Goal: Task Accomplishment & Management: Use online tool/utility

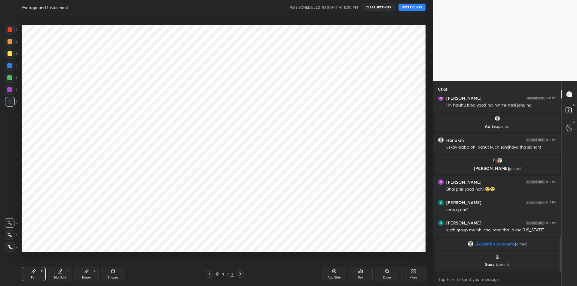
scroll to position [705, 0]
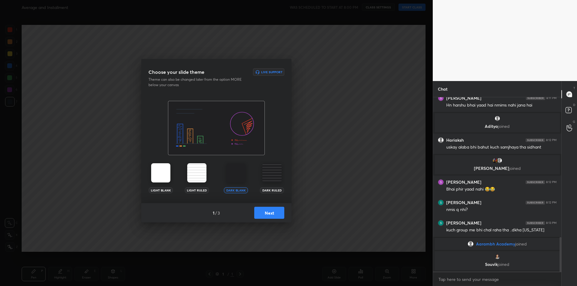
click at [272, 213] on button "Next" at bounding box center [269, 213] width 30 height 12
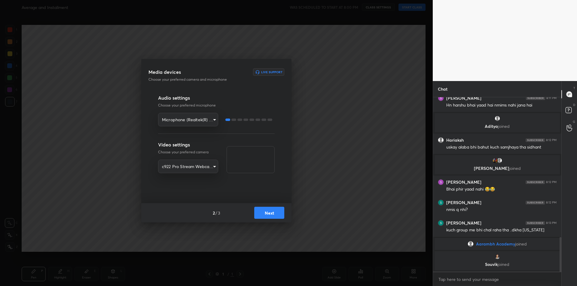
click at [276, 214] on button "Next" at bounding box center [269, 213] width 30 height 12
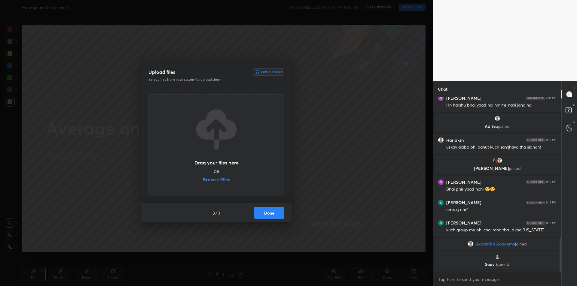
click at [222, 180] on label "Browse Files" at bounding box center [216, 180] width 27 height 6
click at [203, 180] on input "Browse Files" at bounding box center [203, 180] width 0 height 6
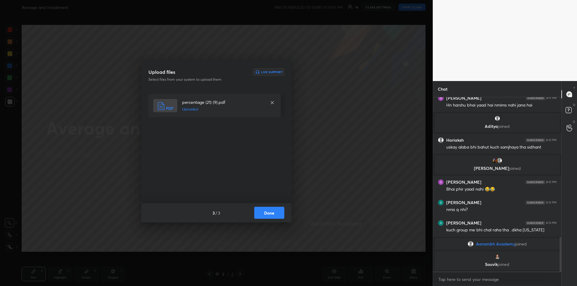
click at [264, 214] on button "Done" at bounding box center [269, 213] width 30 height 12
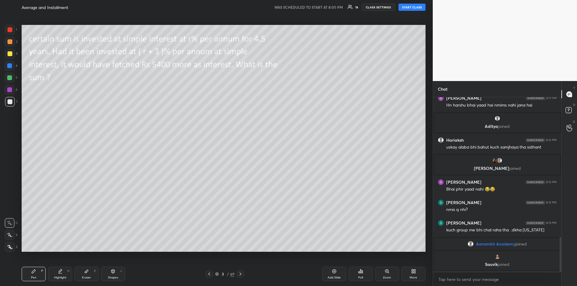
click at [241, 274] on icon at bounding box center [240, 274] width 5 height 5
click at [241, 273] on icon at bounding box center [240, 274] width 5 height 5
click at [241, 272] on icon at bounding box center [240, 274] width 5 height 5
click at [242, 272] on icon at bounding box center [240, 274] width 5 height 5
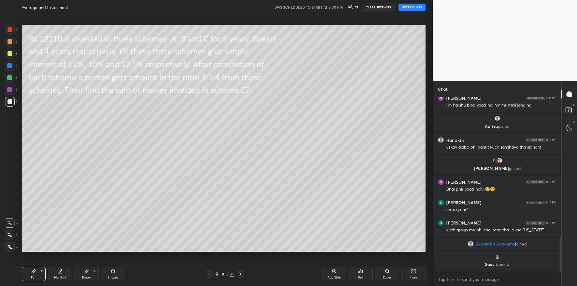
click at [411, 9] on button "START CLASS" at bounding box center [412, 7] width 27 height 7
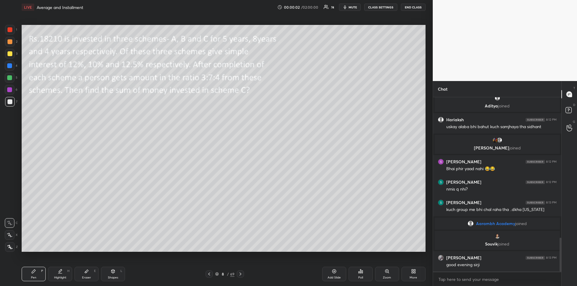
click at [241, 275] on icon at bounding box center [240, 274] width 5 height 5
click at [241, 276] on icon at bounding box center [240, 274] width 5 height 5
click at [241, 274] on icon at bounding box center [241, 274] width 2 height 3
click at [241, 274] on icon at bounding box center [240, 274] width 5 height 5
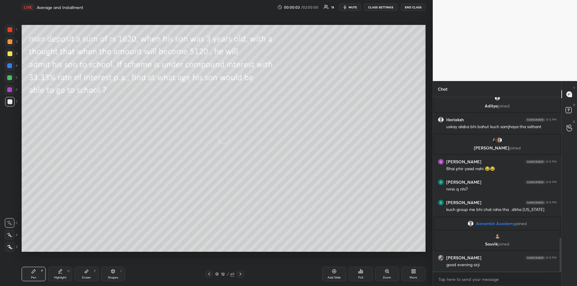
click at [240, 274] on icon at bounding box center [240, 274] width 5 height 5
click at [241, 274] on icon at bounding box center [240, 274] width 5 height 5
click at [240, 273] on icon at bounding box center [240, 274] width 5 height 5
click at [241, 273] on icon at bounding box center [240, 274] width 5 height 5
click at [241, 274] on icon at bounding box center [240, 274] width 5 height 5
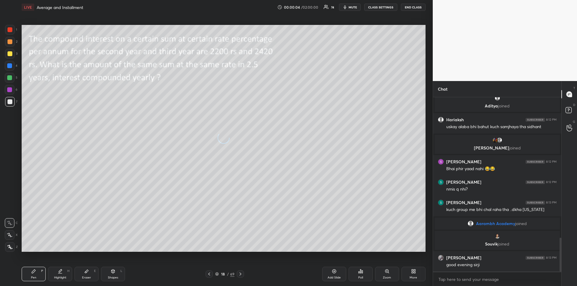
click at [241, 274] on icon at bounding box center [240, 274] width 5 height 5
click at [240, 274] on icon at bounding box center [240, 274] width 5 height 5
click at [241, 274] on icon at bounding box center [241, 274] width 2 height 3
click at [241, 274] on icon at bounding box center [240, 274] width 5 height 5
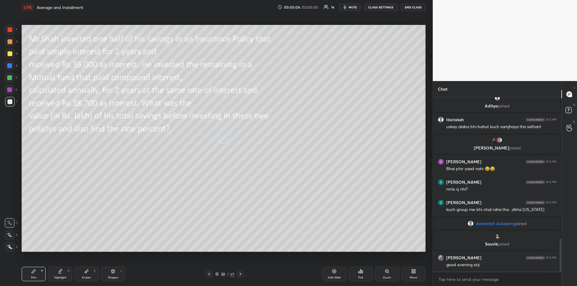
scroll to position [746, 0]
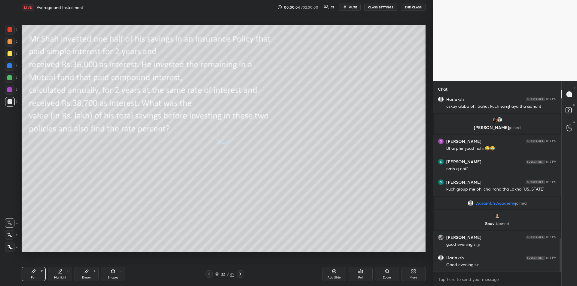
click at [241, 275] on icon at bounding box center [241, 274] width 2 height 3
click at [240, 274] on icon at bounding box center [240, 274] width 5 height 5
click at [241, 274] on icon at bounding box center [240, 274] width 5 height 5
click at [241, 273] on icon at bounding box center [240, 274] width 5 height 5
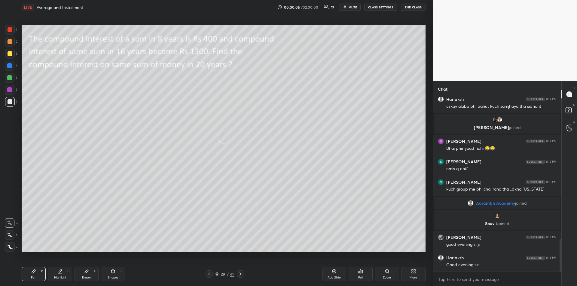
scroll to position [766, 0]
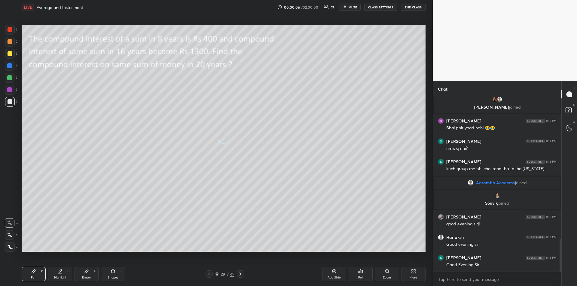
click at [241, 273] on icon at bounding box center [240, 274] width 5 height 5
click at [241, 272] on icon at bounding box center [240, 274] width 5 height 5
click at [241, 273] on icon at bounding box center [240, 274] width 5 height 5
click at [242, 272] on icon at bounding box center [240, 274] width 5 height 5
click at [242, 273] on icon at bounding box center [240, 274] width 5 height 5
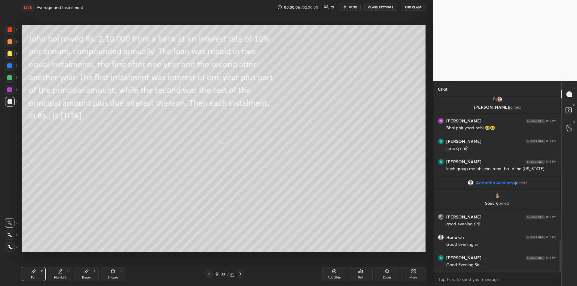
scroll to position [787, 0]
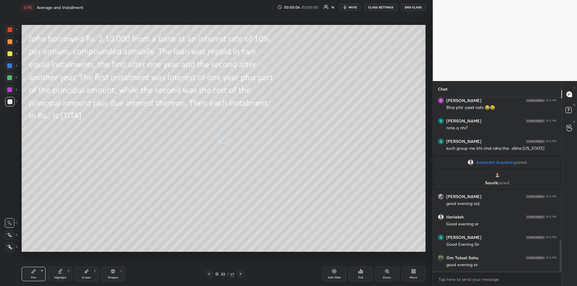
click at [242, 273] on icon at bounding box center [240, 274] width 5 height 5
click at [242, 274] on icon at bounding box center [240, 274] width 5 height 5
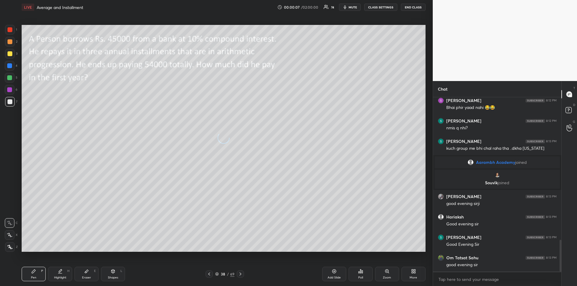
click at [242, 273] on icon at bounding box center [240, 274] width 5 height 5
click at [242, 274] on icon at bounding box center [240, 274] width 5 height 5
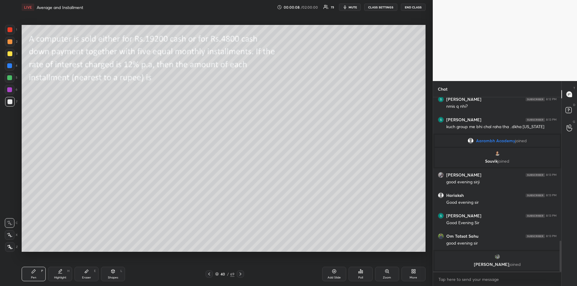
scroll to position [803, 0]
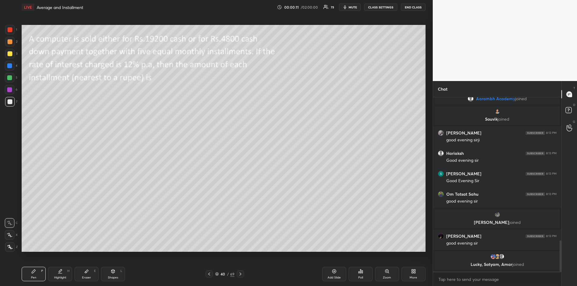
click at [209, 273] on icon at bounding box center [209, 274] width 5 height 5
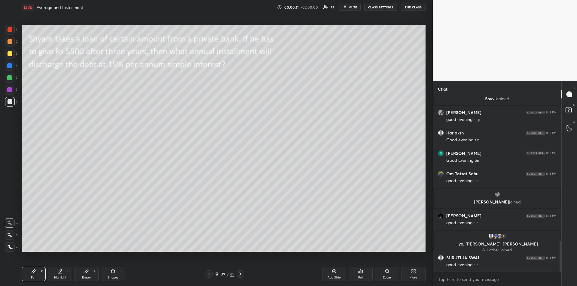
click at [208, 273] on icon at bounding box center [209, 274] width 5 height 5
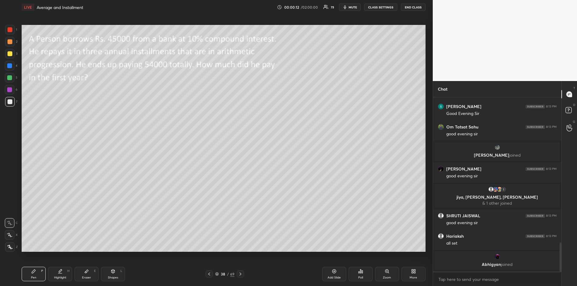
click at [208, 273] on icon at bounding box center [209, 274] width 5 height 5
click at [208, 274] on icon at bounding box center [209, 274] width 5 height 5
click at [209, 275] on icon at bounding box center [209, 274] width 2 height 3
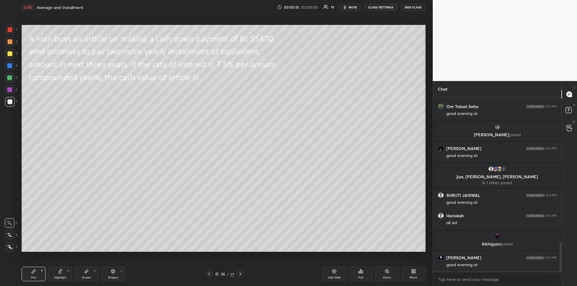
click at [208, 274] on icon at bounding box center [209, 274] width 5 height 5
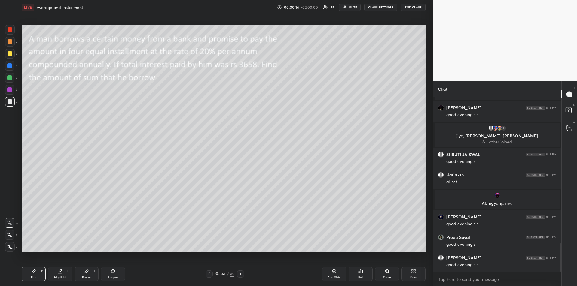
click at [209, 274] on icon at bounding box center [209, 274] width 2 height 3
click at [208, 275] on icon at bounding box center [209, 274] width 5 height 5
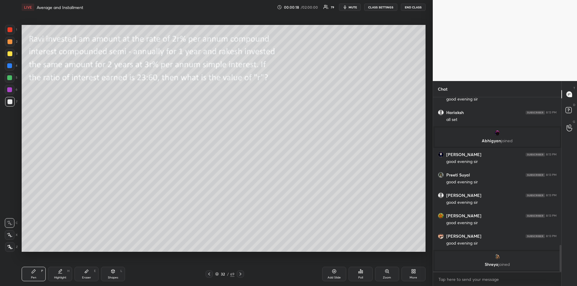
click at [331, 275] on div "Add Slide" at bounding box center [334, 274] width 24 height 14
click at [10, 55] on div at bounding box center [10, 53] width 5 height 5
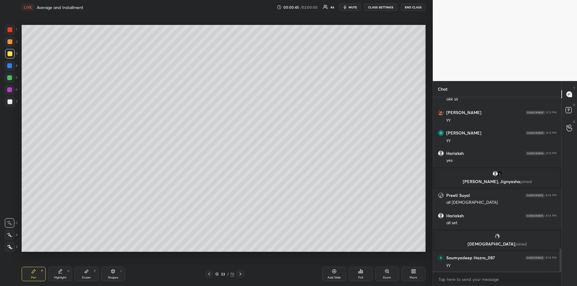
scroll to position [1149, 0]
click at [10, 65] on div at bounding box center [9, 65] width 5 height 5
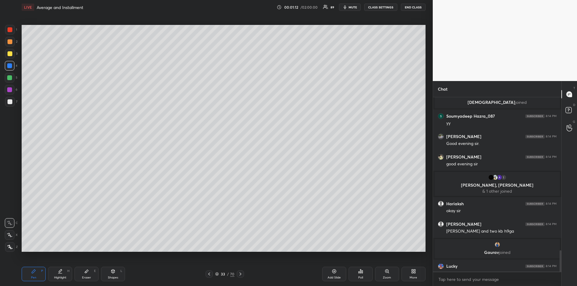
scroll to position [1259, 0]
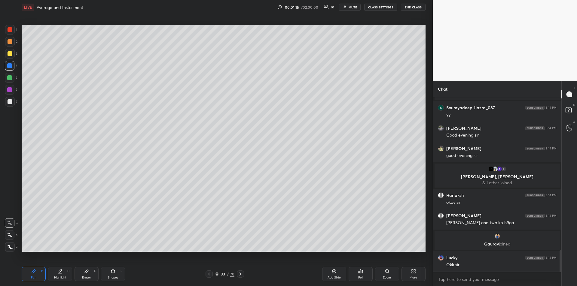
click at [85, 273] on icon at bounding box center [86, 271] width 5 height 5
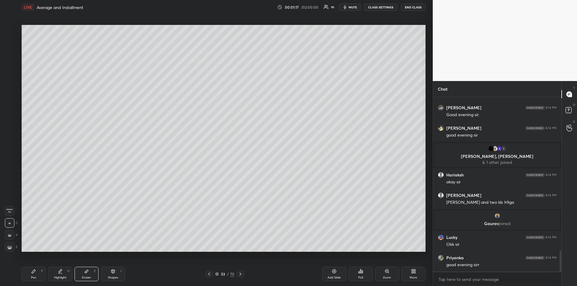
click at [11, 247] on rect at bounding box center [10, 247] width 1 height 1
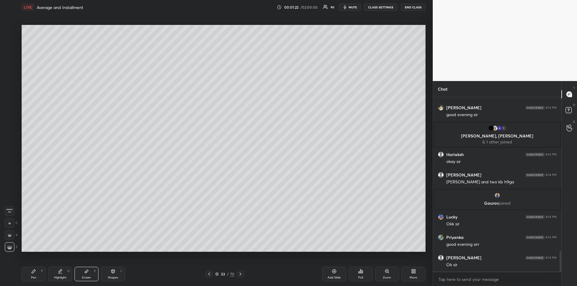
click at [35, 274] on icon at bounding box center [33, 271] width 5 height 5
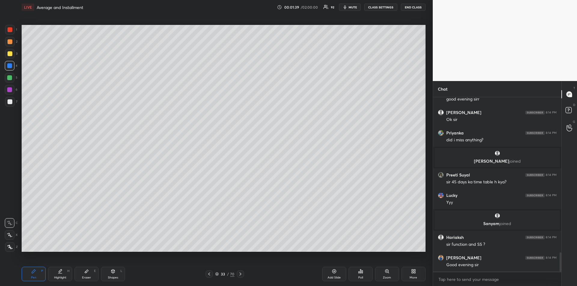
scroll to position [1425, 0]
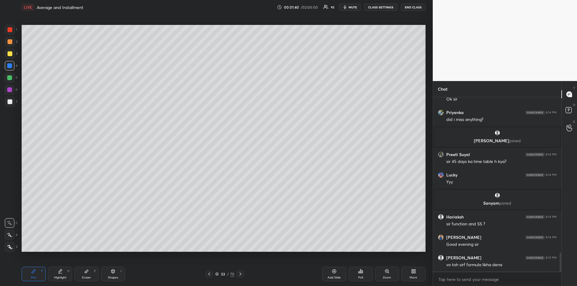
click at [86, 274] on div "Eraser E" at bounding box center [87, 274] width 24 height 14
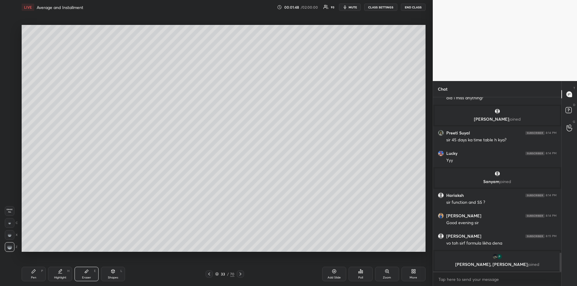
click at [33, 274] on div "Pen P" at bounding box center [34, 274] width 24 height 14
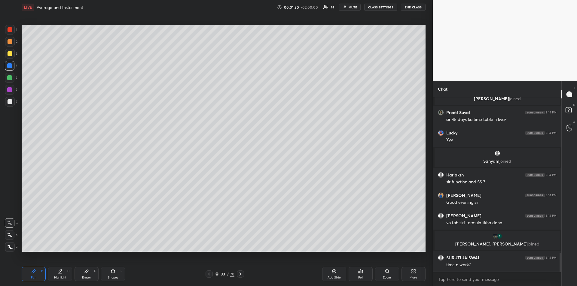
scroll to position [1465, 0]
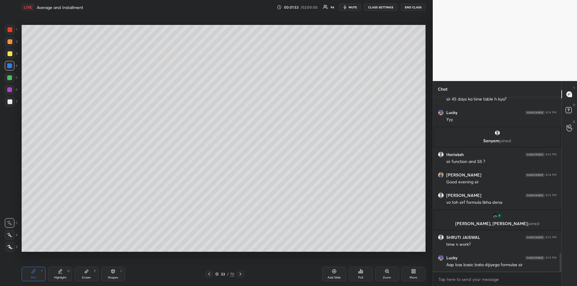
click at [86, 275] on div "Eraser E" at bounding box center [87, 274] width 24 height 14
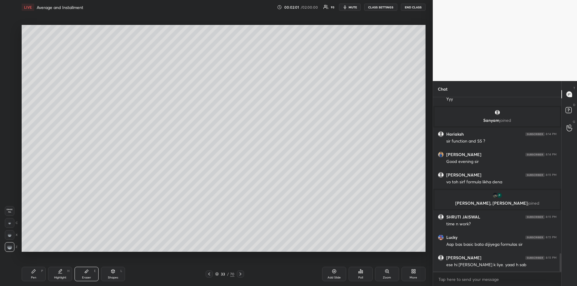
click at [33, 273] on icon at bounding box center [34, 272] width 4 height 4
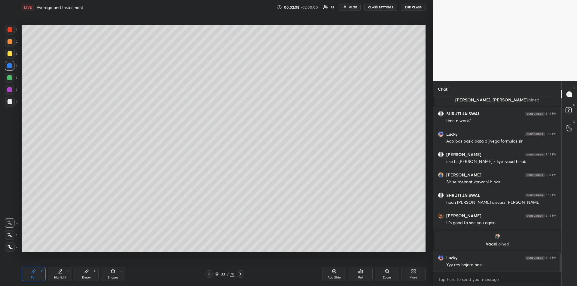
scroll to position [1559, 0]
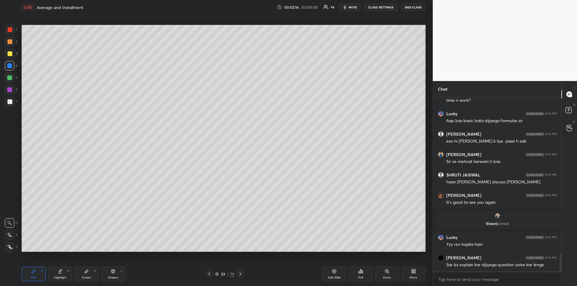
click at [32, 275] on div "Pen P" at bounding box center [34, 274] width 24 height 14
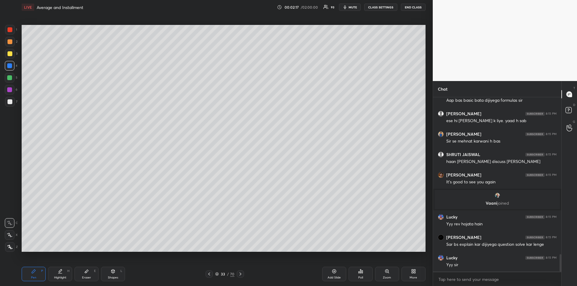
click at [10, 79] on div at bounding box center [9, 77] width 5 height 5
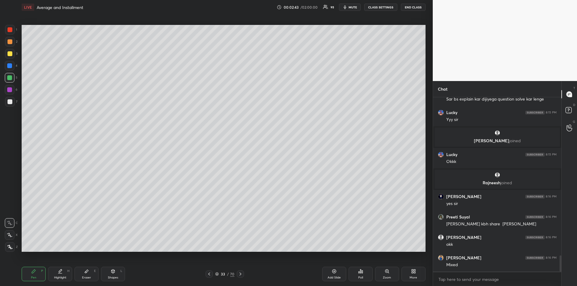
scroll to position [1710, 0]
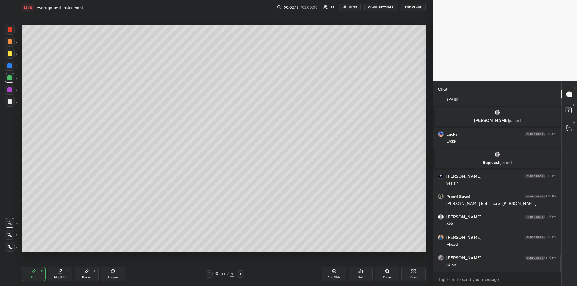
click at [11, 90] on div at bounding box center [9, 89] width 5 height 5
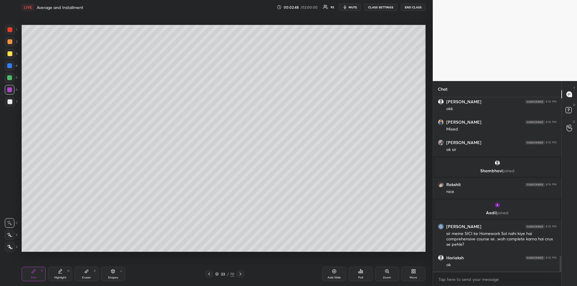
scroll to position [1821, 0]
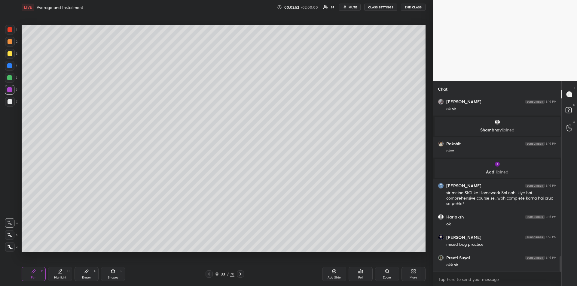
click at [85, 274] on icon at bounding box center [86, 271] width 5 height 5
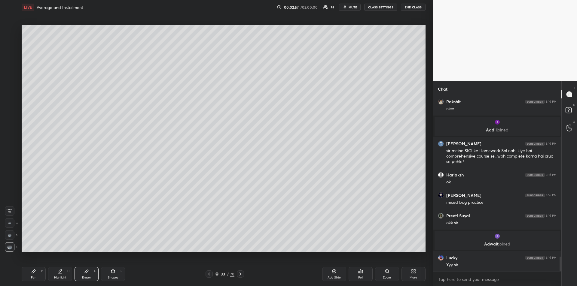
scroll to position [1856, 0]
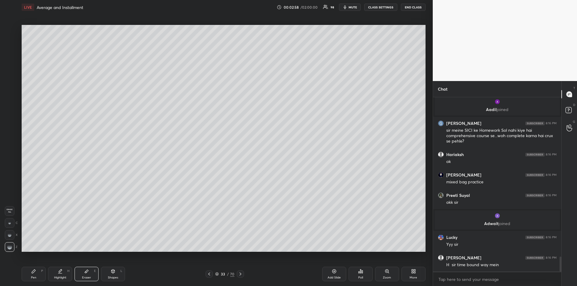
click at [34, 272] on icon at bounding box center [34, 272] width 4 height 4
click at [334, 275] on div "Add Slide" at bounding box center [334, 274] width 24 height 14
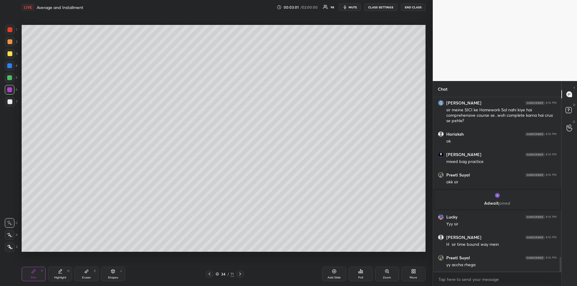
click at [10, 54] on div at bounding box center [10, 53] width 5 height 5
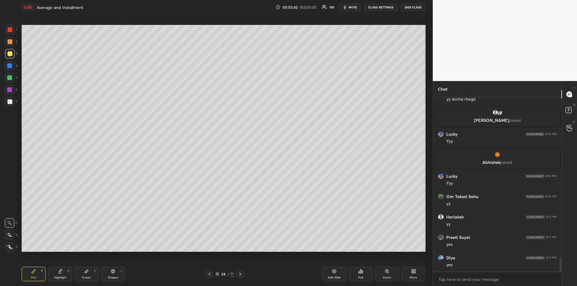
scroll to position [2028, 0]
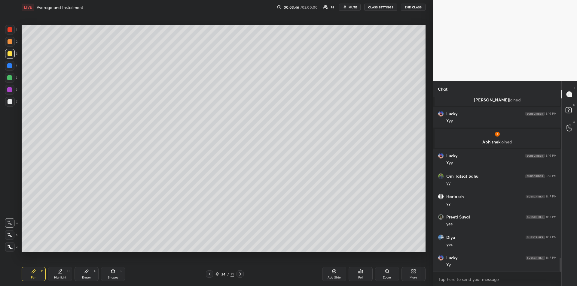
click at [11, 80] on div at bounding box center [10, 78] width 10 height 10
click at [88, 275] on div "Eraser E" at bounding box center [87, 274] width 24 height 14
click at [30, 272] on div "Pen P" at bounding box center [34, 274] width 24 height 14
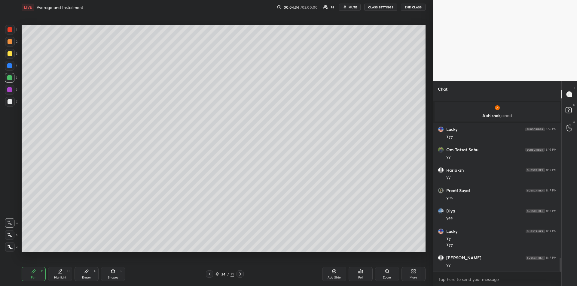
scroll to position [2075, 0]
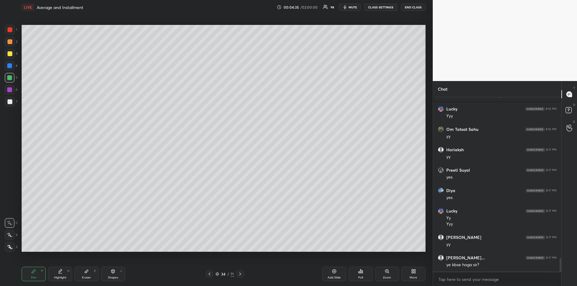
click at [9, 91] on div at bounding box center [9, 89] width 5 height 5
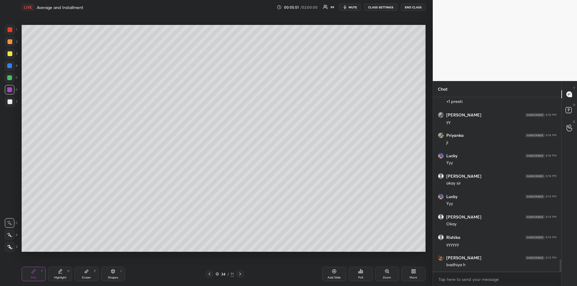
scroll to position [2346, 0]
click at [9, 30] on div at bounding box center [10, 29] width 5 height 5
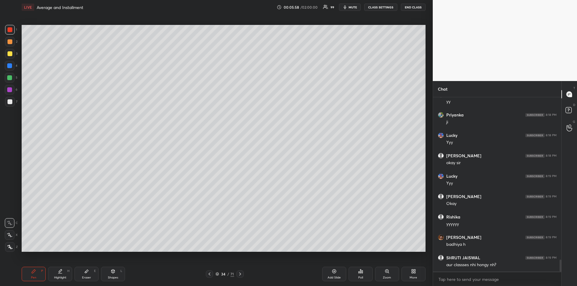
click at [61, 275] on div "Highlight H" at bounding box center [60, 274] width 24 height 14
click at [35, 275] on div "Pen P" at bounding box center [34, 274] width 24 height 14
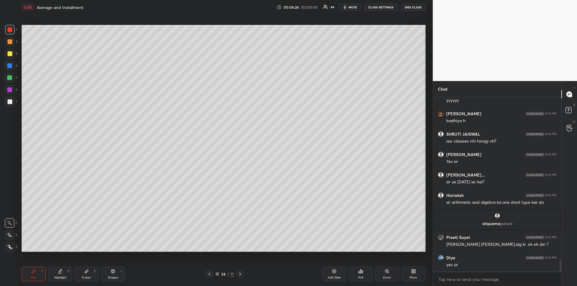
scroll to position [2388, 0]
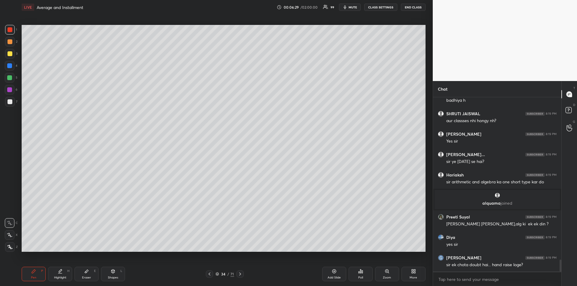
click at [84, 277] on div "Eraser" at bounding box center [86, 278] width 9 height 3
click at [34, 275] on div "Pen P" at bounding box center [34, 274] width 24 height 14
click at [329, 274] on div "Add Slide" at bounding box center [334, 274] width 24 height 14
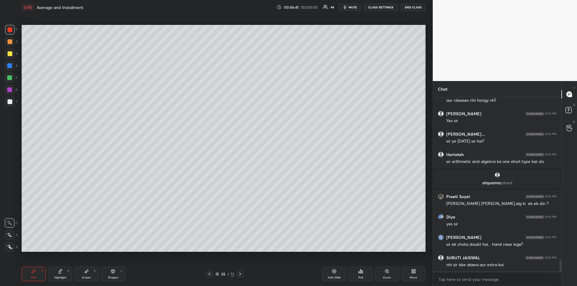
scroll to position [2429, 0]
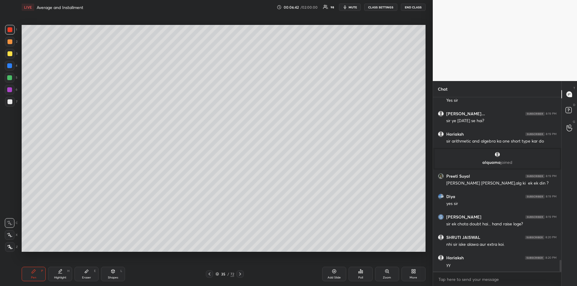
click at [85, 273] on icon at bounding box center [87, 271] width 4 height 3
click at [34, 274] on icon at bounding box center [33, 271] width 5 height 5
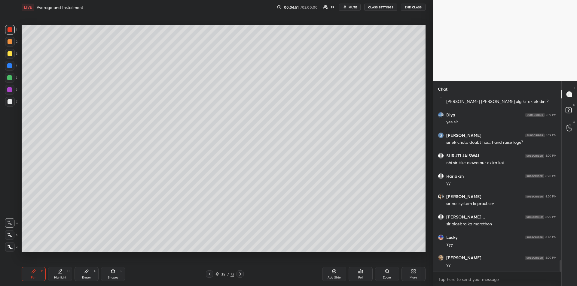
scroll to position [2531, 0]
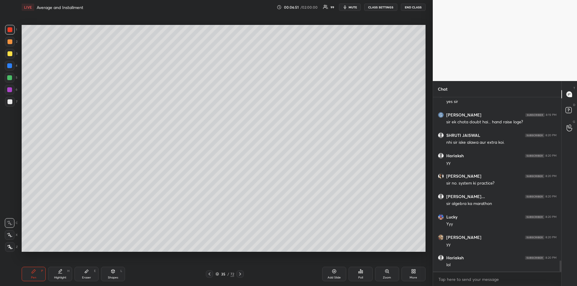
click at [86, 279] on div "Eraser" at bounding box center [86, 278] width 9 height 3
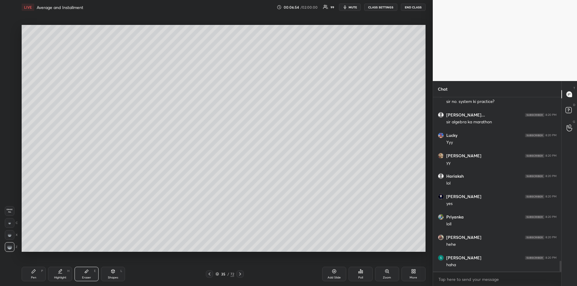
scroll to position [2633, 0]
click at [33, 275] on div "Pen P" at bounding box center [34, 274] width 24 height 14
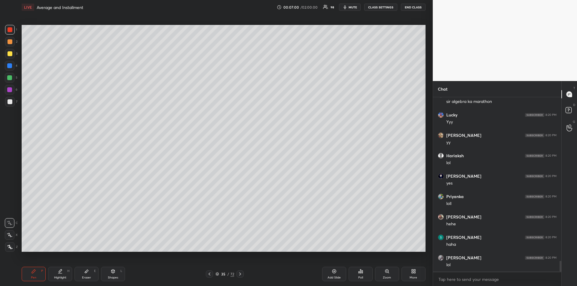
scroll to position [2654, 0]
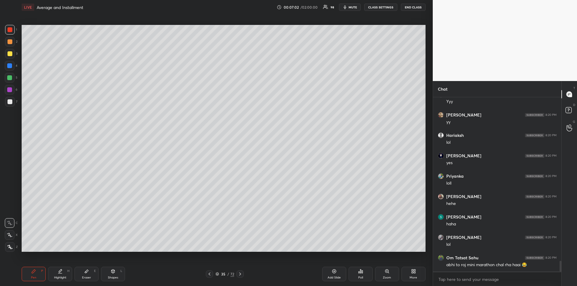
click at [210, 275] on icon at bounding box center [209, 274] width 5 height 5
click at [62, 272] on icon at bounding box center [60, 271] width 5 height 5
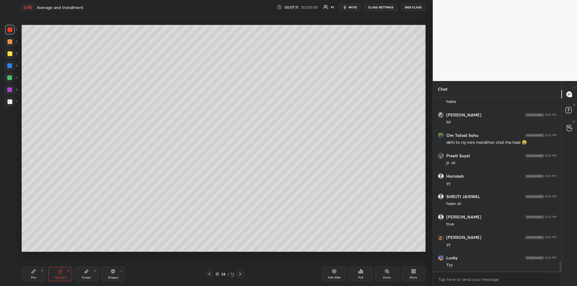
scroll to position [2797, 0]
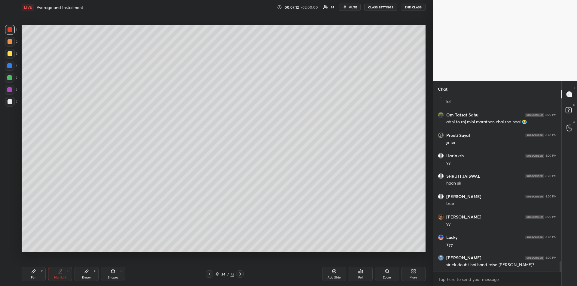
click at [34, 274] on div "Pen P" at bounding box center [34, 274] width 24 height 14
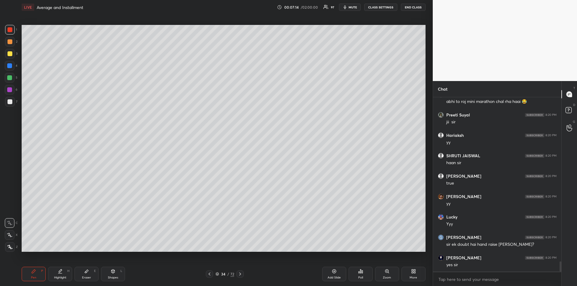
scroll to position [2838, 0]
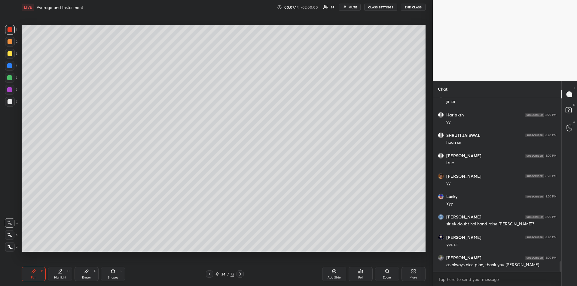
click at [10, 78] on div at bounding box center [9, 77] width 5 height 5
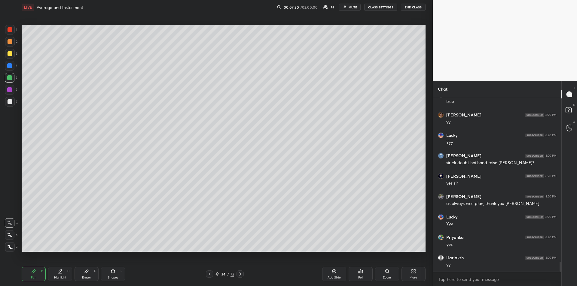
scroll to position [2920, 0]
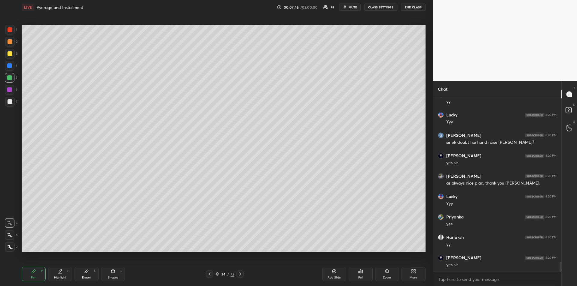
click at [85, 277] on div "Eraser" at bounding box center [86, 278] width 9 height 3
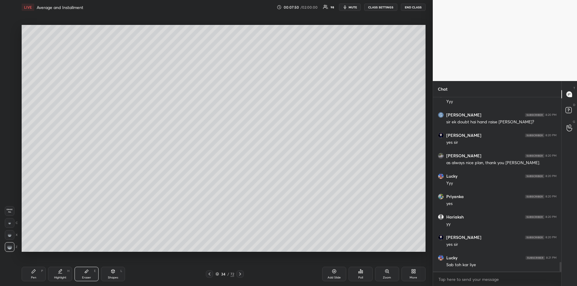
scroll to position [2961, 0]
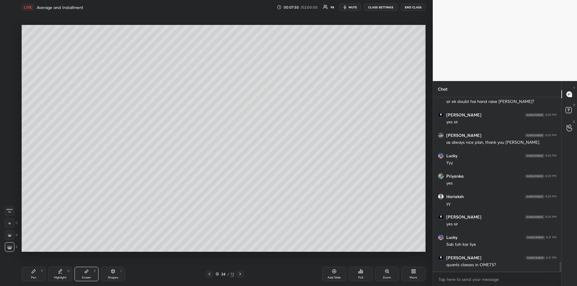
click at [10, 209] on span "Erase all" at bounding box center [9, 211] width 9 height 4
click at [31, 275] on div "Pen P" at bounding box center [34, 274] width 24 height 14
click at [210, 277] on icon at bounding box center [209, 274] width 5 height 5
click at [8, 45] on div at bounding box center [10, 42] width 10 height 10
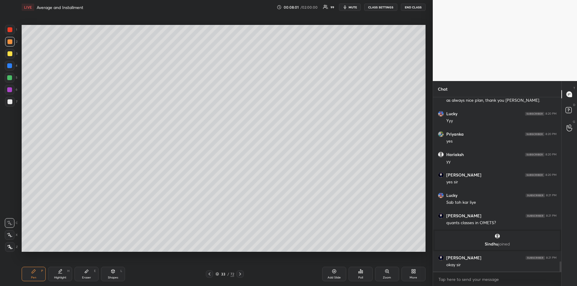
click at [36, 273] on icon at bounding box center [33, 271] width 5 height 5
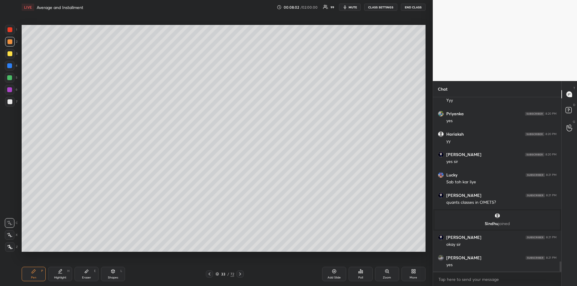
scroll to position [2878, 0]
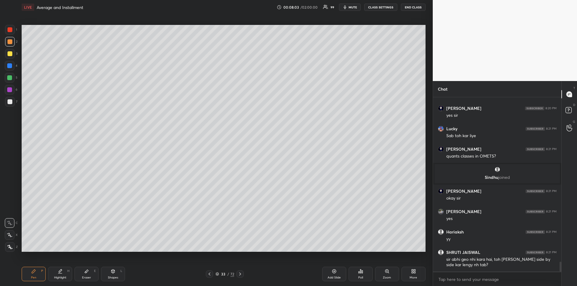
click at [243, 274] on div at bounding box center [240, 274] width 7 height 7
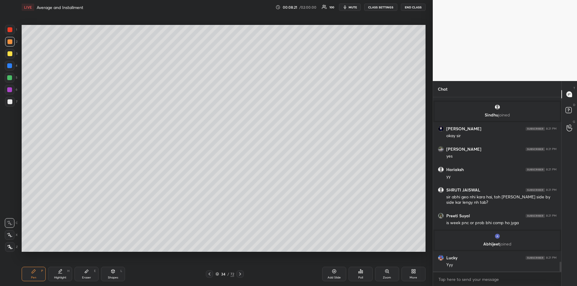
scroll to position [2928, 0]
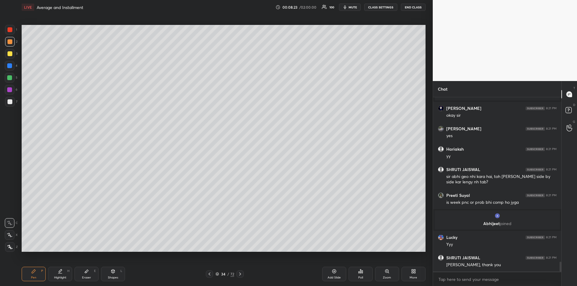
click at [33, 271] on icon at bounding box center [34, 272] width 4 height 4
click at [9, 55] on div at bounding box center [10, 53] width 5 height 5
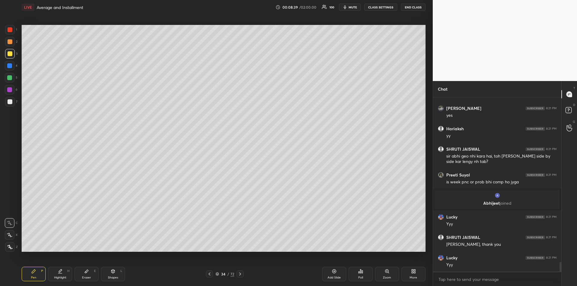
click at [8, 89] on div at bounding box center [9, 89] width 5 height 5
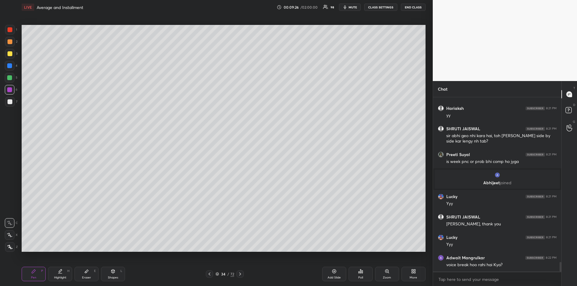
click at [9, 104] on div at bounding box center [10, 101] width 5 height 5
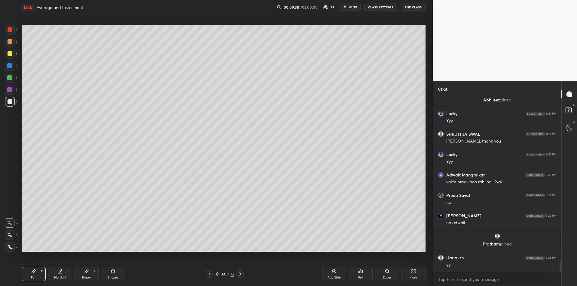
scroll to position [3014, 0]
click at [60, 274] on div "Highlight H" at bounding box center [60, 274] width 24 height 14
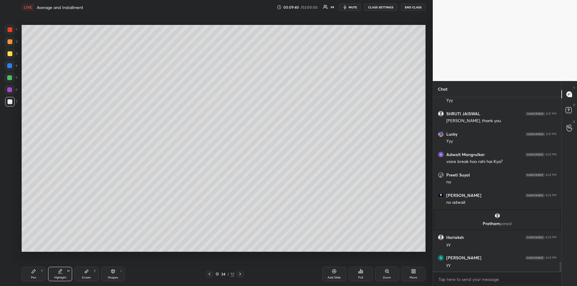
click at [9, 53] on div at bounding box center [10, 53] width 5 height 5
click at [35, 273] on icon at bounding box center [33, 271] width 5 height 5
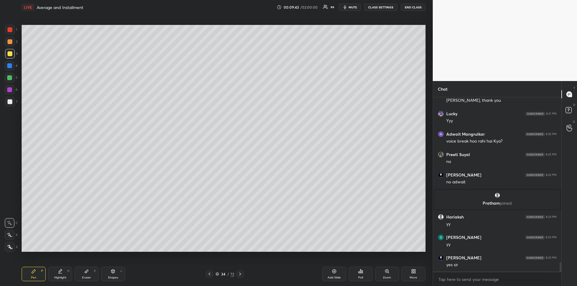
scroll to position [3075, 0]
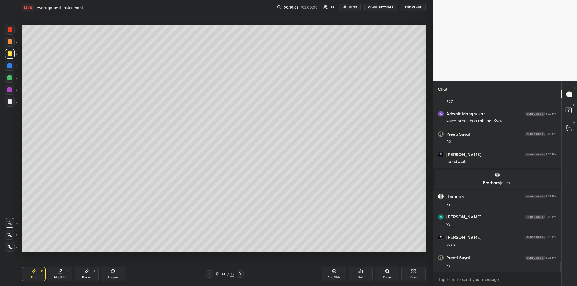
click at [57, 274] on div "Highlight H" at bounding box center [60, 274] width 24 height 14
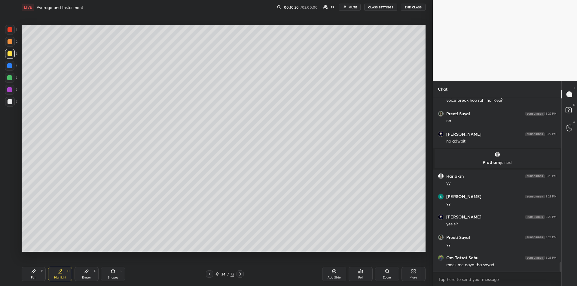
click at [32, 277] on div "Pen" at bounding box center [33, 278] width 5 height 3
click at [89, 275] on div "Eraser E" at bounding box center [87, 274] width 24 height 14
click at [34, 274] on div "Pen P" at bounding box center [34, 274] width 24 height 14
click at [10, 29] on div at bounding box center [10, 29] width 5 height 5
click at [335, 277] on div "Add Slide" at bounding box center [334, 278] width 13 height 3
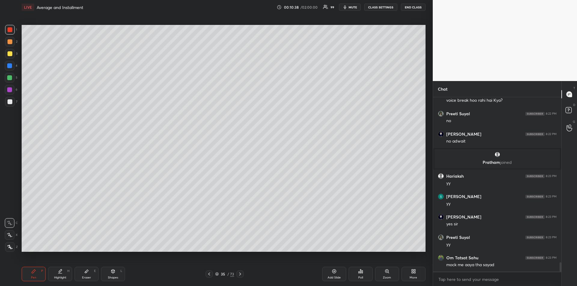
click at [8, 67] on div at bounding box center [9, 65] width 5 height 5
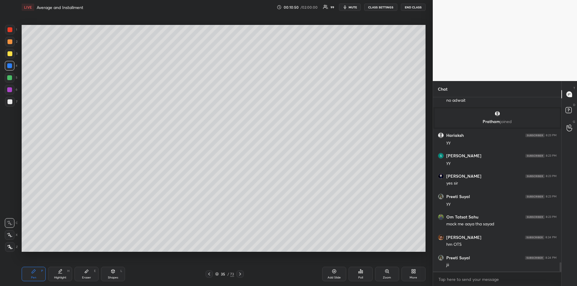
scroll to position [3157, 0]
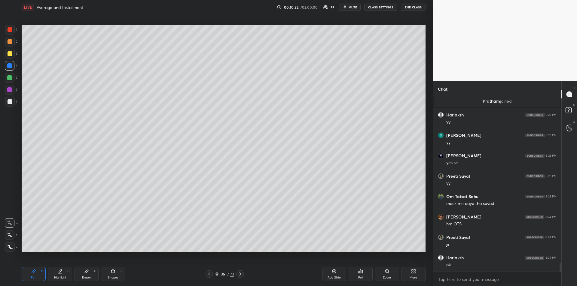
click at [9, 79] on div at bounding box center [9, 77] width 5 height 5
click at [9, 89] on div at bounding box center [9, 89] width 5 height 5
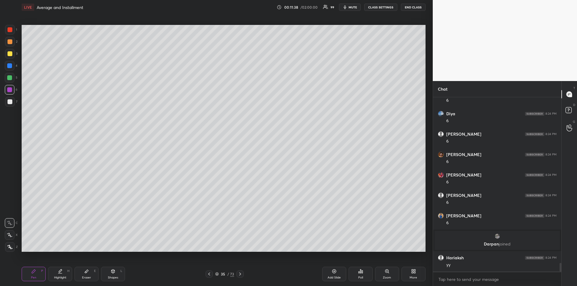
scroll to position [3289, 0]
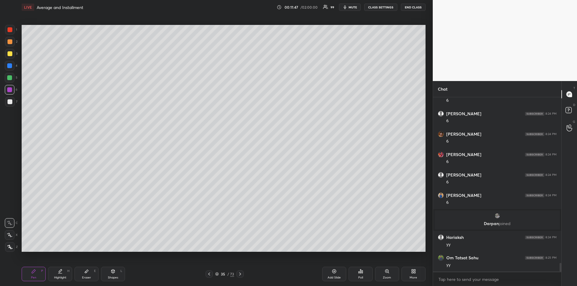
click at [63, 274] on div "Highlight H" at bounding box center [60, 274] width 24 height 14
click at [34, 277] on div "Pen" at bounding box center [33, 278] width 5 height 3
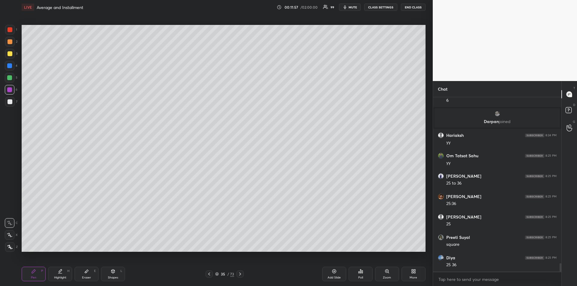
scroll to position [3412, 0]
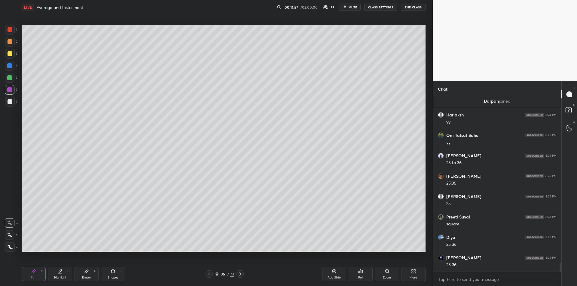
click at [60, 272] on icon at bounding box center [60, 271] width 3 height 3
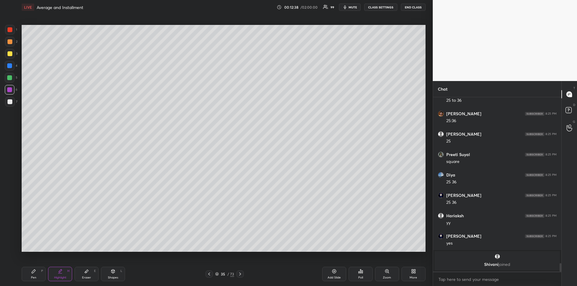
click at [31, 273] on div "Pen P" at bounding box center [34, 274] width 24 height 14
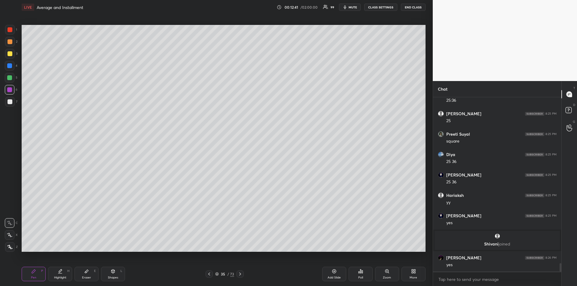
click at [9, 53] on div at bounding box center [10, 53] width 5 height 5
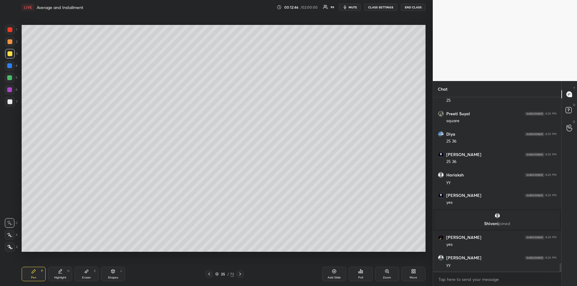
scroll to position [3481, 0]
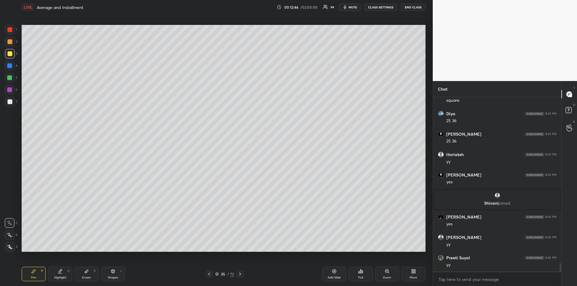
click at [58, 276] on div "Highlight H" at bounding box center [60, 274] width 24 height 14
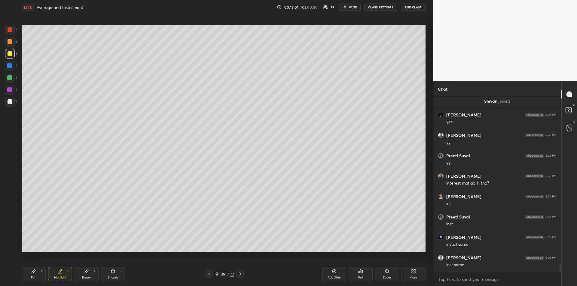
scroll to position [3603, 0]
click at [35, 274] on div "Pen P" at bounding box center [34, 274] width 24 height 14
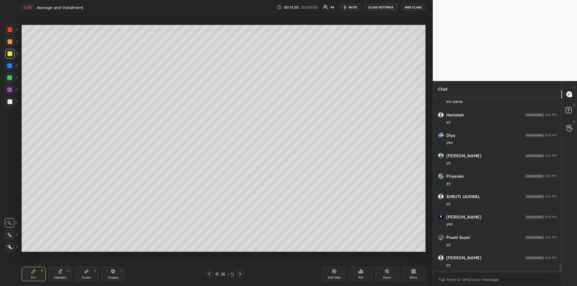
scroll to position [3787, 0]
click at [61, 273] on icon at bounding box center [60, 271] width 5 height 5
click at [37, 275] on div "Pen P" at bounding box center [34, 274] width 24 height 14
click at [90, 273] on div "Eraser E" at bounding box center [87, 274] width 24 height 14
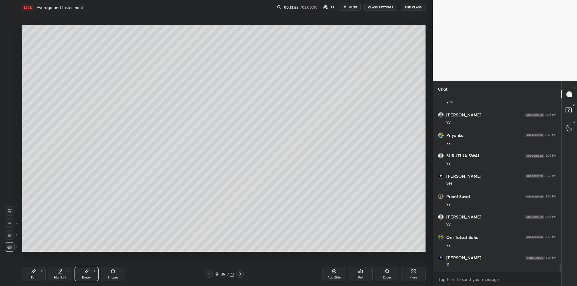
click at [34, 273] on icon at bounding box center [33, 271] width 5 height 5
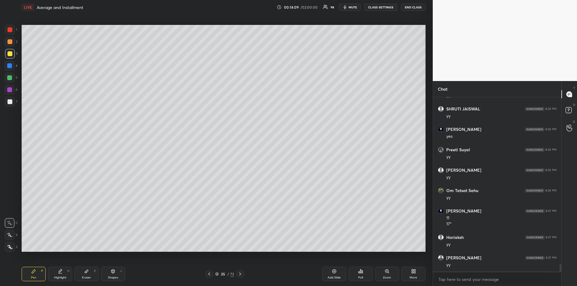
scroll to position [3875, 0]
click at [332, 273] on icon at bounding box center [334, 271] width 5 height 5
click at [9, 65] on div at bounding box center [9, 65] width 5 height 5
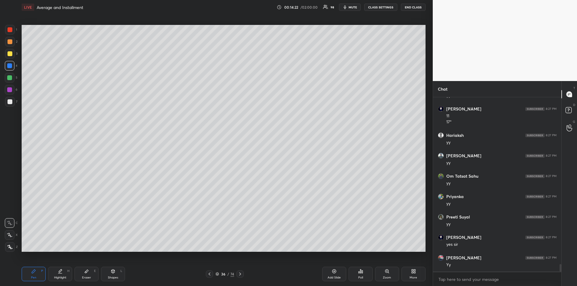
scroll to position [3978, 0]
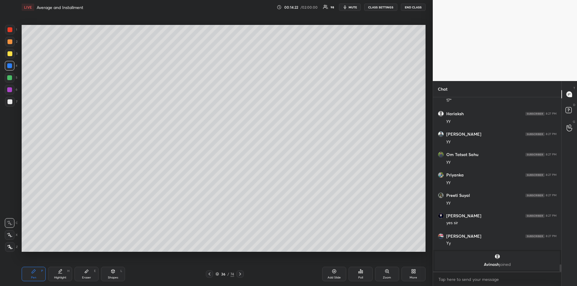
click at [11, 58] on div at bounding box center [10, 54] width 10 height 10
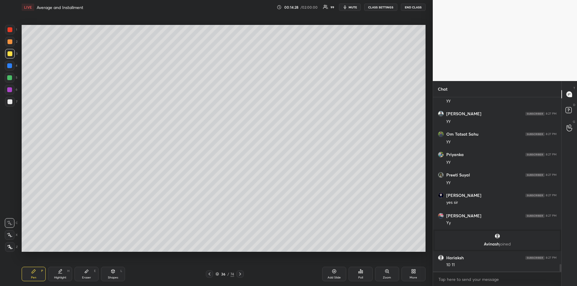
click at [87, 276] on div "Eraser E" at bounding box center [87, 274] width 24 height 14
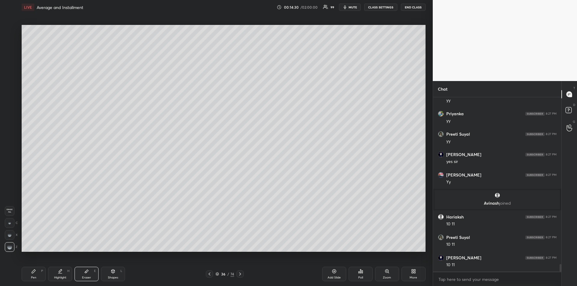
click at [35, 274] on icon at bounding box center [33, 271] width 5 height 5
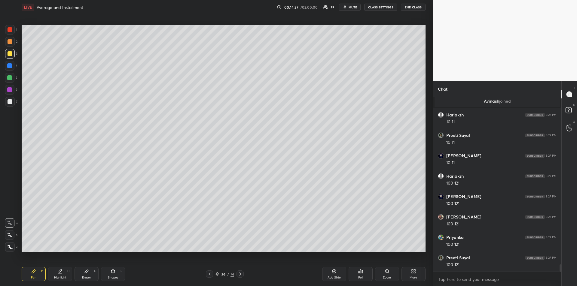
scroll to position [4002, 0]
click at [86, 274] on div "Eraser E" at bounding box center [87, 274] width 24 height 14
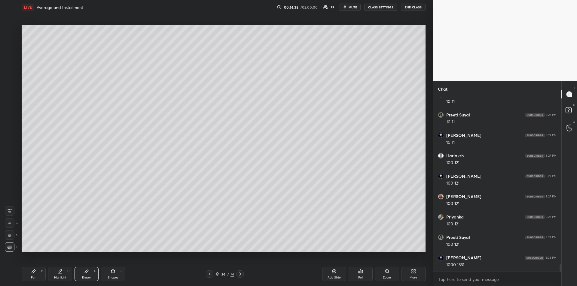
scroll to position [4023, 0]
click at [32, 274] on icon at bounding box center [33, 271] width 5 height 5
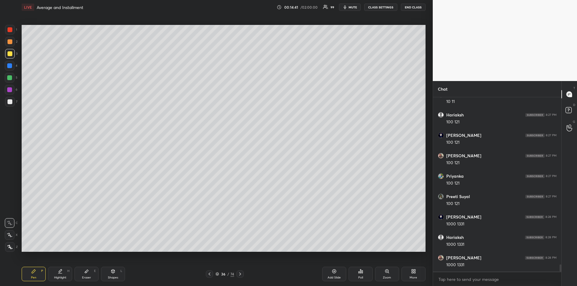
scroll to position [4064, 0]
click at [11, 90] on div at bounding box center [9, 89] width 5 height 5
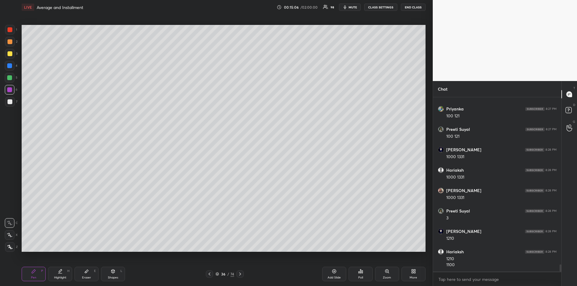
scroll to position [4131, 0]
click at [8, 80] on div at bounding box center [9, 77] width 5 height 5
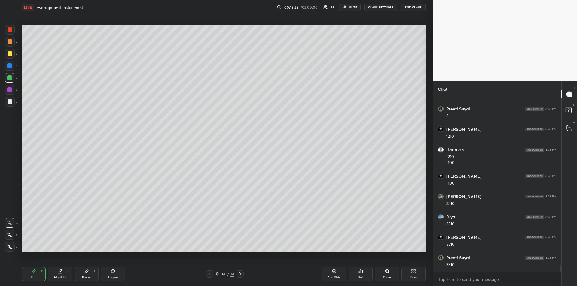
scroll to position [4233, 0]
click at [9, 33] on div at bounding box center [10, 30] width 10 height 10
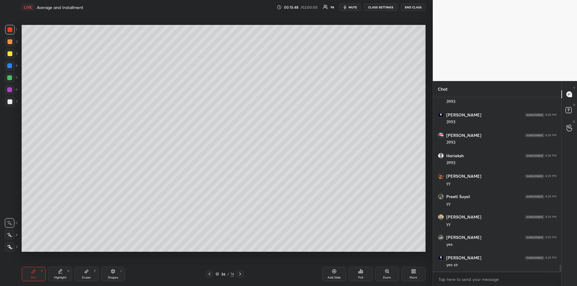
scroll to position [4479, 0]
click at [62, 277] on div "Highlight" at bounding box center [60, 278] width 12 height 3
click at [61, 274] on div "Highlight H" at bounding box center [60, 274] width 24 height 14
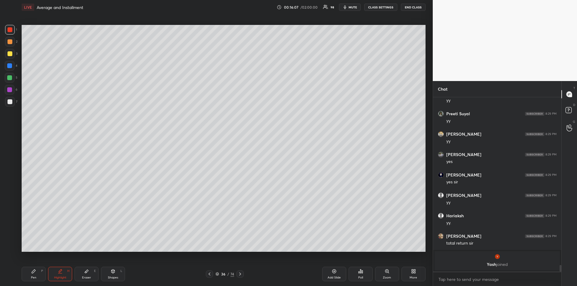
scroll to position [4344, 0]
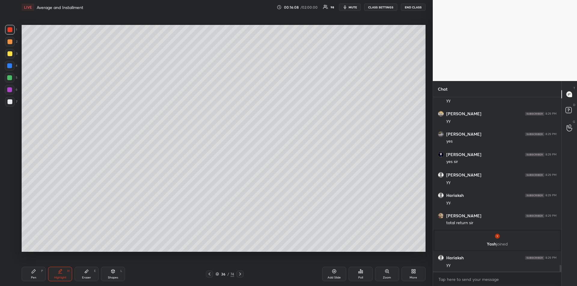
click at [33, 275] on div "Pen P" at bounding box center [34, 274] width 24 height 14
click at [8, 63] on div at bounding box center [9, 65] width 5 height 5
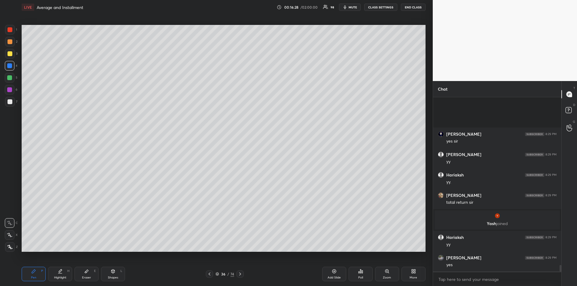
scroll to position [4426, 0]
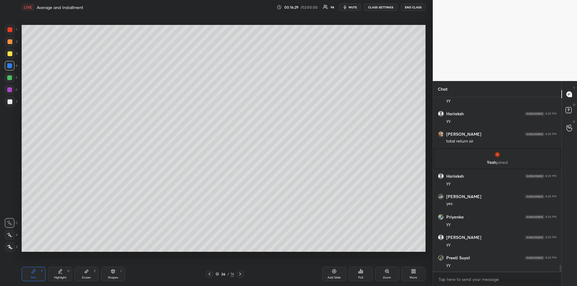
click at [241, 274] on icon at bounding box center [240, 274] width 5 height 5
click at [240, 276] on icon at bounding box center [240, 274] width 2 height 3
click at [110, 277] on div "Shapes" at bounding box center [113, 278] width 10 height 3
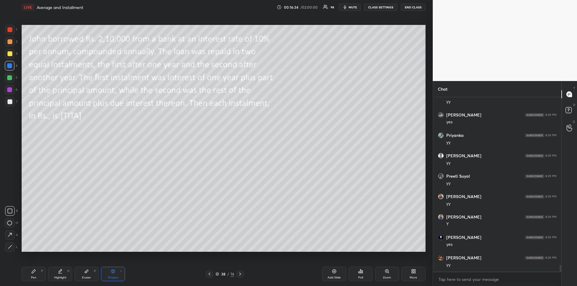
click at [9, 243] on div at bounding box center [10, 248] width 10 height 10
click at [61, 276] on div "Highlight H" at bounding box center [60, 274] width 24 height 14
click at [32, 277] on div "Pen" at bounding box center [33, 278] width 5 height 3
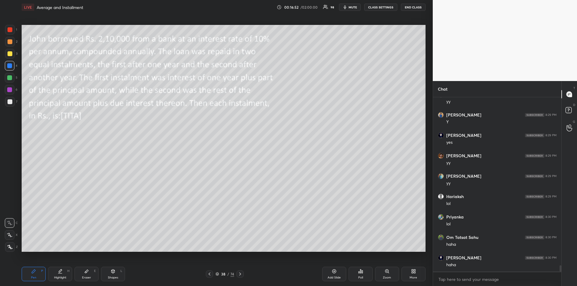
click at [64, 273] on div "Highlight H" at bounding box center [60, 274] width 24 height 14
click at [112, 274] on icon at bounding box center [113, 271] width 5 height 5
click at [11, 246] on icon at bounding box center [10, 247] width 5 height 5
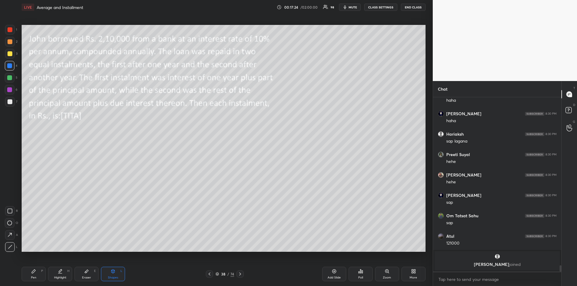
click at [35, 277] on div "Pen" at bounding box center [33, 278] width 5 height 3
click at [11, 55] on div at bounding box center [10, 53] width 5 height 5
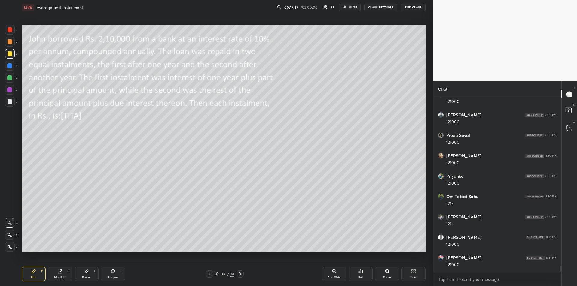
scroll to position [4925, 0]
click at [12, 92] on div at bounding box center [10, 90] width 10 height 10
click at [10, 65] on div at bounding box center [9, 65] width 5 height 5
click at [58, 277] on div "Highlight" at bounding box center [60, 278] width 12 height 3
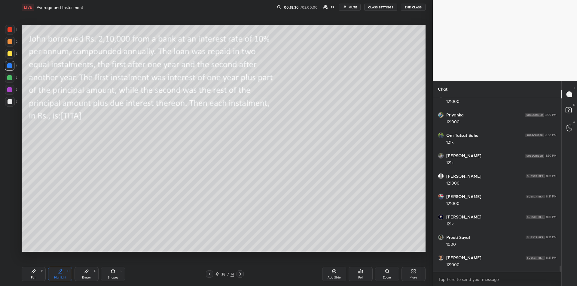
click at [33, 271] on icon at bounding box center [34, 272] width 4 height 4
click at [10, 44] on div at bounding box center [10, 42] width 10 height 10
click at [241, 274] on icon at bounding box center [240, 274] width 5 height 5
click at [112, 275] on div "Shapes L" at bounding box center [113, 274] width 24 height 14
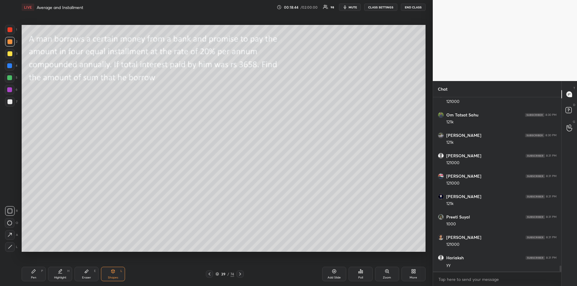
click at [8, 77] on div at bounding box center [9, 77] width 5 height 5
click at [33, 275] on div "Pen P" at bounding box center [34, 274] width 24 height 14
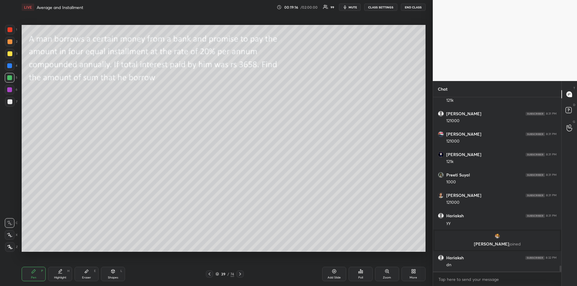
scroll to position [4931, 0]
click at [34, 274] on icon at bounding box center [33, 271] width 5 height 5
click at [8, 55] on div at bounding box center [10, 53] width 5 height 5
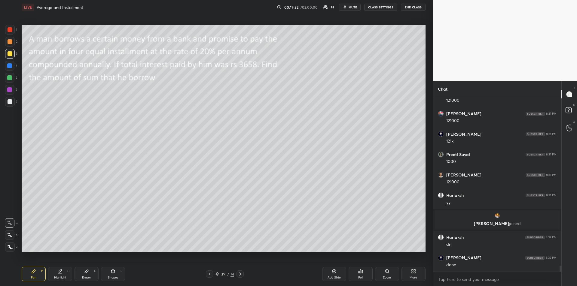
click at [9, 102] on div at bounding box center [10, 101] width 5 height 5
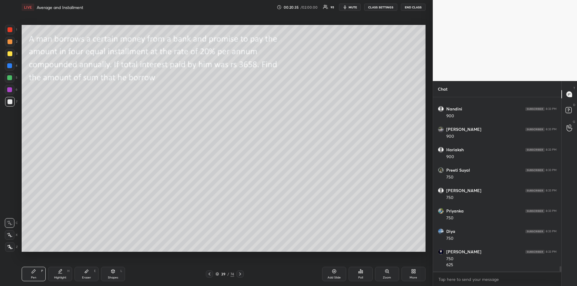
scroll to position [5407, 0]
click at [9, 90] on div at bounding box center [9, 89] width 5 height 5
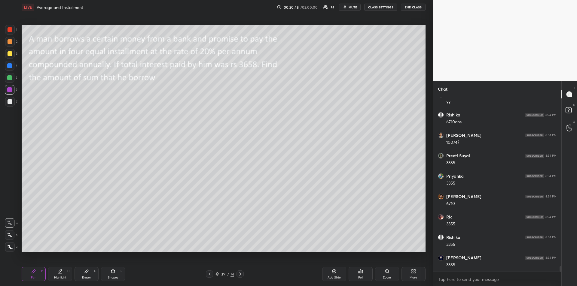
scroll to position [5653, 0]
click at [11, 76] on div at bounding box center [9, 77] width 5 height 5
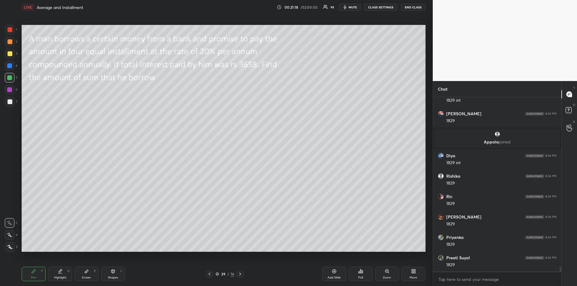
scroll to position [5714, 0]
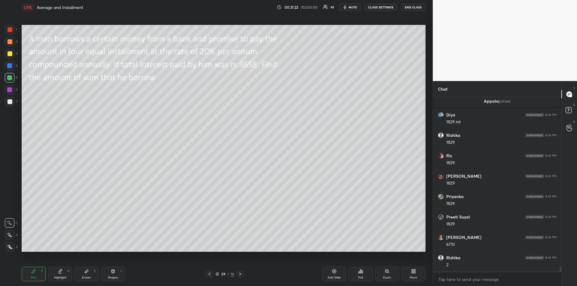
click at [9, 88] on div at bounding box center [9, 89] width 5 height 5
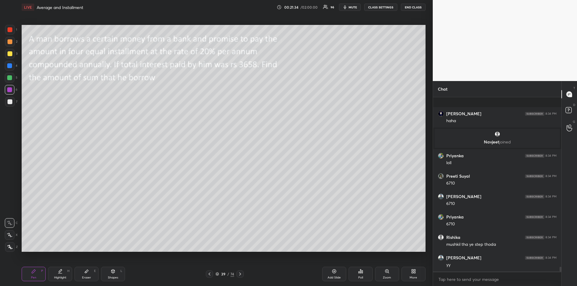
scroll to position [6042, 0]
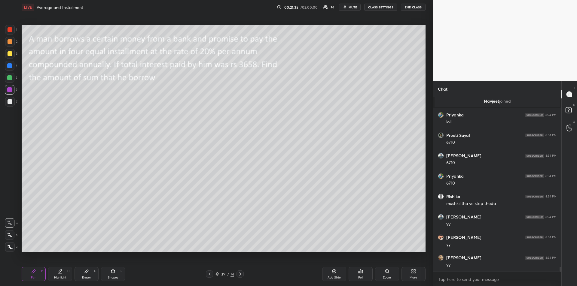
click at [9, 66] on div at bounding box center [9, 65] width 5 height 5
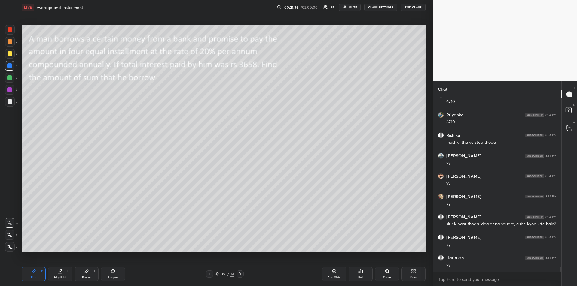
click at [241, 276] on icon at bounding box center [240, 274] width 5 height 5
click at [112, 274] on div "Shapes L" at bounding box center [113, 274] width 24 height 14
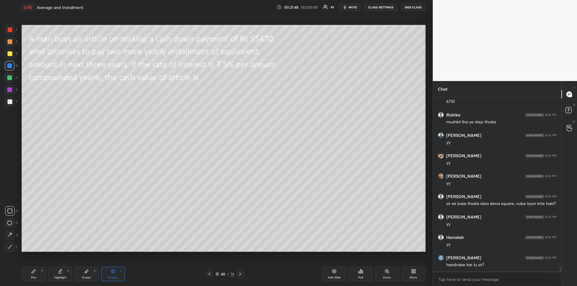
click at [10, 53] on div at bounding box center [10, 53] width 5 height 5
click at [36, 274] on icon at bounding box center [33, 271] width 5 height 5
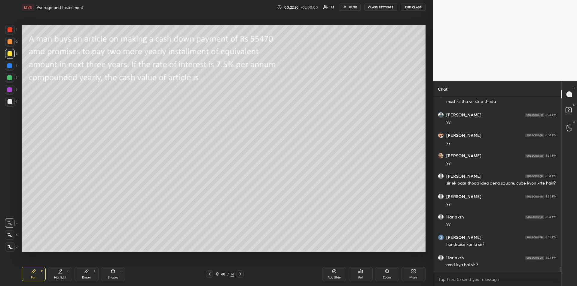
scroll to position [6165, 0]
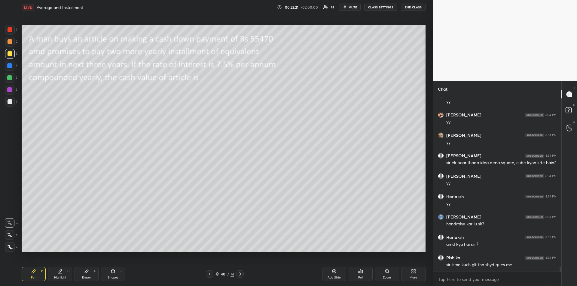
click at [87, 273] on icon at bounding box center [86, 271] width 5 height 5
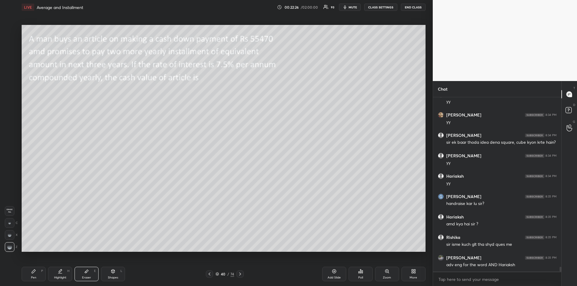
click at [32, 275] on div "Pen P" at bounding box center [34, 274] width 24 height 14
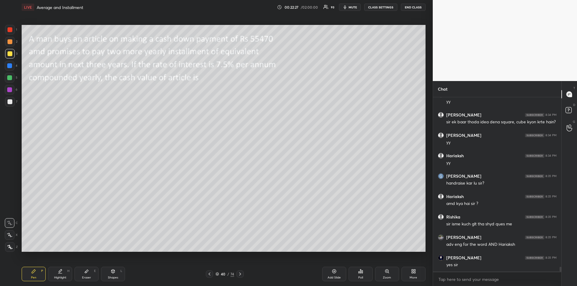
click at [10, 44] on div at bounding box center [10, 41] width 5 height 5
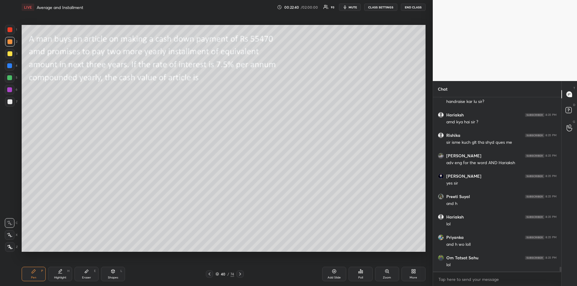
scroll to position [6308, 0]
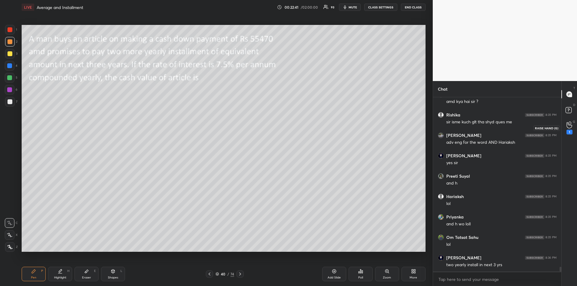
click at [568, 128] on icon at bounding box center [570, 125] width 6 height 7
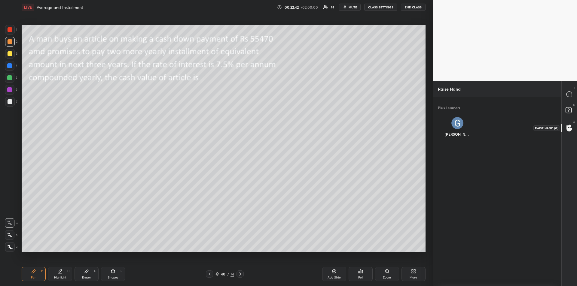
scroll to position [2, 2]
click at [457, 126] on div "[PERSON_NAME]" at bounding box center [457, 128] width 39 height 32
click at [457, 141] on button "INVITE" at bounding box center [457, 139] width 34 height 8
click at [349, 8] on button "mute" at bounding box center [350, 7] width 22 height 7
click at [566, 109] on rect at bounding box center [569, 111] width 6 height 6
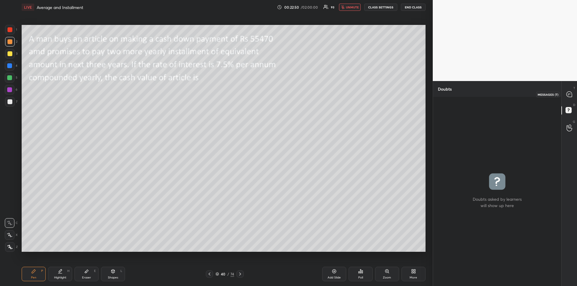
click at [569, 94] on icon at bounding box center [569, 94] width 2 height 0
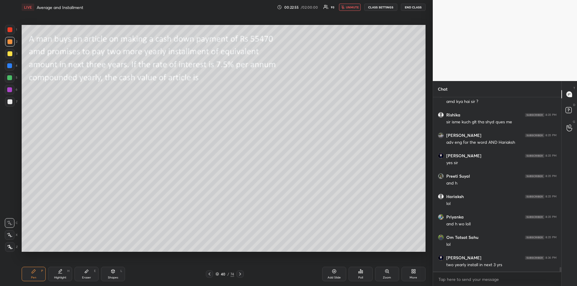
scroll to position [6458, 0]
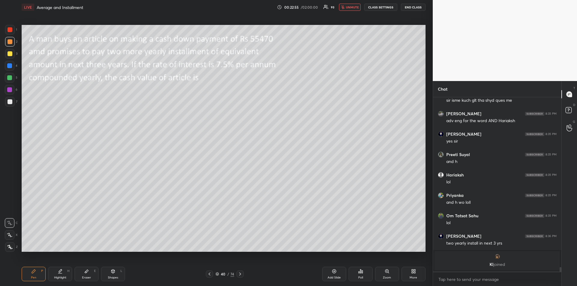
click at [350, 8] on span "unmute" at bounding box center [352, 7] width 13 height 4
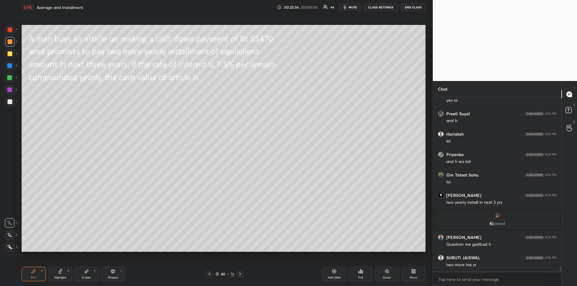
scroll to position [6188, 0]
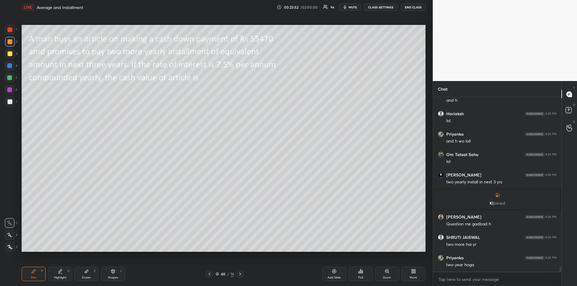
click at [12, 78] on div at bounding box center [10, 78] width 10 height 10
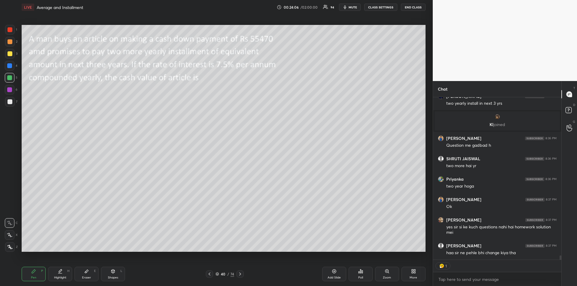
scroll to position [6255, 0]
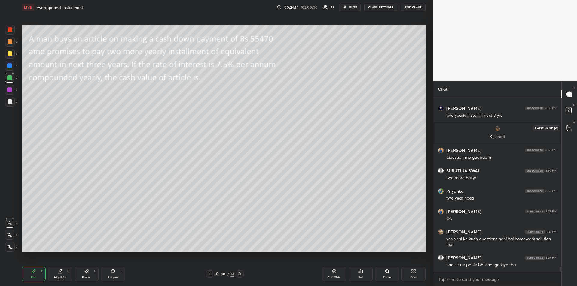
click at [569, 130] on icon at bounding box center [570, 128] width 6 height 7
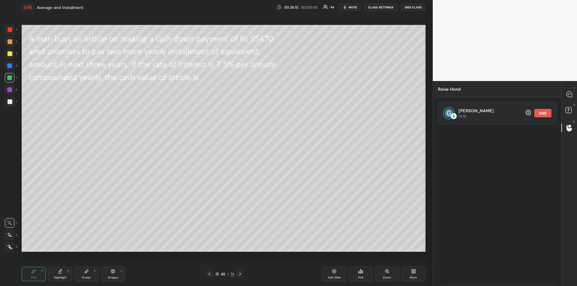
click at [543, 112] on button "END" at bounding box center [542, 113] width 17 height 8
click at [568, 109] on rect at bounding box center [569, 111] width 6 height 6
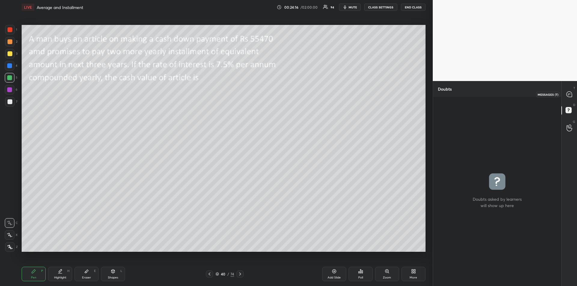
click at [570, 93] on icon at bounding box center [569, 94] width 5 height 5
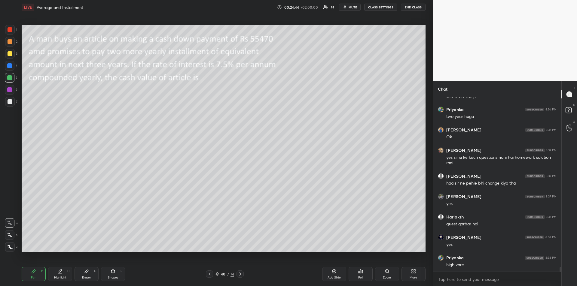
scroll to position [6486, 0]
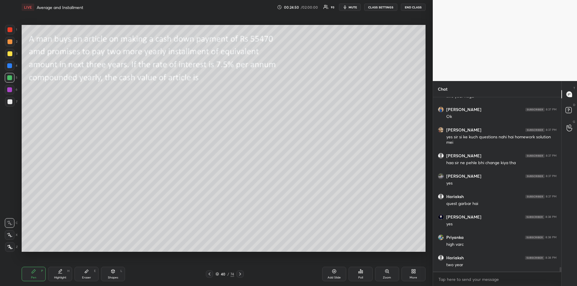
click at [60, 277] on div "Highlight" at bounding box center [60, 278] width 12 height 3
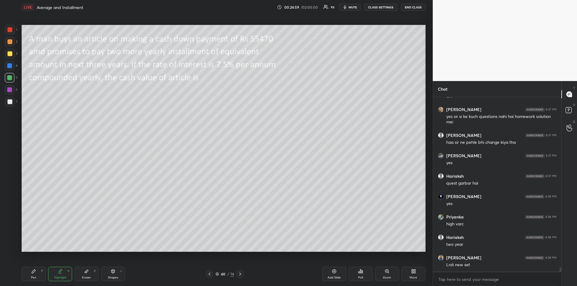
click at [33, 280] on div "Pen P" at bounding box center [34, 274] width 24 height 14
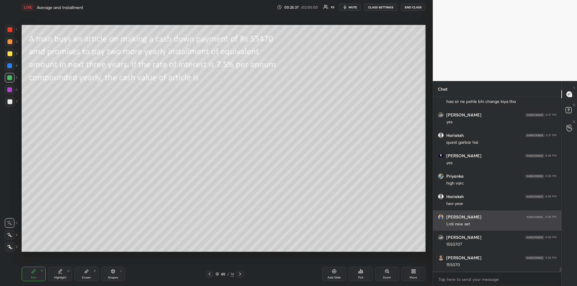
scroll to position [6568, 0]
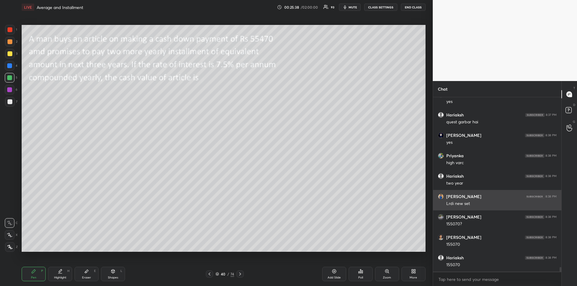
click at [329, 275] on div "Add Slide" at bounding box center [334, 274] width 24 height 14
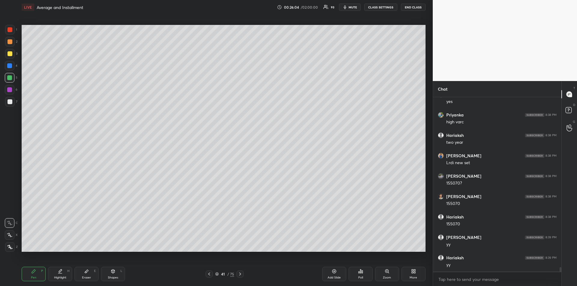
click at [208, 271] on div at bounding box center [209, 274] width 7 height 7
click at [10, 76] on div at bounding box center [9, 77] width 5 height 5
click at [8, 65] on div at bounding box center [9, 65] width 5 height 5
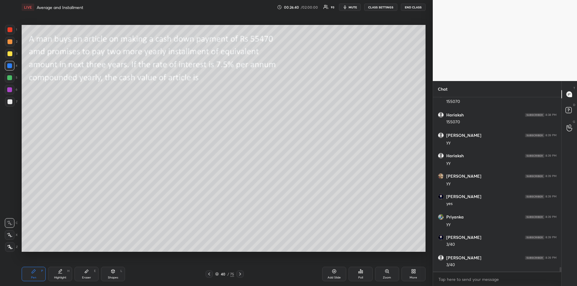
click at [6, 89] on div at bounding box center [10, 90] width 10 height 10
click at [9, 53] on div at bounding box center [10, 53] width 5 height 5
click at [59, 274] on div "Highlight H" at bounding box center [60, 274] width 24 height 14
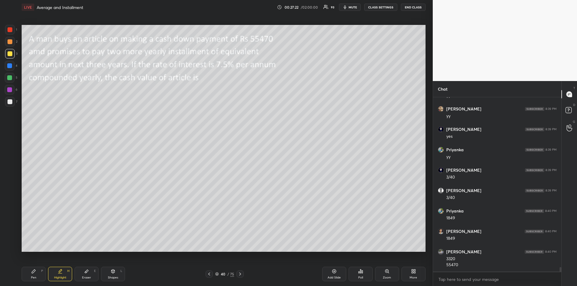
click at [32, 275] on div "Pen P" at bounding box center [34, 274] width 24 height 14
click at [10, 104] on div at bounding box center [10, 101] width 5 height 5
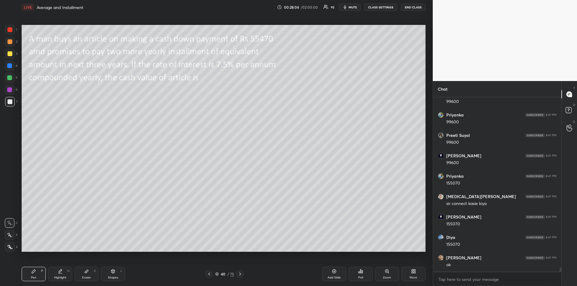
scroll to position [7166, 0]
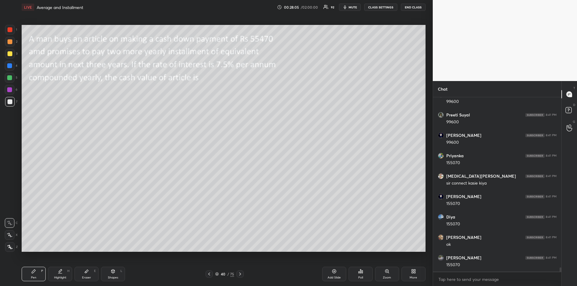
click at [62, 274] on div "Highlight H" at bounding box center [60, 274] width 24 height 14
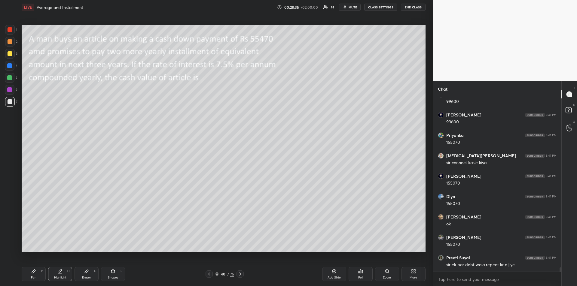
click at [35, 274] on div "Pen P" at bounding box center [34, 274] width 24 height 14
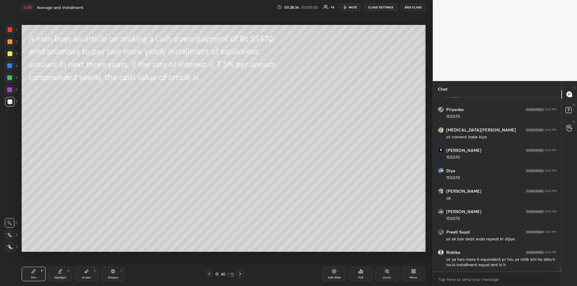
click at [10, 52] on div at bounding box center [10, 53] width 5 height 5
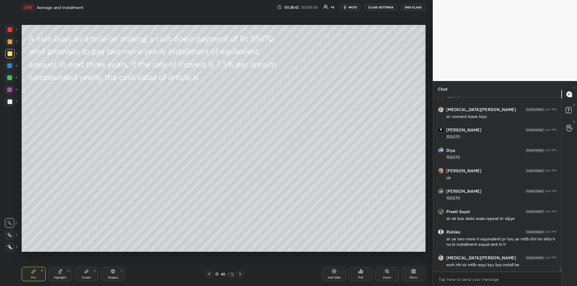
click at [61, 277] on div "Highlight" at bounding box center [60, 278] width 12 height 3
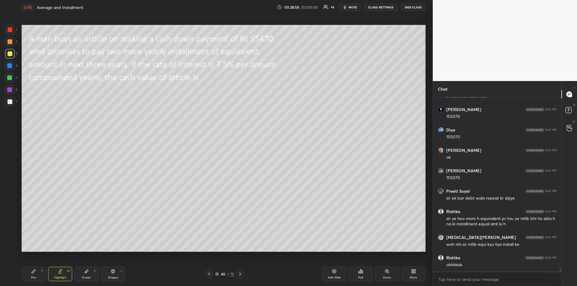
click at [113, 276] on div "Shapes L" at bounding box center [113, 274] width 24 height 14
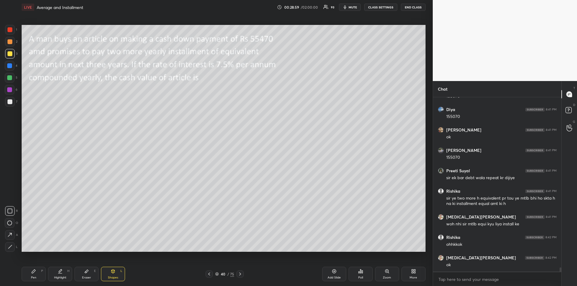
click at [11, 245] on div at bounding box center [10, 248] width 10 height 10
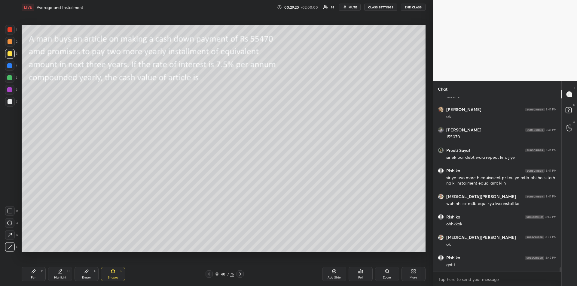
scroll to position [7300, 0]
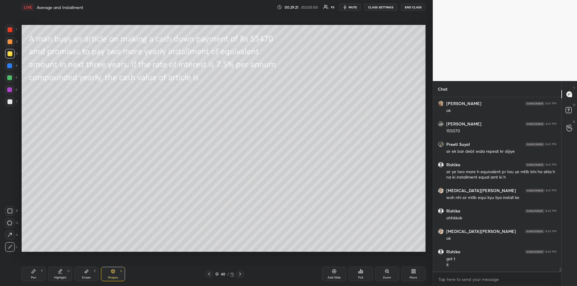
click at [240, 274] on icon at bounding box center [240, 274] width 5 height 5
click at [238, 271] on div at bounding box center [240, 274] width 7 height 7
click at [207, 275] on icon at bounding box center [209, 274] width 5 height 5
click at [89, 274] on icon at bounding box center [86, 271] width 5 height 5
click at [8, 207] on div "Erase all" at bounding box center [10, 212] width 10 height 10
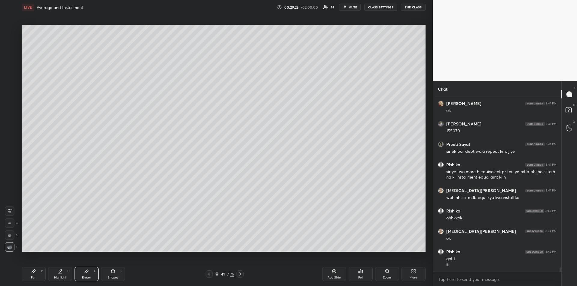
click at [34, 267] on div "Pen P" at bounding box center [34, 274] width 24 height 14
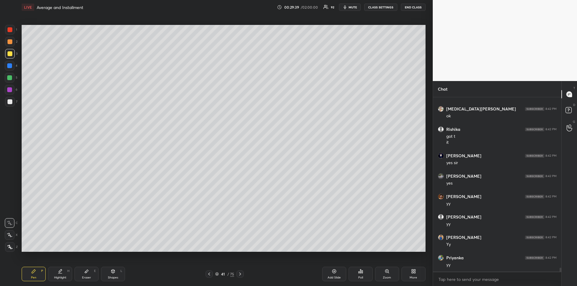
scroll to position [7444, 0]
click at [333, 277] on div "Add Slide" at bounding box center [334, 278] width 13 height 3
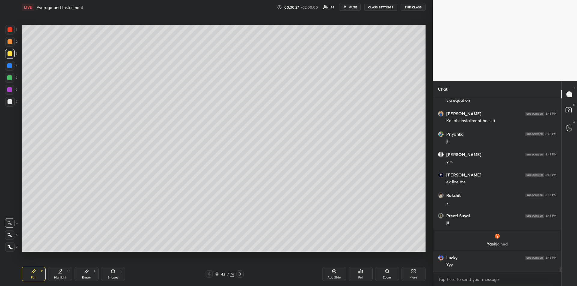
scroll to position [7290, 0]
click at [243, 273] on div at bounding box center [240, 274] width 7 height 7
click at [113, 277] on div "Shapes" at bounding box center [113, 278] width 10 height 3
click at [36, 275] on div "Pen P" at bounding box center [34, 274] width 24 height 14
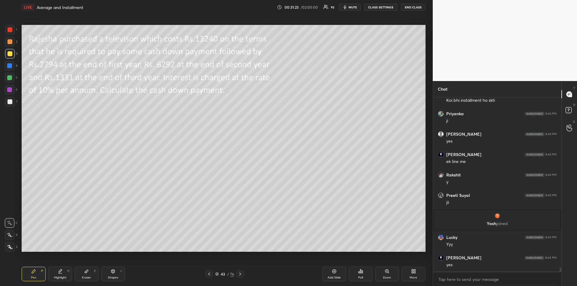
scroll to position [7332, 0]
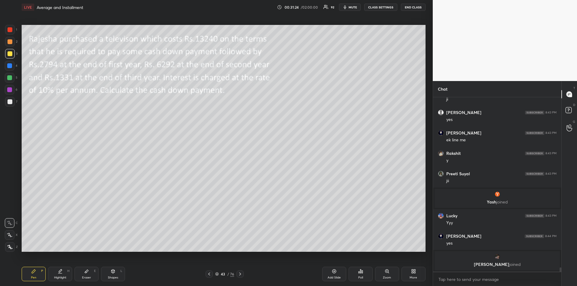
click at [86, 273] on icon at bounding box center [87, 271] width 4 height 3
click at [34, 270] on icon at bounding box center [33, 271] width 5 height 5
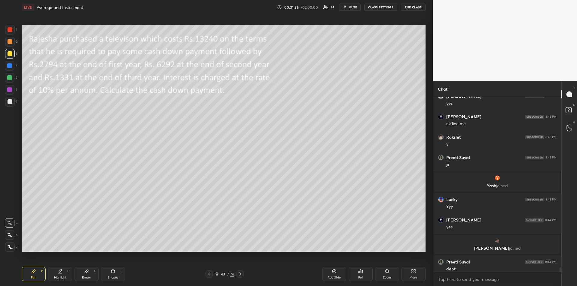
scroll to position [7336, 0]
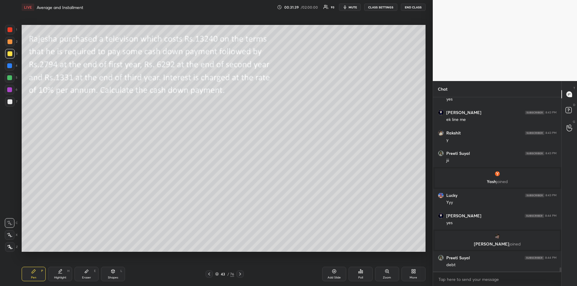
click at [60, 275] on div "Highlight H" at bounding box center [60, 274] width 24 height 14
click at [37, 274] on div "Pen P" at bounding box center [34, 274] width 24 height 14
click at [8, 77] on div at bounding box center [9, 77] width 5 height 5
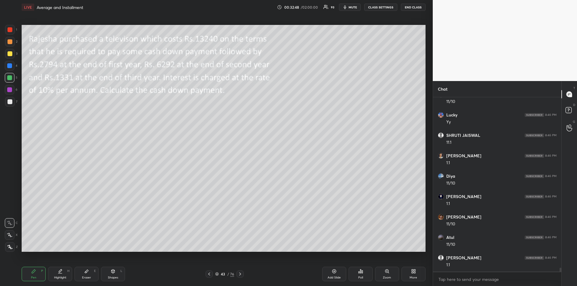
scroll to position [7745, 0]
click at [60, 278] on div "Highlight" at bounding box center [60, 278] width 12 height 3
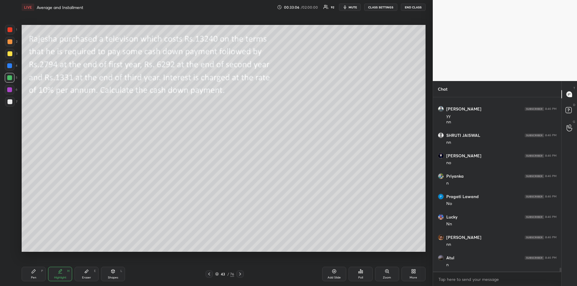
scroll to position [7914, 0]
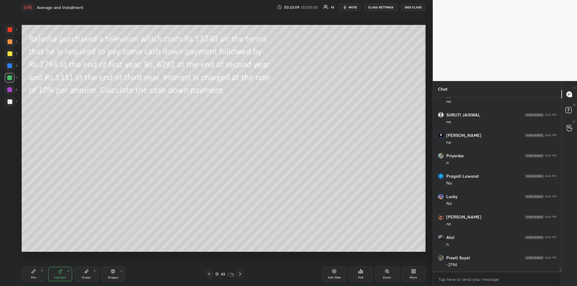
click at [38, 276] on div "Pen P" at bounding box center [34, 274] width 24 height 14
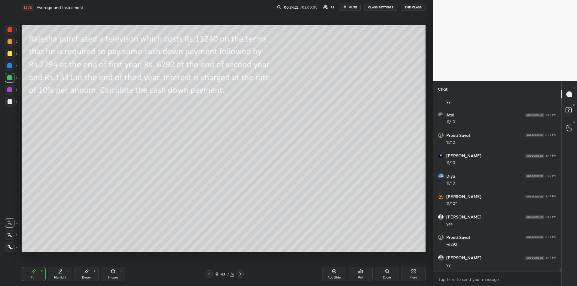
click at [57, 275] on div "Highlight H" at bounding box center [60, 274] width 24 height 14
click at [34, 274] on icon at bounding box center [33, 271] width 5 height 5
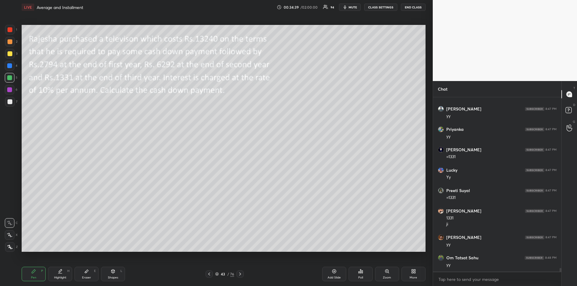
scroll to position [8242, 0]
click at [13, 31] on div at bounding box center [10, 30] width 10 height 10
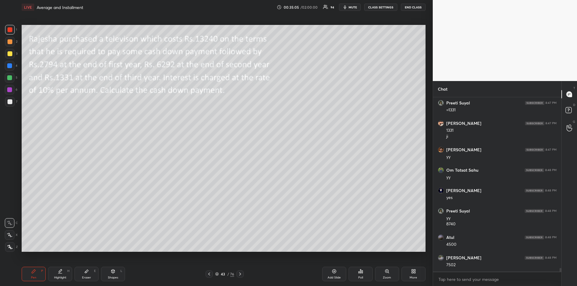
scroll to position [8330, 0]
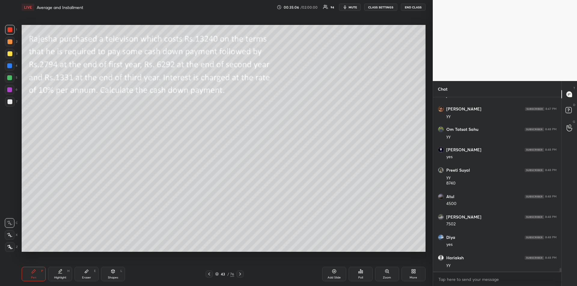
click at [9, 103] on div at bounding box center [10, 101] width 5 height 5
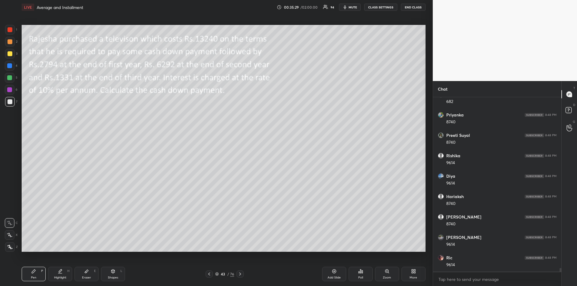
scroll to position [8657, 0]
click at [61, 274] on icon at bounding box center [60, 274] width 4 height 0
click at [10, 55] on div at bounding box center [10, 53] width 5 height 5
click at [9, 90] on div at bounding box center [9, 89] width 5 height 5
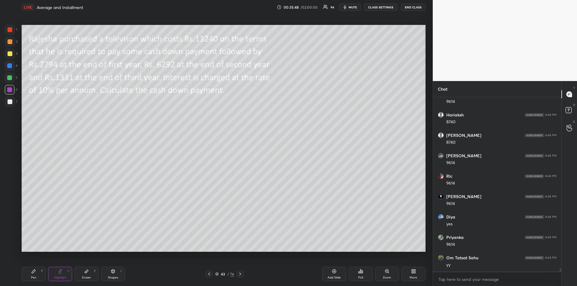
click at [33, 274] on icon at bounding box center [33, 271] width 5 height 5
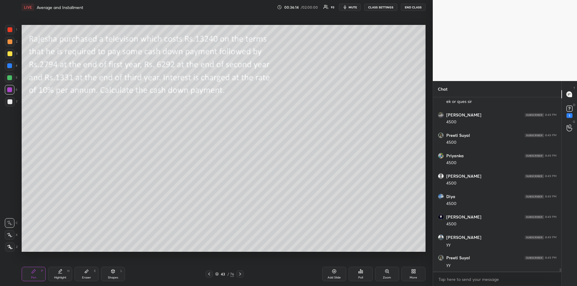
click at [242, 274] on icon at bounding box center [240, 274] width 5 height 5
click at [115, 276] on div "Shapes L" at bounding box center [113, 274] width 24 height 14
click at [11, 67] on div at bounding box center [9, 65] width 5 height 5
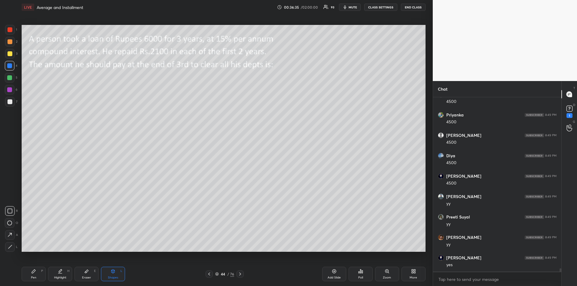
click at [34, 274] on div "Pen P" at bounding box center [34, 274] width 24 height 14
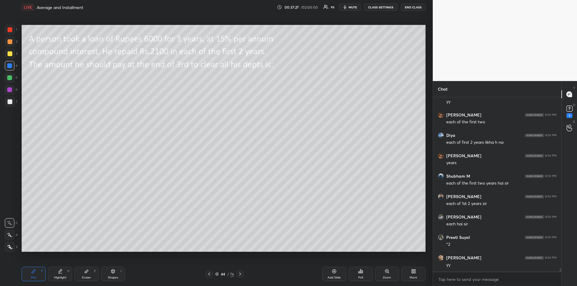
scroll to position [9340, 0]
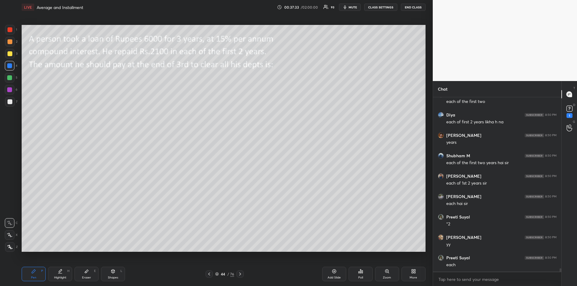
click at [87, 273] on icon at bounding box center [87, 271] width 4 height 3
click at [12, 212] on span "Erase all" at bounding box center [9, 211] width 9 height 4
click at [32, 277] on div "Pen" at bounding box center [33, 278] width 5 height 3
click at [10, 55] on div at bounding box center [10, 53] width 5 height 5
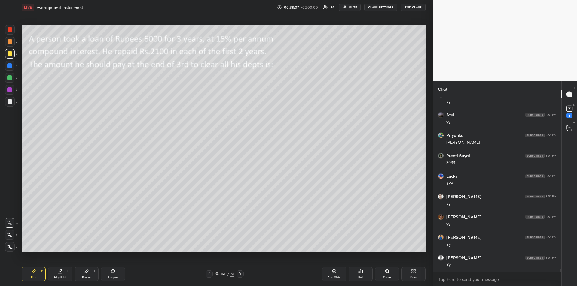
scroll to position [9626, 0]
click at [9, 78] on div at bounding box center [9, 77] width 5 height 5
click at [241, 275] on icon at bounding box center [240, 274] width 5 height 5
click at [209, 274] on icon at bounding box center [209, 274] width 5 height 5
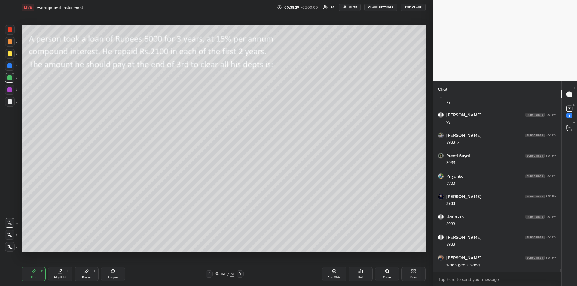
click at [242, 276] on icon at bounding box center [240, 274] width 5 height 5
click at [113, 277] on div "Shapes" at bounding box center [113, 278] width 10 height 3
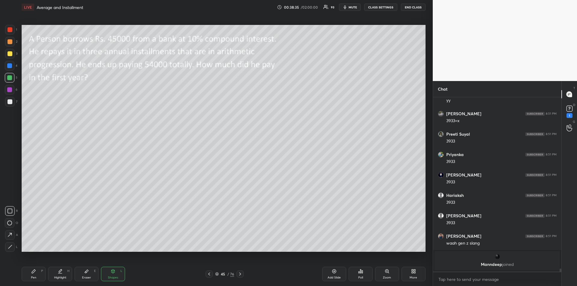
click at [211, 275] on icon at bounding box center [209, 274] width 5 height 5
click at [41, 274] on div "Pen P" at bounding box center [34, 274] width 24 height 14
click at [10, 30] on div at bounding box center [10, 29] width 5 height 5
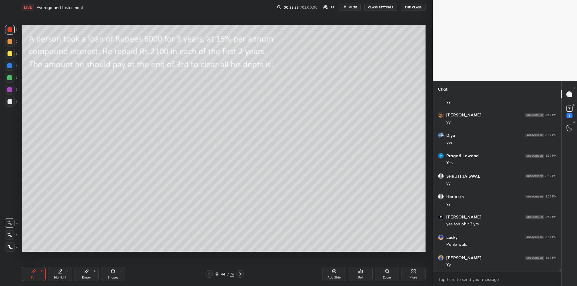
scroll to position [9755, 0]
click at [89, 280] on div "Eraser E" at bounding box center [87, 274] width 24 height 14
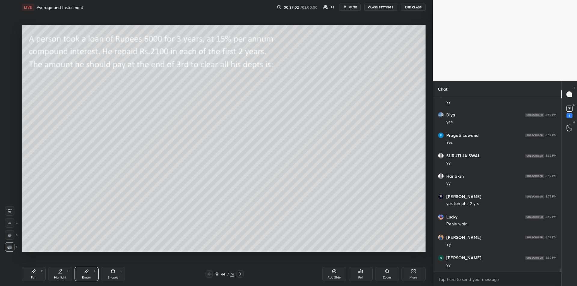
scroll to position [9776, 0]
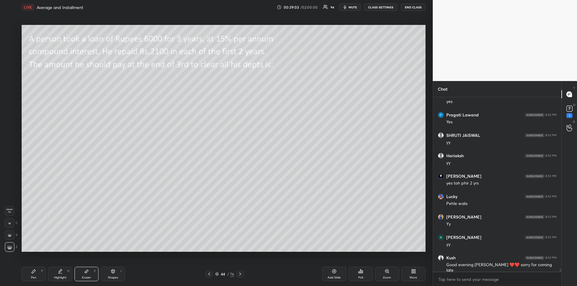
click at [33, 272] on icon at bounding box center [34, 272] width 4 height 4
click at [242, 276] on icon at bounding box center [240, 274] width 5 height 5
click at [115, 277] on div "Shapes" at bounding box center [113, 278] width 10 height 3
click at [38, 275] on div "Pen P" at bounding box center [34, 274] width 24 height 14
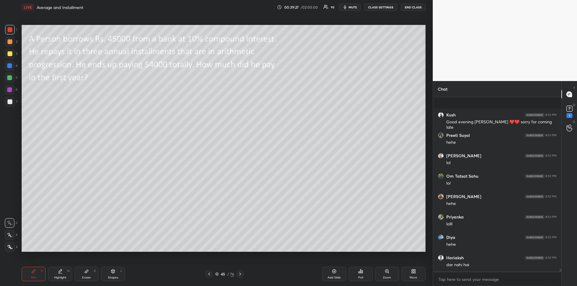
scroll to position [9960, 0]
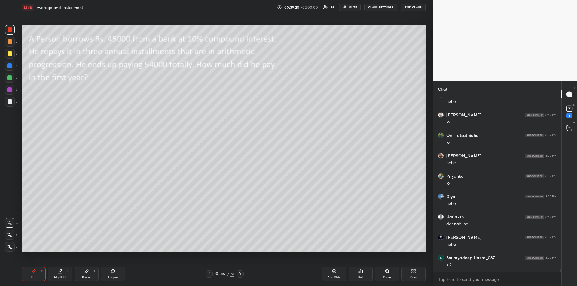
click at [10, 78] on div at bounding box center [9, 77] width 5 height 5
click at [84, 275] on div "Eraser E" at bounding box center [87, 274] width 24 height 14
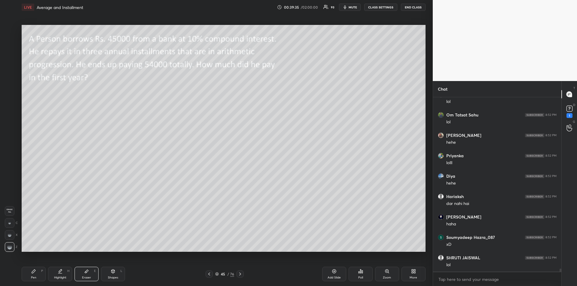
scroll to position [10002, 0]
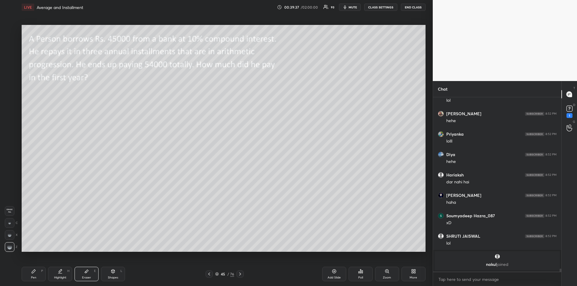
click at [34, 277] on div "Pen" at bounding box center [33, 278] width 5 height 3
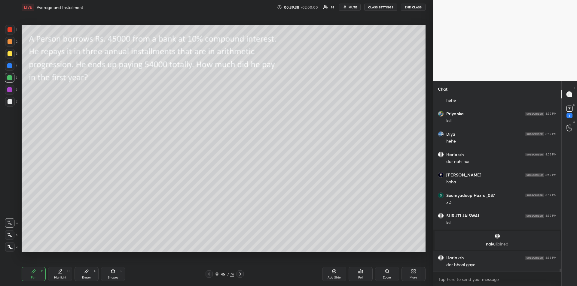
click at [10, 44] on div at bounding box center [10, 41] width 5 height 5
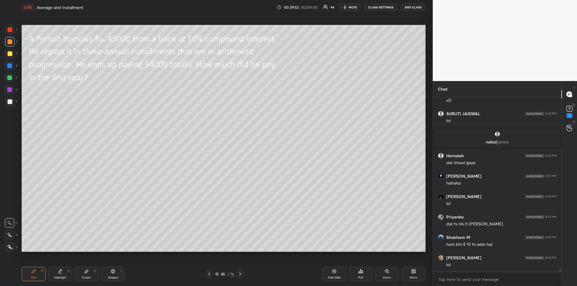
scroll to position [9997, 0]
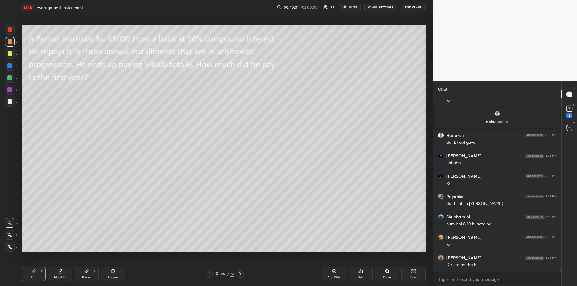
click at [9, 78] on div at bounding box center [9, 77] width 5 height 5
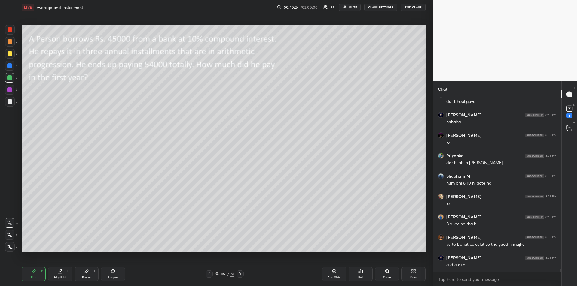
scroll to position [10059, 0]
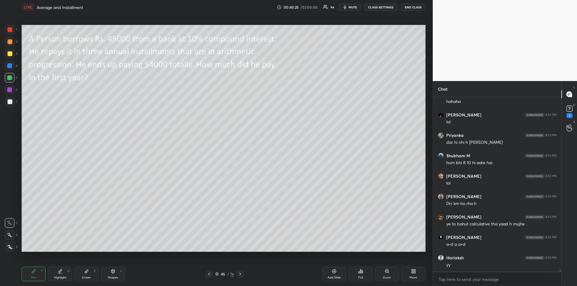
click at [11, 90] on div at bounding box center [9, 89] width 5 height 5
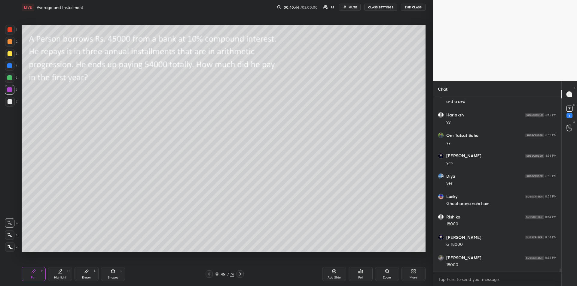
scroll to position [10222, 0]
click at [10, 103] on div at bounding box center [10, 101] width 5 height 5
click at [60, 277] on div "Highlight" at bounding box center [60, 278] width 12 height 3
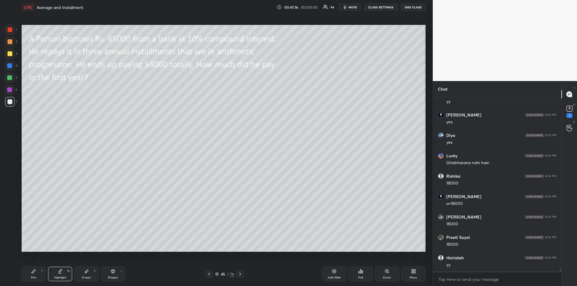
scroll to position [10263, 0]
click at [31, 277] on div "Pen" at bounding box center [33, 278] width 5 height 3
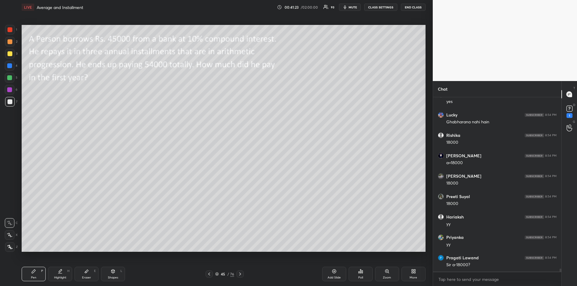
scroll to position [10304, 0]
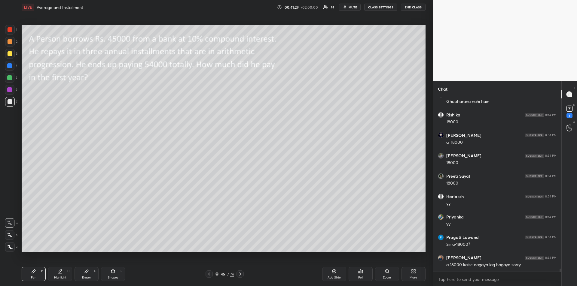
click at [60, 277] on div "Highlight" at bounding box center [60, 278] width 12 height 3
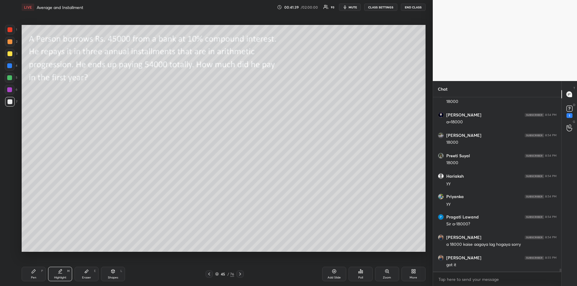
click at [29, 274] on div "Pen P" at bounding box center [34, 274] width 24 height 14
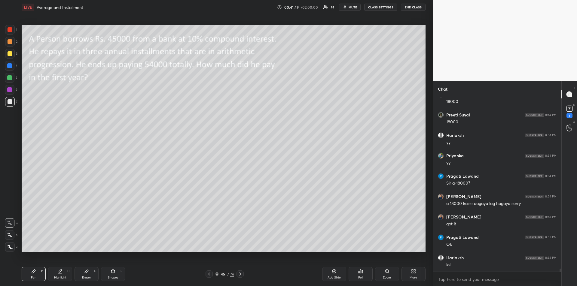
scroll to position [10386, 0]
click at [10, 54] on div at bounding box center [10, 53] width 5 height 5
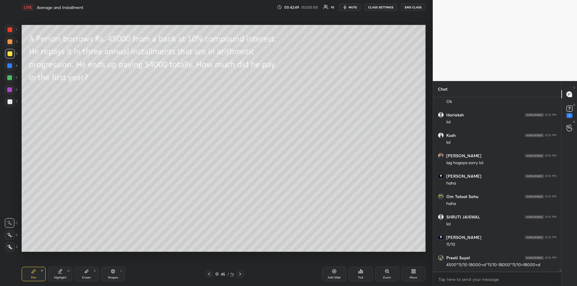
click at [64, 277] on div "Highlight" at bounding box center [60, 278] width 12 height 3
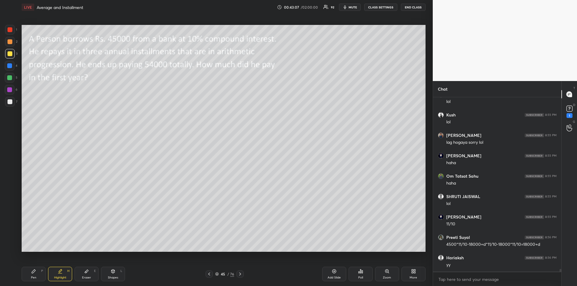
scroll to position [10549, 0]
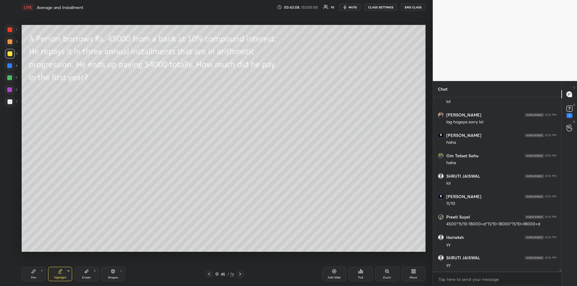
click at [29, 276] on div "Pen P" at bounding box center [34, 274] width 24 height 14
click at [9, 78] on div at bounding box center [9, 77] width 5 height 5
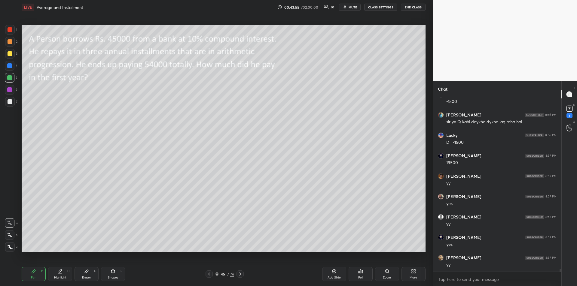
scroll to position [10876, 0]
click at [10, 54] on div at bounding box center [10, 53] width 5 height 5
click at [241, 275] on icon at bounding box center [240, 274] width 5 height 5
click at [211, 273] on icon at bounding box center [209, 274] width 5 height 5
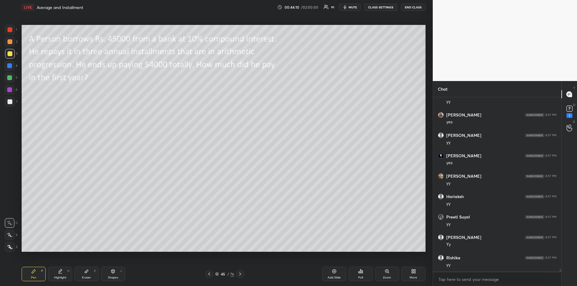
click at [332, 273] on icon at bounding box center [334, 271] width 5 height 5
click at [89, 277] on div "Eraser" at bounding box center [86, 278] width 9 height 3
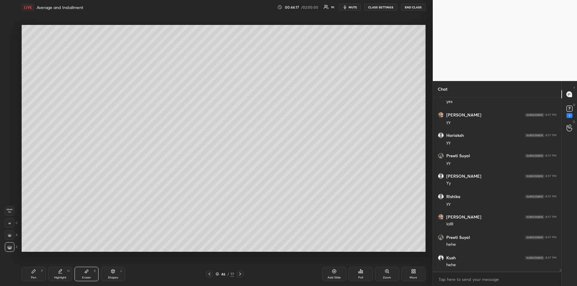
scroll to position [10999, 0]
click at [33, 275] on div "Pen P" at bounding box center [34, 274] width 24 height 14
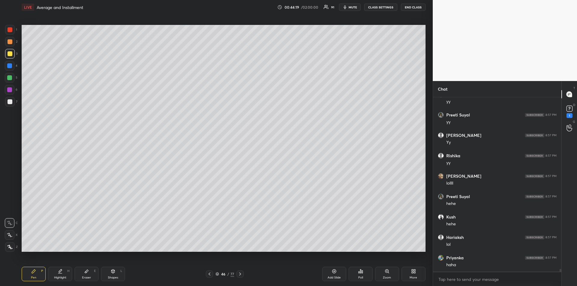
click at [208, 274] on icon at bounding box center [209, 274] width 5 height 5
click at [242, 275] on icon at bounding box center [240, 274] width 5 height 5
click at [243, 276] on div at bounding box center [240, 274] width 7 height 7
click at [208, 272] on icon at bounding box center [209, 274] width 5 height 5
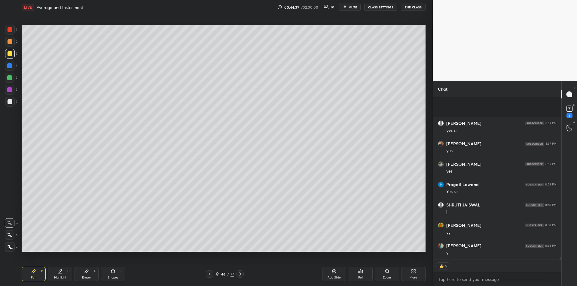
scroll to position [11318, 0]
click at [333, 275] on div "Add Slide" at bounding box center [334, 274] width 24 height 14
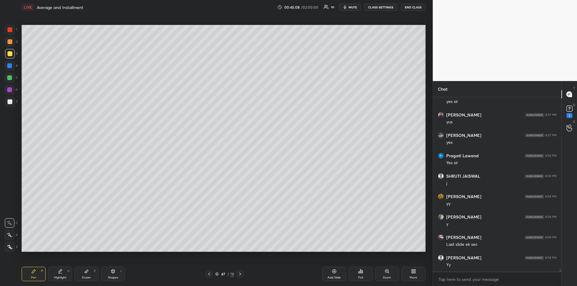
click at [11, 76] on div at bounding box center [9, 77] width 5 height 5
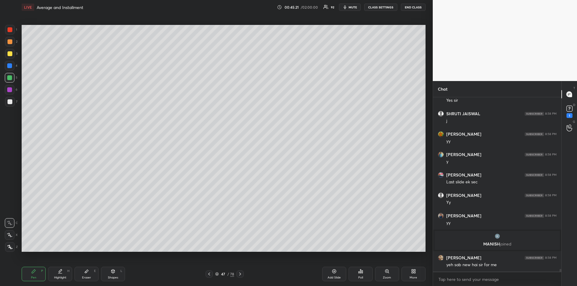
scroll to position [10992, 0]
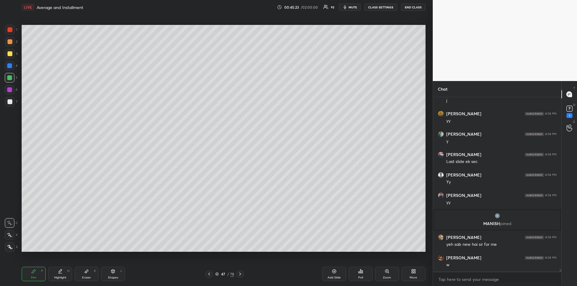
click at [62, 275] on div "Highlight H" at bounding box center [60, 274] width 24 height 14
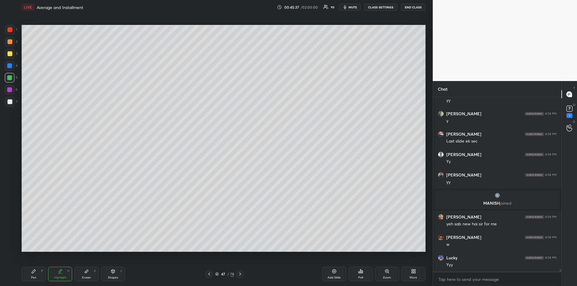
scroll to position [11033, 0]
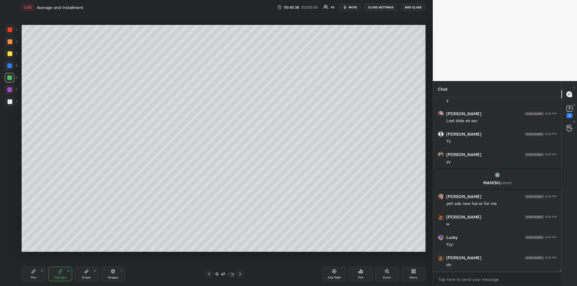
click at [38, 274] on div "Pen P" at bounding box center [34, 274] width 24 height 14
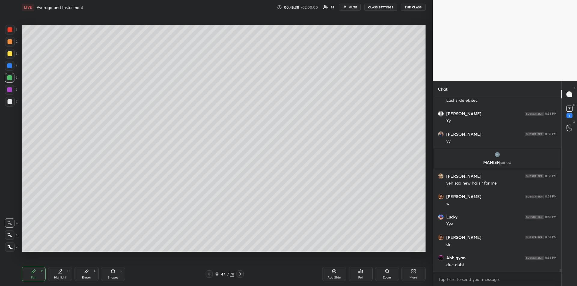
click at [8, 58] on div at bounding box center [10, 54] width 10 height 10
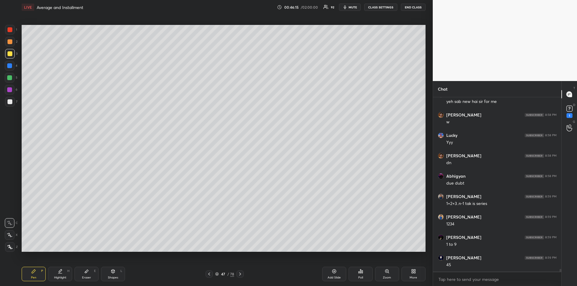
scroll to position [11156, 0]
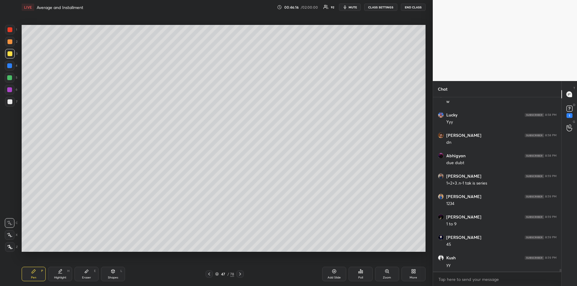
click at [9, 78] on div at bounding box center [9, 77] width 5 height 5
click at [8, 90] on div at bounding box center [9, 89] width 5 height 5
click at [332, 274] on icon at bounding box center [334, 271] width 5 height 5
click at [84, 279] on div "Eraser" at bounding box center [86, 278] width 9 height 3
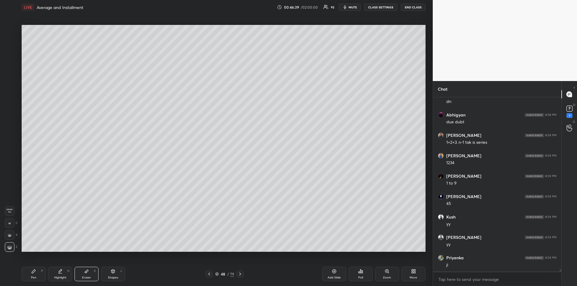
click at [32, 274] on div "Pen P" at bounding box center [34, 274] width 24 height 14
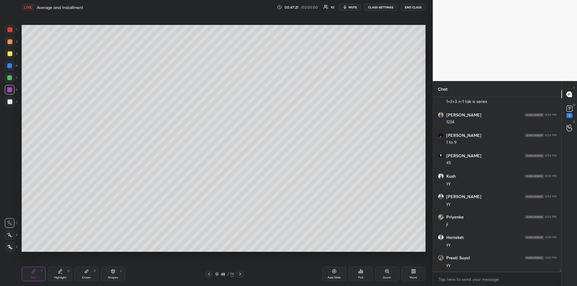
scroll to position [11258, 0]
click at [10, 67] on div at bounding box center [9, 65] width 5 height 5
click at [86, 273] on icon at bounding box center [87, 271] width 4 height 3
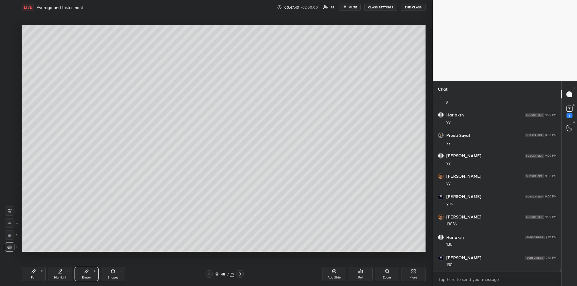
scroll to position [11381, 0]
click at [44, 277] on div "Pen P" at bounding box center [34, 274] width 24 height 14
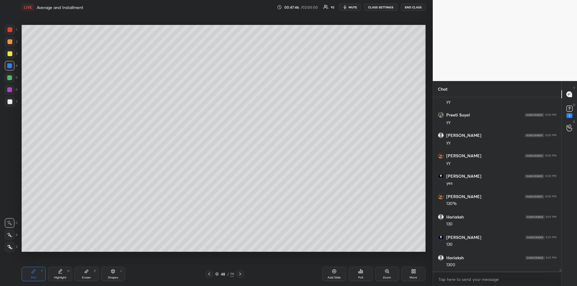
click at [9, 89] on div at bounding box center [9, 89] width 5 height 5
click at [11, 104] on div at bounding box center [10, 102] width 10 height 10
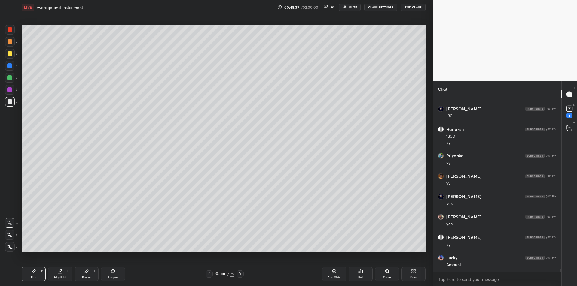
scroll to position [11530, 0]
click at [210, 273] on icon at bounding box center [209, 274] width 5 height 5
click at [59, 277] on div "Highlight" at bounding box center [60, 278] width 12 height 3
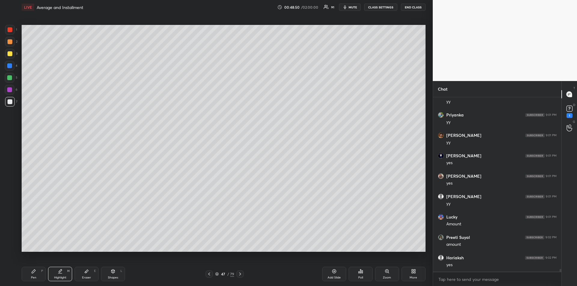
scroll to position [11571, 0]
click at [33, 276] on div "Pen P" at bounding box center [34, 274] width 24 height 14
click at [11, 53] on div at bounding box center [10, 53] width 5 height 5
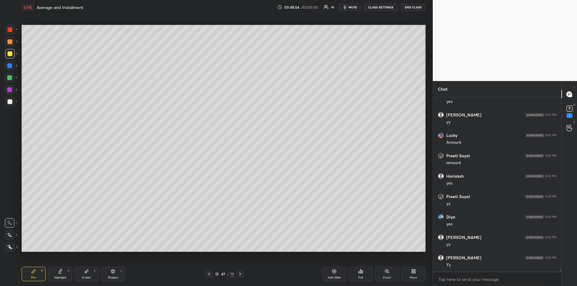
scroll to position [11652, 0]
click at [242, 274] on icon at bounding box center [240, 274] width 5 height 5
click at [242, 276] on icon at bounding box center [240, 274] width 5 height 5
click at [10, 28] on div at bounding box center [10, 29] width 5 height 5
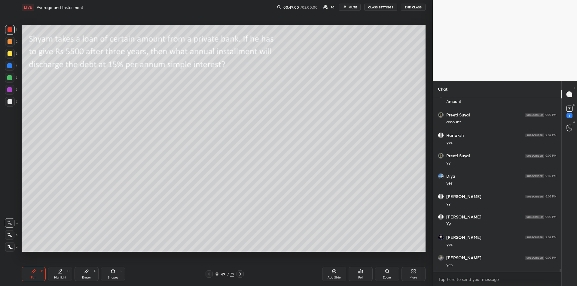
click at [109, 273] on div "Shapes L" at bounding box center [113, 274] width 24 height 14
click at [33, 275] on div "Pen P" at bounding box center [34, 274] width 24 height 14
click at [8, 91] on div at bounding box center [9, 89] width 5 height 5
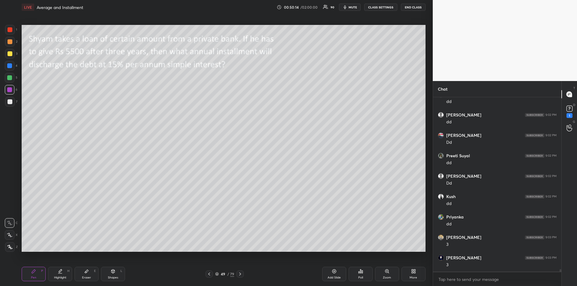
click at [85, 277] on div "Eraser" at bounding box center [86, 278] width 9 height 3
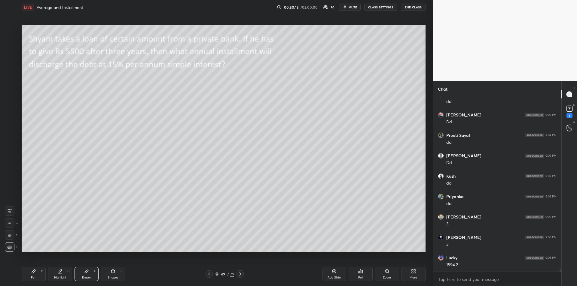
scroll to position [12143, 0]
click at [31, 268] on div "Pen P" at bounding box center [34, 274] width 24 height 14
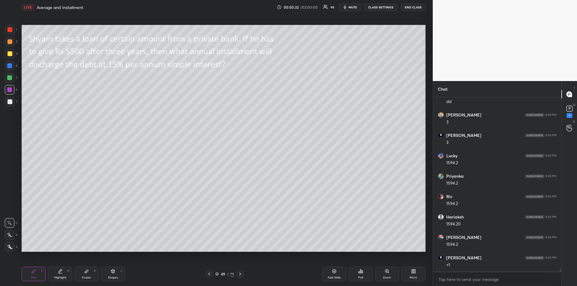
scroll to position [12245, 0]
click at [66, 274] on div "Highlight H" at bounding box center [60, 274] width 24 height 14
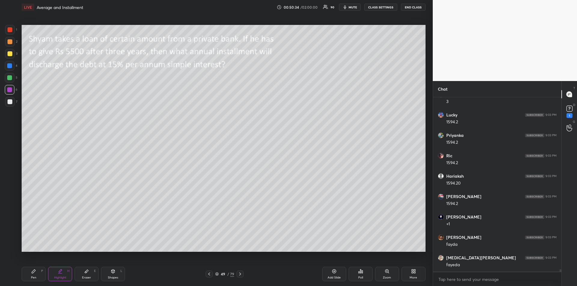
scroll to position [12286, 0]
click at [35, 276] on div "Pen P" at bounding box center [34, 274] width 24 height 14
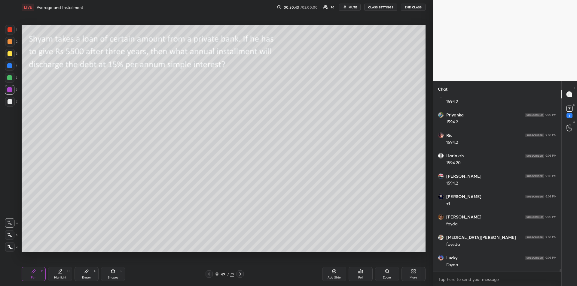
click at [11, 55] on div at bounding box center [10, 53] width 5 height 5
click at [58, 275] on div "Highlight H" at bounding box center [60, 274] width 24 height 14
click at [33, 277] on div "Pen" at bounding box center [33, 278] width 5 height 3
click at [54, 272] on div "Highlight H" at bounding box center [60, 274] width 24 height 14
click at [35, 277] on div "Pen" at bounding box center [33, 278] width 5 height 3
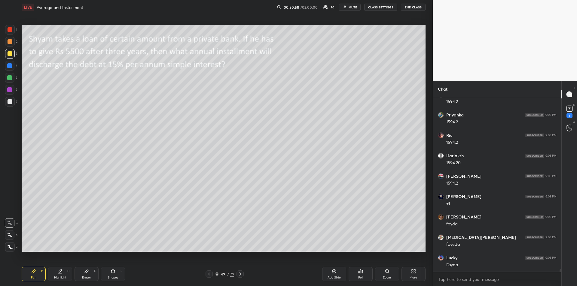
scroll to position [12312, 0]
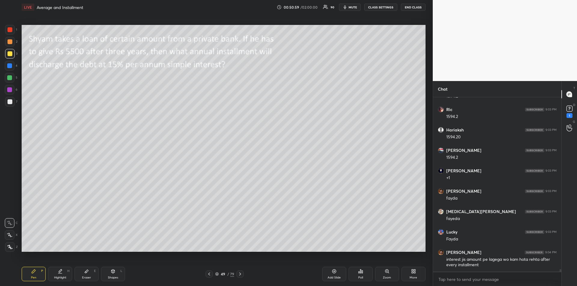
click at [332, 277] on div "Add Slide" at bounding box center [334, 278] width 13 height 3
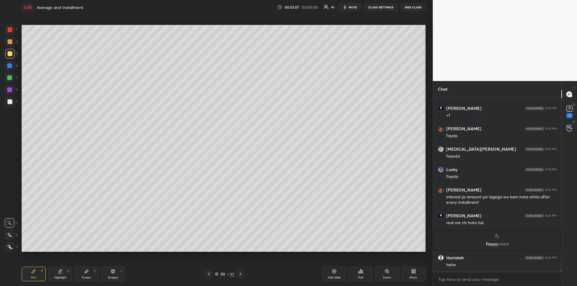
scroll to position [12020, 0]
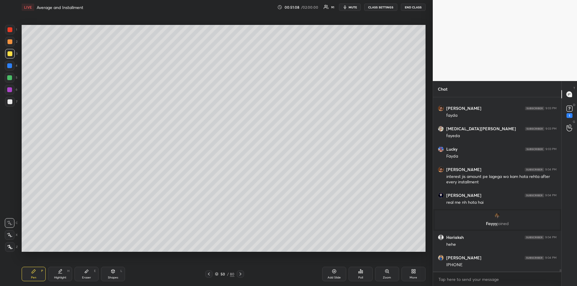
click at [87, 273] on icon at bounding box center [86, 271] width 5 height 5
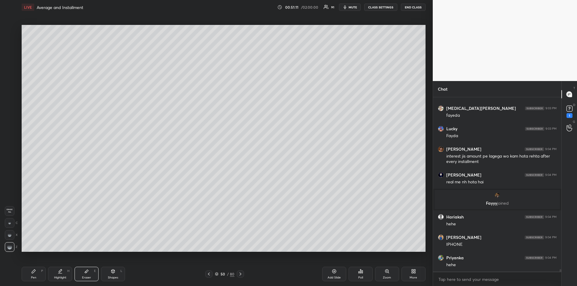
scroll to position [12081, 0]
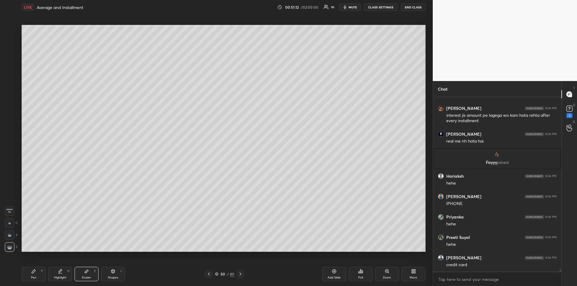
click at [32, 274] on icon at bounding box center [33, 271] width 5 height 5
click at [209, 275] on icon at bounding box center [209, 274] width 5 height 5
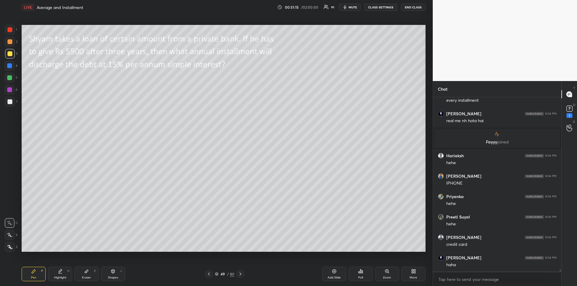
click at [241, 275] on icon at bounding box center [240, 274] width 5 height 5
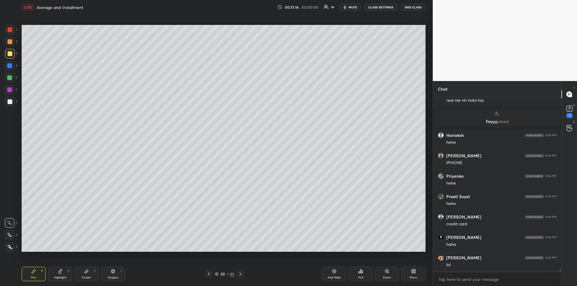
click at [241, 275] on icon at bounding box center [241, 274] width 2 height 3
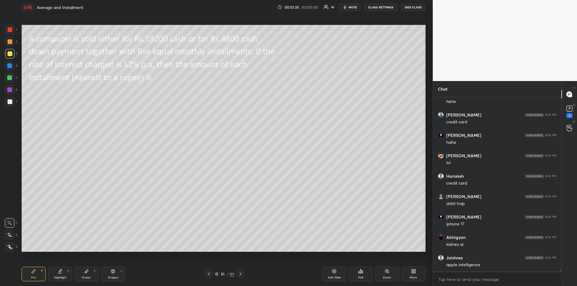
click at [33, 271] on icon at bounding box center [33, 271] width 5 height 5
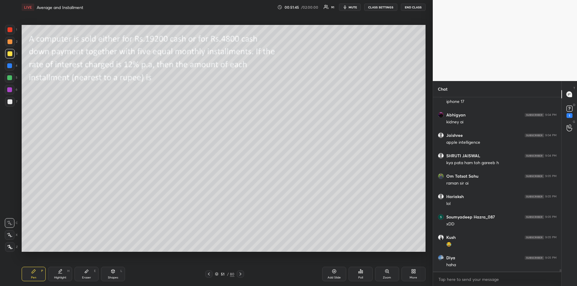
scroll to position [12367, 0]
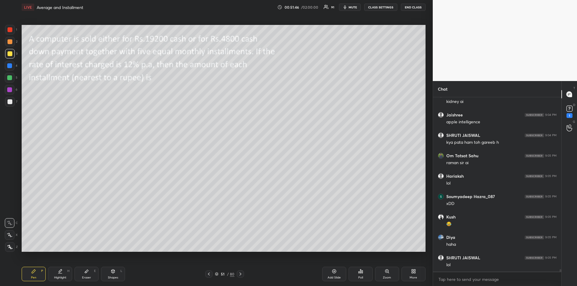
click at [111, 274] on div "Shapes L" at bounding box center [113, 274] width 24 height 14
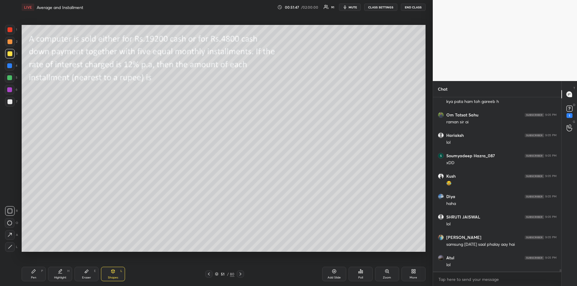
click at [30, 274] on div "Pen P" at bounding box center [34, 274] width 24 height 14
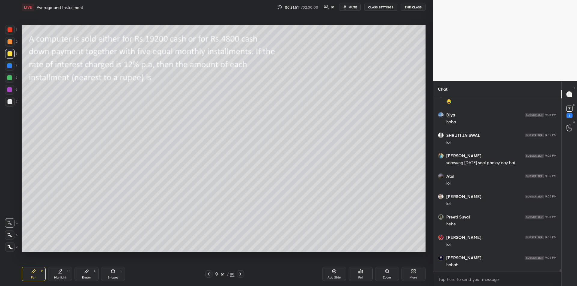
scroll to position [12510, 0]
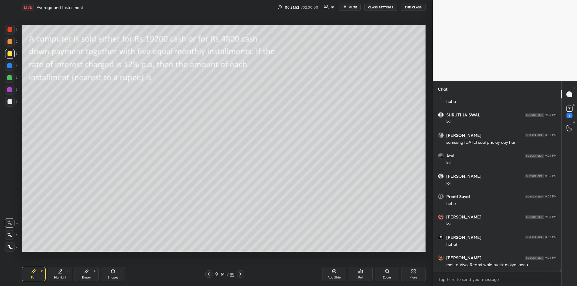
click at [86, 274] on icon at bounding box center [86, 271] width 5 height 5
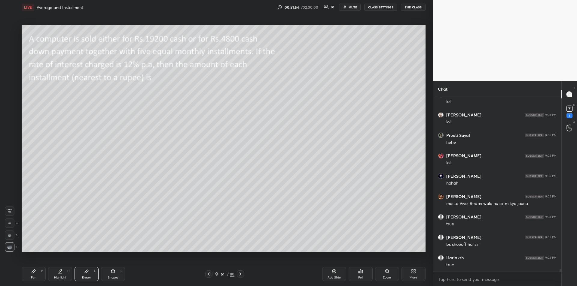
click at [34, 274] on icon at bounding box center [33, 271] width 5 height 5
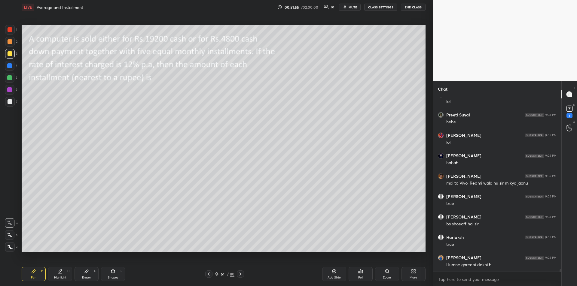
click at [110, 275] on div "Shapes L" at bounding box center [113, 274] width 24 height 14
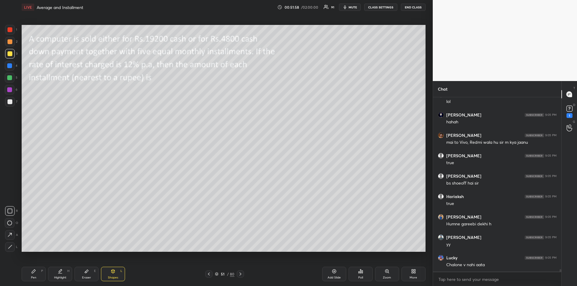
scroll to position [12653, 0]
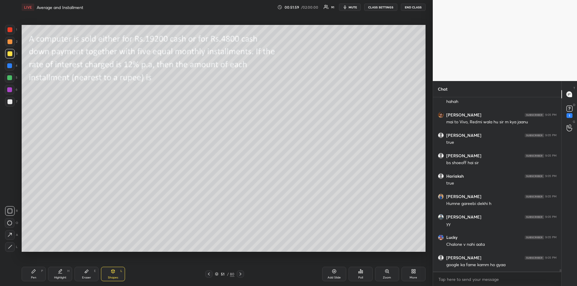
click at [37, 275] on div "Pen P" at bounding box center [34, 274] width 24 height 14
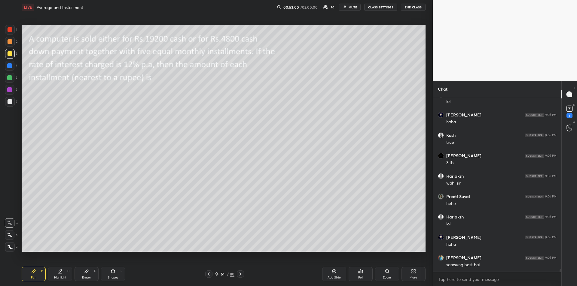
scroll to position [12980, 0]
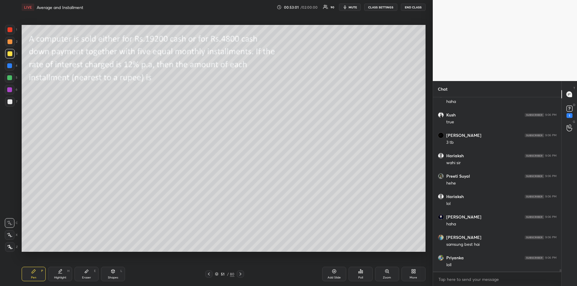
click at [87, 273] on icon at bounding box center [87, 271] width 4 height 3
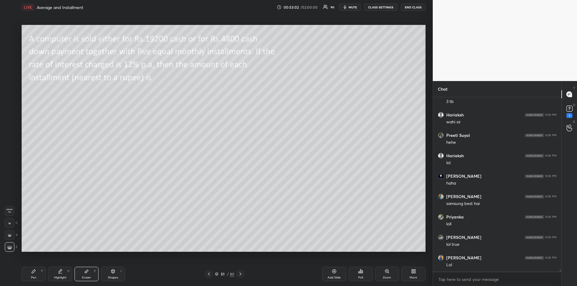
scroll to position [13042, 0]
click at [32, 274] on div "Pen P" at bounding box center [34, 274] width 24 height 14
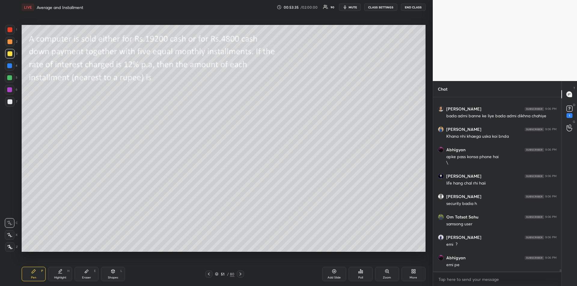
scroll to position [13319, 0]
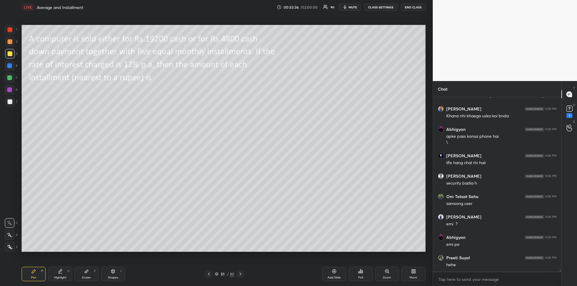
click at [11, 44] on div at bounding box center [10, 41] width 5 height 5
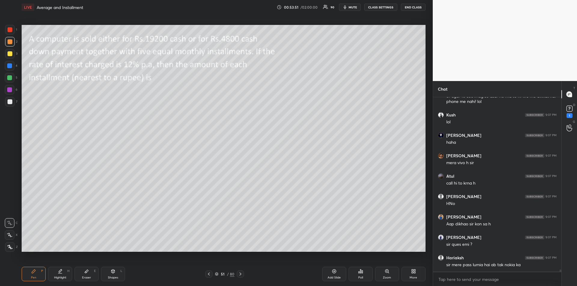
scroll to position [13549, 0]
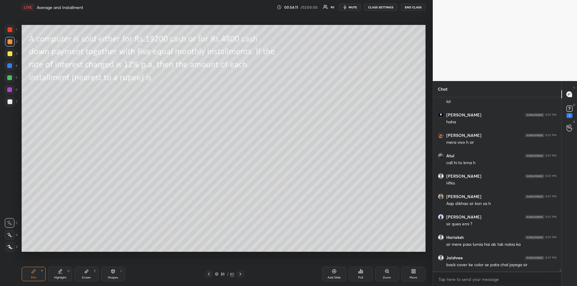
click at [61, 274] on icon at bounding box center [60, 274] width 4 height 0
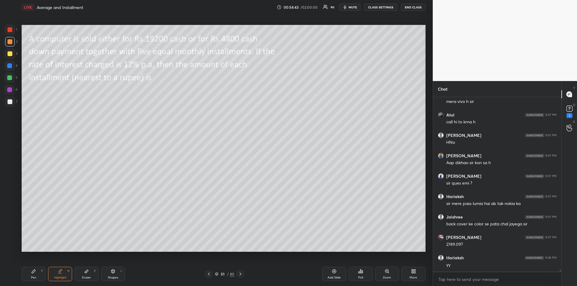
scroll to position [13610, 0]
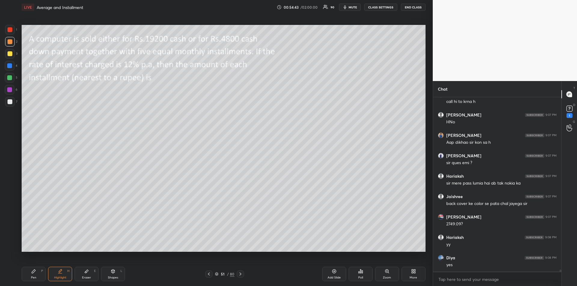
click at [33, 275] on div "Pen P" at bounding box center [34, 274] width 24 height 14
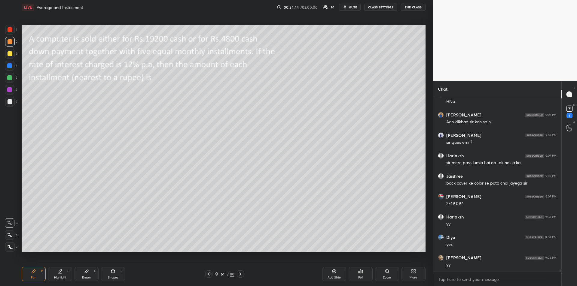
scroll to position [13651, 0]
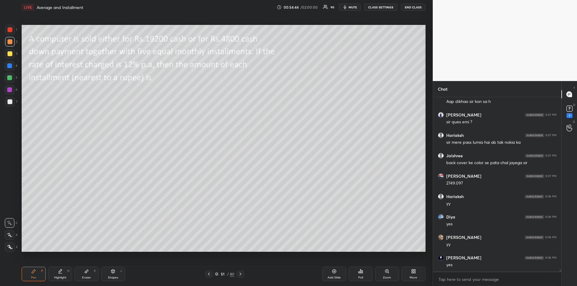
click at [10, 54] on div at bounding box center [10, 53] width 5 height 5
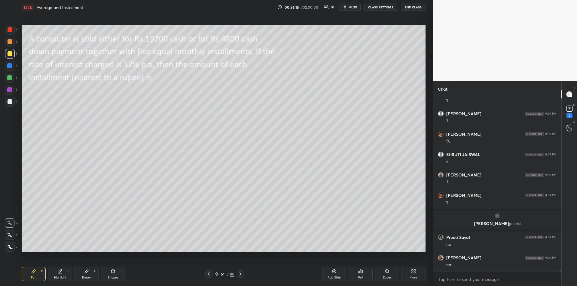
scroll to position [13853, 0]
click at [9, 91] on div at bounding box center [9, 89] width 5 height 5
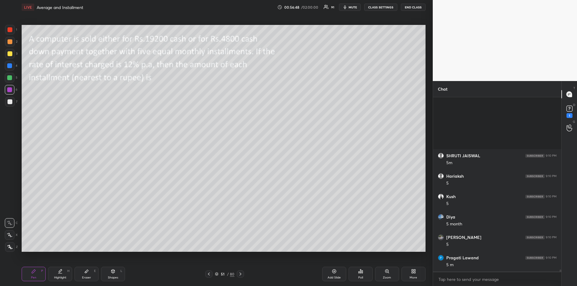
scroll to position [14160, 0]
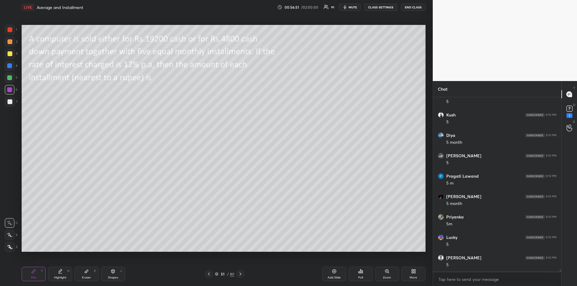
click at [9, 91] on div at bounding box center [9, 89] width 5 height 5
click at [10, 103] on div at bounding box center [10, 101] width 5 height 5
click at [83, 274] on div "Eraser E" at bounding box center [87, 274] width 24 height 14
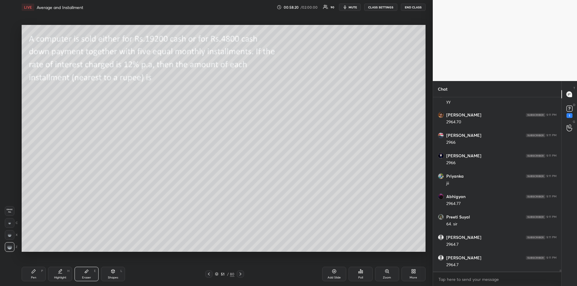
scroll to position [14942, 0]
click at [27, 270] on div "Pen P" at bounding box center [34, 274] width 24 height 14
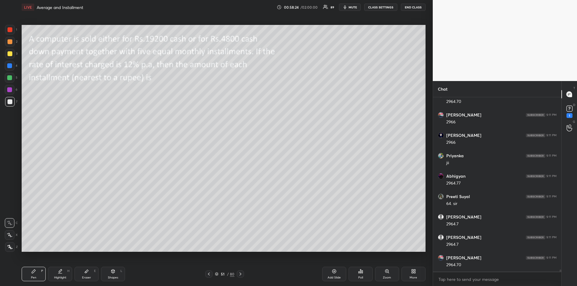
click at [84, 274] on icon at bounding box center [86, 271] width 5 height 5
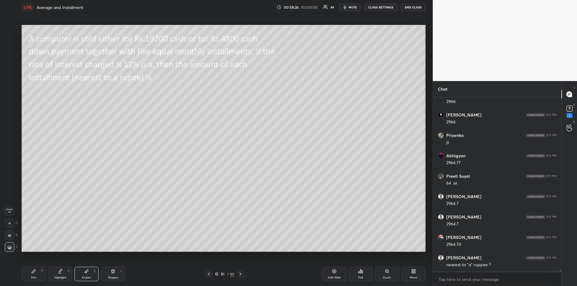
click at [34, 274] on div "Pen P" at bounding box center [34, 274] width 24 height 14
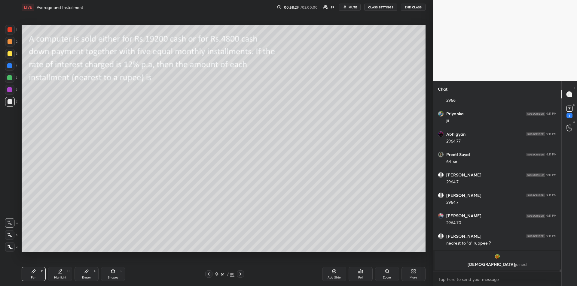
click at [84, 274] on div "Eraser E" at bounding box center [87, 274] width 24 height 14
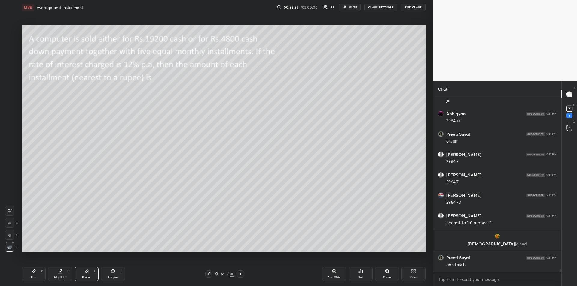
click at [31, 274] on div "Pen P" at bounding box center [34, 274] width 24 height 14
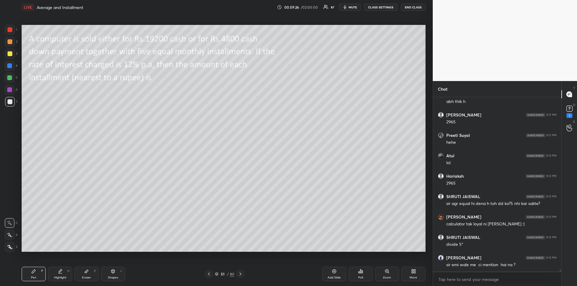
scroll to position [14897, 0]
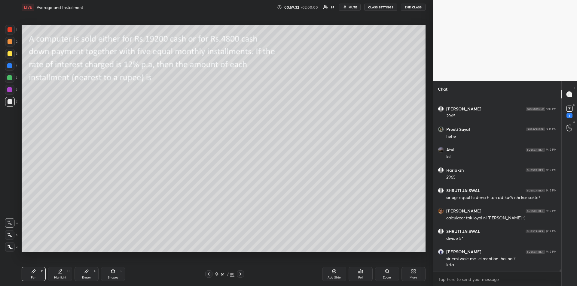
click at [11, 80] on div at bounding box center [9, 77] width 5 height 5
click at [57, 274] on div "Highlight H" at bounding box center [60, 274] width 24 height 14
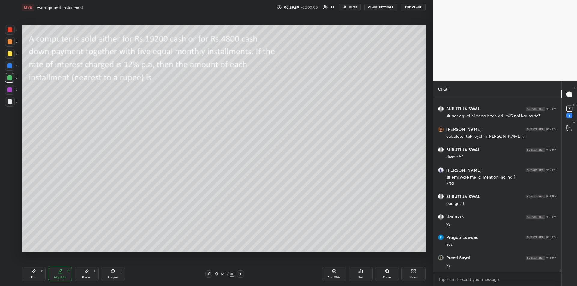
scroll to position [14999, 0]
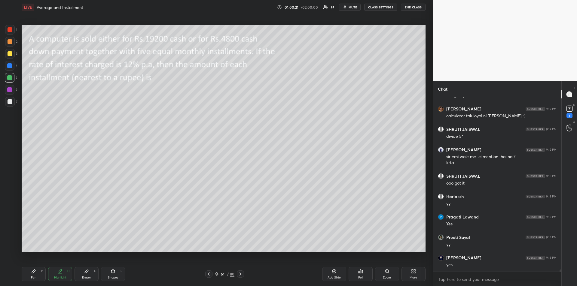
click at [33, 273] on icon at bounding box center [34, 272] width 4 height 4
click at [241, 276] on icon at bounding box center [240, 274] width 5 height 5
click at [112, 278] on div "Shapes" at bounding box center [113, 278] width 10 height 3
click at [35, 278] on div "Pen" at bounding box center [33, 278] width 5 height 3
click at [209, 275] on icon at bounding box center [209, 274] width 5 height 5
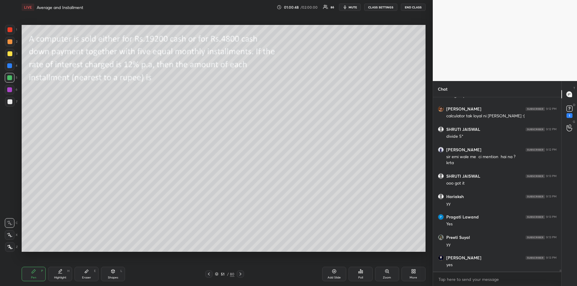
click at [328, 277] on div "Add Slide" at bounding box center [334, 278] width 13 height 3
click at [329, 275] on div "Add Slide" at bounding box center [334, 274] width 24 height 14
click at [241, 276] on icon at bounding box center [240, 274] width 5 height 5
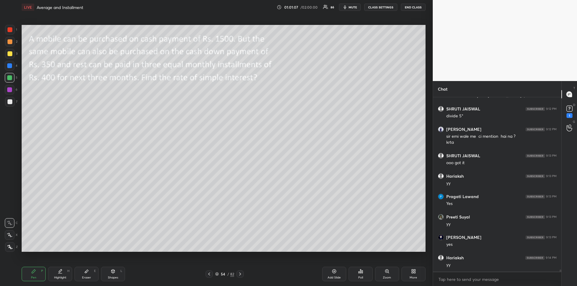
click at [9, 65] on div at bounding box center [9, 65] width 5 height 5
click at [9, 54] on div at bounding box center [10, 53] width 5 height 5
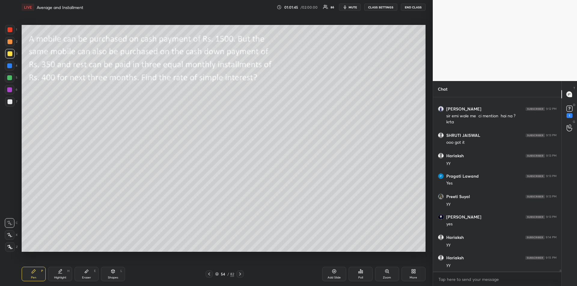
click at [7, 77] on div at bounding box center [9, 77] width 5 height 5
click at [9, 91] on div at bounding box center [9, 89] width 5 height 5
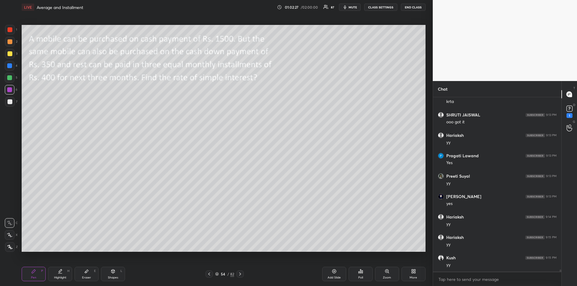
scroll to position [14962, 0]
click at [58, 279] on div "Highlight" at bounding box center [60, 278] width 12 height 3
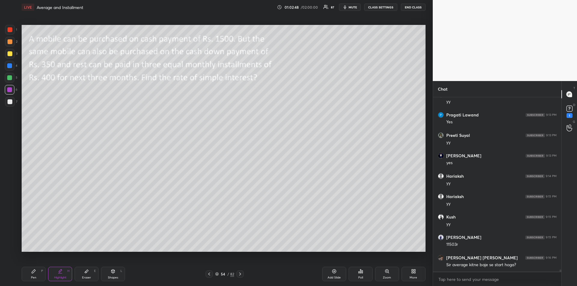
scroll to position [15003, 0]
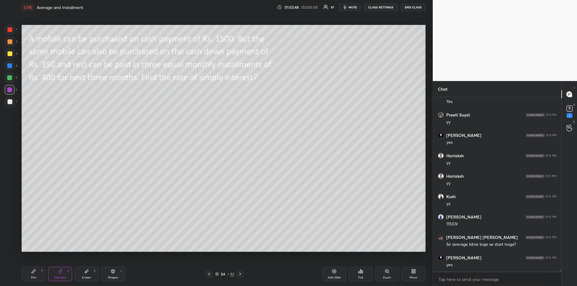
click at [9, 56] on div at bounding box center [10, 53] width 5 height 5
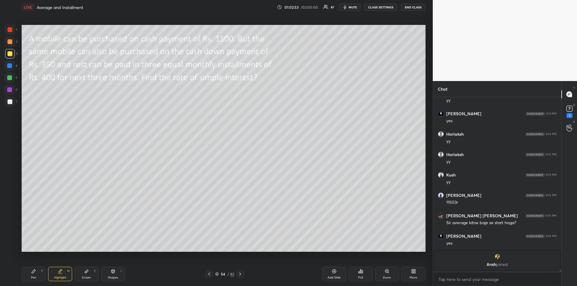
click at [241, 276] on icon at bounding box center [240, 274] width 5 height 5
click at [209, 275] on icon at bounding box center [209, 274] width 2 height 3
click at [331, 277] on div "Add Slide" at bounding box center [334, 278] width 13 height 3
click at [9, 43] on div at bounding box center [10, 41] width 5 height 5
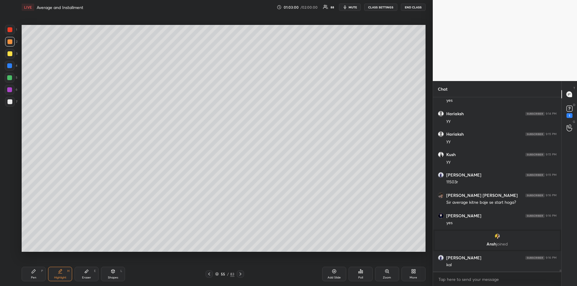
scroll to position [15011, 0]
click at [11, 54] on div at bounding box center [10, 53] width 5 height 5
click at [210, 275] on icon at bounding box center [209, 274] width 5 height 5
click at [240, 275] on icon at bounding box center [240, 274] width 5 height 5
click at [35, 270] on icon at bounding box center [33, 271] width 5 height 5
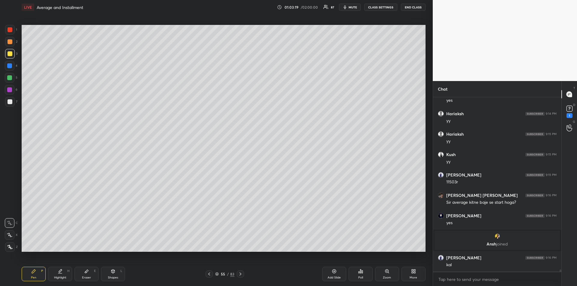
click at [11, 70] on div at bounding box center [10, 66] width 10 height 10
click at [90, 277] on div "Eraser" at bounding box center [86, 278] width 9 height 3
click at [33, 274] on icon at bounding box center [33, 271] width 5 height 5
click at [213, 277] on div "55 / 83" at bounding box center [225, 274] width 38 height 7
click at [208, 276] on icon at bounding box center [209, 274] width 5 height 5
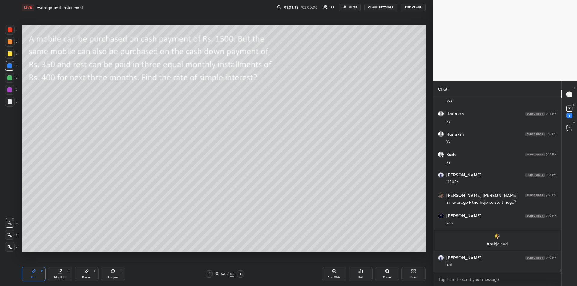
click at [87, 276] on div "Eraser E" at bounding box center [87, 274] width 24 height 14
click at [10, 210] on span "Erase all" at bounding box center [9, 211] width 9 height 4
click at [31, 279] on div "Pen" at bounding box center [33, 278] width 5 height 3
click at [9, 77] on div at bounding box center [9, 77] width 5 height 5
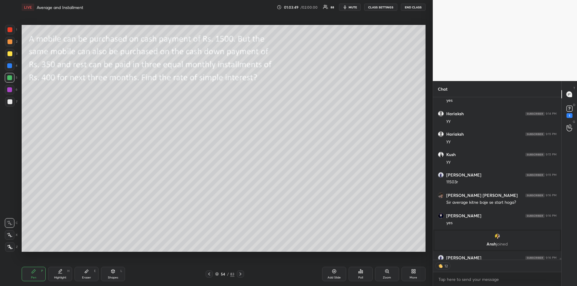
click at [86, 274] on icon at bounding box center [86, 271] width 5 height 5
click at [32, 274] on icon at bounding box center [33, 271] width 5 height 5
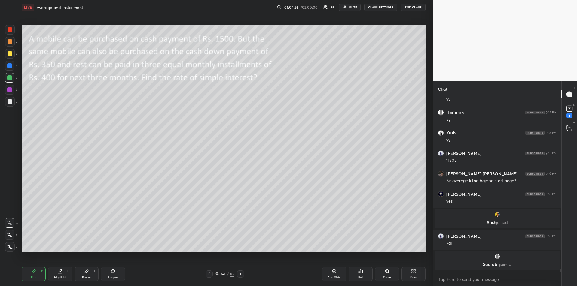
scroll to position [15037, 0]
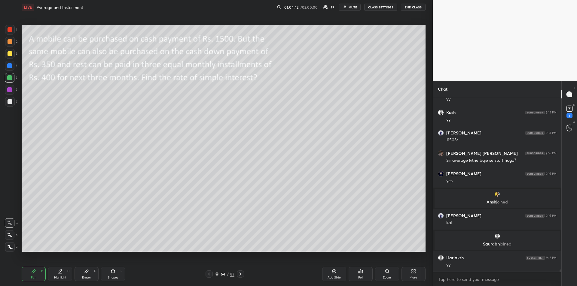
click at [330, 274] on div "Add Slide" at bounding box center [334, 274] width 24 height 14
click at [9, 65] on div at bounding box center [9, 65] width 5 height 5
click at [90, 274] on div "Eraser E" at bounding box center [87, 274] width 24 height 14
click at [30, 277] on div "Pen P" at bounding box center [34, 274] width 24 height 14
click at [7, 55] on div at bounding box center [10, 54] width 10 height 10
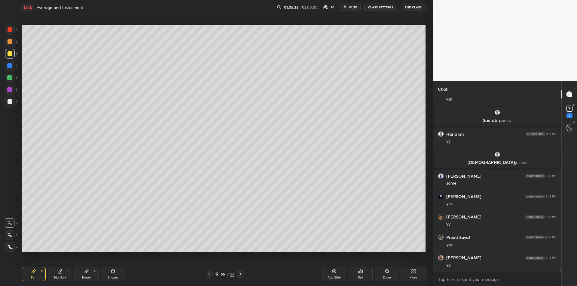
scroll to position [15176, 0]
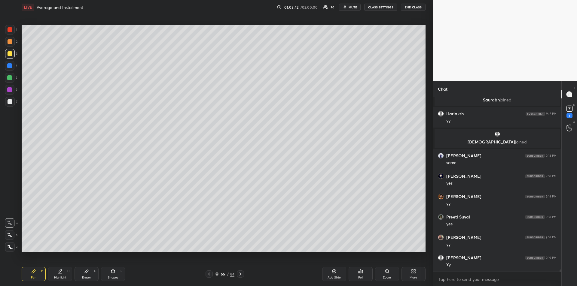
click at [209, 276] on icon at bounding box center [209, 274] width 5 height 5
click at [50, 273] on div "Highlight H" at bounding box center [60, 274] width 24 height 14
click at [31, 274] on div "Pen P" at bounding box center [34, 274] width 24 height 14
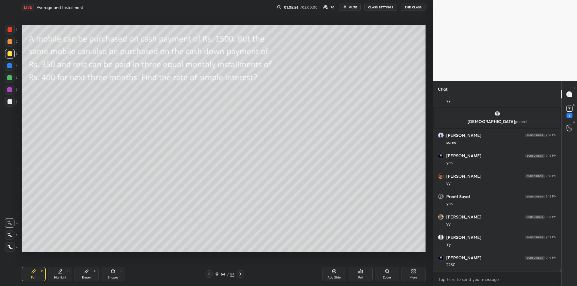
scroll to position [15217, 0]
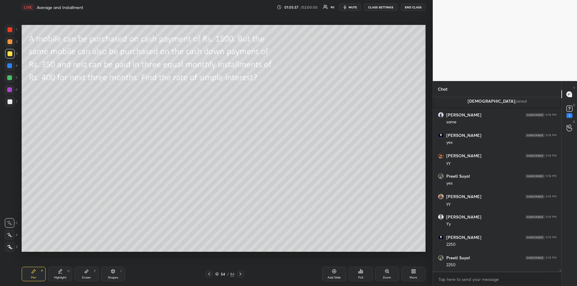
click at [86, 274] on div "Eraser E" at bounding box center [87, 274] width 24 height 14
click at [33, 274] on div "Pen P" at bounding box center [34, 274] width 24 height 14
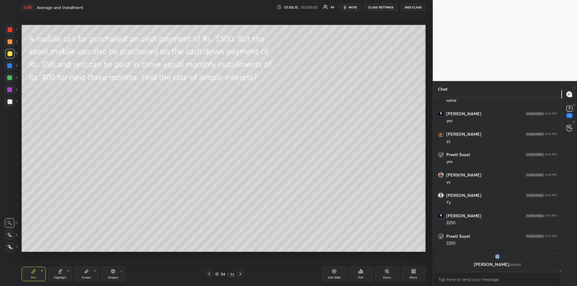
click at [11, 69] on div at bounding box center [10, 66] width 10 height 10
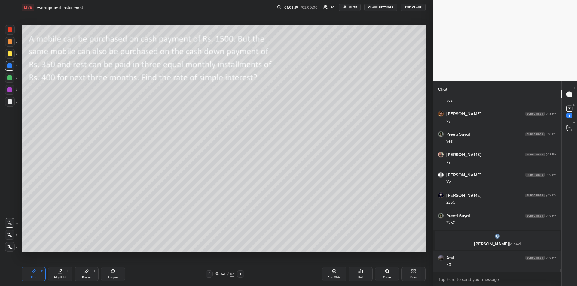
scroll to position [15219, 0]
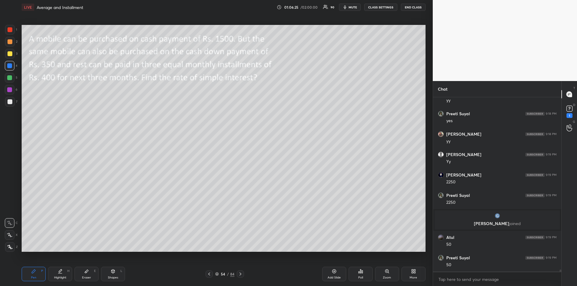
click at [77, 271] on div "Eraser E" at bounding box center [87, 274] width 24 height 14
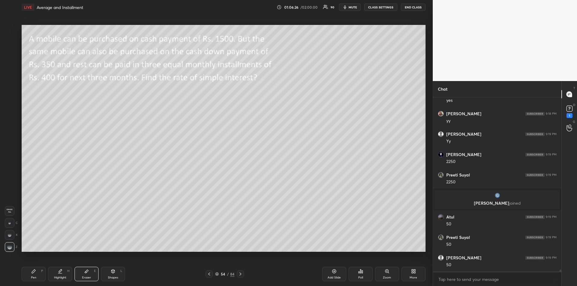
click at [31, 274] on div "Pen P" at bounding box center [34, 274] width 24 height 14
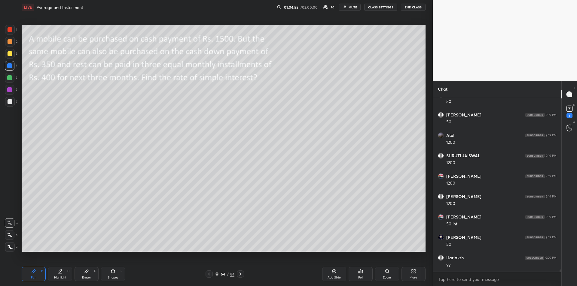
scroll to position [15403, 0]
click at [8, 101] on div at bounding box center [10, 101] width 5 height 5
click at [65, 277] on div "Highlight" at bounding box center [60, 278] width 12 height 3
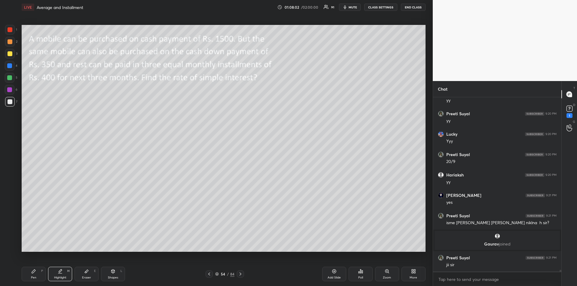
scroll to position [15452, 0]
click at [33, 273] on icon at bounding box center [34, 272] width 4 height 4
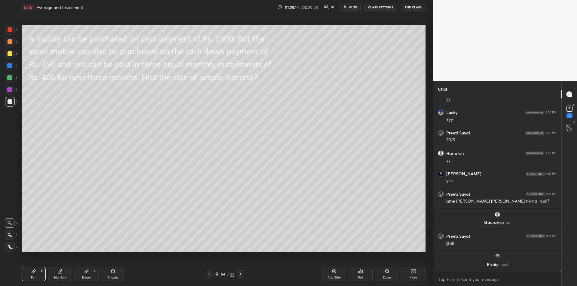
click at [242, 276] on icon at bounding box center [240, 274] width 5 height 5
click at [240, 274] on icon at bounding box center [240, 274] width 5 height 5
click at [112, 275] on div "Shapes L" at bounding box center [113, 274] width 24 height 14
click at [62, 276] on div "Highlight H" at bounding box center [60, 274] width 24 height 14
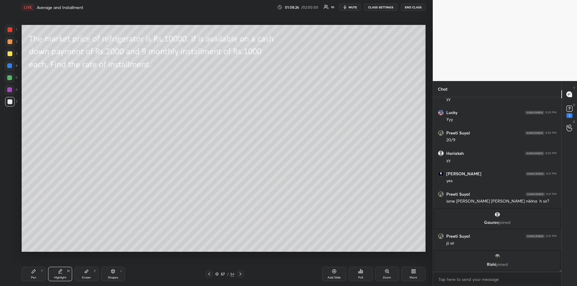
click at [31, 275] on div "Pen P" at bounding box center [34, 274] width 24 height 14
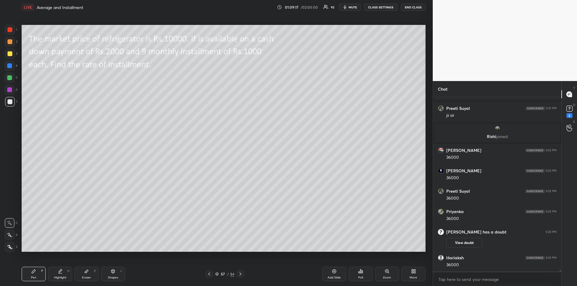
scroll to position [15583, 0]
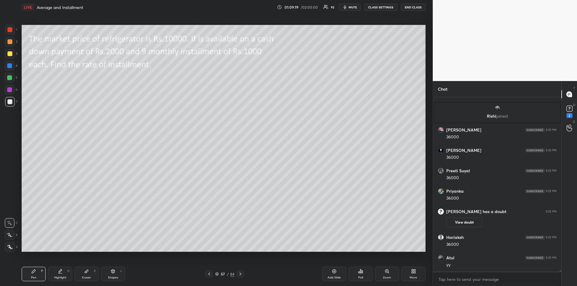
click at [12, 80] on div at bounding box center [10, 78] width 10 height 10
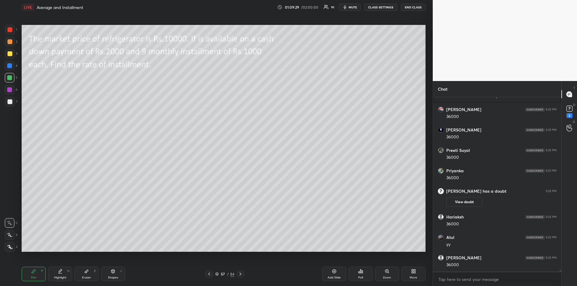
scroll to position [15624, 0]
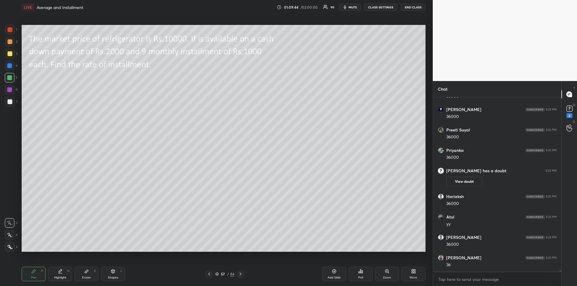
click at [87, 274] on div "Eraser E" at bounding box center [87, 274] width 24 height 14
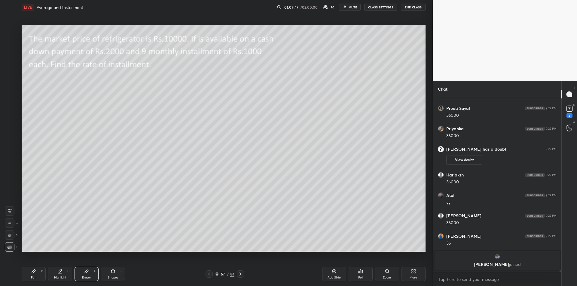
click at [35, 274] on icon at bounding box center [33, 271] width 5 height 5
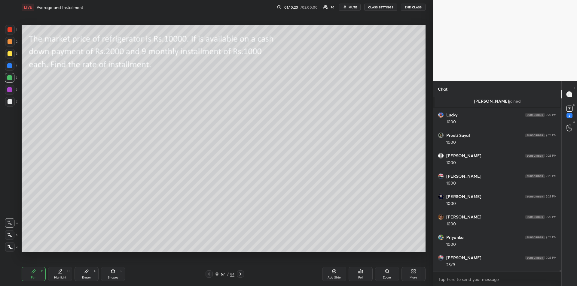
scroll to position [15802, 0]
click at [8, 98] on div at bounding box center [10, 102] width 10 height 10
click at [87, 276] on div "Eraser E" at bounding box center [87, 274] width 24 height 14
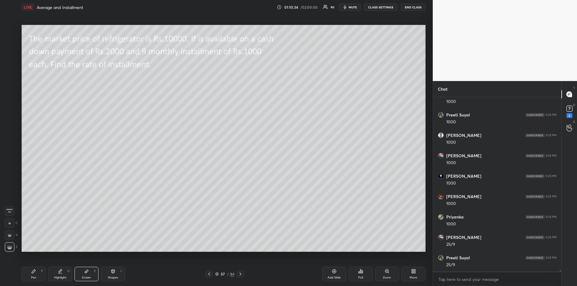
click at [34, 272] on icon at bounding box center [34, 272] width 4 height 4
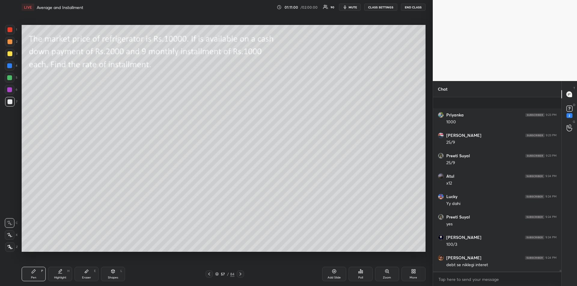
scroll to position [15945, 0]
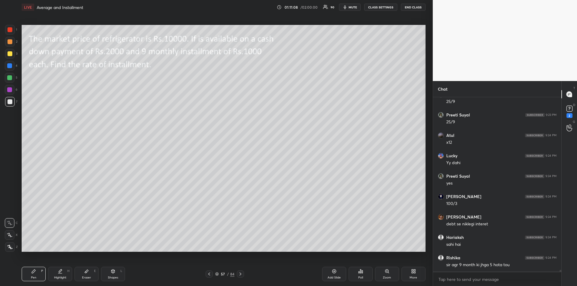
click at [64, 279] on div "Highlight" at bounding box center [60, 278] width 12 height 3
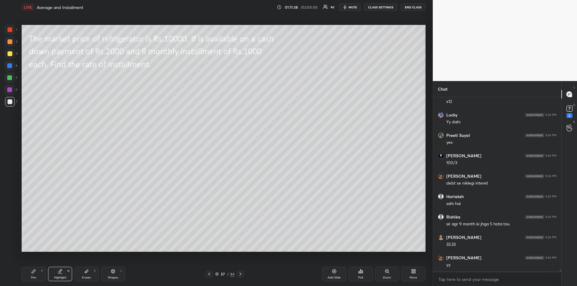
scroll to position [16008, 0]
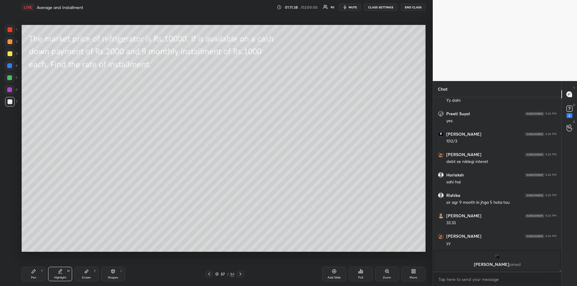
click at [210, 275] on icon at bounding box center [209, 274] width 2 height 3
click at [210, 275] on icon at bounding box center [209, 274] width 5 height 5
click at [210, 274] on icon at bounding box center [209, 274] width 5 height 5
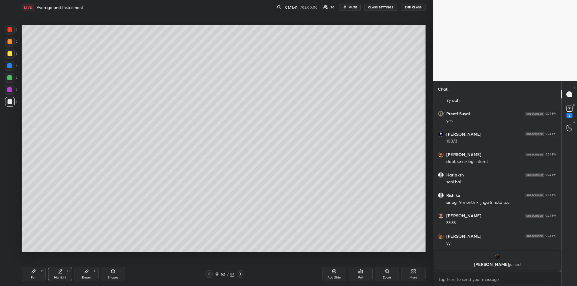
click at [210, 275] on icon at bounding box center [209, 274] width 5 height 5
click at [60, 274] on icon at bounding box center [60, 274] width 4 height 0
click at [240, 272] on icon at bounding box center [240, 274] width 5 height 5
click at [240, 273] on icon at bounding box center [240, 274] width 5 height 5
click at [240, 272] on div at bounding box center [240, 274] width 7 height 7
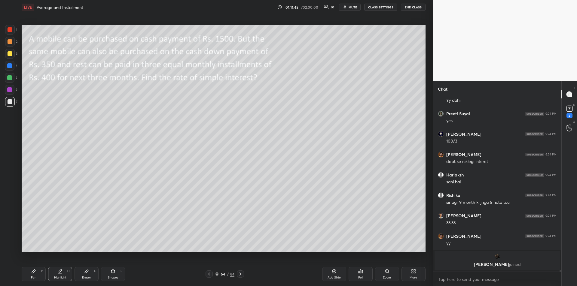
click at [241, 271] on div at bounding box center [240, 274] width 7 height 7
click at [240, 273] on icon at bounding box center [240, 274] width 5 height 5
click at [241, 274] on icon at bounding box center [240, 274] width 5 height 5
click at [241, 275] on icon at bounding box center [241, 274] width 2 height 3
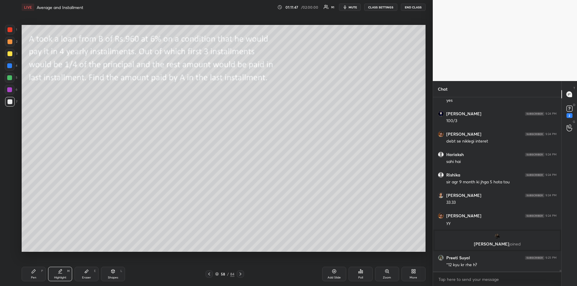
scroll to position [15918, 0]
click at [212, 275] on div at bounding box center [209, 274] width 7 height 7
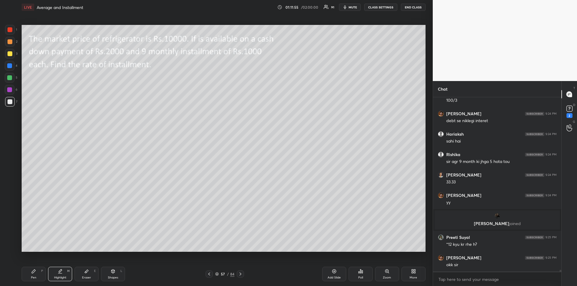
click at [7, 30] on div at bounding box center [10, 30] width 10 height 10
click at [34, 272] on icon at bounding box center [34, 272] width 4 height 4
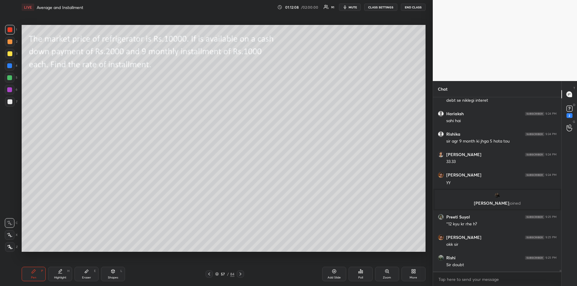
scroll to position [15979, 0]
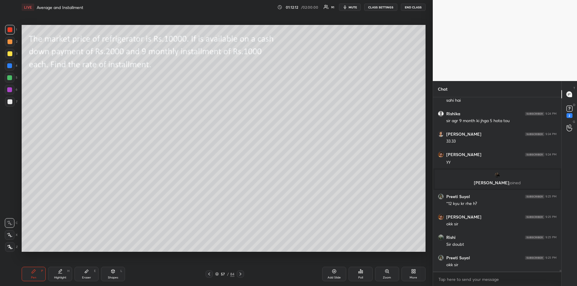
click at [59, 274] on icon at bounding box center [60, 274] width 4 height 0
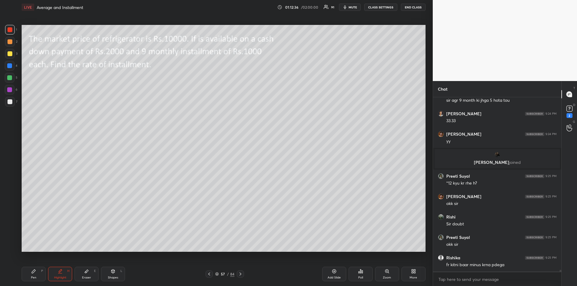
click at [210, 274] on icon at bounding box center [209, 274] width 5 height 5
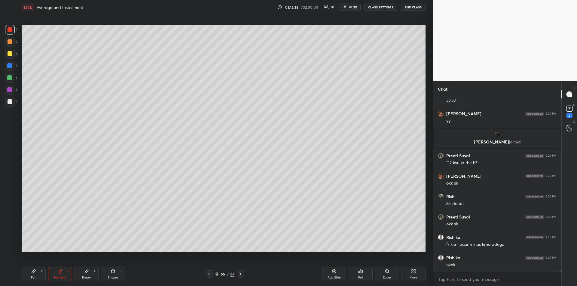
click at [211, 275] on icon at bounding box center [209, 274] width 5 height 5
click at [34, 274] on div "Pen P" at bounding box center [34, 274] width 24 height 14
click at [8, 67] on div at bounding box center [9, 65] width 5 height 5
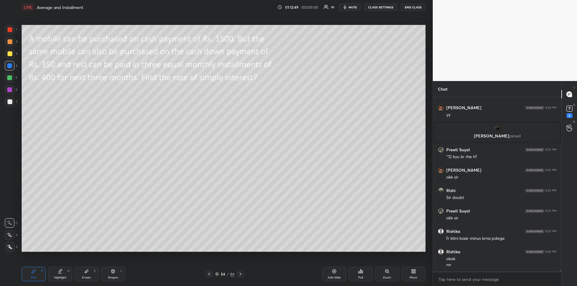
scroll to position [16046, 0]
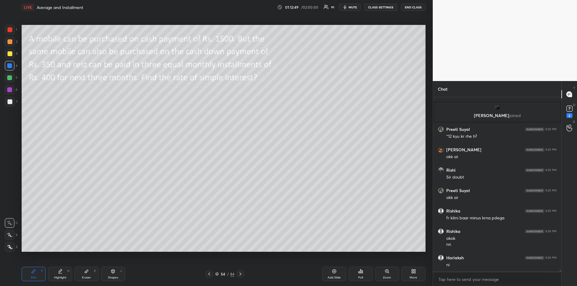
click at [242, 274] on icon at bounding box center [240, 274] width 5 height 5
click at [241, 275] on icon at bounding box center [240, 274] width 5 height 5
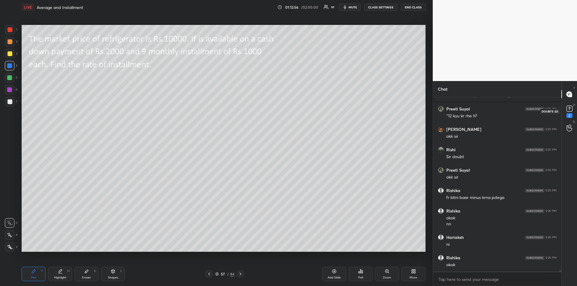
click at [572, 115] on div "2" at bounding box center [570, 115] width 6 height 5
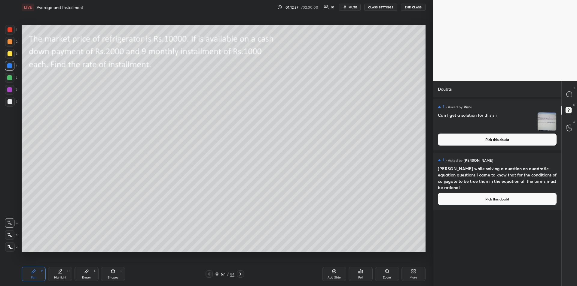
click at [495, 140] on button "Pick this doubt" at bounding box center [497, 140] width 119 height 12
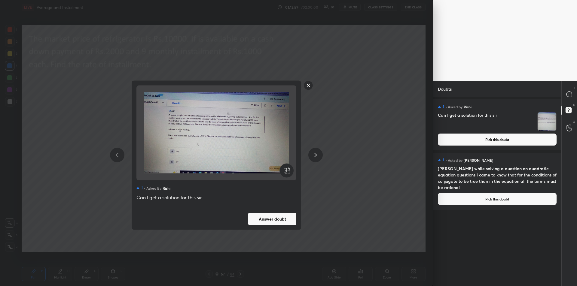
click at [308, 86] on rect at bounding box center [308, 85] width 9 height 9
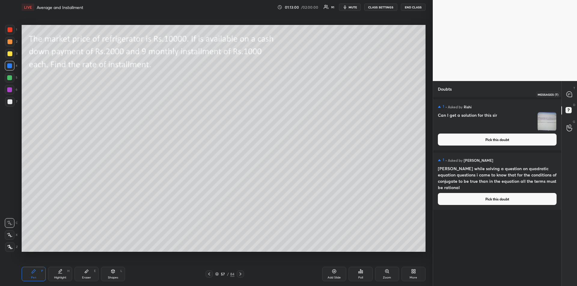
click at [568, 94] on icon at bounding box center [569, 94] width 5 height 5
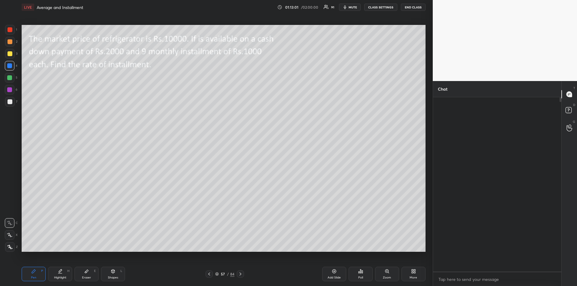
scroll to position [173, 127]
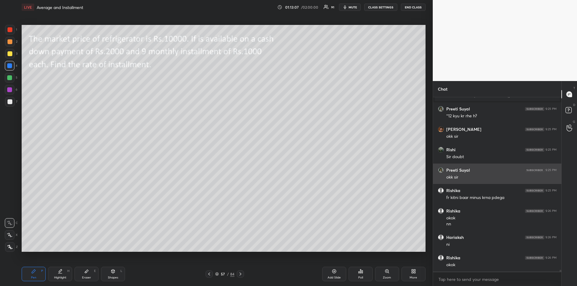
click at [240, 273] on icon at bounding box center [240, 274] width 5 height 5
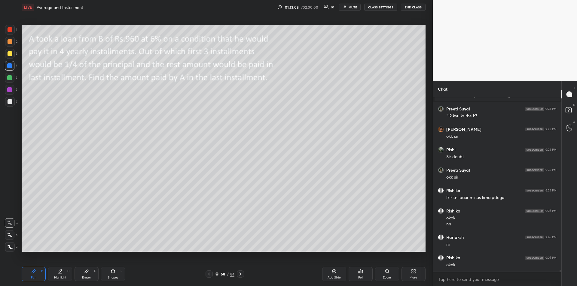
scroll to position [16216, 0]
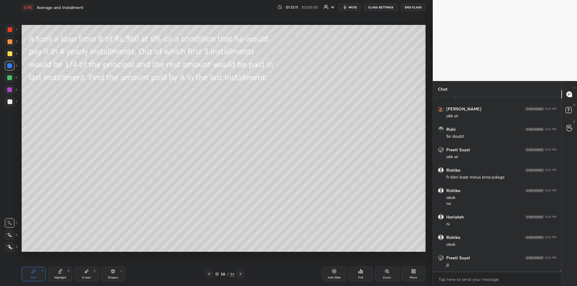
click at [210, 273] on icon at bounding box center [209, 274] width 5 height 5
click at [241, 277] on div at bounding box center [240, 274] width 7 height 7
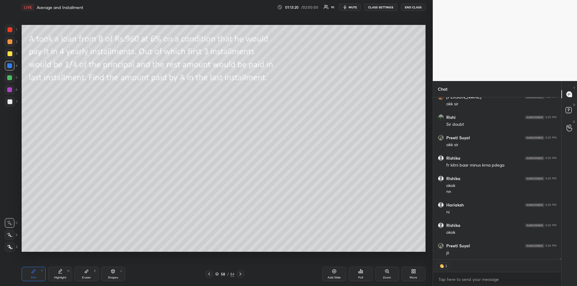
click at [88, 273] on icon at bounding box center [86, 271] width 5 height 5
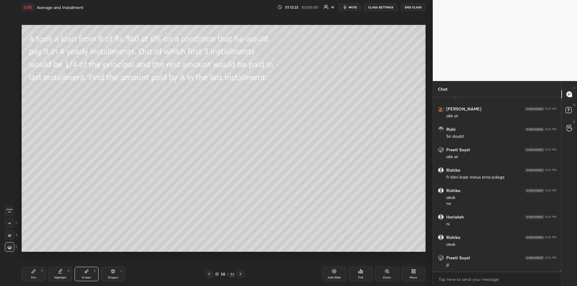
click at [33, 272] on icon at bounding box center [34, 272] width 4 height 4
click at [114, 276] on div "Shapes L" at bounding box center [113, 274] width 24 height 14
click at [30, 271] on div "Pen P" at bounding box center [34, 274] width 24 height 14
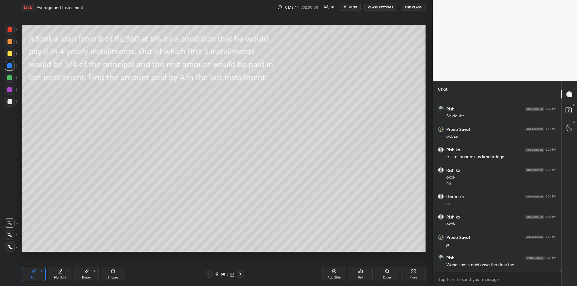
scroll to position [16258, 0]
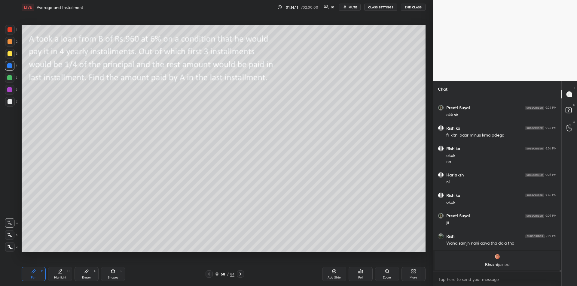
click at [211, 276] on icon at bounding box center [209, 274] width 5 height 5
click at [333, 273] on icon at bounding box center [334, 272] width 4 height 4
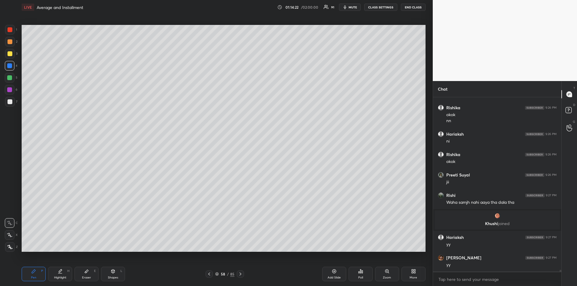
scroll to position [16130, 0]
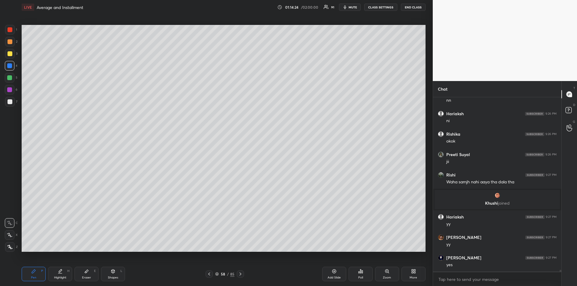
click at [242, 275] on icon at bounding box center [240, 274] width 5 height 5
click at [9, 55] on div at bounding box center [10, 53] width 5 height 5
click at [9, 67] on div at bounding box center [9, 65] width 5 height 5
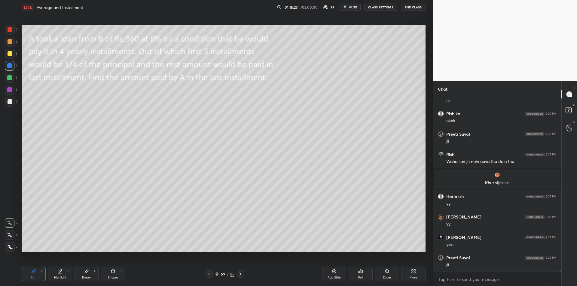
scroll to position [16171, 0]
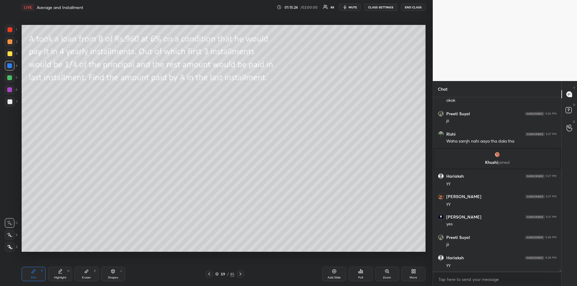
click at [62, 275] on div "Highlight H" at bounding box center [60, 274] width 24 height 14
click at [32, 277] on div "Pen" at bounding box center [33, 278] width 5 height 3
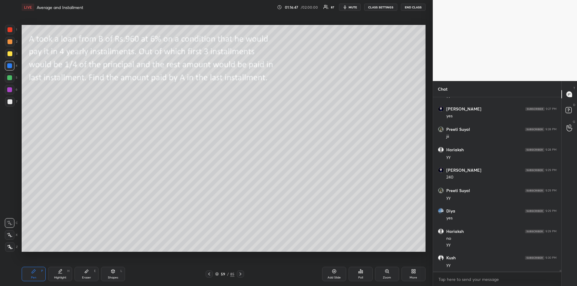
scroll to position [16300, 0]
click at [10, 31] on div at bounding box center [10, 29] width 5 height 5
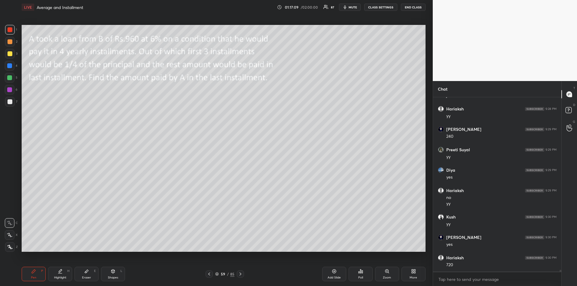
click at [91, 274] on div "Eraser E" at bounding box center [87, 274] width 24 height 14
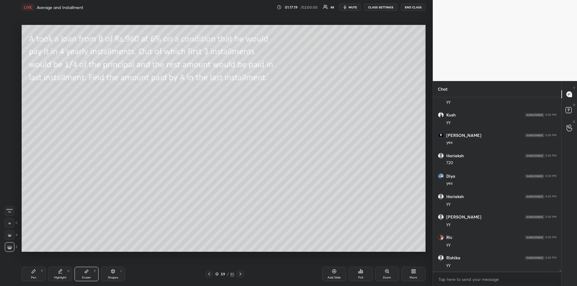
scroll to position [16443, 0]
click at [40, 271] on div "Pen P" at bounding box center [34, 274] width 24 height 14
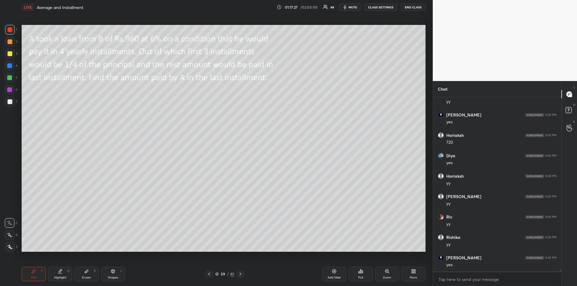
click at [58, 274] on icon at bounding box center [60, 271] width 5 height 5
click at [32, 273] on icon at bounding box center [34, 272] width 4 height 4
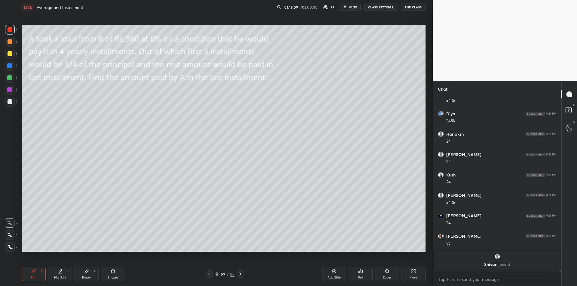
scroll to position [16499, 0]
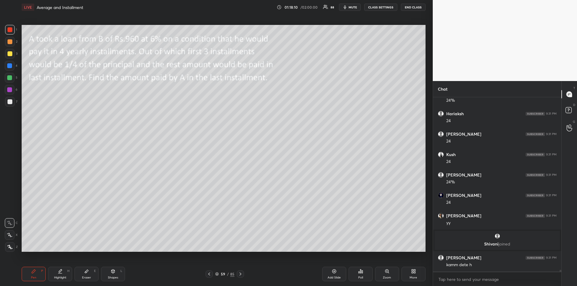
click at [85, 275] on div "Eraser E" at bounding box center [87, 274] width 24 height 14
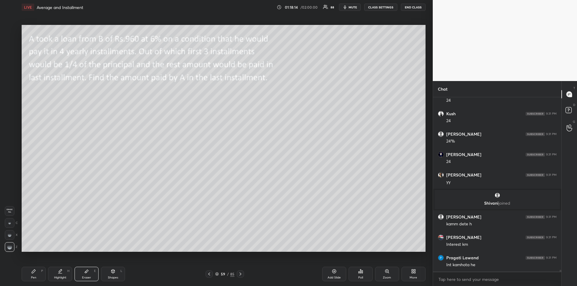
scroll to position [16561, 0]
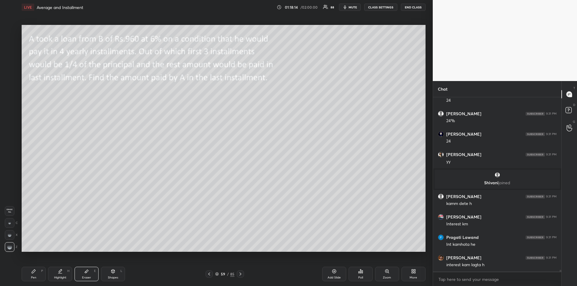
click at [31, 275] on div "Pen P" at bounding box center [34, 274] width 24 height 14
click at [10, 79] on div at bounding box center [9, 77] width 5 height 5
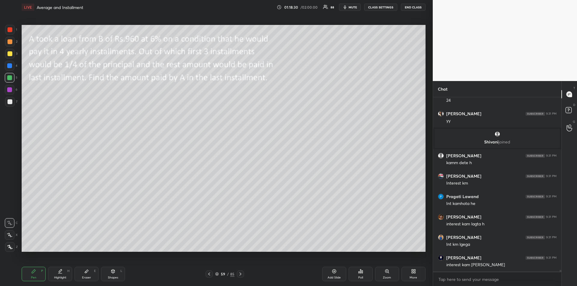
scroll to position [16622, 0]
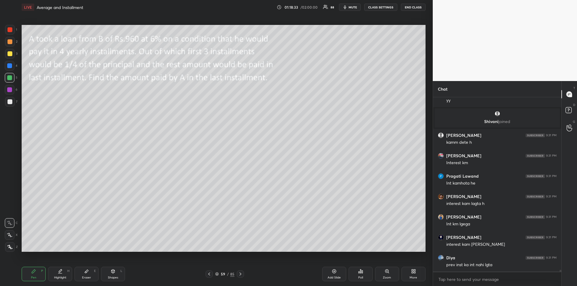
click at [59, 274] on div "Highlight H" at bounding box center [60, 274] width 24 height 14
click at [37, 275] on div "Pen P" at bounding box center [34, 274] width 24 height 14
click at [11, 91] on div at bounding box center [9, 89] width 5 height 5
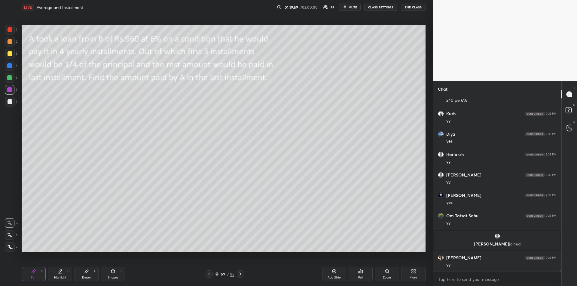
scroll to position [16775, 0]
click at [335, 271] on icon at bounding box center [334, 271] width 5 height 5
click at [9, 63] on div at bounding box center [9, 65] width 5 height 5
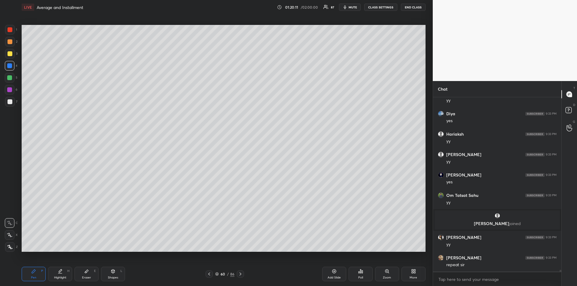
scroll to position [16815, 0]
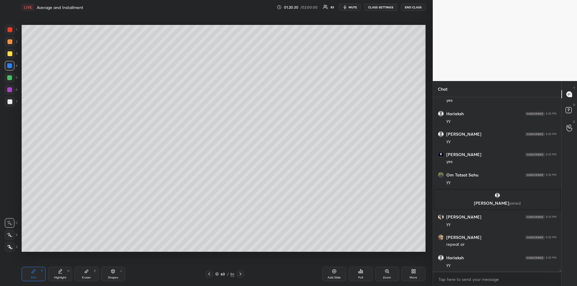
click at [9, 76] on div at bounding box center [9, 77] width 5 height 5
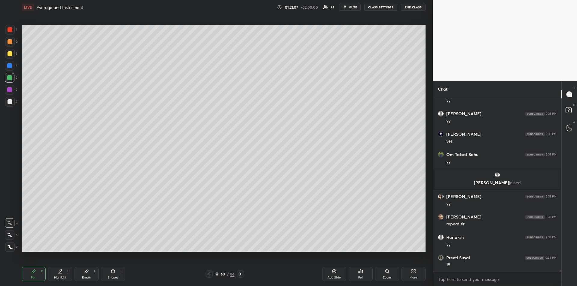
click at [9, 93] on div at bounding box center [10, 90] width 10 height 10
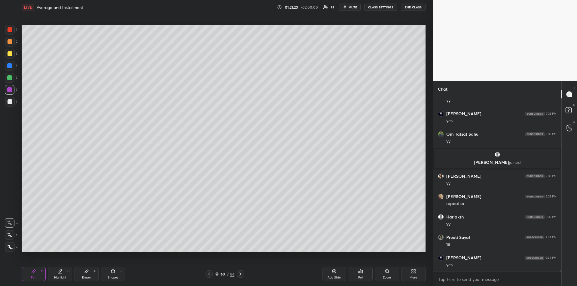
click at [59, 275] on div "Highlight H" at bounding box center [60, 274] width 24 height 14
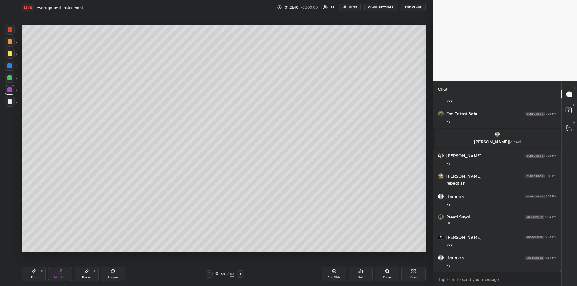
click at [210, 274] on icon at bounding box center [209, 274] width 5 height 5
click at [12, 54] on div at bounding box center [10, 53] width 5 height 5
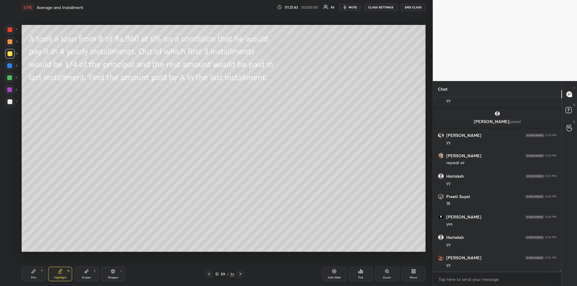
click at [33, 271] on icon at bounding box center [33, 271] width 5 height 5
click at [55, 277] on div "Highlight" at bounding box center [60, 278] width 12 height 3
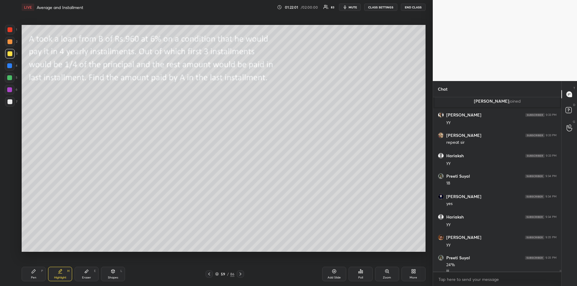
scroll to position [16924, 0]
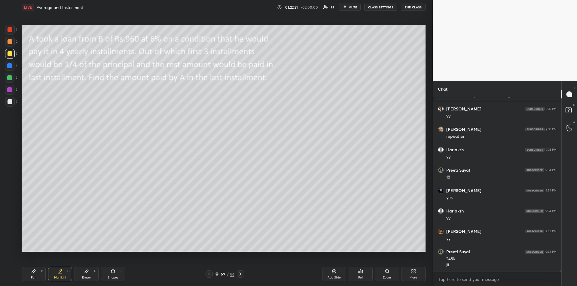
click at [89, 273] on icon at bounding box center [86, 271] width 5 height 5
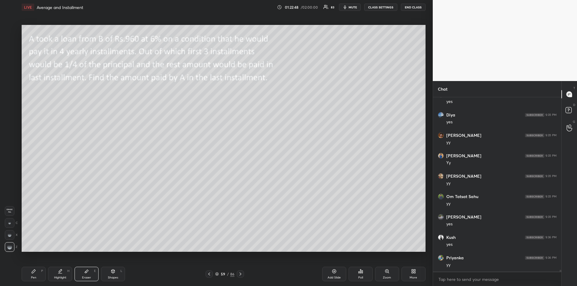
scroll to position [17230, 0]
click at [333, 277] on div "Add Slide" at bounding box center [334, 278] width 13 height 3
click at [24, 273] on div "Pen P" at bounding box center [34, 274] width 24 height 14
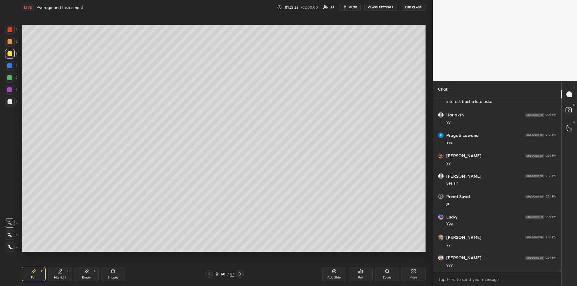
scroll to position [17461, 0]
click at [211, 273] on icon at bounding box center [209, 274] width 5 height 5
click at [8, 54] on div at bounding box center [10, 53] width 5 height 5
click at [60, 275] on div "Highlight H" at bounding box center [60, 274] width 24 height 14
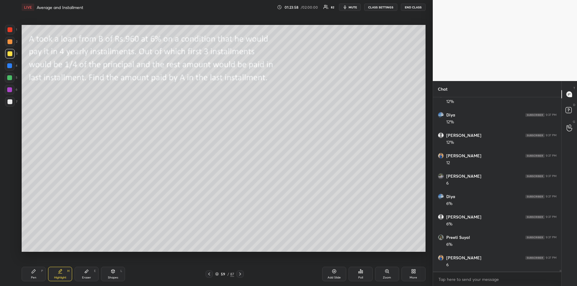
click at [28, 272] on div "Pen P" at bounding box center [34, 274] width 24 height 14
click at [61, 278] on div "Highlight" at bounding box center [60, 278] width 12 height 3
click at [36, 278] on div "Pen" at bounding box center [33, 278] width 5 height 3
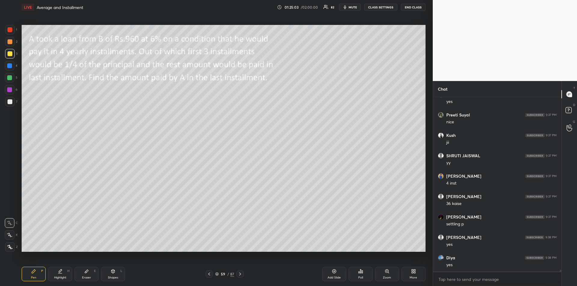
scroll to position [17972, 0]
click at [8, 66] on div at bounding box center [9, 65] width 5 height 5
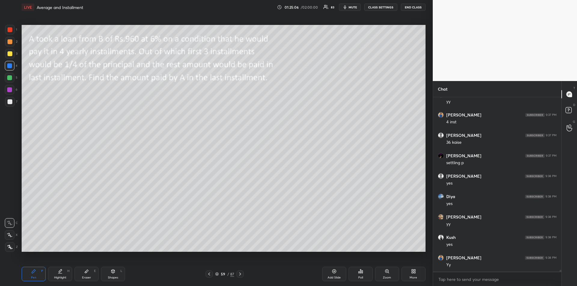
click at [335, 277] on div "Add Slide" at bounding box center [334, 278] width 13 height 3
click at [11, 55] on div at bounding box center [10, 53] width 5 height 5
click at [10, 54] on div at bounding box center [10, 53] width 5 height 5
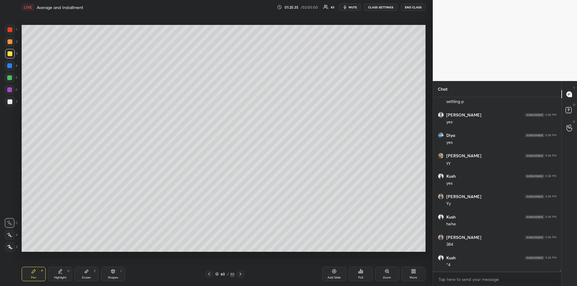
scroll to position [18074, 0]
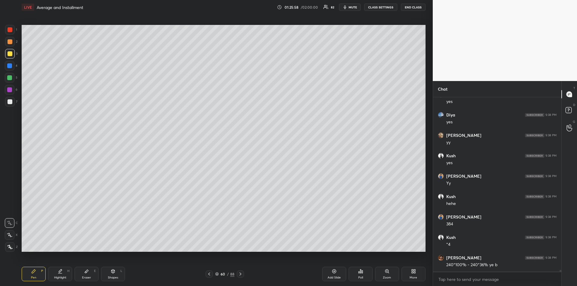
click at [61, 277] on div "Highlight" at bounding box center [60, 278] width 12 height 3
click at [32, 275] on div "Pen P" at bounding box center [34, 274] width 24 height 14
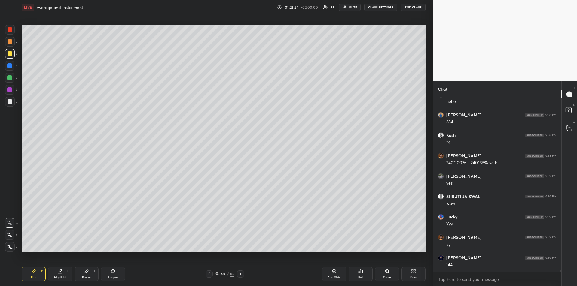
click at [209, 274] on icon at bounding box center [209, 274] width 5 height 5
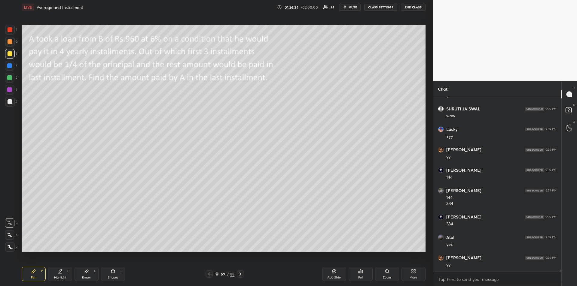
scroll to position [18285, 0]
click at [11, 41] on div at bounding box center [10, 41] width 5 height 5
click at [241, 275] on icon at bounding box center [240, 274] width 5 height 5
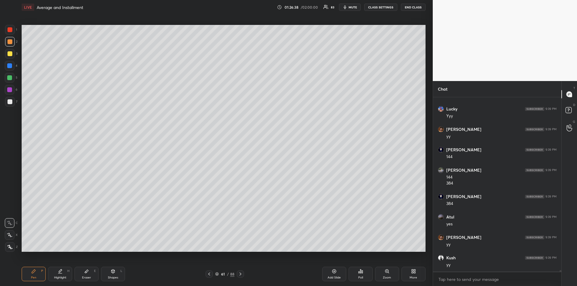
click at [241, 276] on icon at bounding box center [240, 274] width 5 height 5
click at [242, 275] on icon at bounding box center [240, 274] width 5 height 5
click at [205, 279] on div "Pen P Highlight H Eraser E Shapes L 64 / 88 Add Slide Poll Zoom More" at bounding box center [224, 274] width 404 height 24
click at [207, 277] on div at bounding box center [209, 274] width 7 height 7
click at [207, 276] on icon at bounding box center [209, 274] width 5 height 5
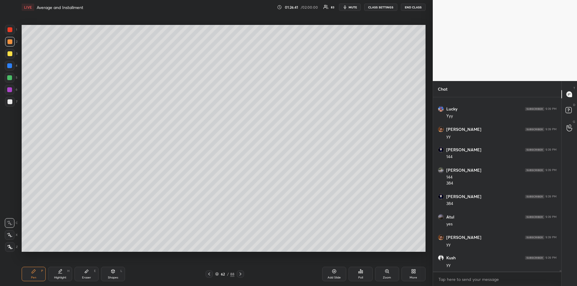
click at [245, 277] on div "62 / 88" at bounding box center [224, 274] width 81 height 7
click at [240, 273] on icon at bounding box center [240, 274] width 5 height 5
click at [10, 63] on div at bounding box center [9, 65] width 5 height 5
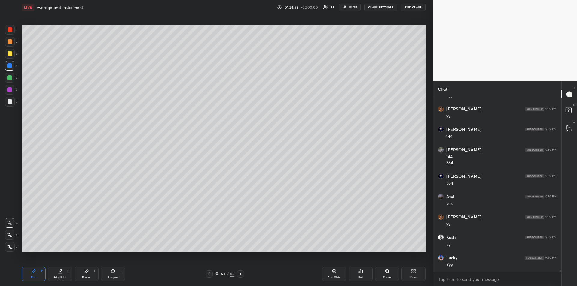
click at [83, 267] on div "Pen P Highlight H Eraser E Shapes L 63 / 88 Add Slide Poll Zoom More" at bounding box center [224, 274] width 404 height 24
click at [84, 273] on div "Eraser E" at bounding box center [87, 274] width 24 height 14
click at [32, 270] on icon at bounding box center [33, 271] width 5 height 5
click at [10, 75] on div at bounding box center [9, 77] width 5 height 5
click at [352, 7] on span "mute" at bounding box center [353, 7] width 8 height 4
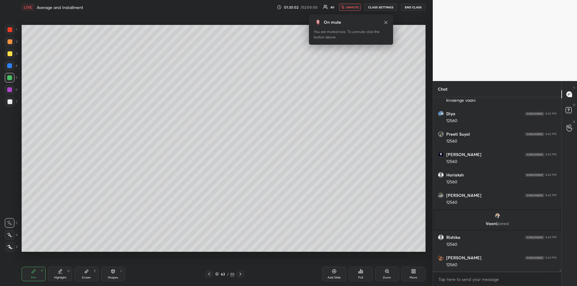
scroll to position [18103, 0]
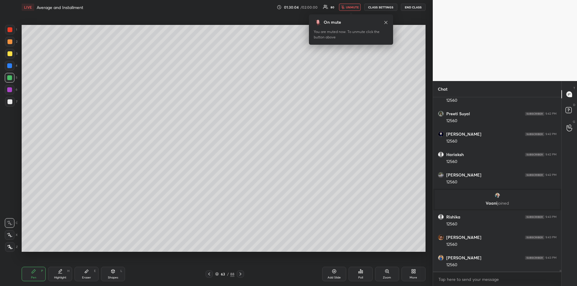
click at [352, 9] on span "unmute" at bounding box center [352, 7] width 13 height 4
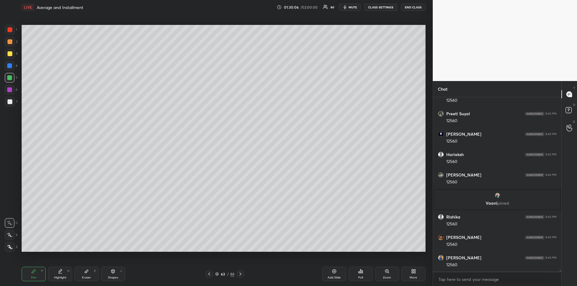
click at [10, 67] on div at bounding box center [9, 65] width 5 height 5
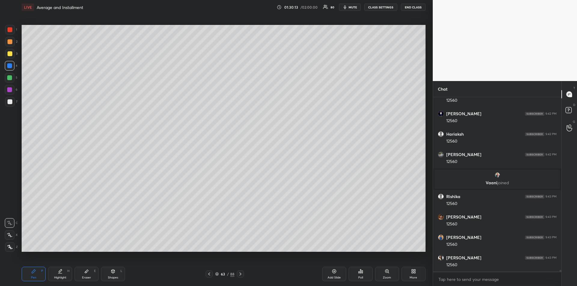
click at [9, 91] on div at bounding box center [9, 89] width 5 height 5
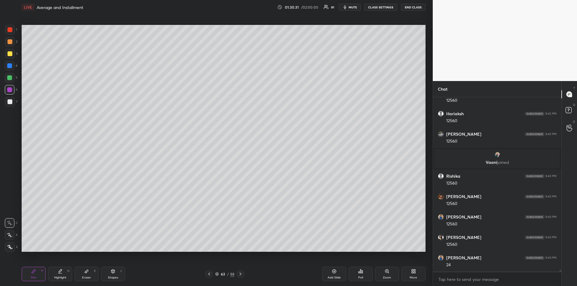
scroll to position [18164, 0]
click at [10, 78] on div at bounding box center [9, 77] width 5 height 5
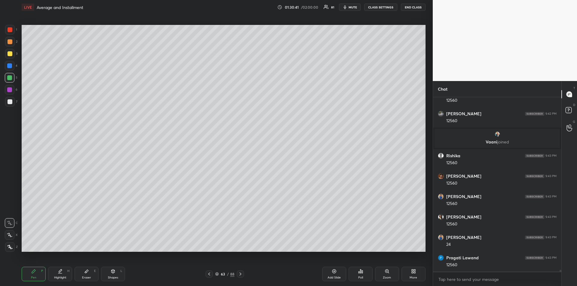
scroll to position [18185, 0]
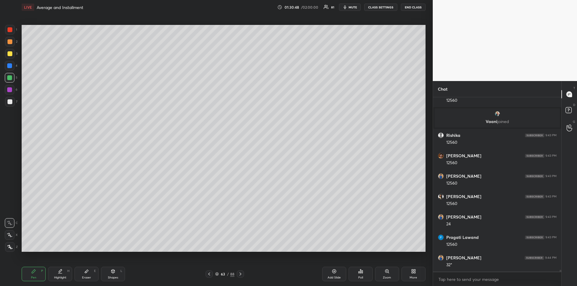
click at [59, 274] on div "Highlight H" at bounding box center [60, 274] width 24 height 14
click at [29, 276] on div "Pen P" at bounding box center [34, 274] width 24 height 14
click at [9, 103] on div at bounding box center [10, 101] width 5 height 5
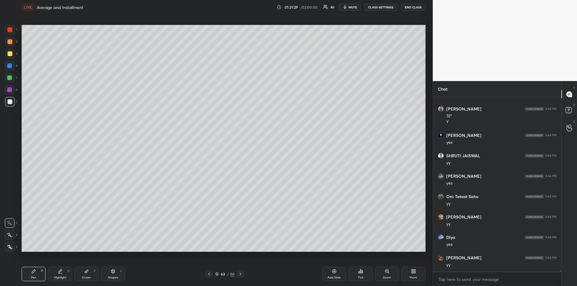
scroll to position [18354, 0]
click at [241, 274] on icon at bounding box center [241, 274] width 2 height 3
click at [9, 52] on div at bounding box center [10, 53] width 5 height 5
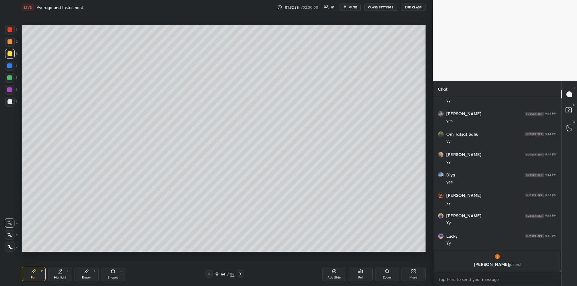
scroll to position [18314, 0]
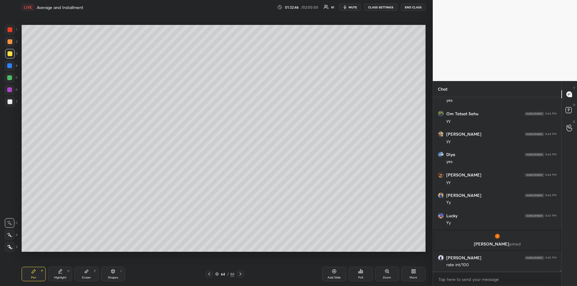
click at [4, 67] on div "1 2 3 4 5 6 7 R O A L C X Z Erase all C X Z" at bounding box center [9, 138] width 19 height 227
click at [334, 277] on div "Add Slide" at bounding box center [334, 278] width 13 height 3
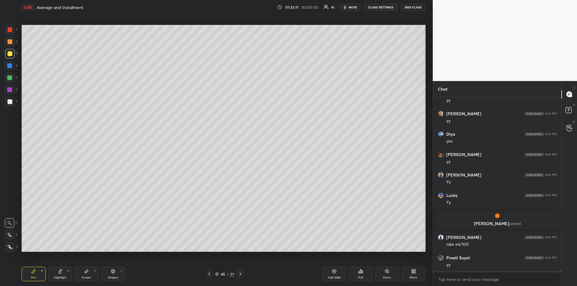
scroll to position [18354, 0]
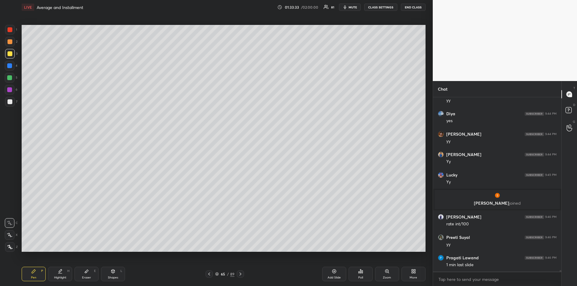
click at [85, 268] on div "Eraser E" at bounding box center [87, 274] width 24 height 14
click at [32, 271] on icon at bounding box center [33, 271] width 5 height 5
click at [8, 89] on div at bounding box center [9, 89] width 5 height 5
click at [207, 275] on icon at bounding box center [209, 274] width 5 height 5
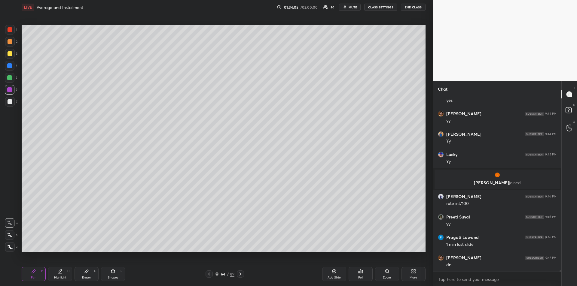
click at [240, 275] on icon at bounding box center [240, 274] width 5 height 5
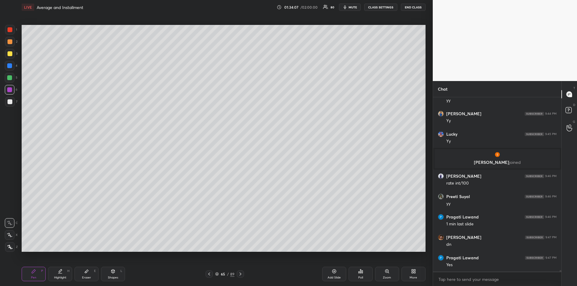
click at [9, 54] on div at bounding box center [10, 53] width 5 height 5
click at [11, 101] on div at bounding box center [10, 101] width 5 height 5
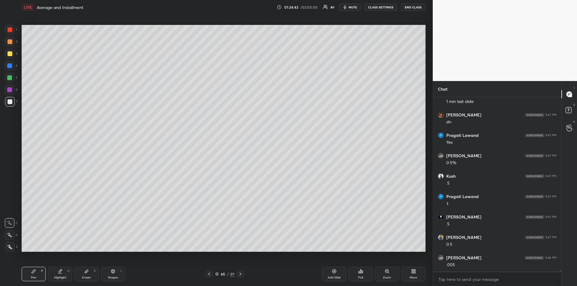
scroll to position [18538, 0]
click at [88, 272] on icon at bounding box center [86, 271] width 5 height 5
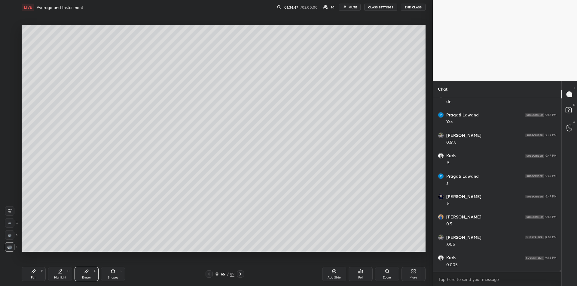
scroll to position [18559, 0]
click at [34, 274] on icon at bounding box center [33, 271] width 5 height 5
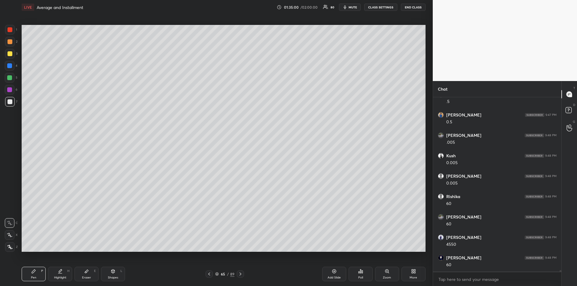
scroll to position [18661, 0]
click at [210, 274] on icon at bounding box center [209, 274] width 5 height 5
click at [241, 274] on icon at bounding box center [240, 274] width 5 height 5
click at [9, 30] on div at bounding box center [10, 29] width 5 height 5
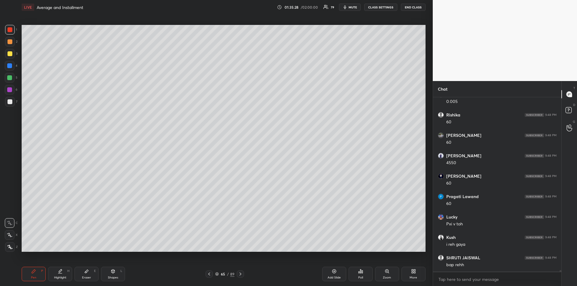
scroll to position [18743, 0]
click at [8, 90] on div at bounding box center [9, 89] width 5 height 5
click at [12, 102] on div at bounding box center [10, 102] width 10 height 10
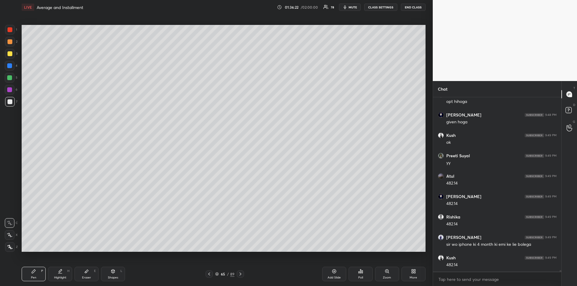
scroll to position [18947, 0]
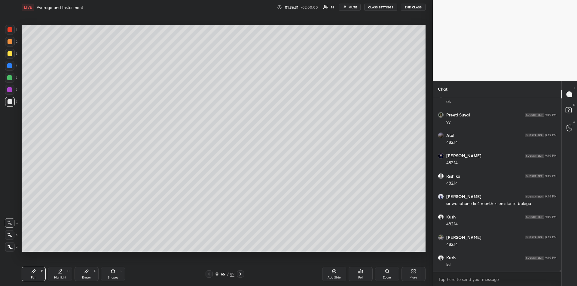
click at [9, 79] on div at bounding box center [9, 77] width 5 height 5
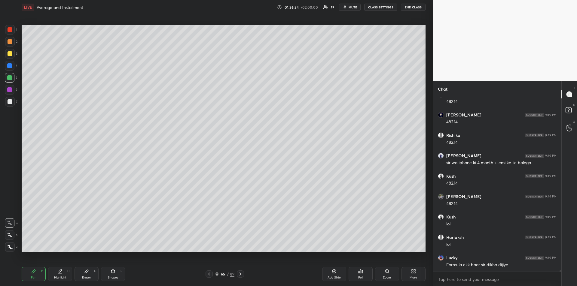
click at [210, 274] on icon at bounding box center [209, 274] width 5 height 5
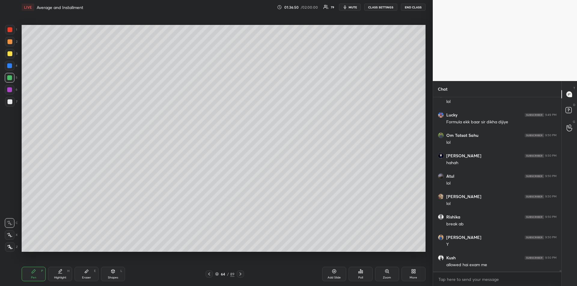
scroll to position [19172, 0]
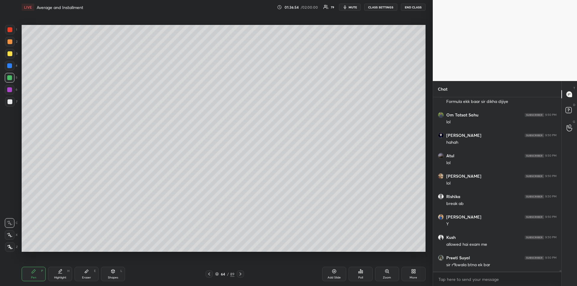
click at [242, 274] on icon at bounding box center [240, 274] width 5 height 5
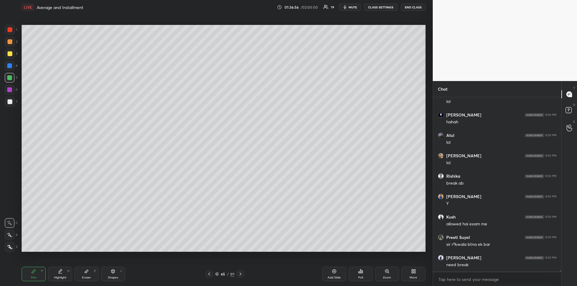
click at [63, 274] on div "Highlight H" at bounding box center [60, 274] width 24 height 14
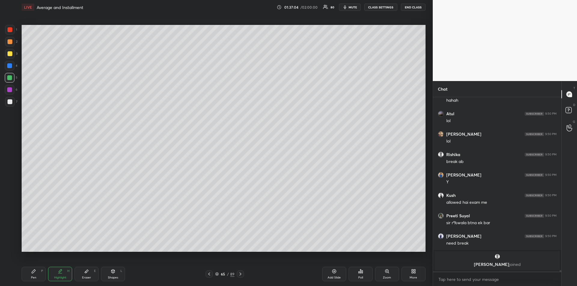
click at [35, 274] on div "Pen P" at bounding box center [34, 274] width 24 height 14
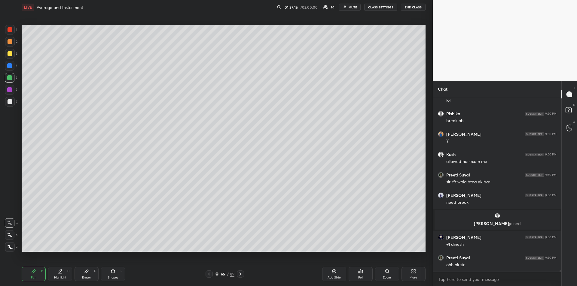
scroll to position [19009, 0]
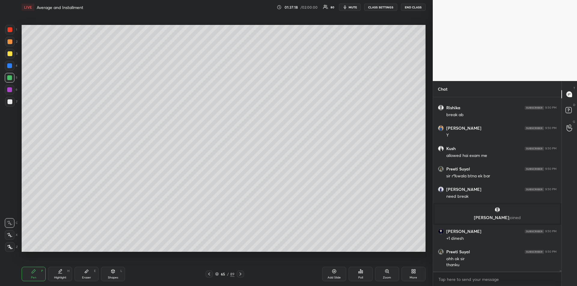
click at [86, 277] on div "Eraser" at bounding box center [86, 278] width 9 height 3
click at [32, 272] on icon at bounding box center [33, 271] width 5 height 5
click at [241, 276] on icon at bounding box center [240, 274] width 5 height 5
click at [9, 64] on div at bounding box center [9, 65] width 5 height 5
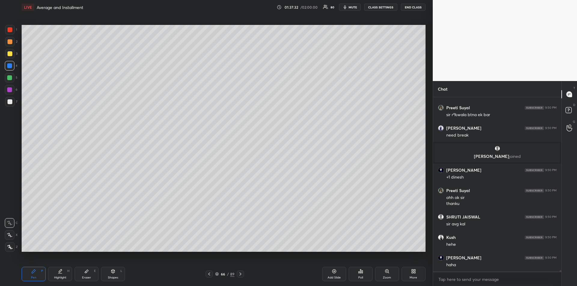
scroll to position [19091, 0]
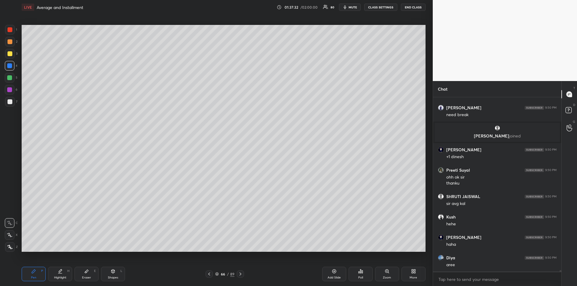
click at [91, 276] on div "Eraser E" at bounding box center [87, 274] width 24 height 14
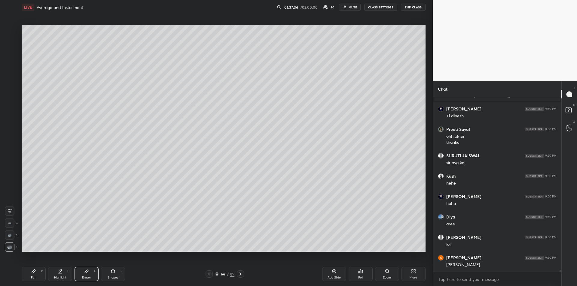
scroll to position [19152, 0]
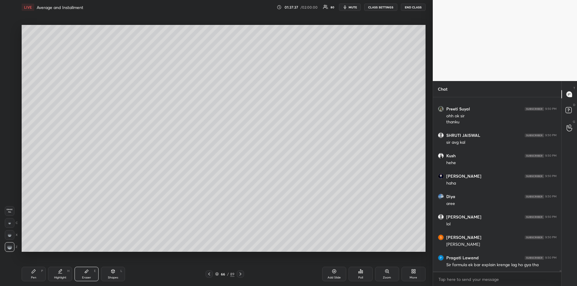
click at [38, 271] on div "Pen P" at bounding box center [34, 274] width 24 height 14
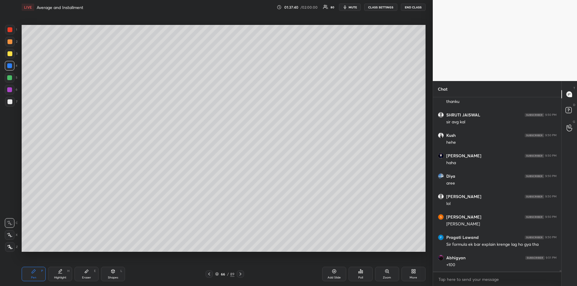
scroll to position [19193, 0]
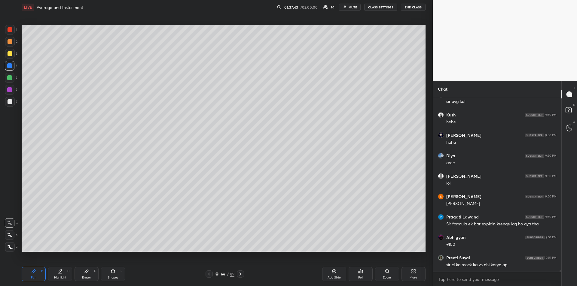
click at [209, 275] on icon at bounding box center [209, 274] width 5 height 5
click at [59, 277] on div "Highlight" at bounding box center [60, 278] width 12 height 3
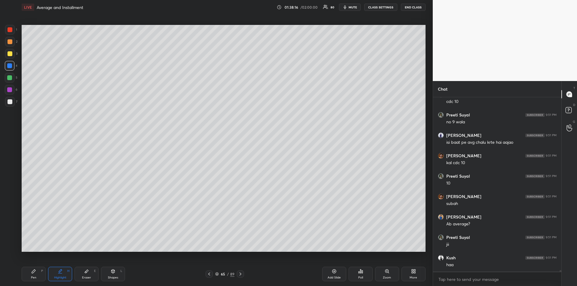
scroll to position [19383, 0]
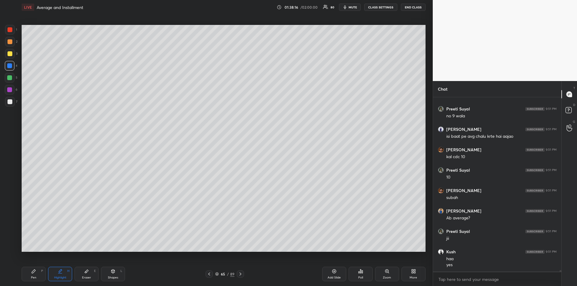
click at [241, 275] on icon at bounding box center [240, 274] width 5 height 5
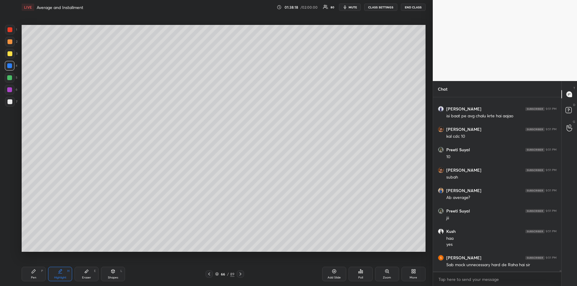
click at [11, 66] on div at bounding box center [9, 65] width 5 height 5
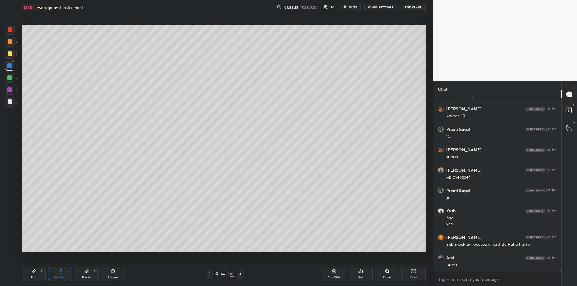
scroll to position [19444, 0]
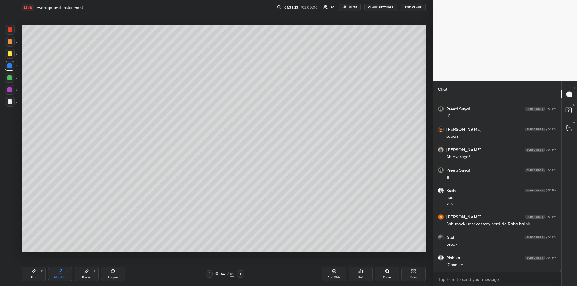
click at [32, 275] on div "Pen P" at bounding box center [34, 274] width 24 height 14
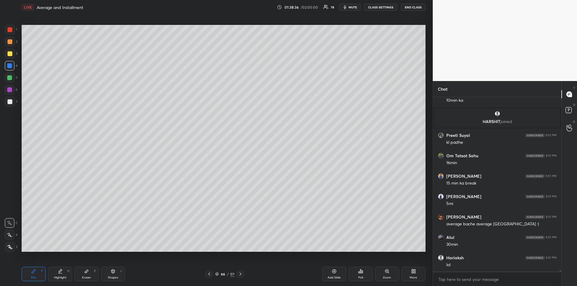
scroll to position [19492, 0]
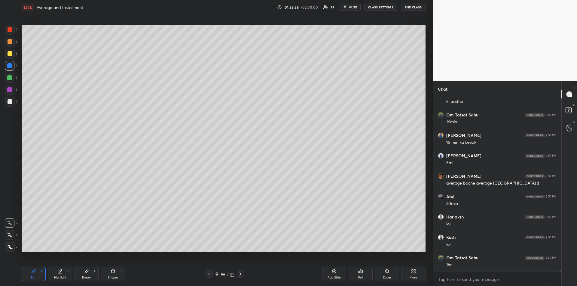
click at [86, 271] on icon at bounding box center [87, 271] width 4 height 3
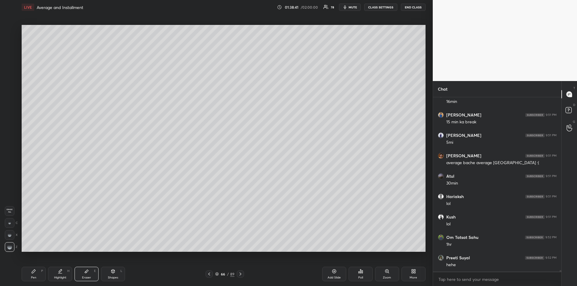
scroll to position [19554, 0]
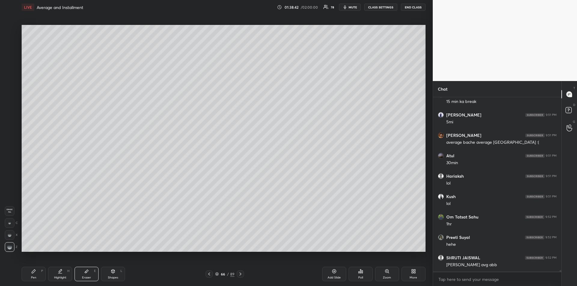
click at [26, 273] on div "Pen P" at bounding box center [34, 274] width 24 height 14
click at [8, 90] on div at bounding box center [9, 89] width 5 height 5
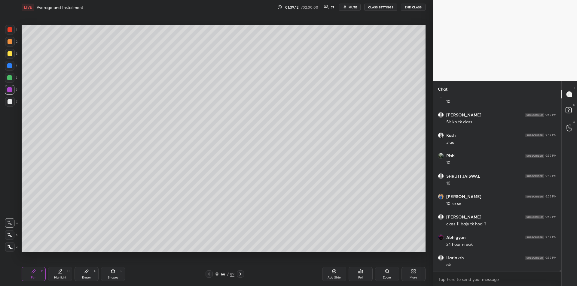
scroll to position [20044, 0]
click at [85, 277] on div "Eraser" at bounding box center [86, 278] width 9 height 3
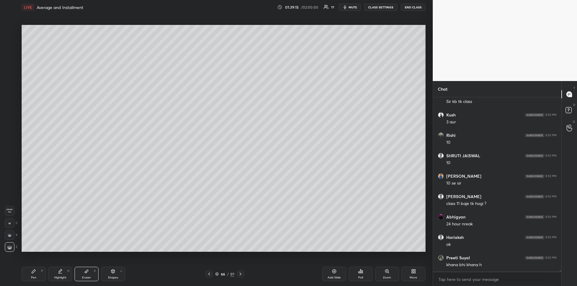
click at [36, 275] on div "Pen P" at bounding box center [34, 274] width 24 height 14
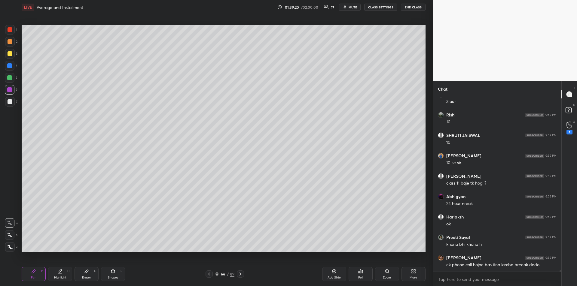
click at [351, 9] on span "mute" at bounding box center [353, 7] width 8 height 4
click at [569, 131] on div "1" at bounding box center [570, 132] width 6 height 5
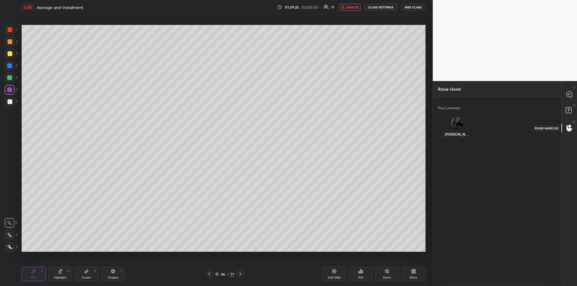
scroll to position [2, 2]
click at [568, 111] on rect at bounding box center [569, 111] width 6 height 6
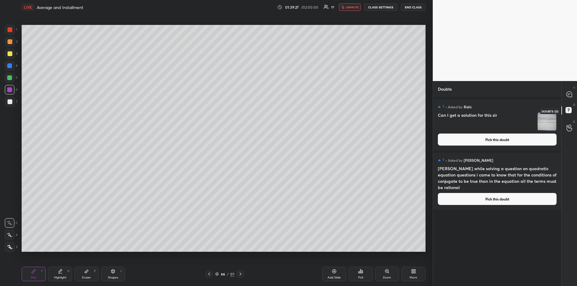
click at [569, 100] on div "T Messages (T)" at bounding box center [569, 94] width 15 height 17
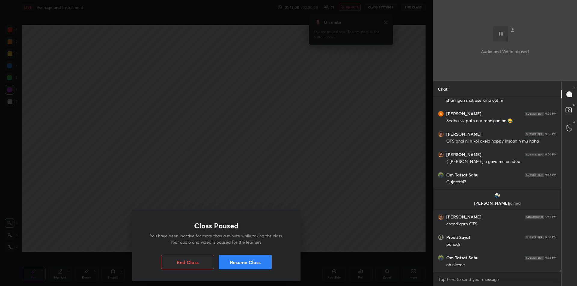
scroll to position [20190, 0]
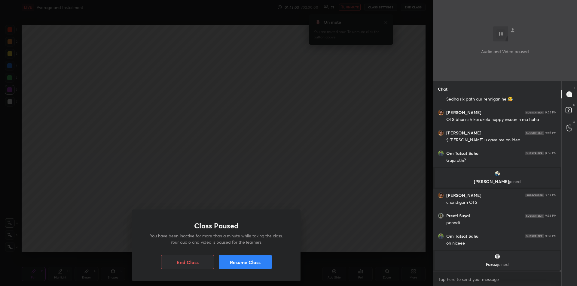
click at [252, 261] on button "Resume Class" at bounding box center [245, 262] width 53 height 14
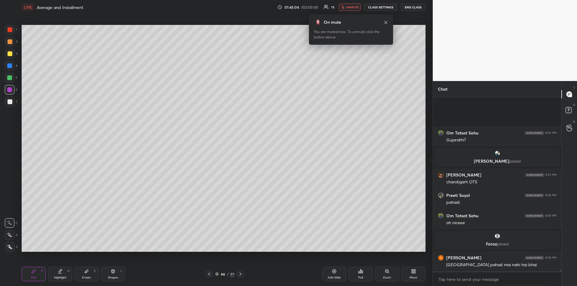
click at [385, 24] on icon at bounding box center [386, 22] width 5 height 5
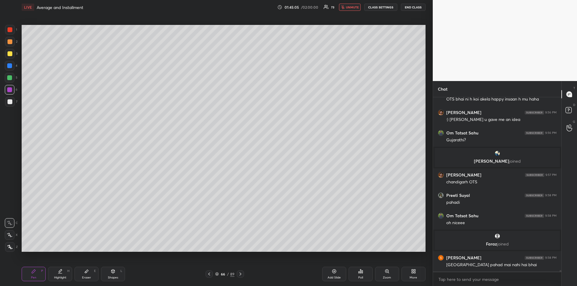
click at [351, 8] on span "unmute" at bounding box center [352, 7] width 13 height 4
click at [88, 276] on div "Eraser E" at bounding box center [87, 274] width 24 height 14
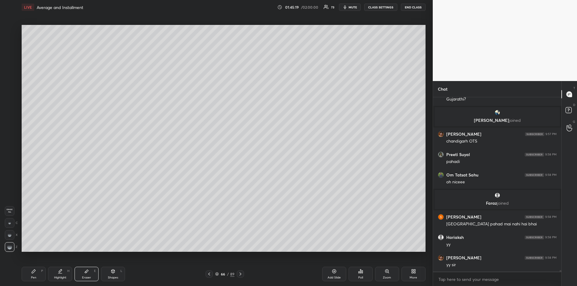
scroll to position [20250, 0]
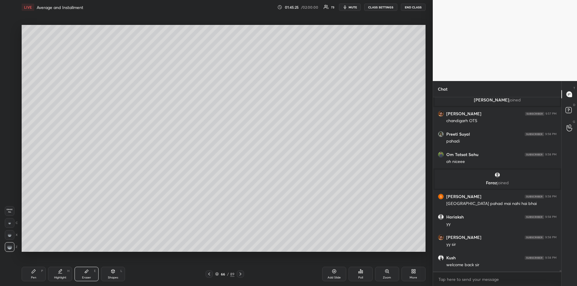
click at [33, 275] on div "Pen P" at bounding box center [34, 274] width 24 height 14
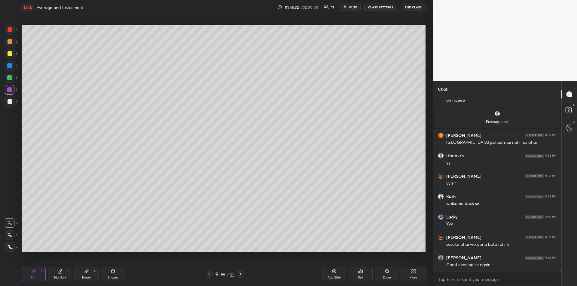
scroll to position [20332, 0]
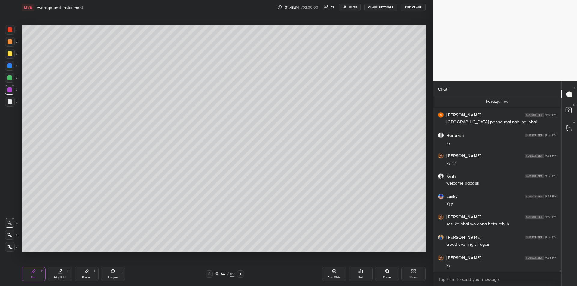
click at [11, 54] on div at bounding box center [10, 53] width 5 height 5
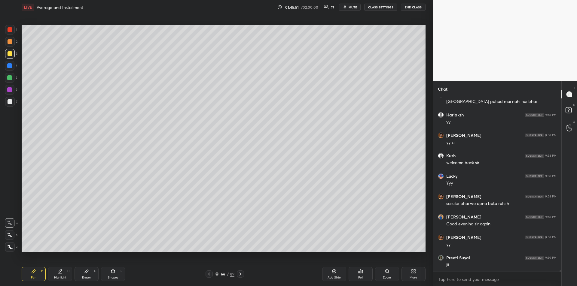
click at [9, 77] on div at bounding box center [9, 77] width 5 height 5
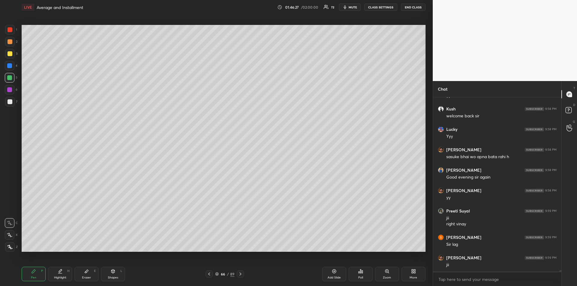
scroll to position [20420, 0]
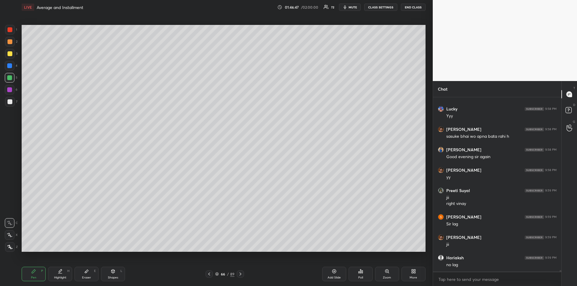
click at [8, 91] on div at bounding box center [9, 89] width 5 height 5
click at [59, 273] on icon at bounding box center [60, 271] width 5 height 5
click at [31, 276] on div "Pen P" at bounding box center [34, 274] width 24 height 14
click at [8, 56] on div at bounding box center [10, 54] width 10 height 10
click at [10, 32] on div at bounding box center [10, 29] width 5 height 5
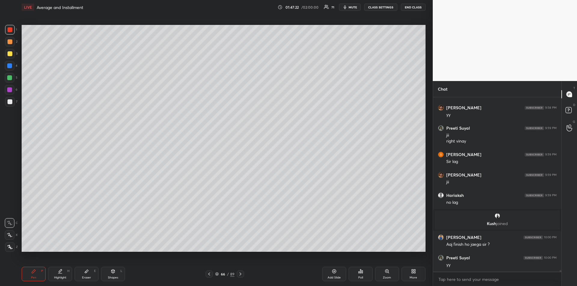
scroll to position [20430, 0]
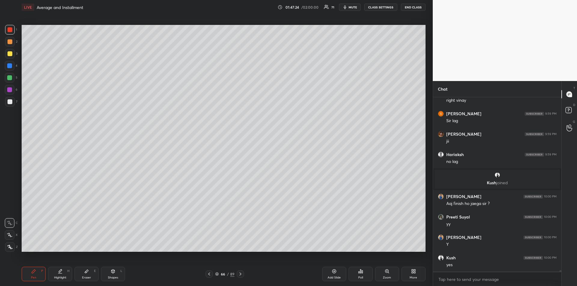
click at [242, 274] on icon at bounding box center [240, 274] width 5 height 5
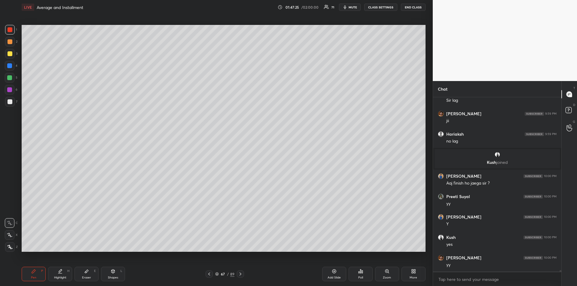
scroll to position [20491, 0]
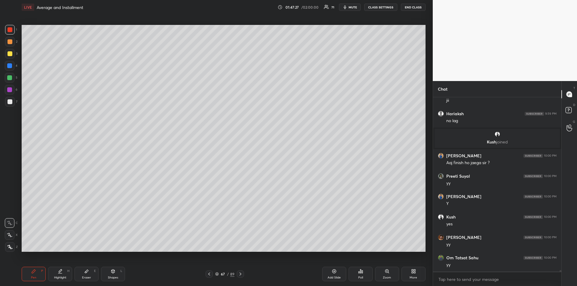
click at [241, 276] on icon at bounding box center [240, 274] width 5 height 5
click at [209, 275] on icon at bounding box center [209, 274] width 2 height 3
click at [208, 276] on icon at bounding box center [209, 274] width 5 height 5
click at [240, 276] on icon at bounding box center [240, 274] width 5 height 5
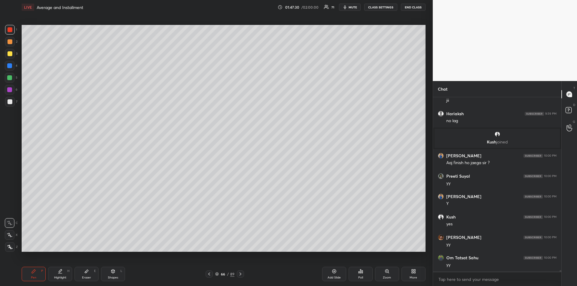
click at [240, 275] on icon at bounding box center [241, 274] width 2 height 3
click at [412, 274] on icon at bounding box center [413, 271] width 5 height 5
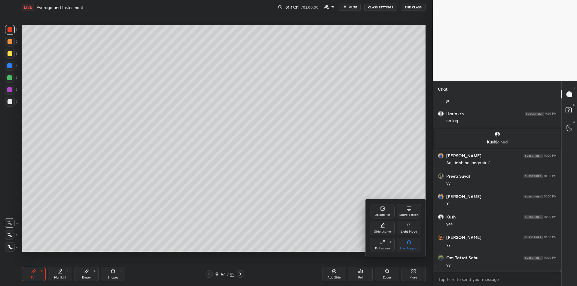
click at [378, 214] on div "Upload File" at bounding box center [383, 215] width 16 height 3
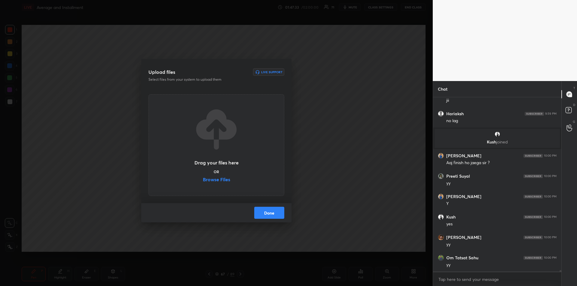
click at [218, 181] on label "Browse Files" at bounding box center [216, 180] width 27 height 6
click at [203, 181] on input "Browse Files" at bounding box center [203, 180] width 0 height 6
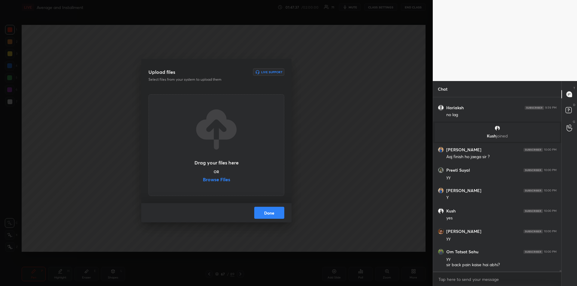
click at [86, 24] on div "Upload files Live Support Select files from your system to upload them Drag you…" at bounding box center [216, 143] width 433 height 286
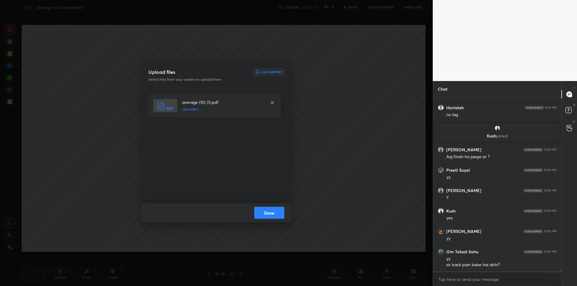
click at [268, 215] on button "Done" at bounding box center [269, 213] width 30 height 12
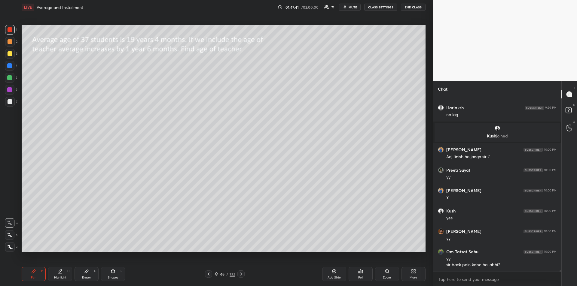
click at [11, 54] on div at bounding box center [10, 53] width 5 height 5
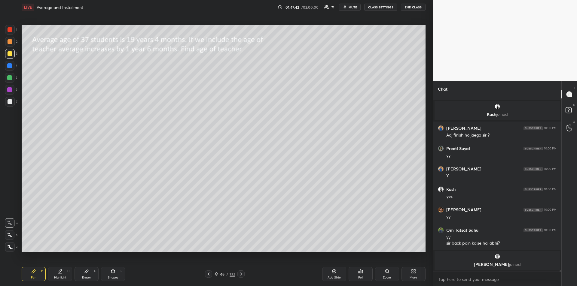
click at [110, 275] on div "Shapes L" at bounding box center [113, 274] width 24 height 14
click at [38, 273] on div "Pen P" at bounding box center [34, 274] width 24 height 14
click at [210, 277] on div at bounding box center [208, 274] width 7 height 7
click at [11, 78] on div at bounding box center [9, 77] width 5 height 5
click at [9, 54] on div at bounding box center [10, 53] width 5 height 5
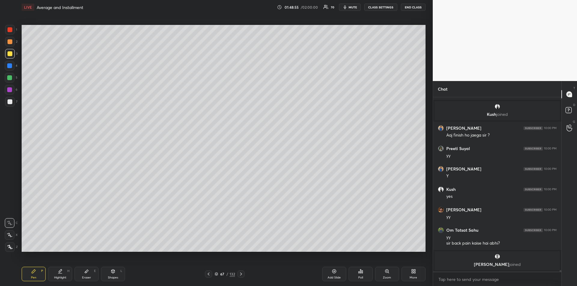
click at [86, 275] on div "Eraser E" at bounding box center [87, 274] width 24 height 14
click at [37, 270] on div "Pen P" at bounding box center [34, 274] width 24 height 14
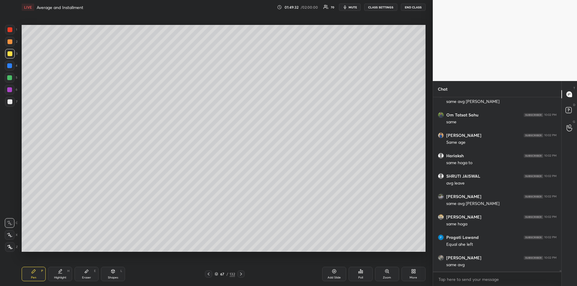
scroll to position [20744, 0]
click at [240, 277] on div at bounding box center [240, 274] width 7 height 7
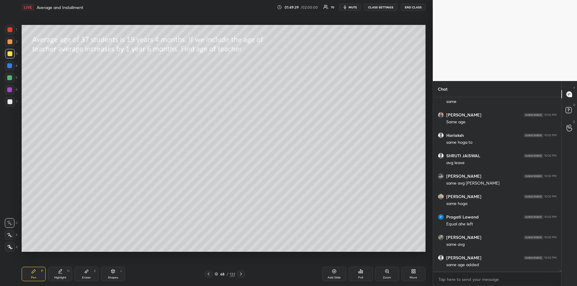
click at [8, 32] on div at bounding box center [10, 30] width 10 height 10
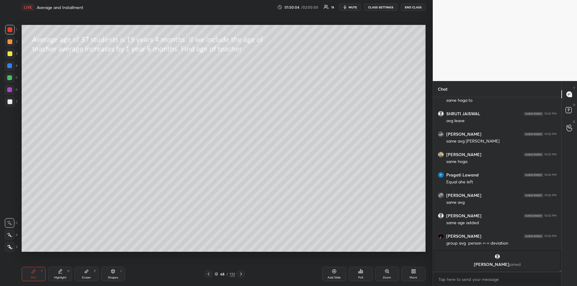
click at [61, 275] on div "Highlight H" at bounding box center [60, 274] width 24 height 14
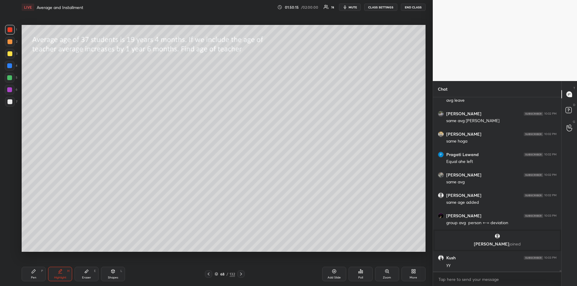
scroll to position [20744, 0]
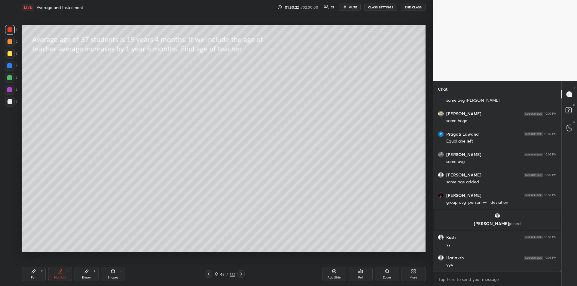
click at [240, 275] on icon at bounding box center [241, 274] width 5 height 5
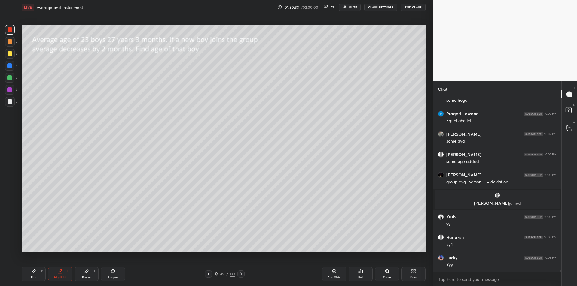
click at [242, 276] on icon at bounding box center [241, 274] width 5 height 5
click at [243, 275] on icon at bounding box center [241, 274] width 5 height 5
click at [242, 275] on icon at bounding box center [241, 274] width 5 height 5
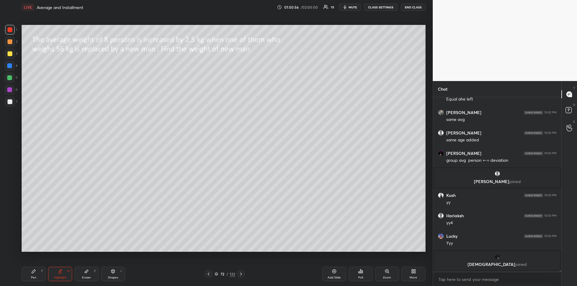
click at [62, 273] on icon at bounding box center [60, 271] width 5 height 5
click at [242, 276] on icon at bounding box center [241, 274] width 5 height 5
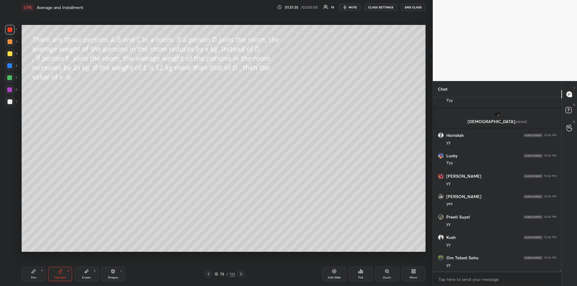
scroll to position [20917, 0]
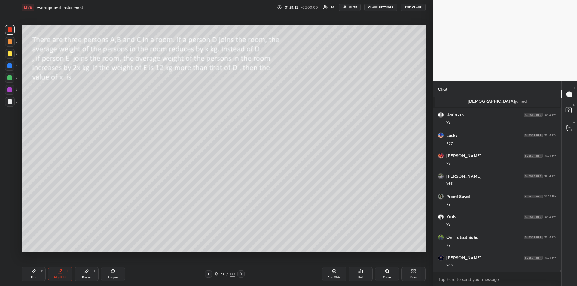
click at [209, 274] on icon at bounding box center [209, 274] width 2 height 3
click at [208, 273] on icon at bounding box center [208, 274] width 5 height 5
click at [208, 272] on div at bounding box center [208, 274] width 7 height 7
click at [208, 273] on icon at bounding box center [208, 274] width 5 height 5
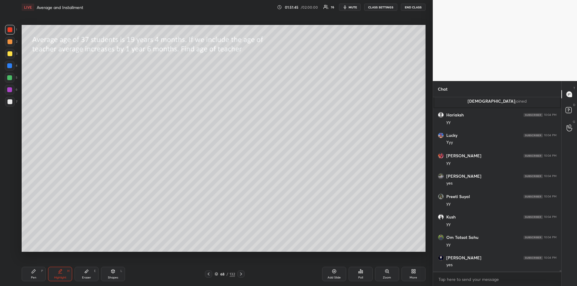
click at [9, 65] on div at bounding box center [9, 65] width 5 height 5
click at [30, 273] on div "Pen P" at bounding box center [34, 274] width 24 height 14
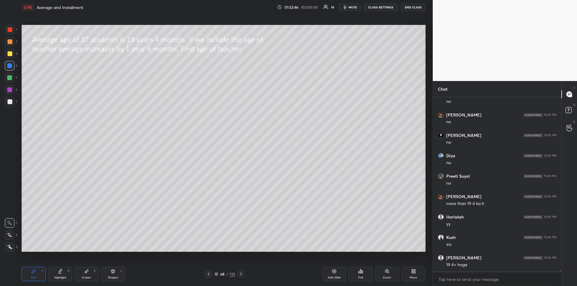
scroll to position [21387, 0]
click at [12, 78] on div at bounding box center [10, 78] width 10 height 10
click at [59, 274] on div "Highlight H" at bounding box center [60, 274] width 24 height 14
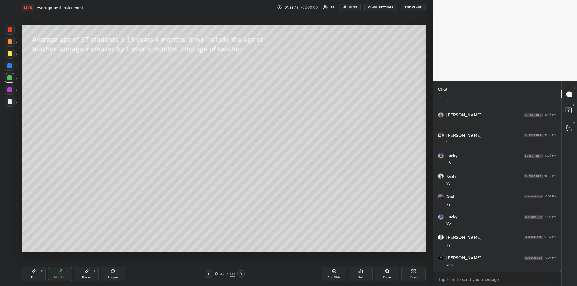
click at [209, 275] on icon at bounding box center [208, 274] width 5 height 5
click at [332, 274] on div "Add Slide" at bounding box center [334, 274] width 24 height 14
click at [10, 66] on div at bounding box center [9, 65] width 5 height 5
click at [32, 272] on icon at bounding box center [34, 272] width 4 height 4
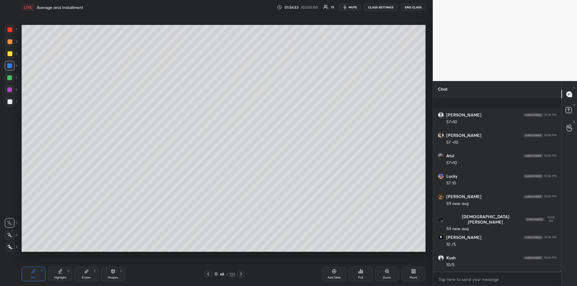
scroll to position [22143, 0]
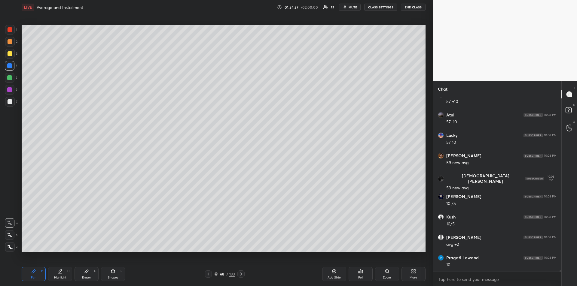
click at [54, 275] on div "Highlight H" at bounding box center [60, 274] width 24 height 14
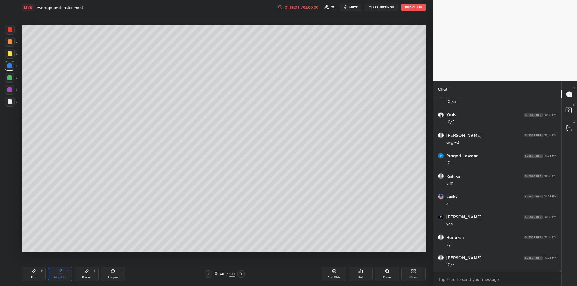
scroll to position [22266, 0]
click at [29, 270] on div "Pen P" at bounding box center [34, 274] width 24 height 14
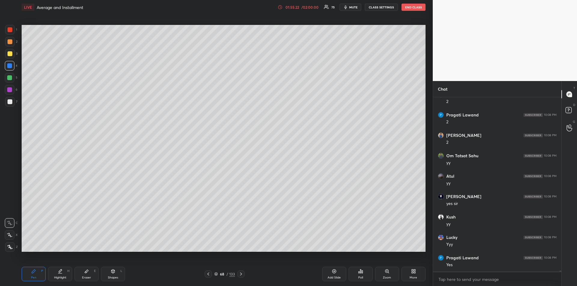
click at [242, 272] on icon at bounding box center [241, 274] width 5 height 5
click at [10, 101] on div at bounding box center [10, 101] width 5 height 5
click at [10, 54] on div at bounding box center [10, 53] width 5 height 5
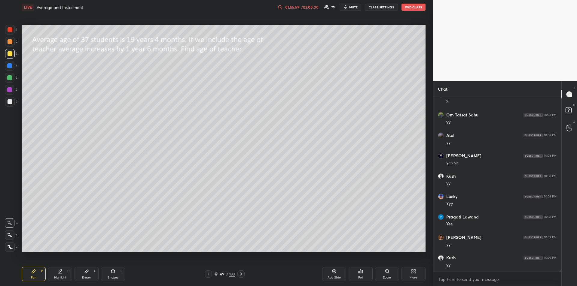
click at [329, 273] on div "Add Slide" at bounding box center [334, 274] width 24 height 14
click at [10, 90] on div at bounding box center [9, 89] width 5 height 5
click at [10, 77] on div at bounding box center [9, 77] width 5 height 5
click at [10, 29] on div at bounding box center [10, 29] width 5 height 5
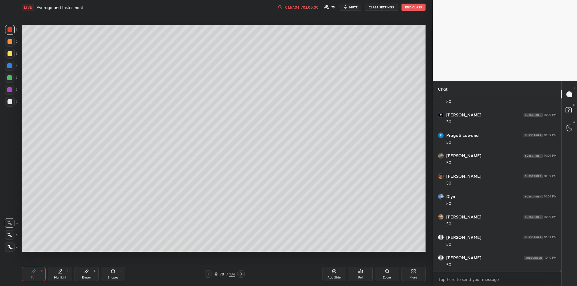
click at [10, 90] on div at bounding box center [9, 89] width 5 height 5
click at [9, 53] on div at bounding box center [10, 53] width 5 height 5
click at [11, 78] on div at bounding box center [9, 77] width 5 height 5
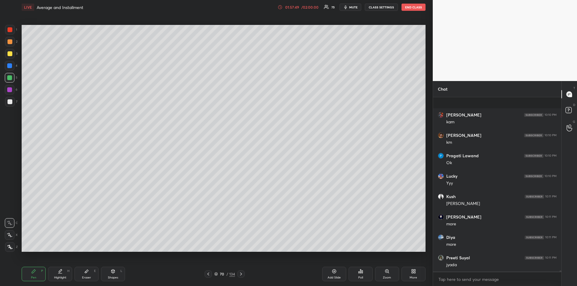
scroll to position [22824, 0]
click at [333, 277] on div "Add Slide" at bounding box center [334, 278] width 13 height 3
click at [210, 273] on icon at bounding box center [208, 274] width 5 height 5
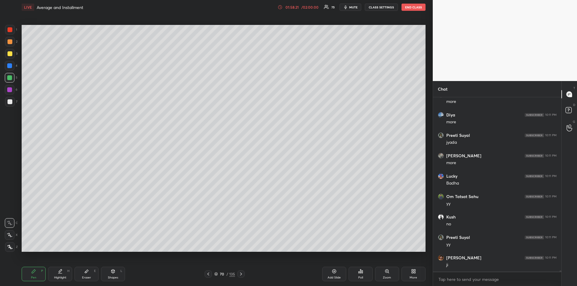
click at [332, 273] on icon at bounding box center [334, 271] width 5 height 5
click at [11, 53] on div at bounding box center [10, 53] width 5 height 5
click at [9, 78] on div at bounding box center [9, 77] width 5 height 5
click at [11, 32] on div at bounding box center [10, 29] width 5 height 5
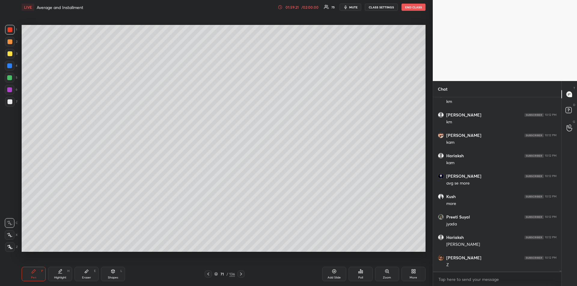
scroll to position [23403, 0]
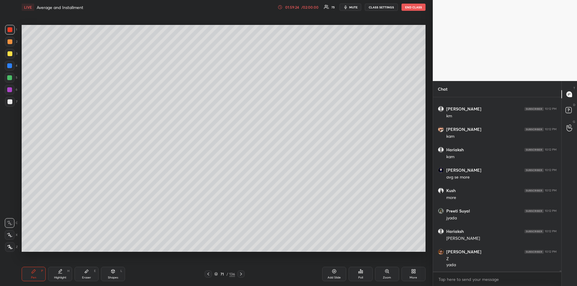
click at [8, 66] on div at bounding box center [9, 65] width 5 height 5
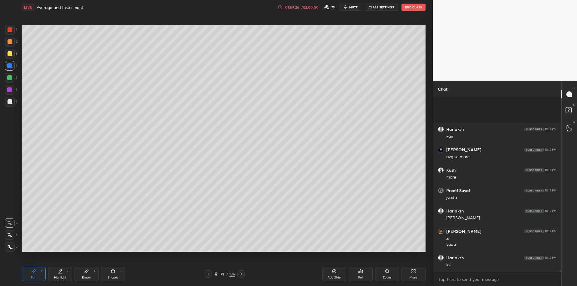
scroll to position [23484, 0]
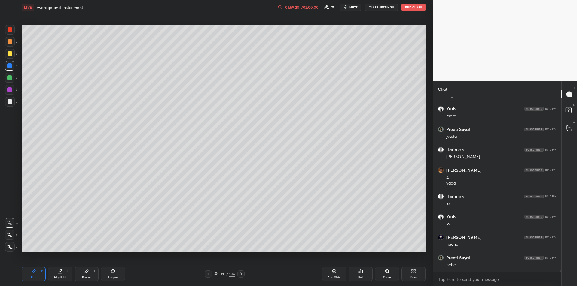
click at [209, 276] on icon at bounding box center [208, 274] width 5 height 5
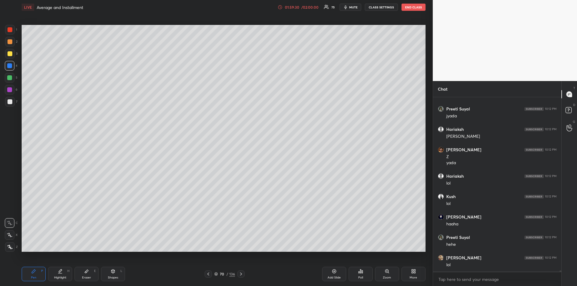
scroll to position [23525, 0]
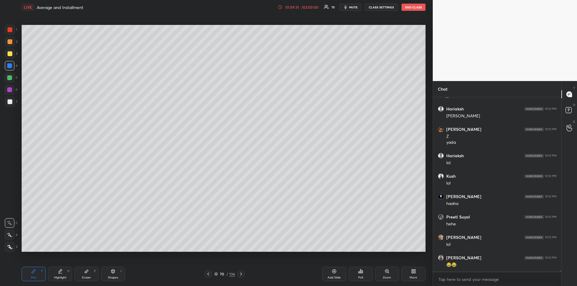
click at [240, 276] on icon at bounding box center [241, 274] width 2 height 3
click at [210, 274] on icon at bounding box center [208, 274] width 5 height 5
click at [209, 276] on icon at bounding box center [208, 274] width 2 height 3
click at [242, 275] on icon at bounding box center [241, 274] width 5 height 5
click at [242, 276] on icon at bounding box center [241, 274] width 5 height 5
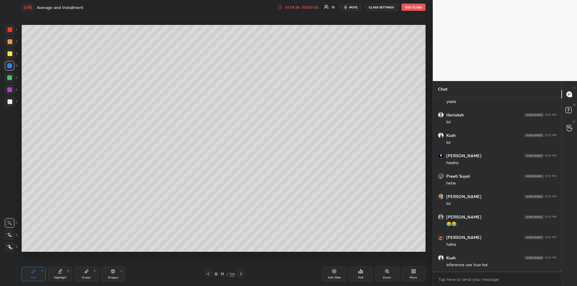
scroll to position [23587, 0]
click at [242, 274] on icon at bounding box center [241, 274] width 5 height 5
click at [240, 276] on icon at bounding box center [241, 274] width 5 height 5
click at [207, 274] on icon at bounding box center [208, 274] width 5 height 5
click at [209, 275] on icon at bounding box center [208, 274] width 5 height 5
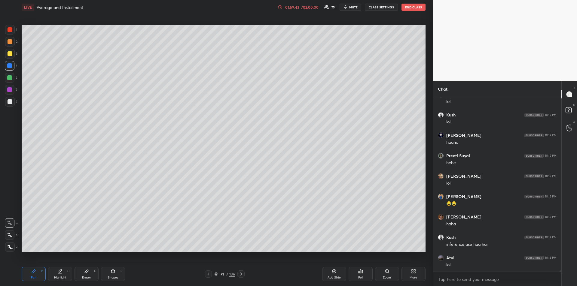
click at [209, 275] on icon at bounding box center [208, 274] width 5 height 5
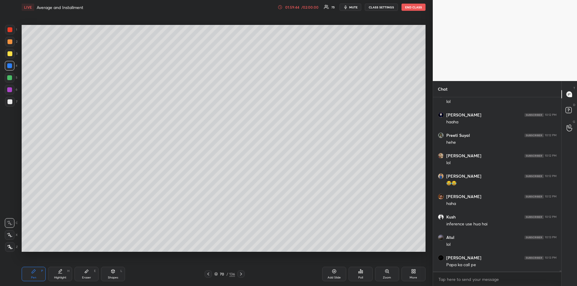
click at [209, 274] on icon at bounding box center [208, 274] width 5 height 5
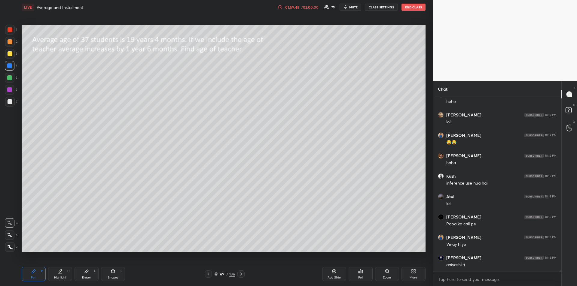
click at [87, 273] on icon at bounding box center [87, 271] width 4 height 3
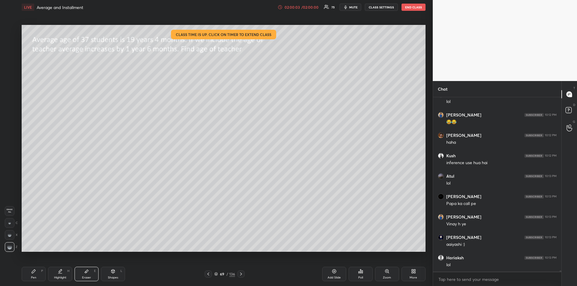
scroll to position [23689, 0]
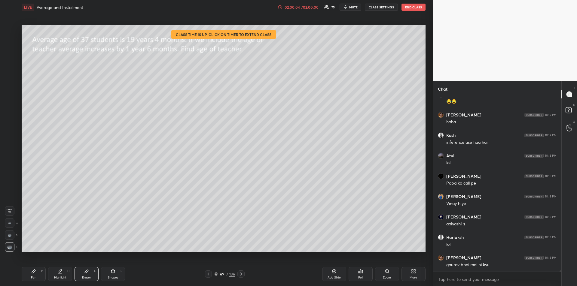
click at [32, 272] on icon at bounding box center [33, 271] width 5 height 5
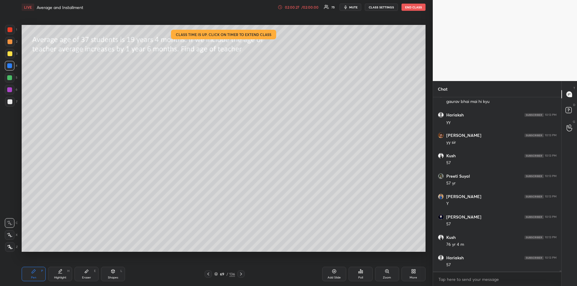
scroll to position [23873, 0]
click at [88, 274] on icon at bounding box center [86, 271] width 5 height 5
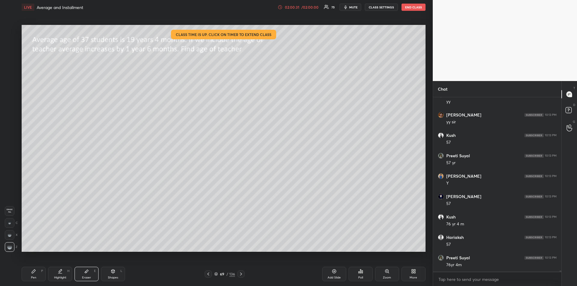
click at [33, 277] on div "Pen" at bounding box center [33, 278] width 5 height 3
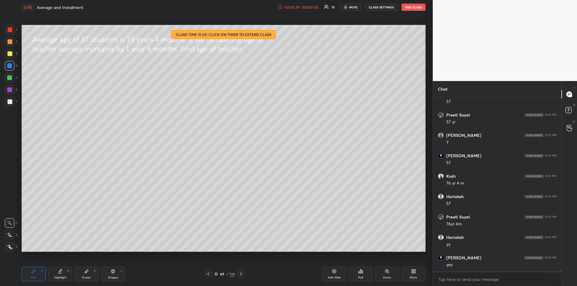
scroll to position [23975, 0]
click at [33, 273] on icon at bounding box center [34, 272] width 4 height 4
click at [10, 54] on div at bounding box center [10, 53] width 5 height 5
click at [243, 276] on icon at bounding box center [241, 274] width 5 height 5
click at [242, 275] on icon at bounding box center [241, 274] width 5 height 5
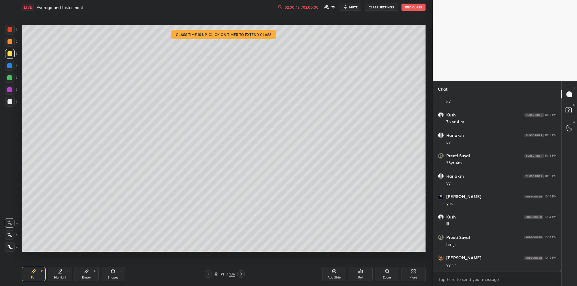
click at [242, 274] on icon at bounding box center [241, 274] width 2 height 3
click at [242, 275] on icon at bounding box center [241, 274] width 5 height 5
click at [113, 277] on div "Shapes" at bounding box center [113, 278] width 10 height 3
click at [300, 7] on div "02:01:12" at bounding box center [292, 7] width 17 height 4
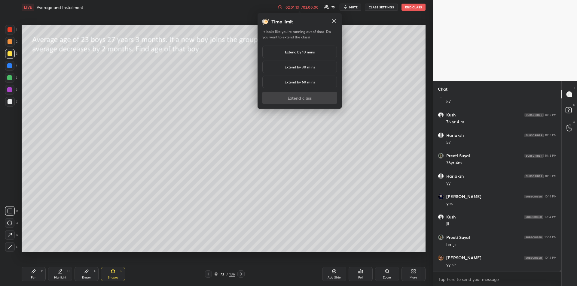
click at [297, 82] on h5 "Extend by 60 mins" at bounding box center [300, 81] width 30 height 5
click at [295, 100] on button "Extend class" at bounding box center [299, 98] width 75 height 12
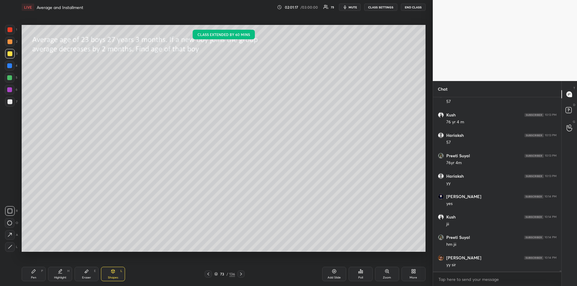
scroll to position [23995, 0]
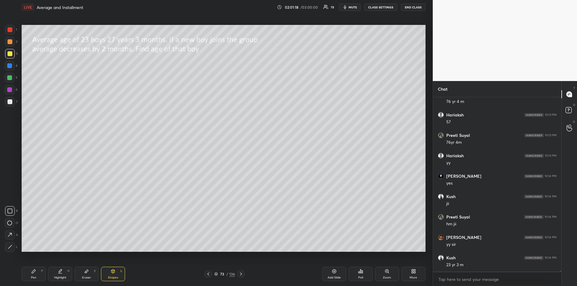
click at [9, 104] on div at bounding box center [10, 102] width 10 height 10
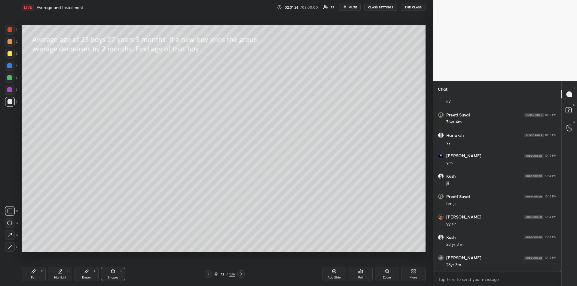
scroll to position [24036, 0]
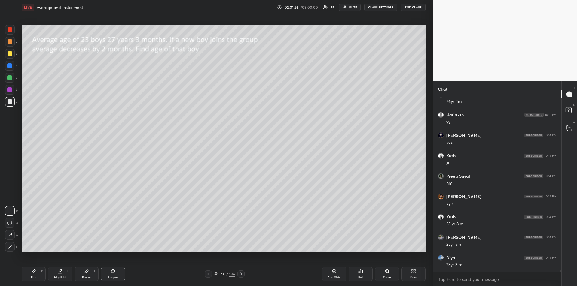
click at [36, 277] on div "Pen" at bounding box center [33, 278] width 5 height 3
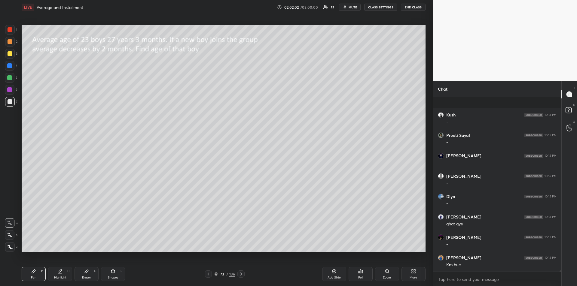
scroll to position [24384, 0]
click at [59, 269] on icon at bounding box center [60, 271] width 5 height 5
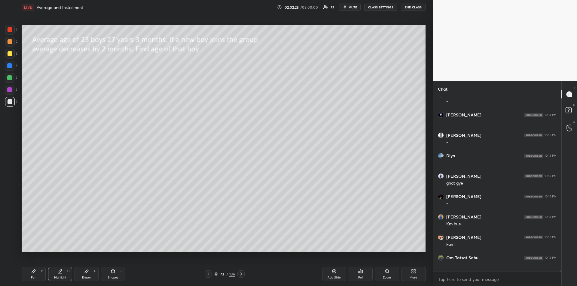
scroll to position [24404, 0]
click at [34, 274] on div "Pen P" at bounding box center [34, 274] width 24 height 14
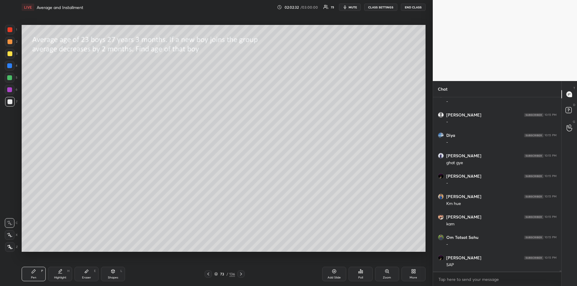
scroll to position [24425, 0]
click at [242, 274] on icon at bounding box center [241, 274] width 2 height 3
click at [114, 277] on div "Shapes" at bounding box center [113, 278] width 10 height 3
click at [30, 274] on div "Pen P" at bounding box center [34, 274] width 24 height 14
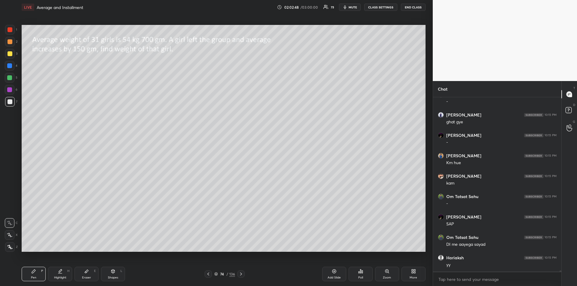
click at [9, 41] on div at bounding box center [10, 41] width 5 height 5
click at [86, 274] on div "Eraser E" at bounding box center [87, 274] width 24 height 14
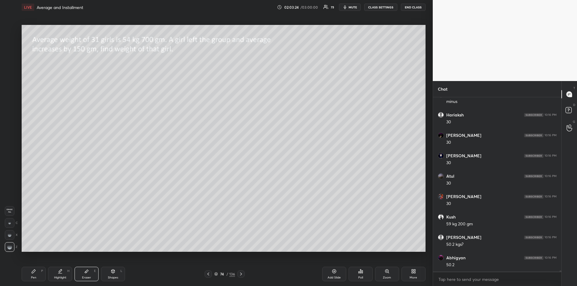
click at [37, 278] on div "Pen P" at bounding box center [34, 274] width 24 height 14
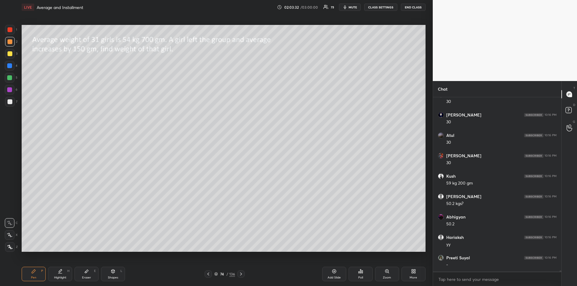
scroll to position [24690, 0]
click at [10, 90] on div at bounding box center [9, 89] width 5 height 5
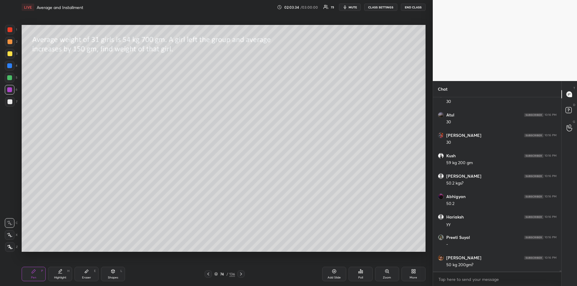
click at [331, 277] on div "Add Slide" at bounding box center [334, 278] width 13 height 3
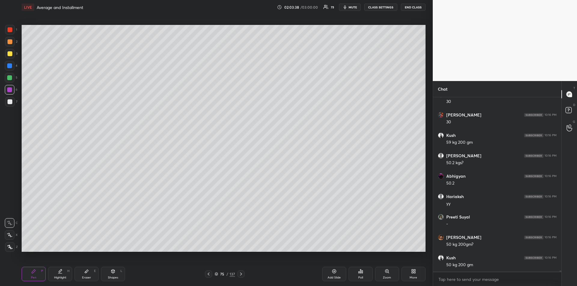
click at [209, 276] on icon at bounding box center [208, 274] width 5 height 5
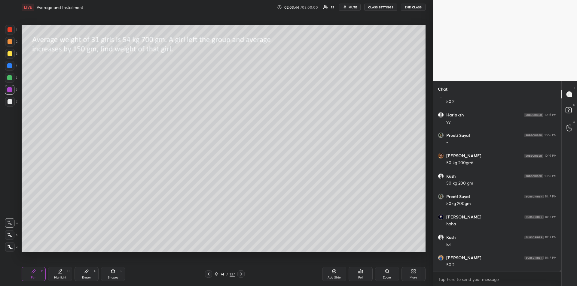
click at [57, 273] on div "Highlight H" at bounding box center [60, 274] width 24 height 14
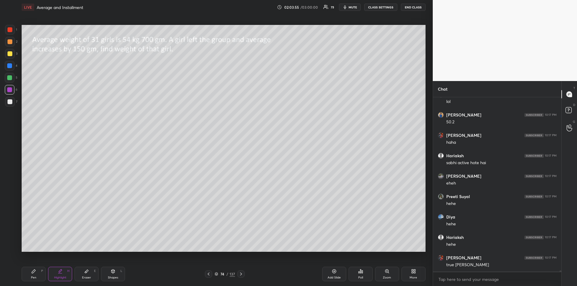
click at [8, 79] on div at bounding box center [9, 77] width 5 height 5
click at [29, 273] on div "Pen P" at bounding box center [34, 274] width 24 height 14
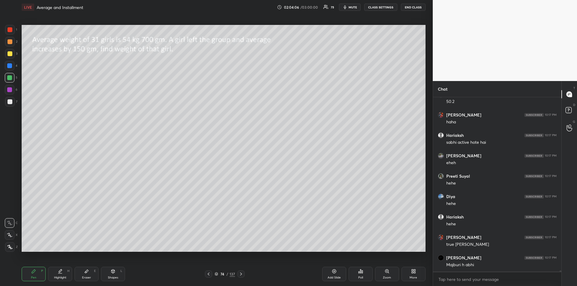
click at [240, 275] on icon at bounding box center [241, 274] width 5 height 5
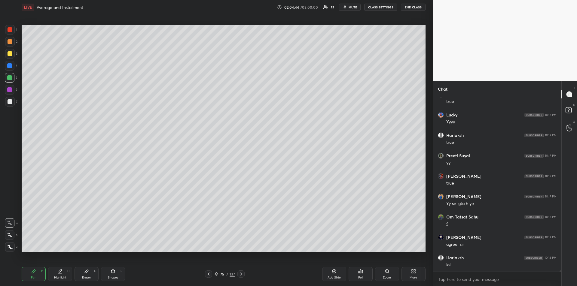
scroll to position [25248, 0]
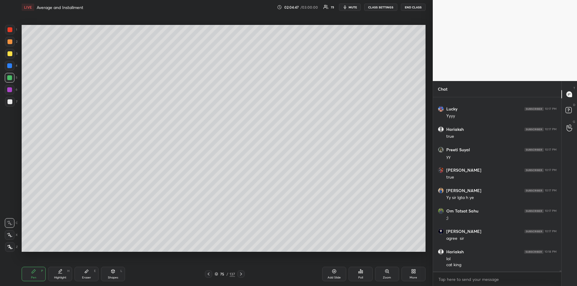
click at [82, 277] on div "Eraser E" at bounding box center [87, 274] width 24 height 14
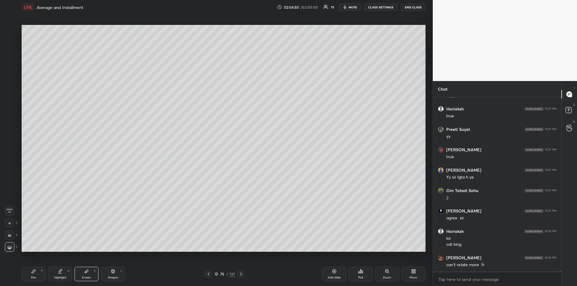
click at [36, 272] on div "Pen P" at bounding box center [34, 274] width 24 height 14
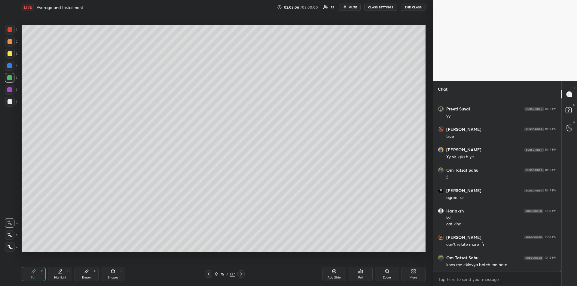
scroll to position [25310, 0]
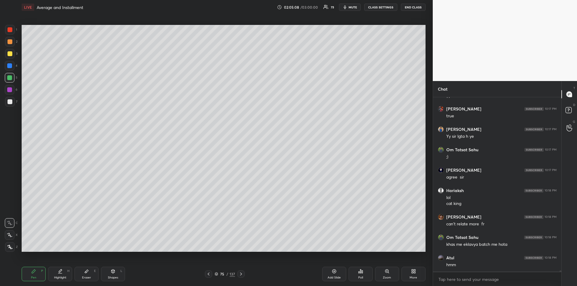
click at [10, 103] on div at bounding box center [10, 101] width 5 height 5
click at [329, 274] on div "Add Slide" at bounding box center [334, 274] width 24 height 14
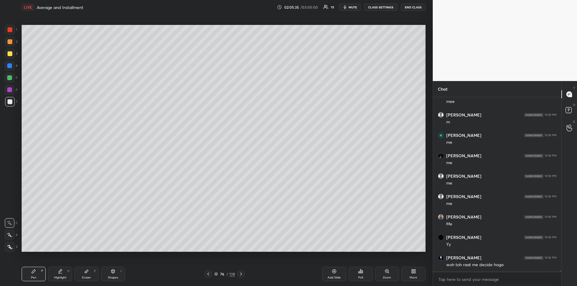
scroll to position [25677, 0]
click at [10, 79] on div at bounding box center [9, 77] width 5 height 5
click at [9, 90] on div at bounding box center [9, 89] width 5 height 5
click at [8, 105] on div at bounding box center [10, 102] width 10 height 10
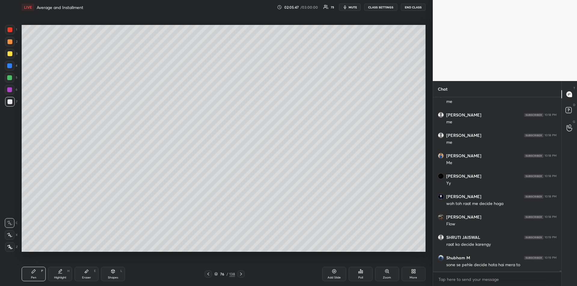
click at [9, 53] on div at bounding box center [10, 53] width 5 height 5
click at [8, 101] on div at bounding box center [10, 101] width 5 height 5
click at [8, 77] on div at bounding box center [9, 77] width 5 height 5
click at [7, 101] on div at bounding box center [10, 102] width 10 height 10
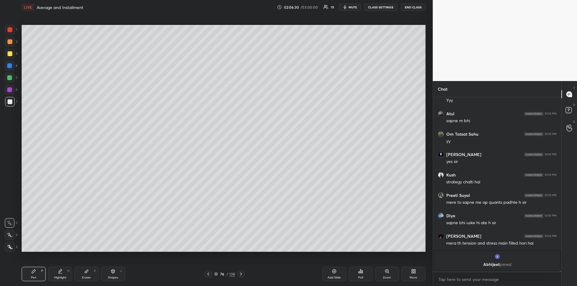
scroll to position [24934, 0]
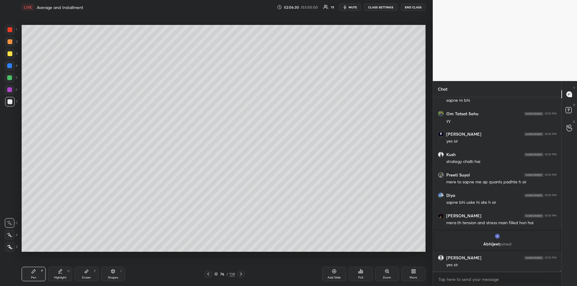
click at [86, 272] on icon at bounding box center [87, 271] width 4 height 3
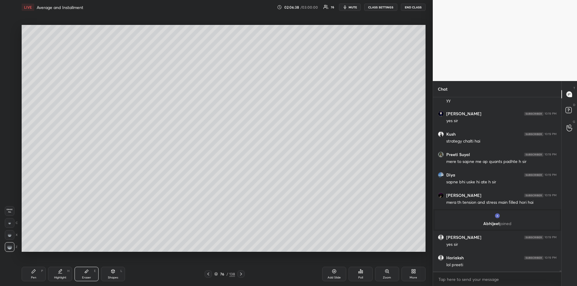
scroll to position [24975, 0]
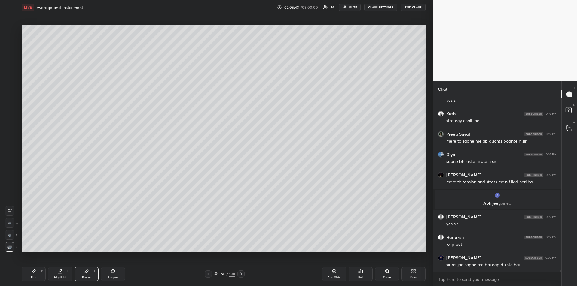
click at [23, 273] on div "Pen P" at bounding box center [34, 274] width 24 height 14
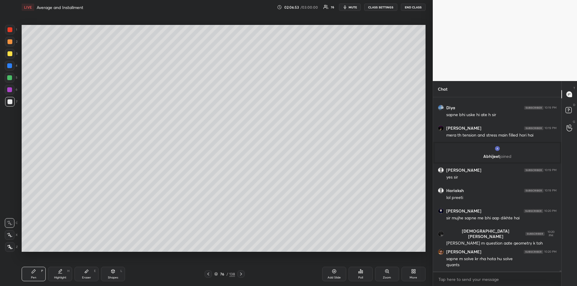
scroll to position [25043, 0]
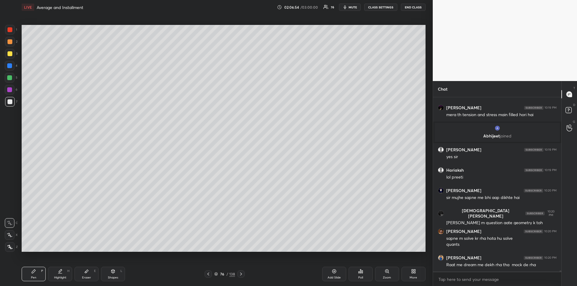
click at [85, 275] on div "Eraser E" at bounding box center [87, 274] width 24 height 14
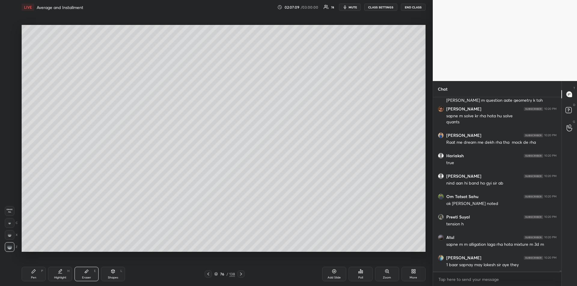
scroll to position [25191, 0]
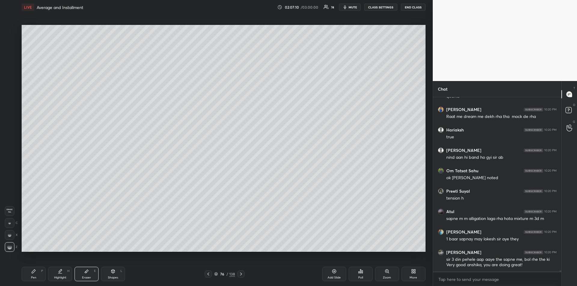
click at [31, 272] on icon at bounding box center [33, 271] width 5 height 5
click at [207, 276] on icon at bounding box center [208, 274] width 5 height 5
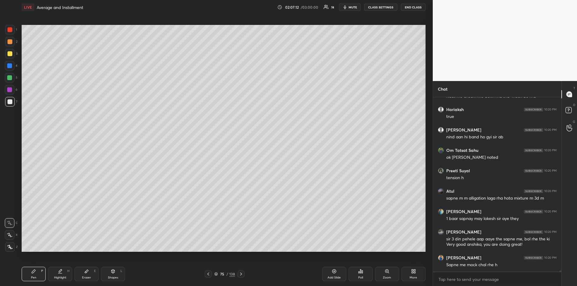
click at [207, 276] on icon at bounding box center [208, 274] width 5 height 5
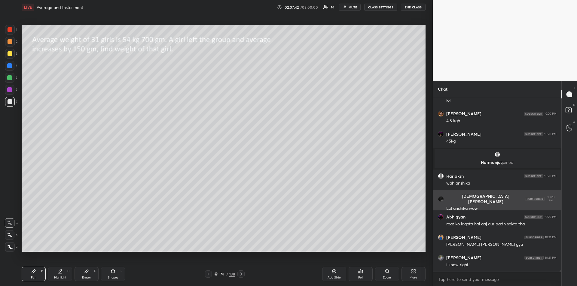
scroll to position [25335, 0]
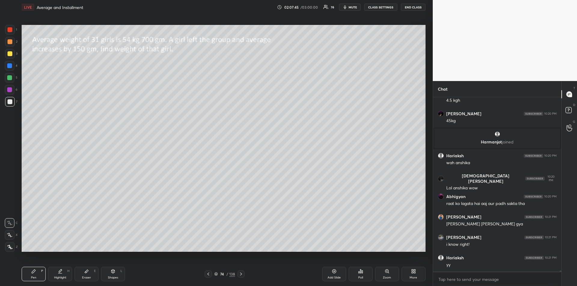
click at [8, 54] on div at bounding box center [10, 53] width 5 height 5
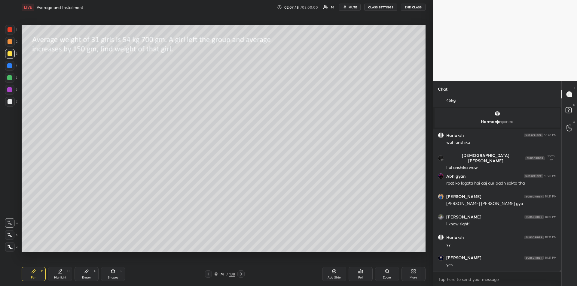
click at [241, 276] on icon at bounding box center [241, 274] width 5 height 5
click at [242, 276] on icon at bounding box center [241, 274] width 5 height 5
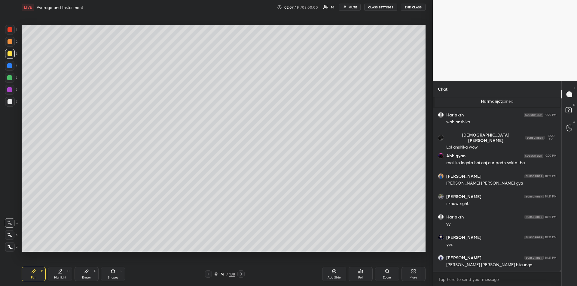
click at [242, 274] on icon at bounding box center [241, 274] width 5 height 5
click at [208, 274] on icon at bounding box center [208, 274] width 2 height 3
click at [242, 275] on icon at bounding box center [241, 274] width 5 height 5
click at [117, 274] on div "Shapes L" at bounding box center [113, 274] width 24 height 14
click at [32, 277] on div "Pen" at bounding box center [33, 278] width 5 height 3
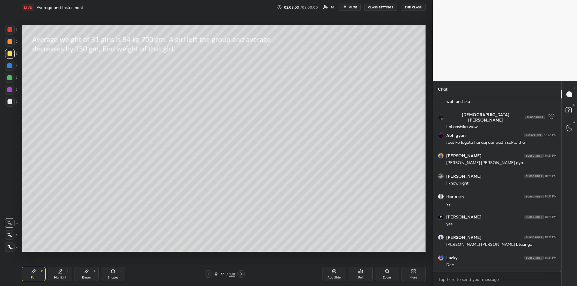
scroll to position [25417, 0]
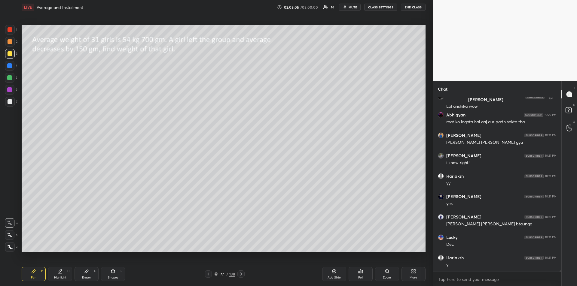
click at [110, 272] on div "Shapes L" at bounding box center [113, 274] width 24 height 14
click at [35, 269] on div "Pen P" at bounding box center [34, 274] width 24 height 14
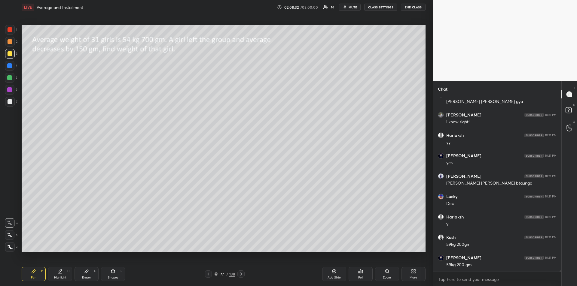
scroll to position [25478, 0]
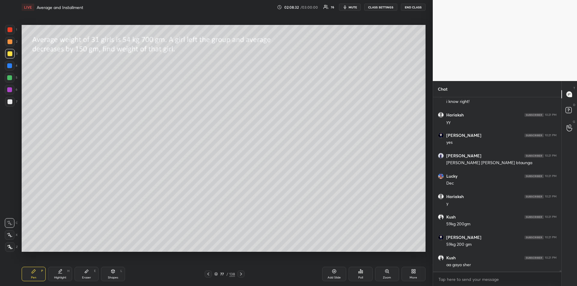
click at [351, 10] on button "mute" at bounding box center [350, 7] width 22 height 7
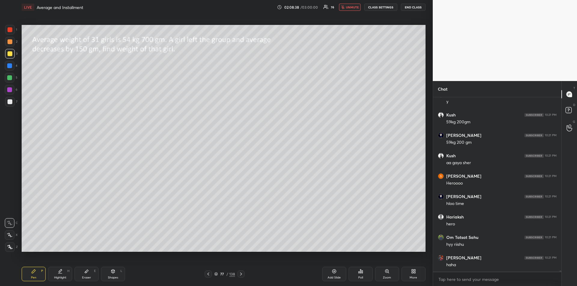
scroll to position [25601, 0]
click at [351, 9] on span "unmute" at bounding box center [352, 7] width 13 height 4
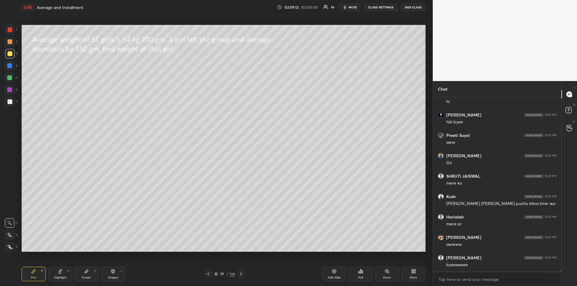
scroll to position [26377, 0]
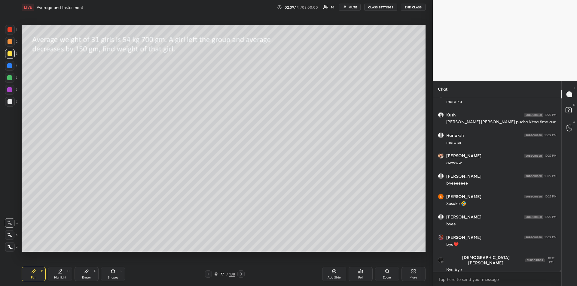
click at [88, 273] on icon at bounding box center [86, 271] width 5 height 5
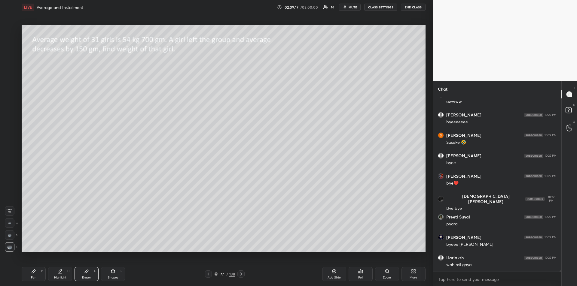
click at [36, 277] on div "Pen" at bounding box center [33, 278] width 5 height 3
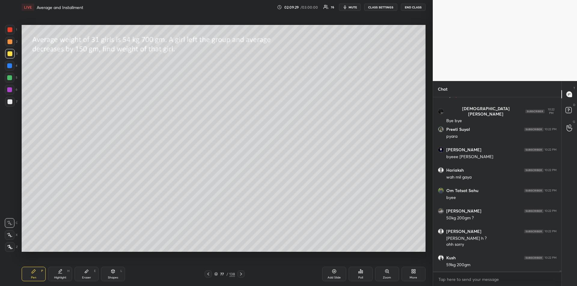
click at [8, 66] on div at bounding box center [9, 65] width 5 height 5
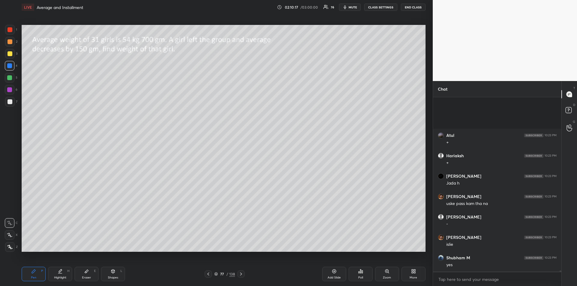
scroll to position [27247, 0]
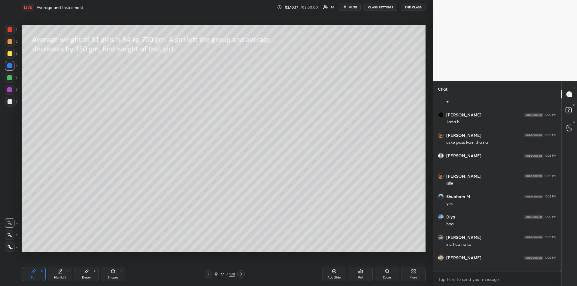
click at [211, 274] on div at bounding box center [208, 274] width 7 height 7
click at [211, 275] on icon at bounding box center [208, 274] width 5 height 5
click at [210, 275] on icon at bounding box center [208, 274] width 5 height 5
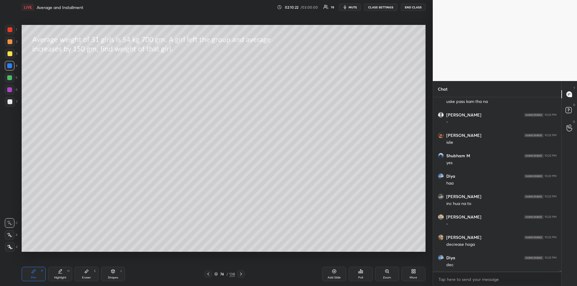
click at [241, 275] on icon at bounding box center [241, 274] width 5 height 5
click at [241, 276] on icon at bounding box center [241, 274] width 5 height 5
click at [242, 275] on icon at bounding box center [241, 274] width 5 height 5
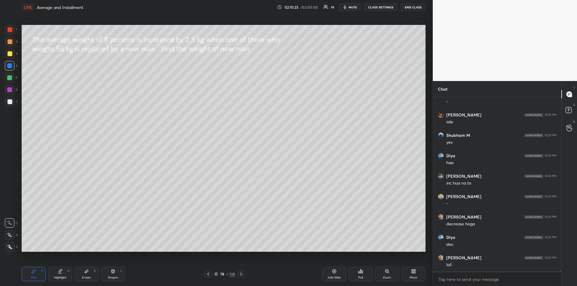
click at [208, 276] on icon at bounding box center [208, 274] width 5 height 5
click at [94, 278] on div "Eraser E" at bounding box center [87, 274] width 24 height 14
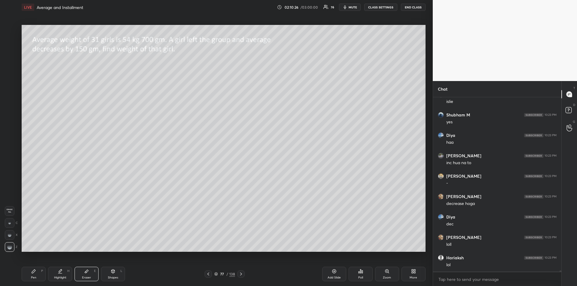
scroll to position [27349, 0]
click at [32, 278] on div "Pen" at bounding box center [33, 278] width 5 height 3
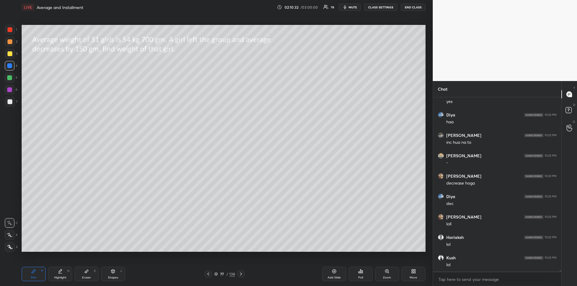
scroll to position [27370, 0]
click at [7, 93] on div at bounding box center [10, 90] width 10 height 10
click at [210, 275] on icon at bounding box center [208, 274] width 5 height 5
click at [209, 274] on icon at bounding box center [208, 274] width 5 height 5
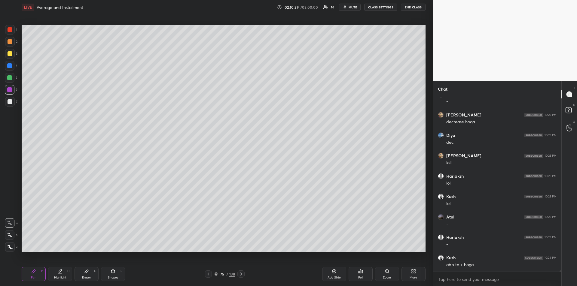
click at [210, 274] on icon at bounding box center [208, 274] width 5 height 5
click at [241, 276] on icon at bounding box center [241, 274] width 5 height 5
click at [241, 275] on icon at bounding box center [241, 274] width 5 height 5
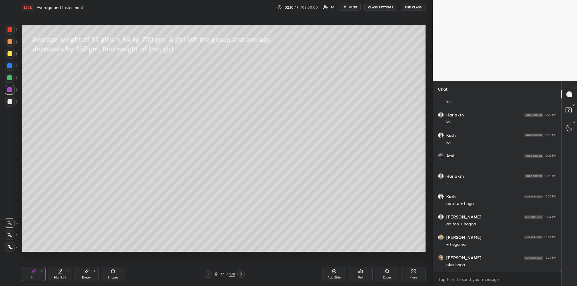
click at [210, 273] on icon at bounding box center [208, 274] width 5 height 5
click at [210, 275] on icon at bounding box center [208, 274] width 5 height 5
click at [241, 276] on icon at bounding box center [241, 274] width 5 height 5
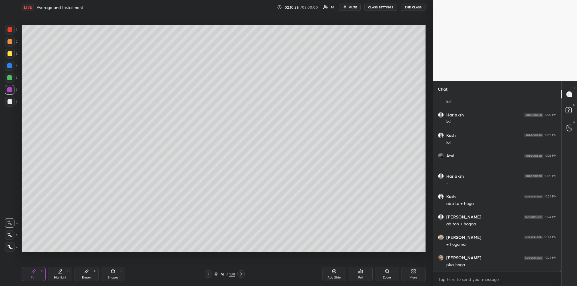
click at [241, 275] on icon at bounding box center [241, 274] width 2 height 3
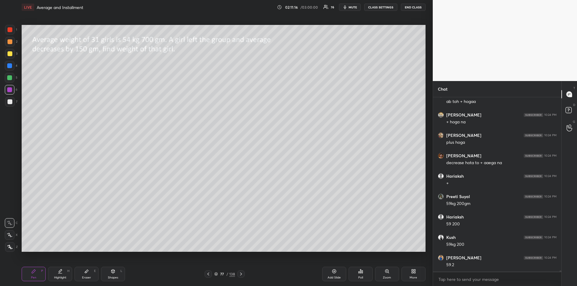
scroll to position [27615, 0]
click at [10, 70] on div at bounding box center [10, 66] width 10 height 10
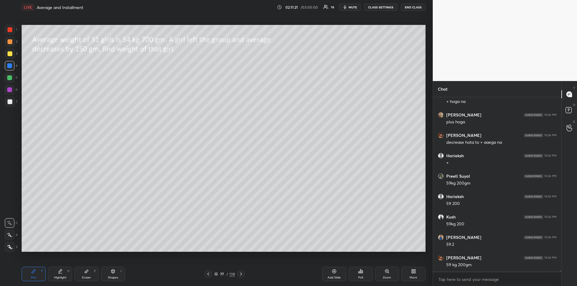
click at [242, 275] on icon at bounding box center [241, 274] width 5 height 5
click at [8, 52] on div at bounding box center [10, 53] width 5 height 5
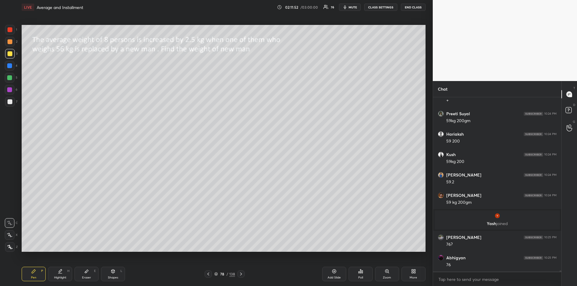
scroll to position [27034, 0]
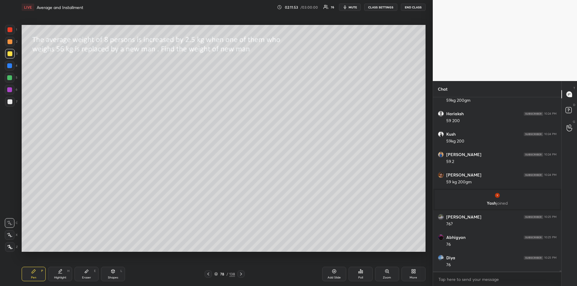
click at [10, 67] on div at bounding box center [9, 65] width 5 height 5
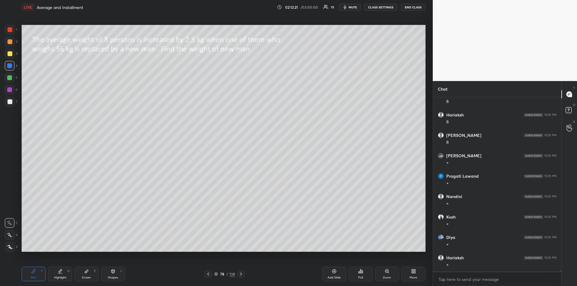
scroll to position [27668, 0]
click at [242, 276] on icon at bounding box center [241, 274] width 5 height 5
click at [114, 274] on div "Shapes L" at bounding box center [113, 274] width 24 height 14
click at [36, 274] on div "Pen P" at bounding box center [34, 274] width 24 height 14
click at [347, 7] on icon "button" at bounding box center [345, 7] width 5 height 5
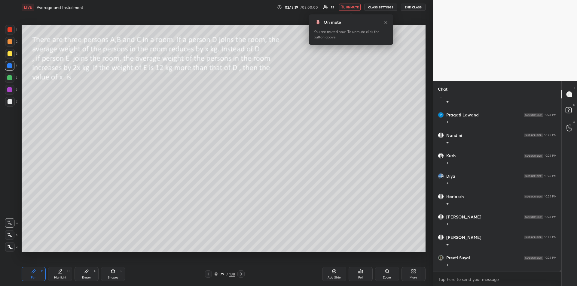
click at [387, 23] on icon at bounding box center [386, 22] width 5 height 5
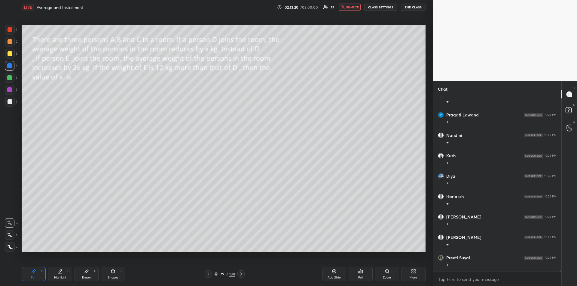
click at [352, 8] on span "unmute" at bounding box center [352, 7] width 13 height 4
click at [36, 276] on div "Pen P" at bounding box center [34, 274] width 24 height 14
click at [10, 54] on div at bounding box center [10, 53] width 5 height 5
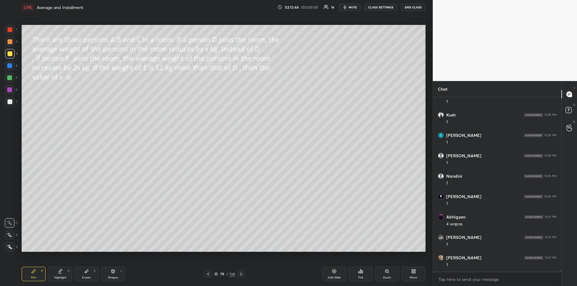
click at [62, 275] on div "Highlight H" at bounding box center [60, 274] width 24 height 14
click at [38, 277] on div "Pen P" at bounding box center [34, 274] width 24 height 14
click at [10, 89] on div at bounding box center [9, 89] width 5 height 5
click at [84, 277] on div "Eraser" at bounding box center [86, 278] width 9 height 3
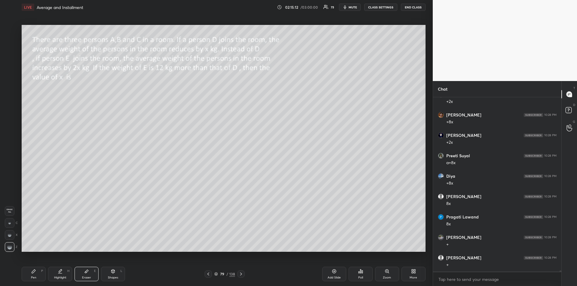
click at [31, 272] on icon at bounding box center [33, 271] width 5 height 5
click at [9, 67] on div at bounding box center [9, 65] width 5 height 5
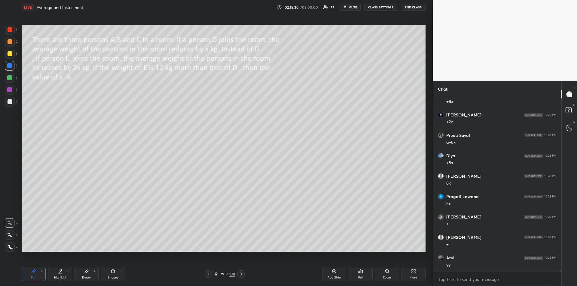
scroll to position [28060, 0]
click at [60, 277] on div "Highlight" at bounding box center [60, 278] width 12 height 3
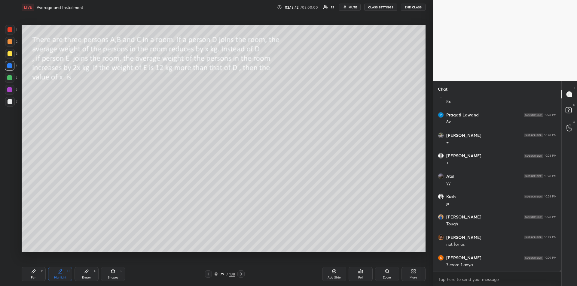
scroll to position [28142, 0]
click at [32, 277] on div "Pen" at bounding box center [33, 278] width 5 height 3
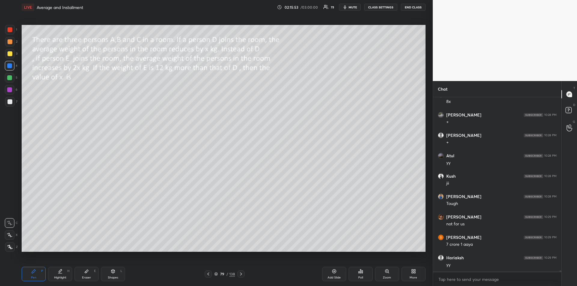
click at [243, 276] on icon at bounding box center [241, 274] width 5 height 5
click at [206, 275] on div at bounding box center [208, 274] width 7 height 7
click at [331, 274] on div "Add Slide" at bounding box center [334, 274] width 24 height 14
click at [241, 274] on icon at bounding box center [241, 274] width 2 height 3
click at [242, 274] on icon at bounding box center [241, 274] width 5 height 5
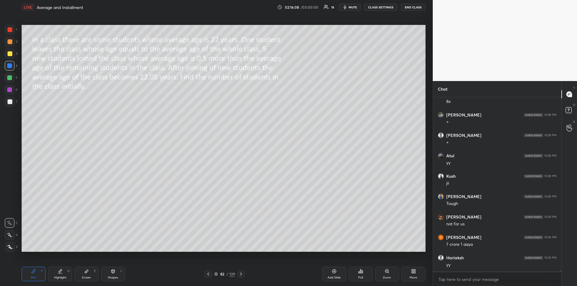
click at [113, 274] on icon at bounding box center [113, 271] width 5 height 5
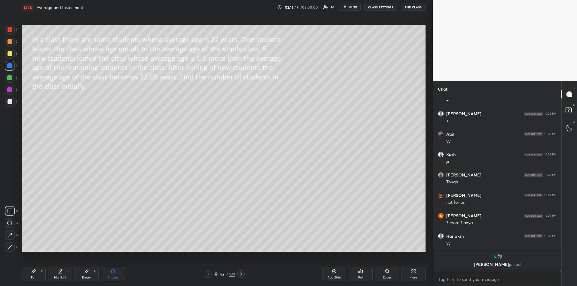
click at [37, 271] on div "Pen P" at bounding box center [34, 274] width 24 height 14
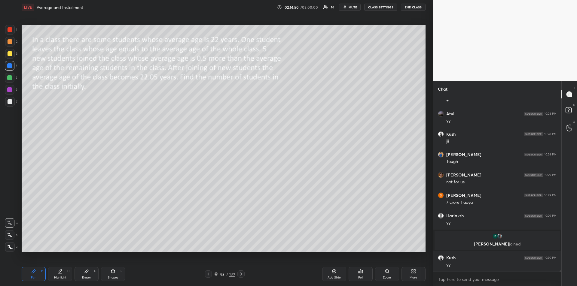
click at [112, 275] on div "Shapes L" at bounding box center [113, 274] width 24 height 14
click at [12, 246] on icon at bounding box center [10, 247] width 5 height 5
click at [11, 52] on div at bounding box center [10, 53] width 5 height 5
click at [32, 277] on div "Pen" at bounding box center [33, 278] width 5 height 3
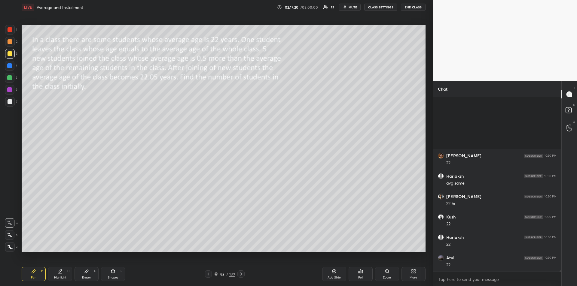
scroll to position [28302, 0]
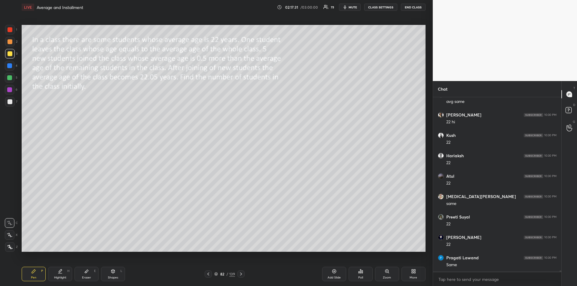
click at [59, 273] on icon at bounding box center [60, 271] width 5 height 5
click at [32, 277] on div "Pen" at bounding box center [33, 278] width 5 height 3
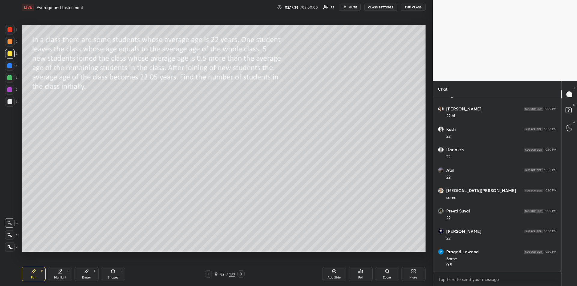
scroll to position [28349, 0]
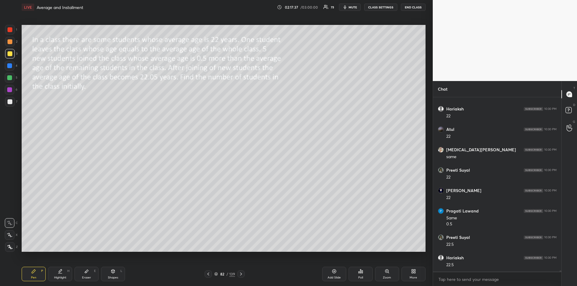
click at [59, 274] on div "Highlight H" at bounding box center [60, 274] width 24 height 14
click at [29, 276] on div "Pen P" at bounding box center [34, 274] width 24 height 14
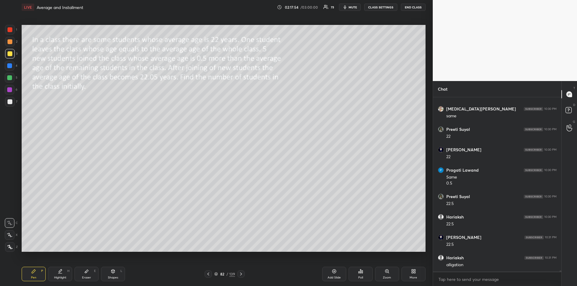
scroll to position [28410, 0]
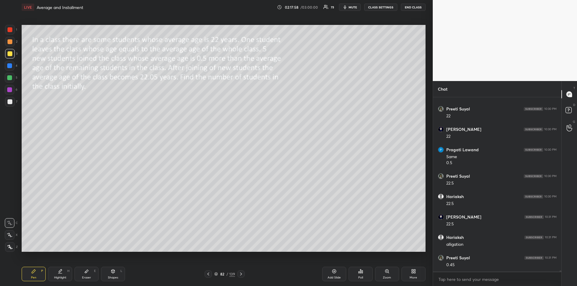
click at [8, 89] on div at bounding box center [9, 89] width 5 height 5
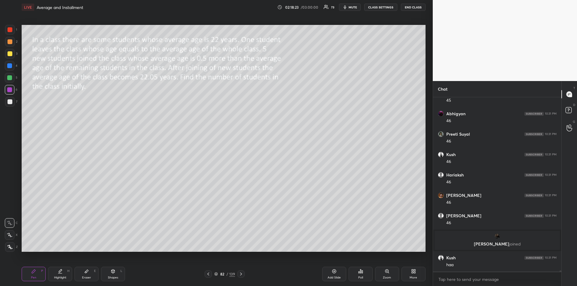
scroll to position [28463, 0]
click at [9, 53] on div at bounding box center [10, 53] width 5 height 5
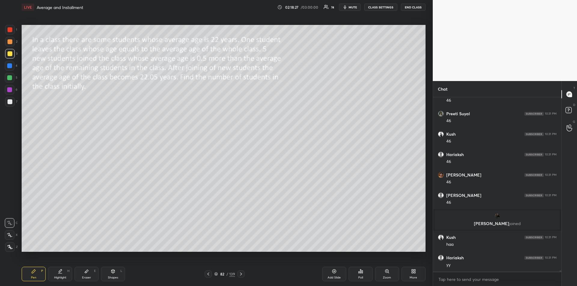
click at [243, 274] on icon at bounding box center [241, 274] width 5 height 5
click at [113, 277] on div "Shapes" at bounding box center [113, 278] width 10 height 3
click at [56, 277] on div "Highlight" at bounding box center [60, 278] width 12 height 3
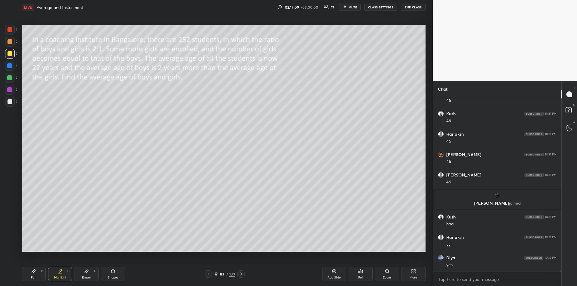
scroll to position [28524, 0]
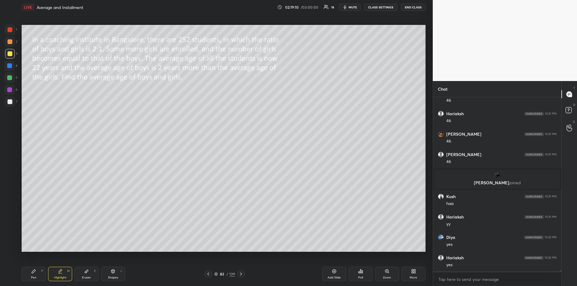
click at [35, 275] on div "Pen P" at bounding box center [34, 274] width 24 height 14
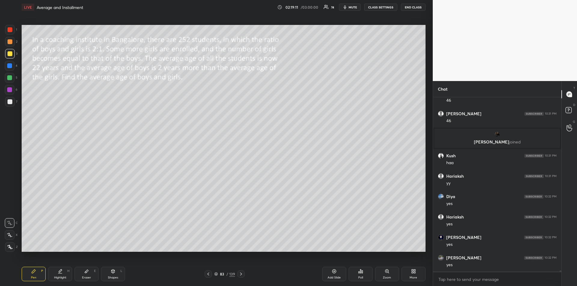
click at [10, 67] on div at bounding box center [9, 65] width 5 height 5
click at [114, 274] on icon at bounding box center [113, 271] width 5 height 5
click at [10, 246] on icon at bounding box center [10, 247] width 5 height 5
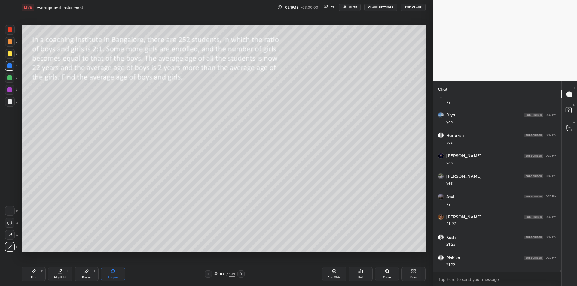
scroll to position [28667, 0]
click at [11, 30] on div at bounding box center [10, 29] width 5 height 5
click at [34, 272] on icon at bounding box center [34, 272] width 4 height 4
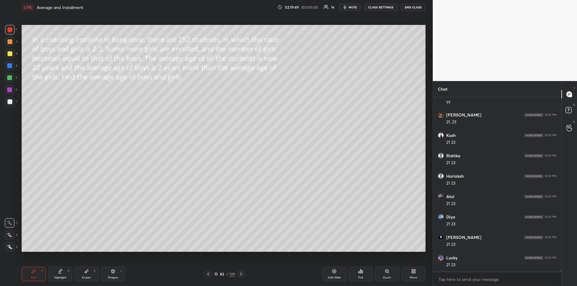
click at [88, 273] on icon at bounding box center [86, 271] width 5 height 5
click at [30, 273] on div "Pen P" at bounding box center [34, 274] width 24 height 14
click at [12, 102] on div at bounding box center [10, 101] width 5 height 5
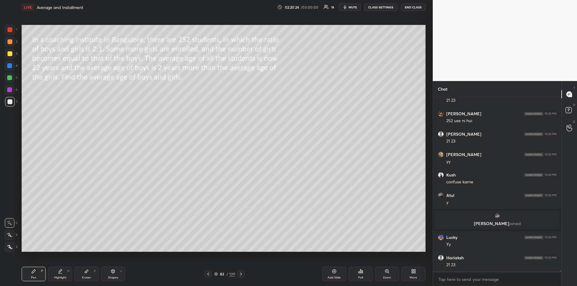
scroll to position [28808, 0]
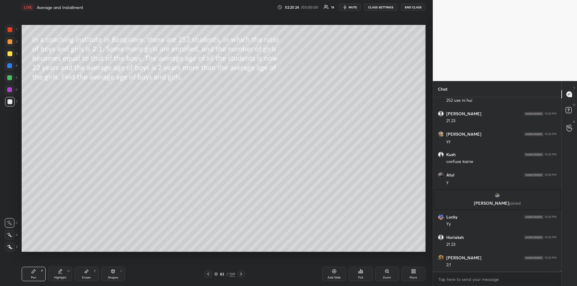
click at [11, 78] on div at bounding box center [9, 77] width 5 height 5
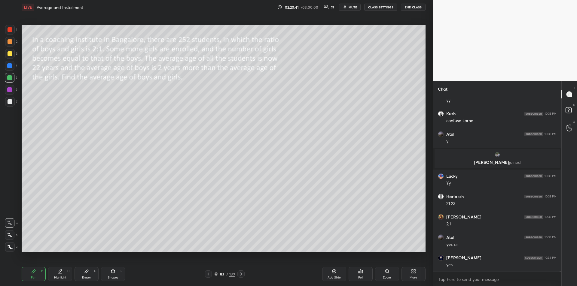
scroll to position [28869, 0]
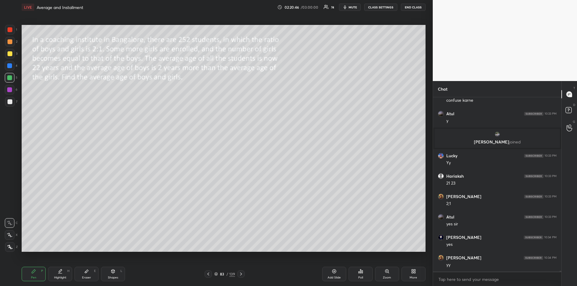
click at [242, 274] on icon at bounding box center [241, 274] width 2 height 3
click at [241, 275] on icon at bounding box center [241, 274] width 2 height 3
click at [240, 274] on icon at bounding box center [241, 274] width 5 height 5
click at [241, 275] on icon at bounding box center [241, 274] width 2 height 3
click at [243, 274] on icon at bounding box center [241, 274] width 5 height 5
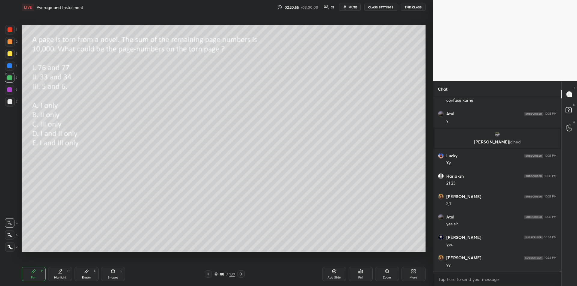
click at [241, 275] on icon at bounding box center [241, 274] width 2 height 3
click at [242, 276] on icon at bounding box center [241, 274] width 5 height 5
click at [243, 275] on icon at bounding box center [241, 274] width 5 height 5
click at [8, 89] on div at bounding box center [9, 89] width 5 height 5
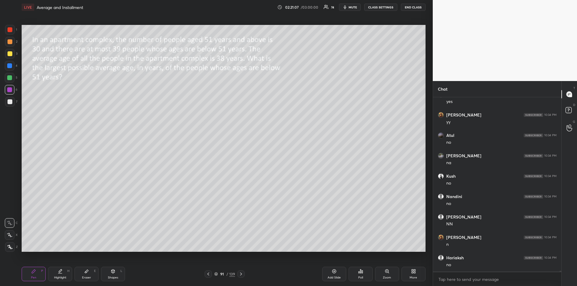
scroll to position [29033, 0]
click at [242, 275] on icon at bounding box center [241, 274] width 5 height 5
click at [242, 276] on icon at bounding box center [241, 274] width 5 height 5
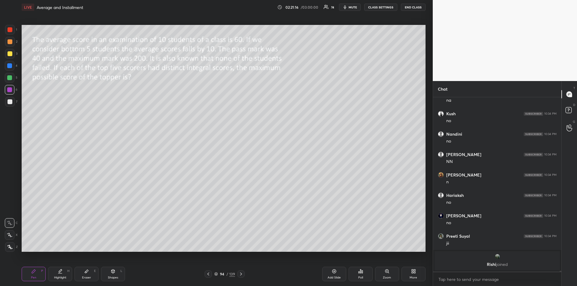
click at [241, 277] on div at bounding box center [240, 274] width 7 height 7
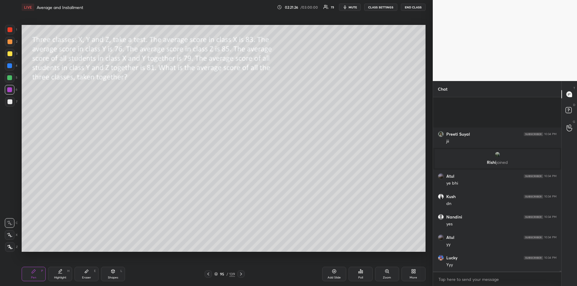
scroll to position [29152, 0]
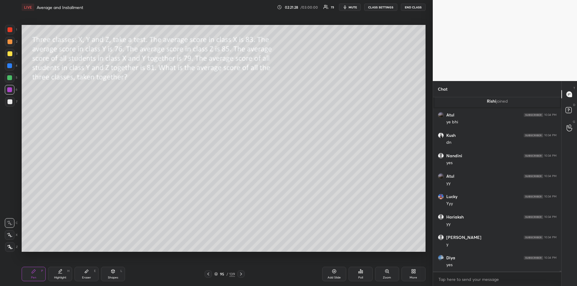
click at [240, 274] on icon at bounding box center [241, 274] width 5 height 5
click at [243, 276] on icon at bounding box center [241, 274] width 5 height 5
click at [115, 277] on div "Shapes" at bounding box center [113, 278] width 10 height 3
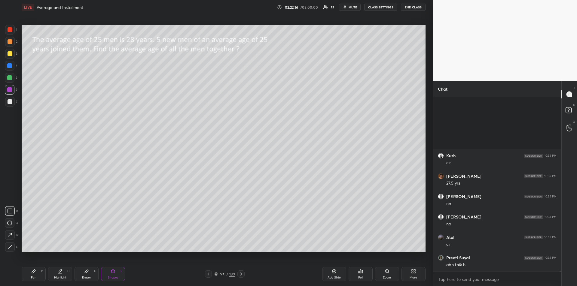
scroll to position [29607, 0]
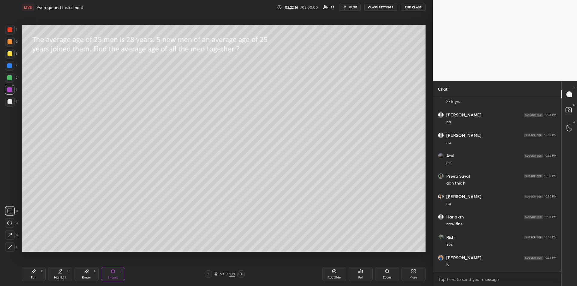
click at [57, 275] on div "Highlight H" at bounding box center [60, 274] width 24 height 14
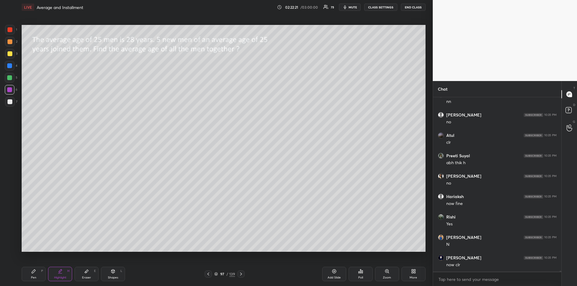
click at [29, 273] on div "Pen P" at bounding box center [34, 274] width 24 height 14
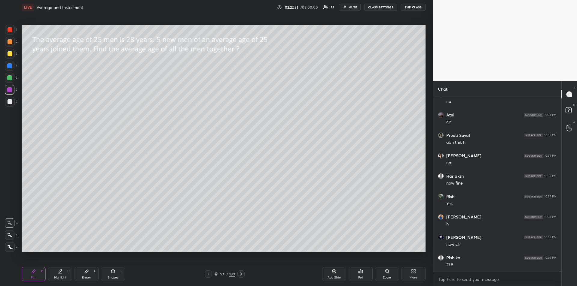
scroll to position [29669, 0]
click at [11, 103] on div at bounding box center [10, 101] width 5 height 5
click at [61, 274] on div "Highlight H" at bounding box center [60, 274] width 24 height 14
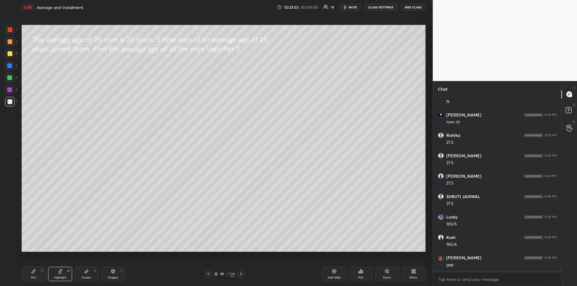
click at [8, 54] on div at bounding box center [10, 53] width 5 height 5
click at [32, 274] on div "Pen P" at bounding box center [34, 274] width 24 height 14
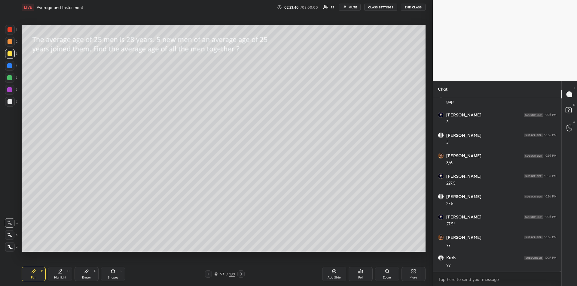
click at [62, 272] on icon at bounding box center [60, 271] width 5 height 5
click at [40, 274] on div "Pen P" at bounding box center [34, 274] width 24 height 14
click at [243, 276] on icon at bounding box center [241, 274] width 5 height 5
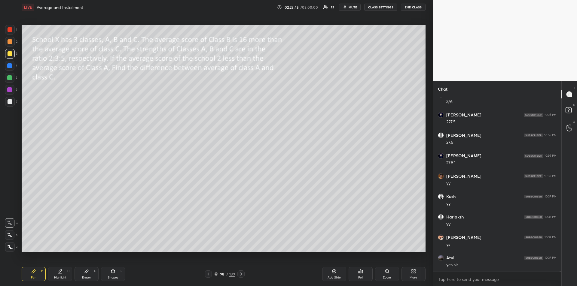
click at [115, 277] on div "Shapes" at bounding box center [113, 278] width 10 height 3
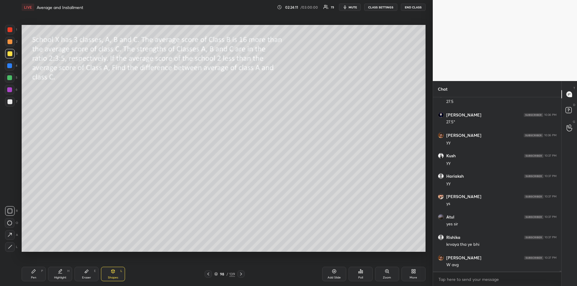
click at [33, 278] on div "Pen" at bounding box center [33, 278] width 5 height 3
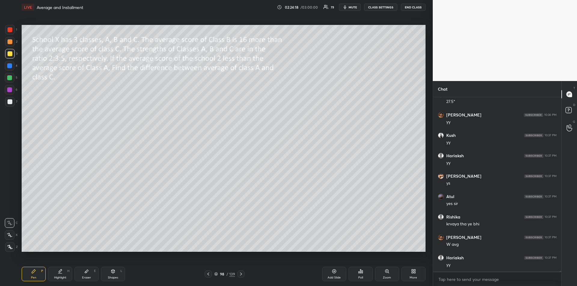
click at [61, 278] on div "Highlight" at bounding box center [60, 278] width 12 height 3
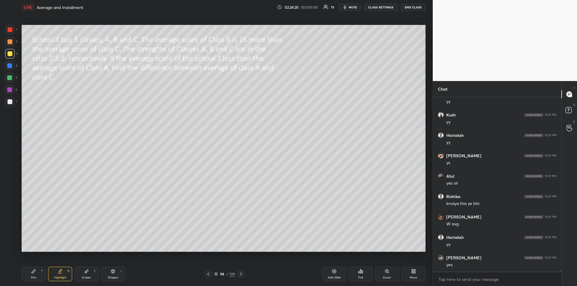
scroll to position [30159, 0]
click at [35, 277] on div "Pen" at bounding box center [33, 278] width 5 height 3
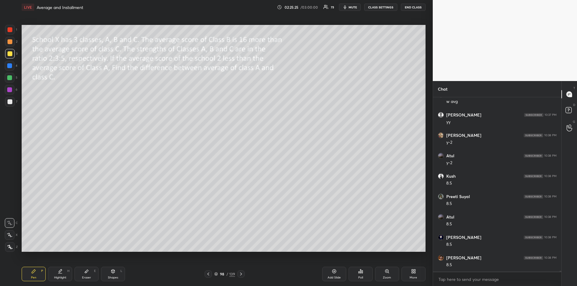
scroll to position [30323, 0]
click at [8, 94] on div at bounding box center [10, 90] width 10 height 10
click at [11, 41] on div at bounding box center [10, 41] width 5 height 5
click at [242, 275] on icon at bounding box center [241, 274] width 2 height 3
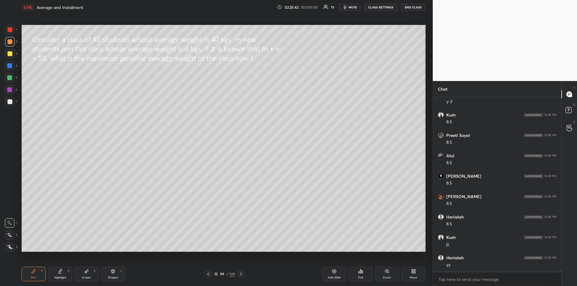
scroll to position [30384, 0]
click at [111, 277] on div "Shapes" at bounding box center [113, 278] width 10 height 3
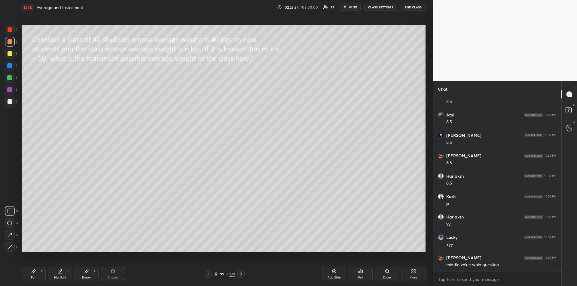
click at [38, 277] on div "Pen P" at bounding box center [34, 274] width 24 height 14
click at [10, 65] on div at bounding box center [9, 65] width 5 height 5
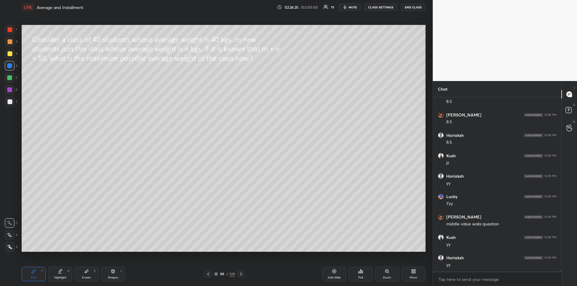
scroll to position [30466, 0]
click at [351, 7] on span "mute" at bounding box center [353, 7] width 8 height 4
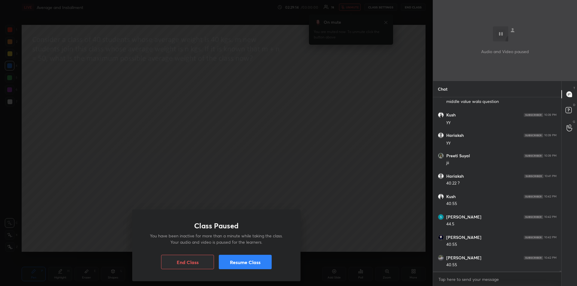
scroll to position [30594, 0]
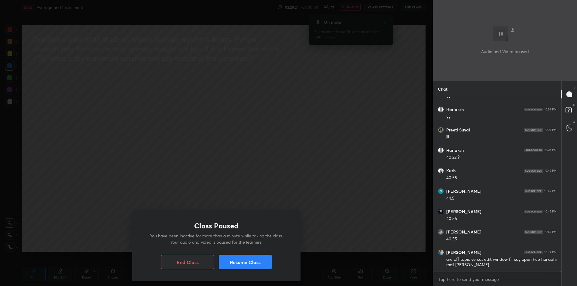
click at [253, 262] on button "Resume Class" at bounding box center [245, 262] width 53 height 14
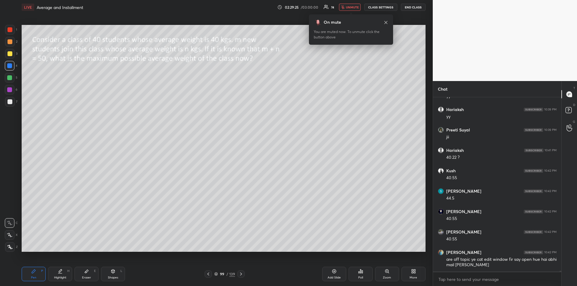
click at [385, 23] on icon at bounding box center [386, 22] width 5 height 5
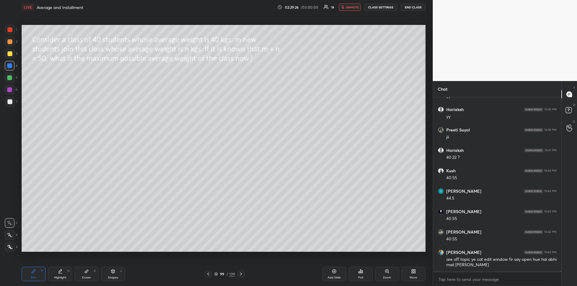
click at [351, 8] on span "unmute" at bounding box center [352, 7] width 13 height 4
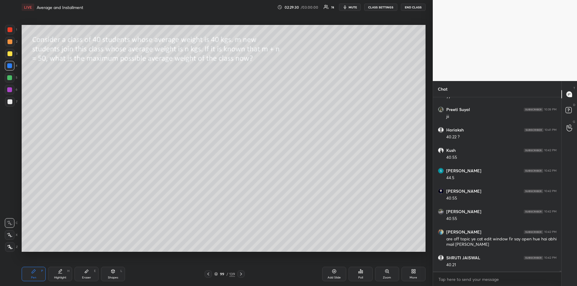
click at [9, 68] on div at bounding box center [9, 65] width 5 height 5
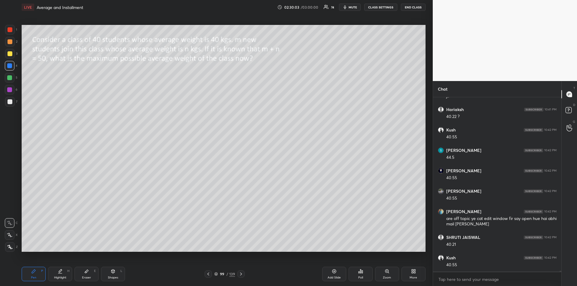
scroll to position [30655, 0]
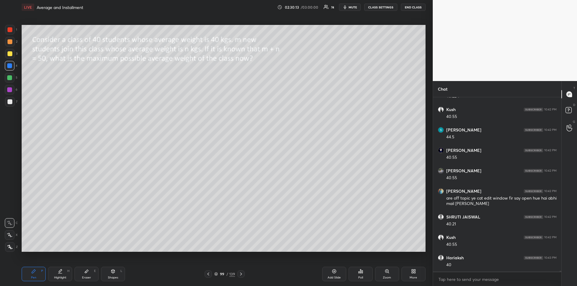
click at [350, 7] on span "mute" at bounding box center [353, 7] width 8 height 4
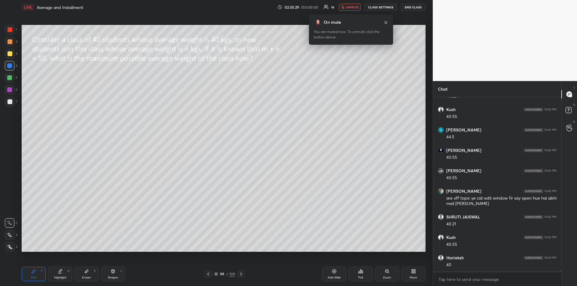
click at [351, 8] on span "unmute" at bounding box center [352, 7] width 13 height 4
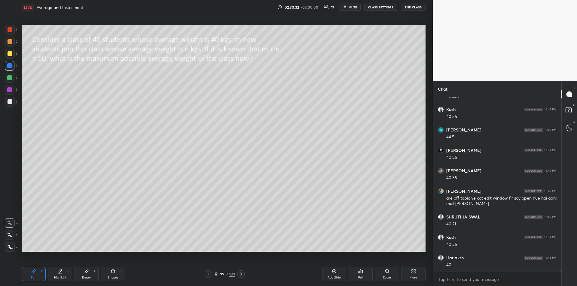
click at [10, 92] on div at bounding box center [9, 89] width 5 height 5
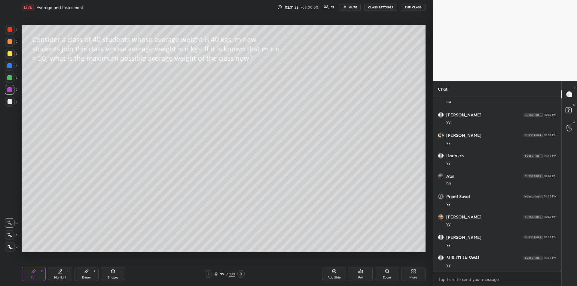
scroll to position [30982, 0]
click at [10, 77] on div at bounding box center [9, 77] width 5 height 5
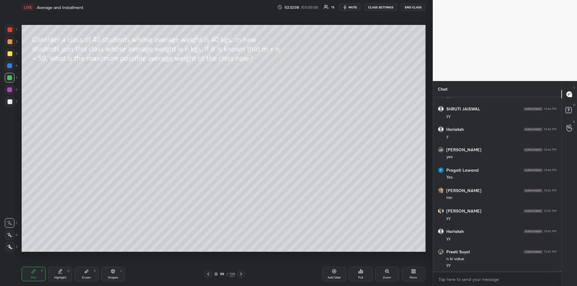
click at [88, 276] on div "Eraser E" at bounding box center [87, 274] width 24 height 14
click at [32, 274] on div "Pen P" at bounding box center [34, 274] width 24 height 14
click at [9, 103] on div at bounding box center [10, 101] width 5 height 5
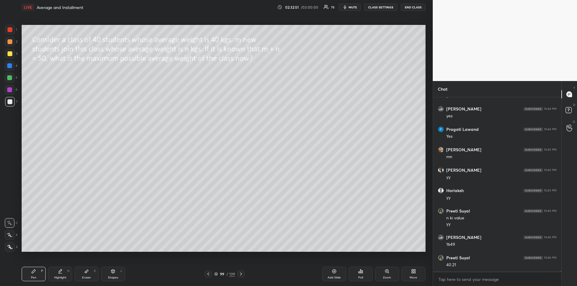
scroll to position [31131, 0]
click at [87, 274] on div "Eraser E" at bounding box center [87, 274] width 24 height 14
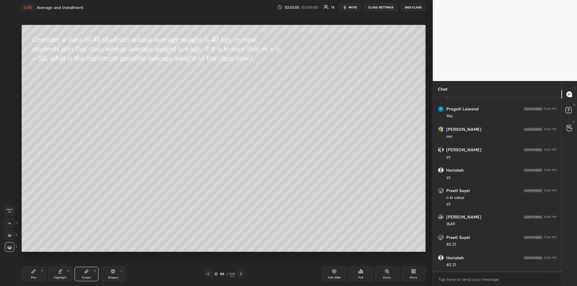
click at [35, 274] on icon at bounding box center [33, 271] width 5 height 5
click at [90, 271] on div "Eraser E" at bounding box center [87, 274] width 24 height 14
click at [32, 277] on div "Pen" at bounding box center [33, 278] width 5 height 3
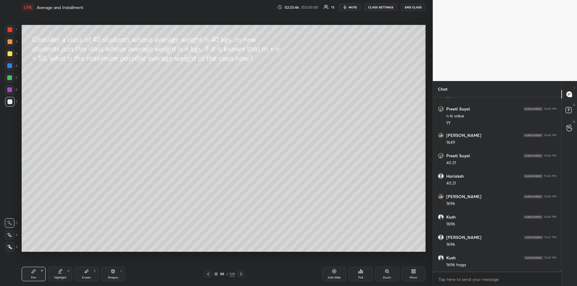
scroll to position [31234, 0]
click at [87, 274] on icon at bounding box center [86, 271] width 5 height 5
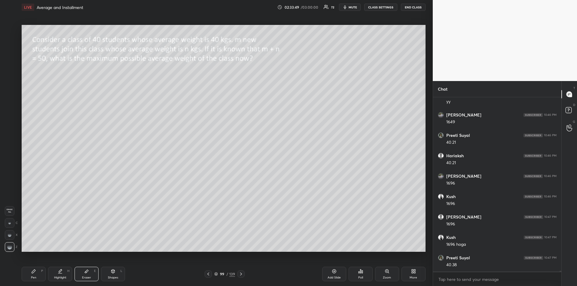
click at [32, 274] on icon at bounding box center [33, 271] width 5 height 5
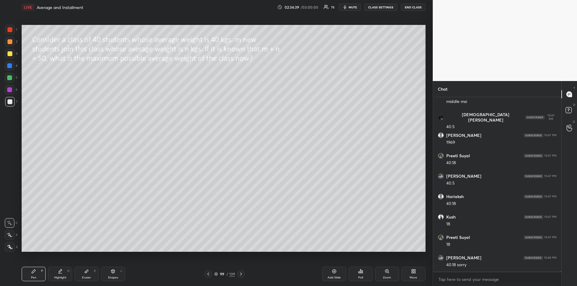
scroll to position [30931, 0]
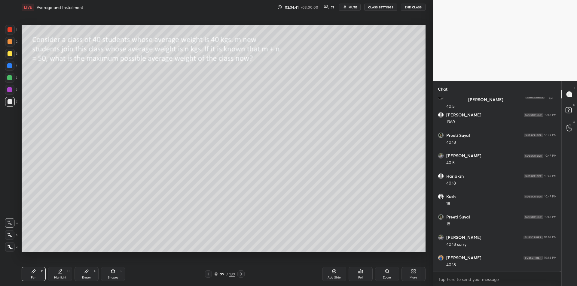
click at [64, 272] on div "Highlight H" at bounding box center [60, 274] width 24 height 14
click at [35, 275] on div "Pen P" at bounding box center [34, 274] width 24 height 14
click at [10, 90] on div at bounding box center [9, 89] width 5 height 5
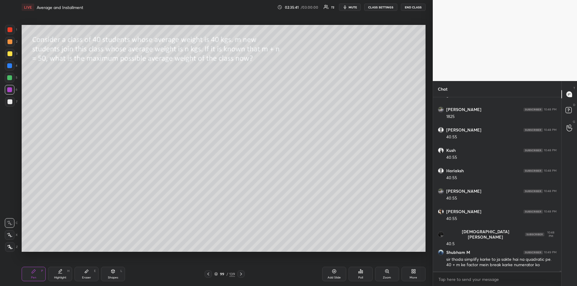
scroll to position [31305, 0]
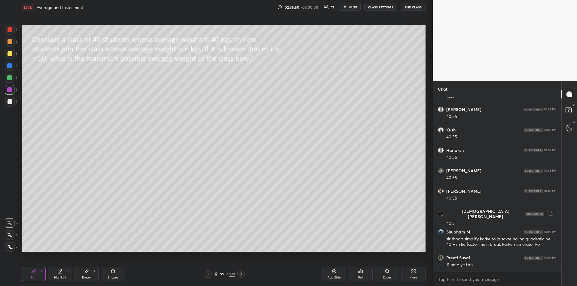
click at [11, 78] on div at bounding box center [9, 77] width 5 height 5
click at [333, 275] on div "Add Slide" at bounding box center [334, 274] width 24 height 14
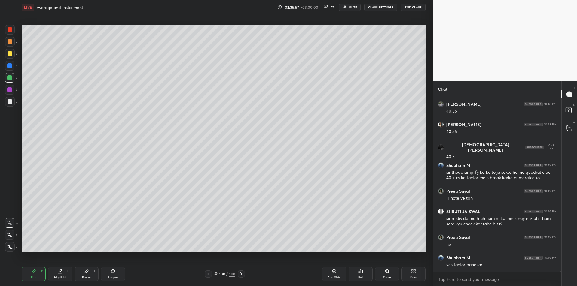
scroll to position [31392, 0]
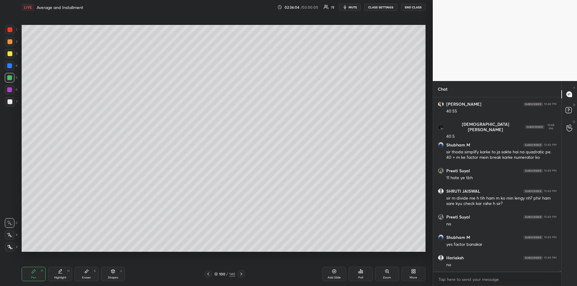
click at [207, 275] on icon at bounding box center [208, 274] width 5 height 5
click at [62, 274] on icon at bounding box center [60, 271] width 5 height 5
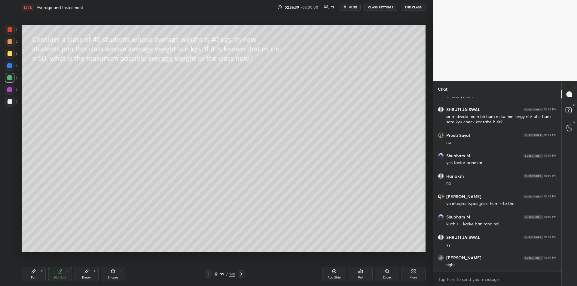
scroll to position [31494, 0]
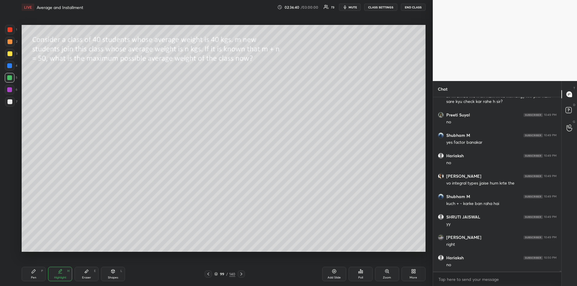
click at [36, 275] on div "Pen P" at bounding box center [34, 274] width 24 height 14
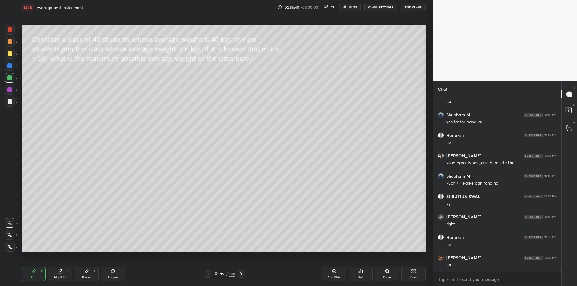
scroll to position [31535, 0]
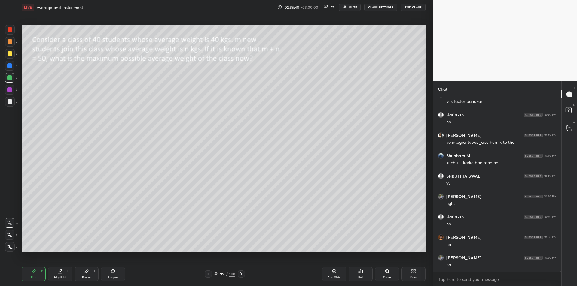
click at [61, 275] on div "Highlight H" at bounding box center [60, 274] width 24 height 14
click at [86, 273] on icon at bounding box center [87, 271] width 4 height 3
click at [35, 274] on icon at bounding box center [33, 271] width 5 height 5
click at [9, 55] on div at bounding box center [10, 53] width 5 height 5
click at [62, 278] on div "Highlight" at bounding box center [60, 278] width 12 height 3
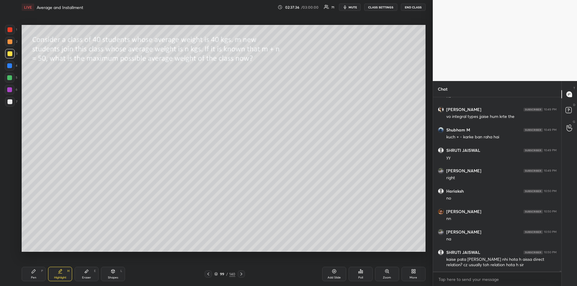
scroll to position [31581, 0]
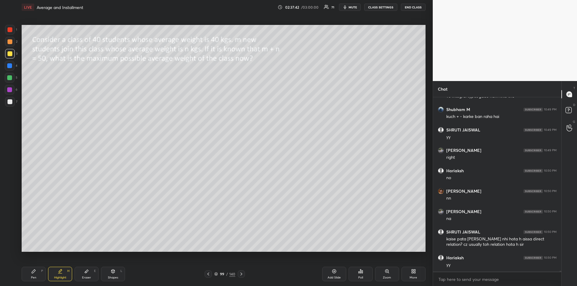
click at [59, 277] on div "Highlight" at bounding box center [60, 278] width 12 height 3
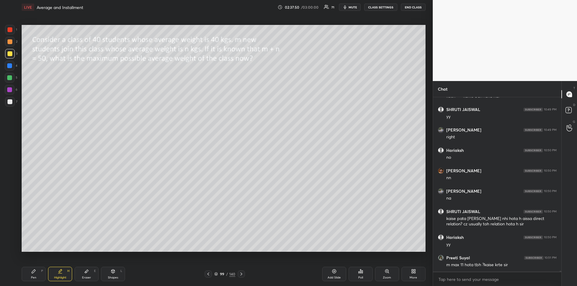
click at [33, 273] on icon at bounding box center [34, 272] width 4 height 4
click at [331, 276] on div "Add Slide" at bounding box center [334, 274] width 24 height 14
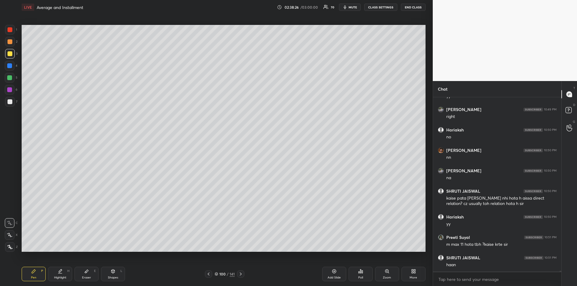
scroll to position [31628, 0]
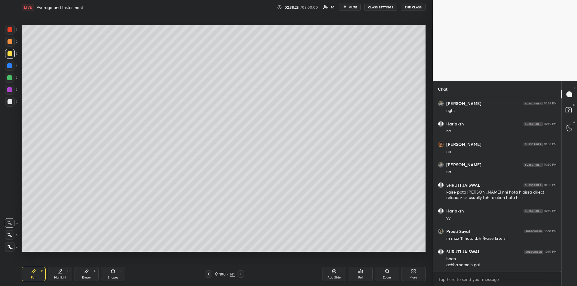
click at [83, 272] on div "Eraser E" at bounding box center [87, 274] width 24 height 14
click at [29, 274] on div "Pen P" at bounding box center [34, 274] width 24 height 14
click at [241, 275] on icon at bounding box center [240, 274] width 5 height 5
click at [242, 275] on icon at bounding box center [240, 274] width 5 height 5
click at [110, 275] on div "Shapes L" at bounding box center [113, 274] width 24 height 14
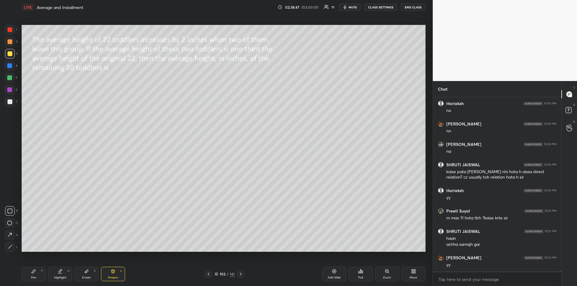
scroll to position [31669, 0]
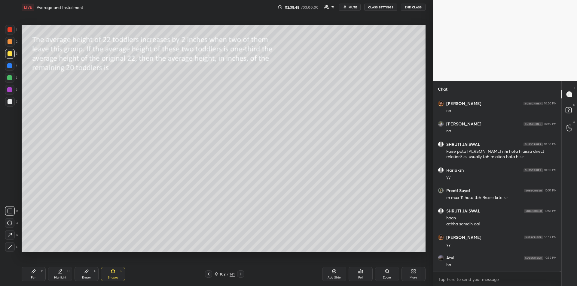
click at [30, 278] on div "Pen P" at bounding box center [34, 274] width 24 height 14
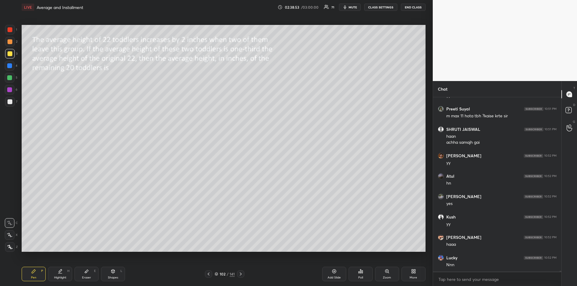
scroll to position [31771, 0]
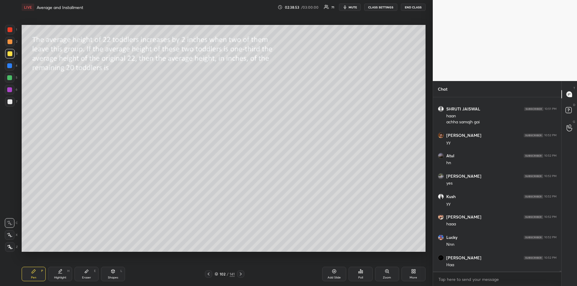
click at [240, 275] on icon at bounding box center [240, 274] width 5 height 5
click at [240, 273] on icon at bounding box center [240, 274] width 5 height 5
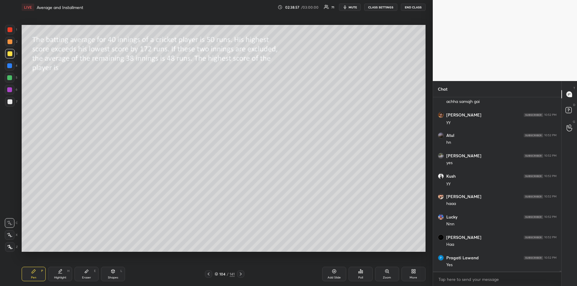
click at [241, 275] on icon at bounding box center [241, 274] width 2 height 3
click at [244, 277] on div at bounding box center [240, 274] width 7 height 7
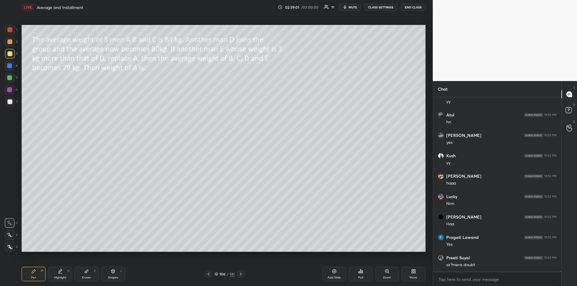
click at [207, 274] on icon at bounding box center [208, 274] width 5 height 5
click at [207, 275] on icon at bounding box center [208, 274] width 5 height 5
click at [208, 274] on icon at bounding box center [209, 274] width 2 height 3
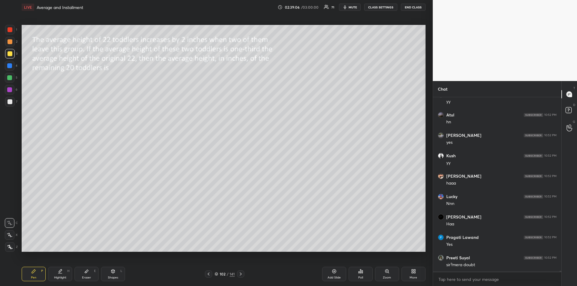
click at [209, 274] on icon at bounding box center [208, 274] width 5 height 5
click at [209, 274] on icon at bounding box center [209, 274] width 2 height 3
click at [210, 274] on icon at bounding box center [208, 274] width 5 height 5
click at [209, 273] on icon at bounding box center [208, 274] width 5 height 5
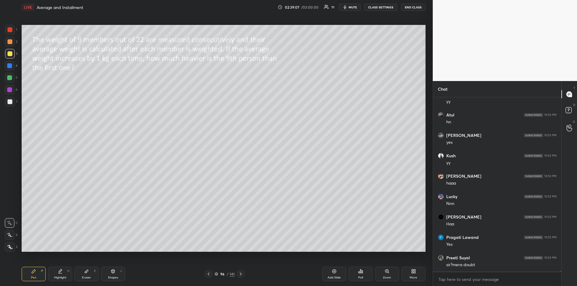
click at [210, 274] on icon at bounding box center [208, 274] width 5 height 5
click at [210, 273] on icon at bounding box center [208, 274] width 5 height 5
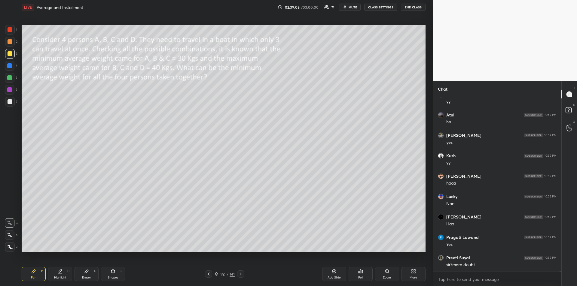
click at [210, 273] on icon at bounding box center [208, 274] width 5 height 5
click at [210, 274] on icon at bounding box center [208, 274] width 5 height 5
click at [211, 273] on icon at bounding box center [208, 274] width 5 height 5
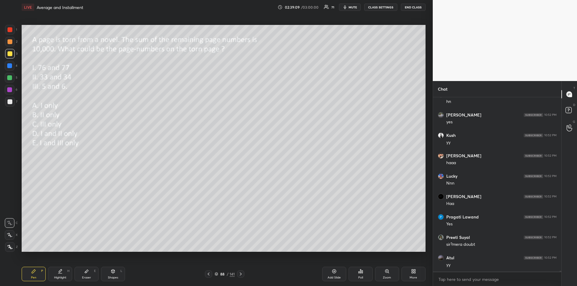
click at [212, 274] on div at bounding box center [208, 274] width 7 height 7
click at [211, 274] on icon at bounding box center [208, 274] width 5 height 5
click at [210, 275] on icon at bounding box center [208, 274] width 5 height 5
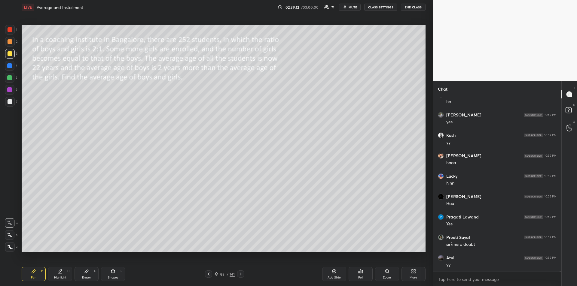
scroll to position [31853, 0]
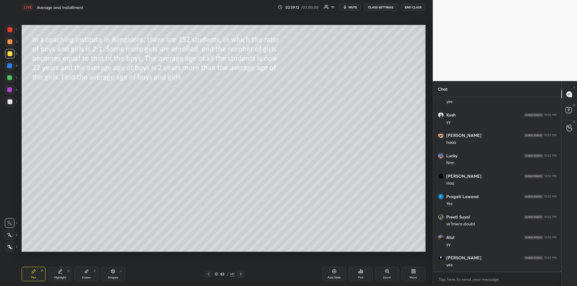
click at [208, 277] on icon at bounding box center [208, 274] width 5 height 5
click at [209, 277] on icon at bounding box center [208, 274] width 5 height 5
click at [210, 276] on icon at bounding box center [208, 274] width 5 height 5
click at [209, 277] on div at bounding box center [208, 274] width 7 height 7
click at [208, 278] on div at bounding box center [208, 274] width 7 height 7
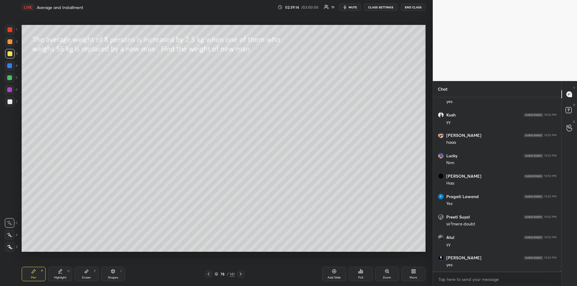
click at [209, 277] on div at bounding box center [208, 274] width 7 height 7
click at [241, 275] on icon at bounding box center [241, 274] width 2 height 3
click at [241, 276] on icon at bounding box center [240, 274] width 5 height 5
click at [240, 277] on icon at bounding box center [240, 274] width 5 height 5
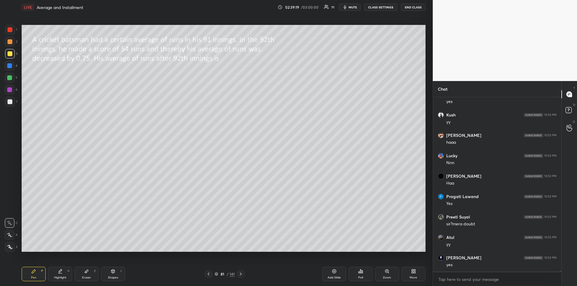
click at [115, 277] on div "Shapes" at bounding box center [113, 278] width 10 height 3
click at [59, 272] on icon at bounding box center [60, 271] width 5 height 5
click at [36, 276] on div "Pen P" at bounding box center [34, 274] width 24 height 14
click at [332, 273] on icon at bounding box center [334, 271] width 5 height 5
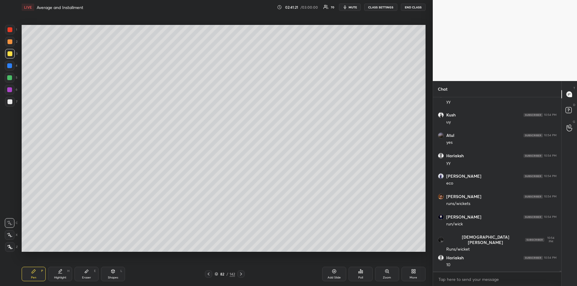
scroll to position [32139, 0]
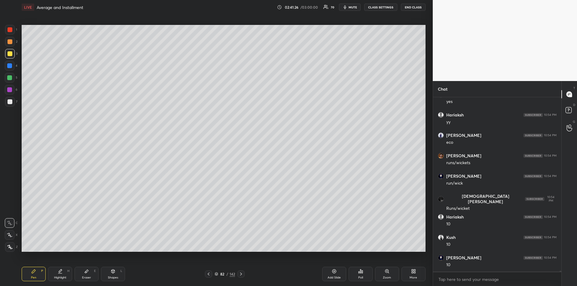
click at [6, 90] on div at bounding box center [10, 90] width 10 height 10
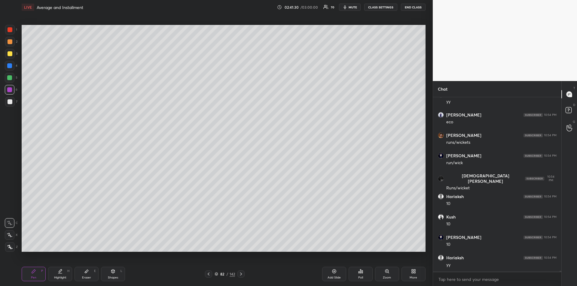
scroll to position [32180, 0]
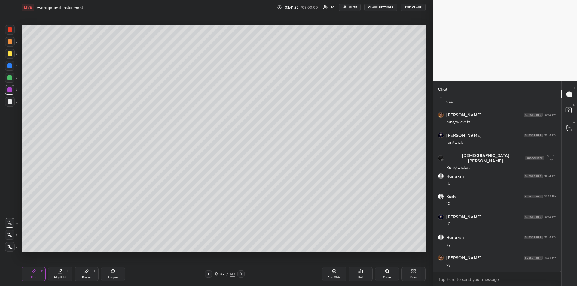
click at [208, 274] on icon at bounding box center [208, 274] width 5 height 5
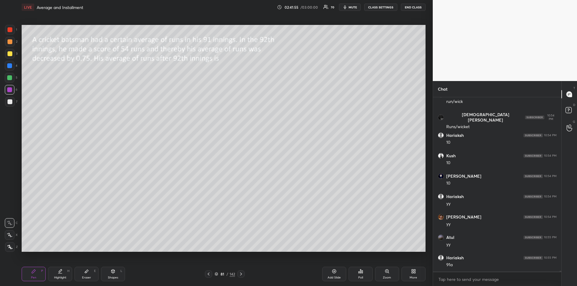
scroll to position [32241, 0]
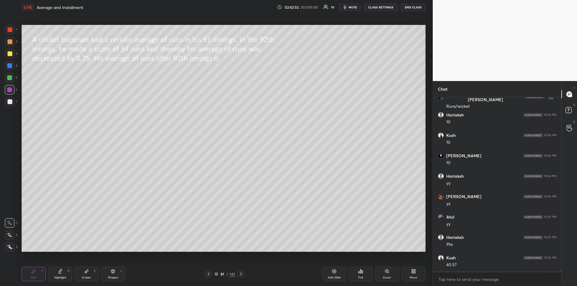
click at [66, 277] on div "Highlight" at bounding box center [60, 278] width 12 height 3
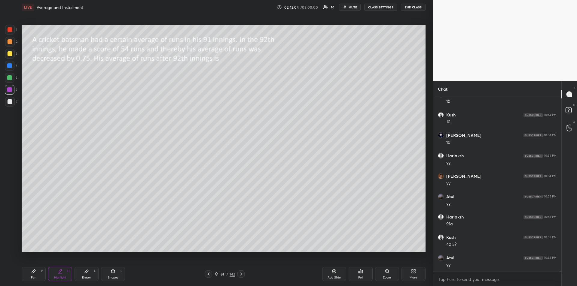
click at [32, 274] on icon at bounding box center [33, 271] width 5 height 5
click at [84, 274] on icon at bounding box center [86, 271] width 5 height 5
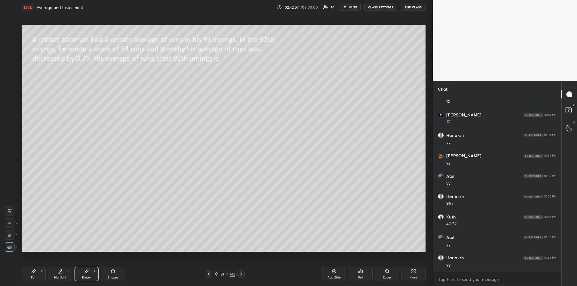
scroll to position [32302, 0]
click at [35, 274] on icon at bounding box center [33, 271] width 5 height 5
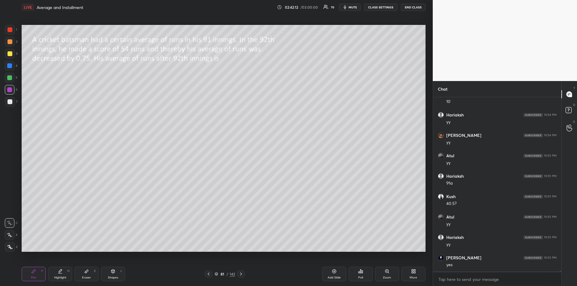
click at [61, 277] on div "Highlight" at bounding box center [60, 278] width 12 height 3
click at [31, 274] on icon at bounding box center [33, 271] width 5 height 5
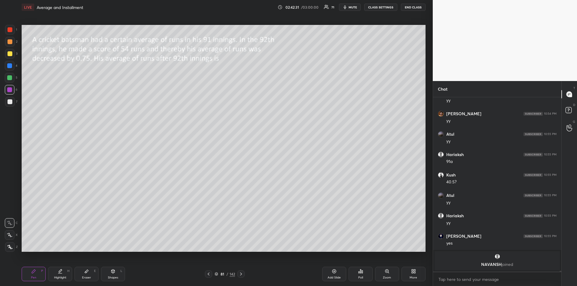
click at [8, 78] on div at bounding box center [9, 77] width 5 height 5
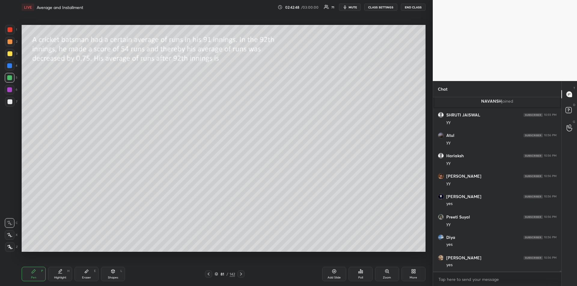
scroll to position [32057, 0]
click at [64, 274] on div "Highlight H" at bounding box center [60, 274] width 24 height 14
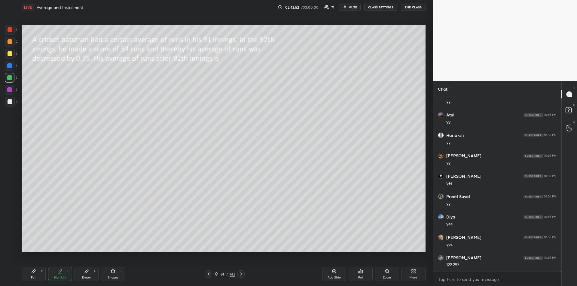
click at [32, 273] on icon at bounding box center [34, 272] width 4 height 4
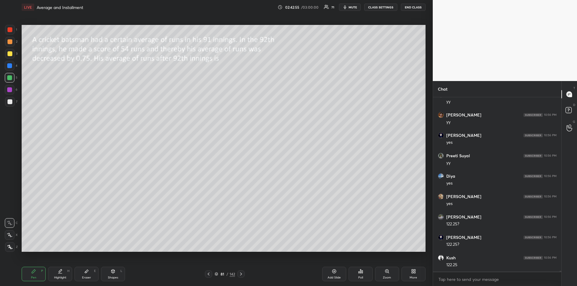
click at [63, 272] on div "Highlight H" at bounding box center [60, 274] width 24 height 14
click at [35, 274] on div "Pen P" at bounding box center [34, 274] width 24 height 14
click at [60, 275] on div "Highlight H" at bounding box center [60, 274] width 24 height 14
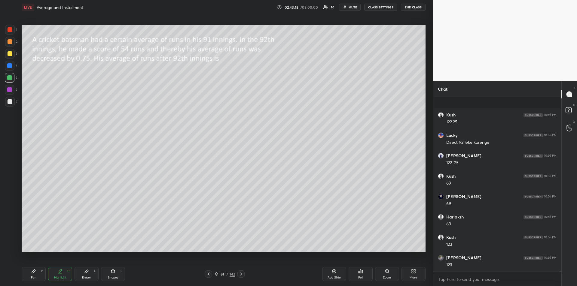
scroll to position [32281, 0]
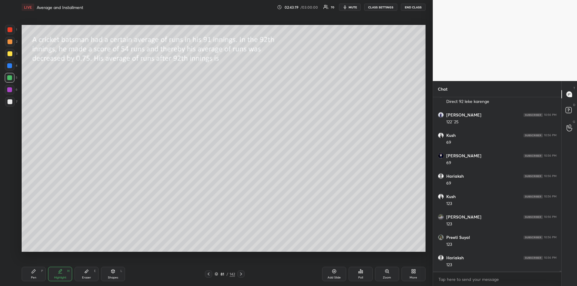
click at [27, 274] on div "Pen P" at bounding box center [34, 274] width 24 height 14
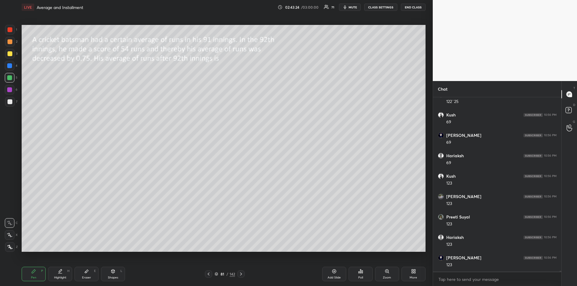
click at [61, 274] on div "Highlight H" at bounding box center [60, 274] width 24 height 14
click at [33, 277] on div "Pen" at bounding box center [33, 278] width 5 height 3
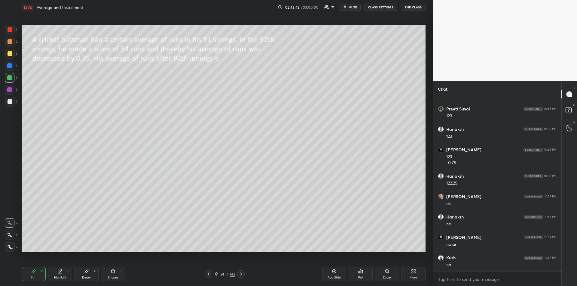
scroll to position [32431, 0]
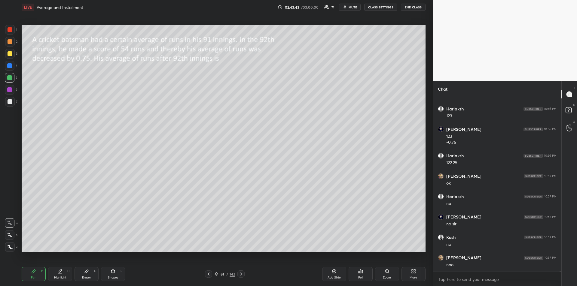
click at [62, 277] on div "Highlight" at bounding box center [60, 278] width 12 height 3
click at [8, 55] on div at bounding box center [10, 53] width 5 height 5
click at [32, 274] on div "Pen P" at bounding box center [34, 274] width 24 height 14
click at [332, 277] on div "Add Slide" at bounding box center [334, 278] width 13 height 3
click at [209, 274] on icon at bounding box center [208, 274] width 5 height 5
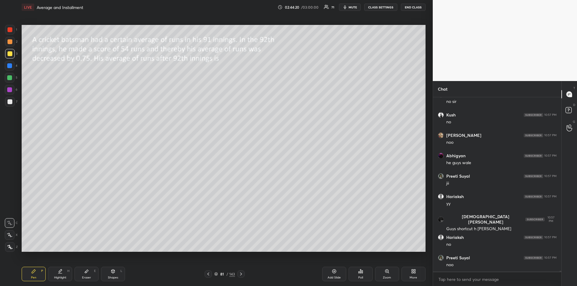
scroll to position [32574, 0]
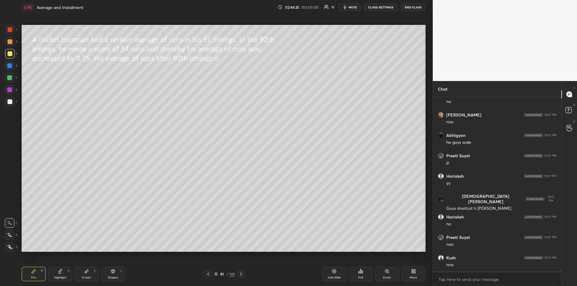
click at [240, 273] on icon at bounding box center [241, 274] width 5 height 5
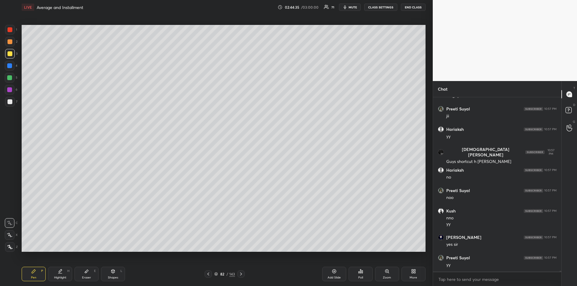
scroll to position [32641, 0]
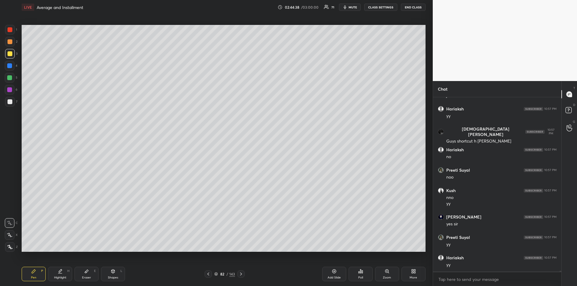
click at [331, 276] on div "Add Slide" at bounding box center [334, 274] width 24 height 14
click at [210, 274] on icon at bounding box center [208, 274] width 5 height 5
click at [210, 275] on icon at bounding box center [208, 274] width 5 height 5
click at [59, 274] on div "Highlight H" at bounding box center [60, 274] width 24 height 14
click at [241, 272] on icon at bounding box center [241, 274] width 5 height 5
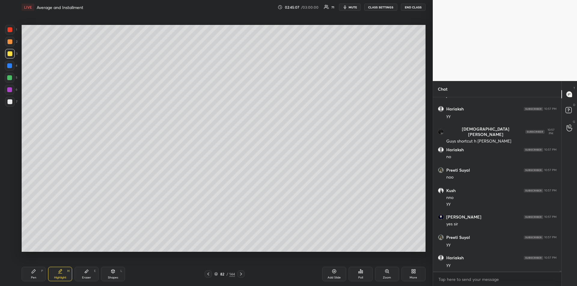
scroll to position [32661, 0]
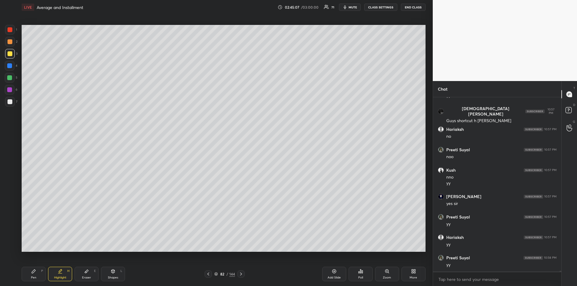
click at [33, 273] on icon at bounding box center [34, 272] width 4 height 4
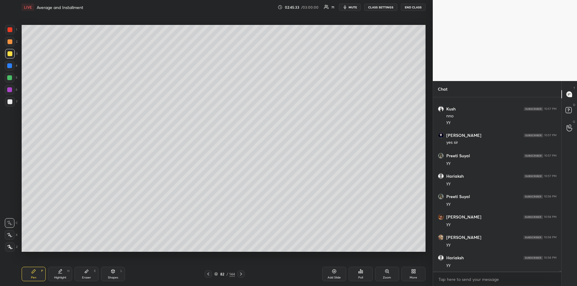
scroll to position [32744, 0]
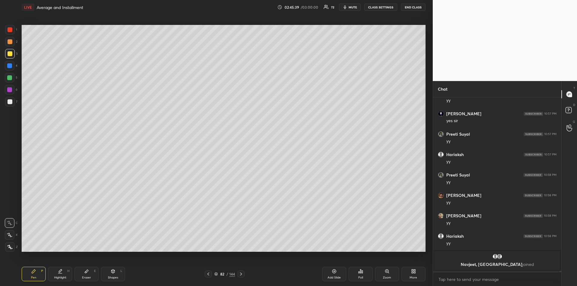
click at [333, 273] on icon at bounding box center [334, 271] width 5 height 5
click at [12, 77] on div at bounding box center [9, 77] width 5 height 5
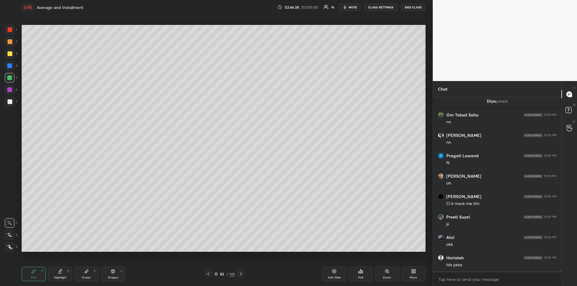
scroll to position [32844, 0]
click at [211, 273] on div at bounding box center [208, 274] width 7 height 7
click at [210, 274] on icon at bounding box center [208, 274] width 5 height 5
click at [11, 65] on div at bounding box center [9, 65] width 5 height 5
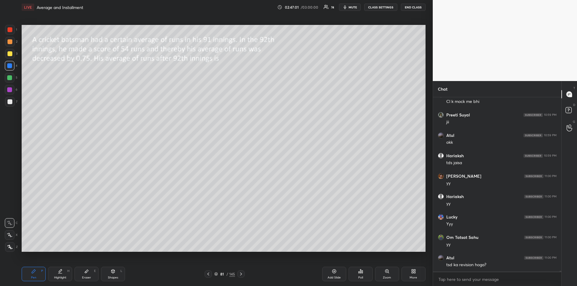
scroll to position [32947, 0]
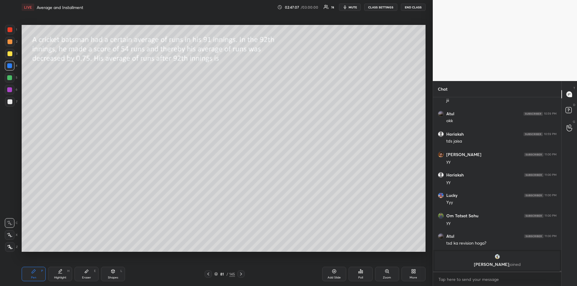
click at [332, 274] on div "Add Slide" at bounding box center [334, 274] width 24 height 14
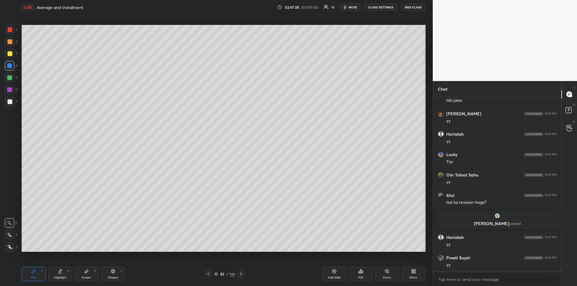
scroll to position [32942, 0]
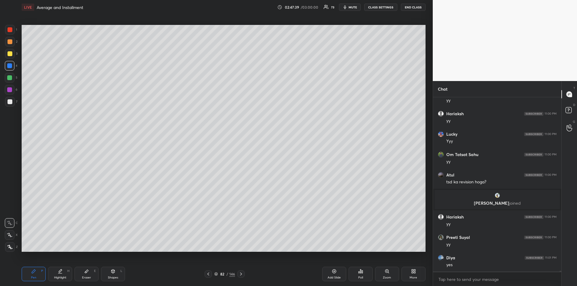
click at [9, 90] on div at bounding box center [9, 89] width 5 height 5
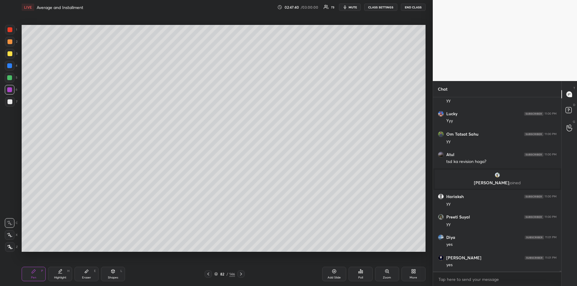
click at [329, 274] on div "Add Slide" at bounding box center [334, 274] width 24 height 14
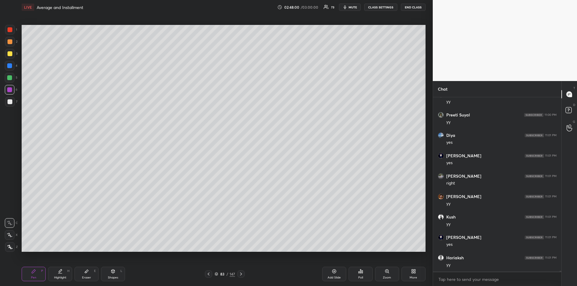
scroll to position [33086, 0]
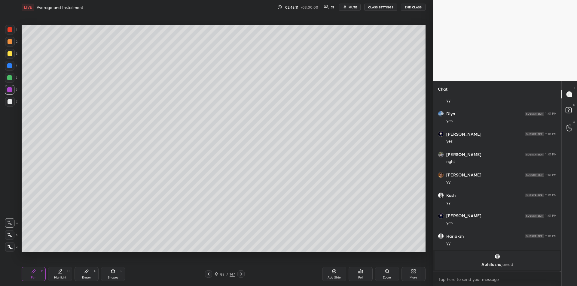
click at [11, 52] on div at bounding box center [10, 53] width 5 height 5
click at [9, 103] on div at bounding box center [10, 101] width 5 height 5
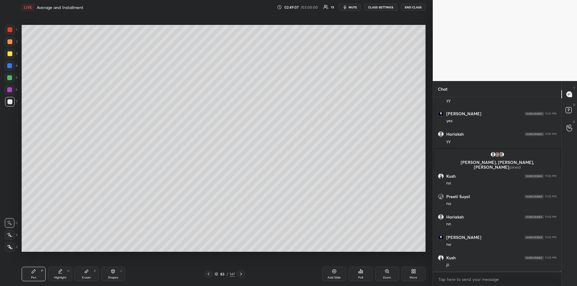
scroll to position [33154, 0]
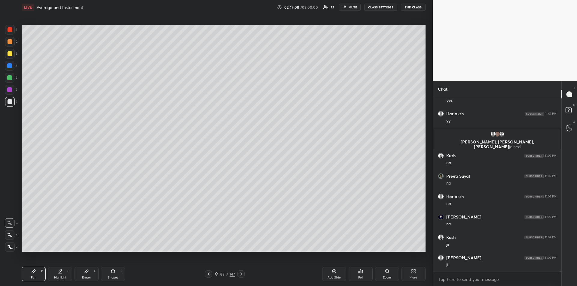
click at [11, 31] on div at bounding box center [10, 29] width 5 height 5
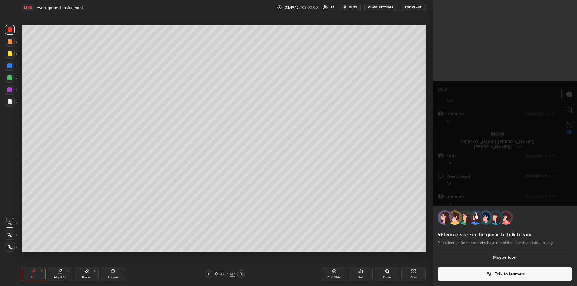
click at [478, 271] on button "Talk to learners" at bounding box center [505, 274] width 135 height 14
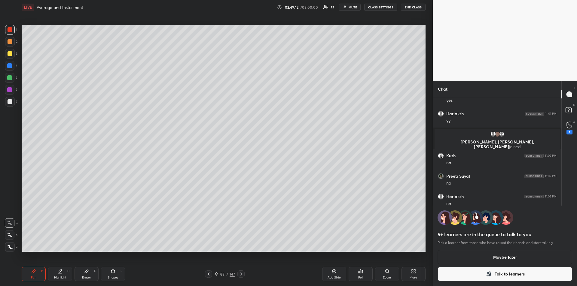
scroll to position [2, 2]
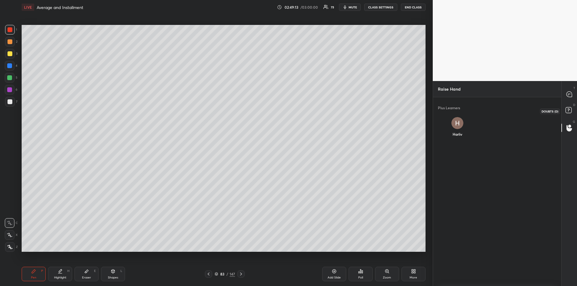
click at [568, 108] on rect at bounding box center [569, 111] width 6 height 6
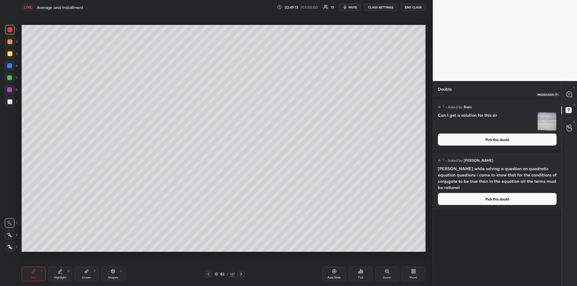
click at [569, 93] on icon at bounding box center [569, 94] width 5 height 5
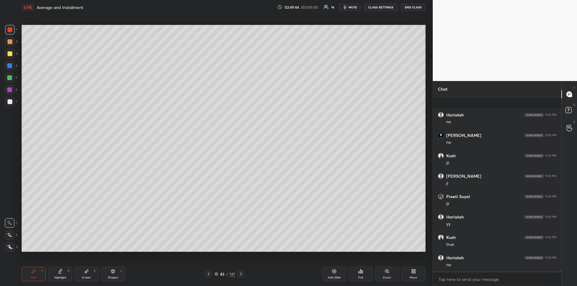
scroll to position [33405, 0]
click at [8, 103] on div at bounding box center [10, 101] width 5 height 5
click at [332, 278] on div "Add Slide" at bounding box center [334, 278] width 13 height 3
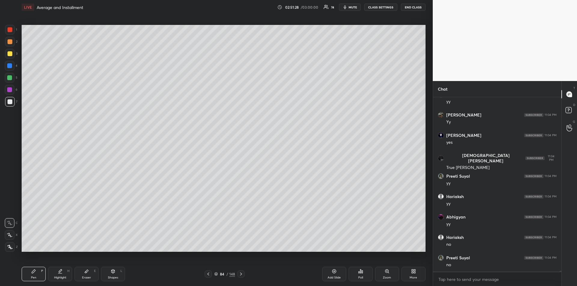
scroll to position [33576, 0]
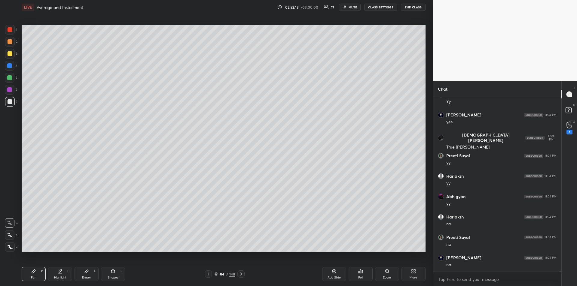
click at [210, 273] on icon at bounding box center [208, 274] width 5 height 5
click at [242, 275] on icon at bounding box center [241, 274] width 5 height 5
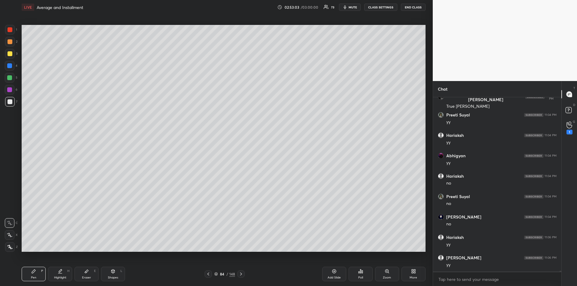
scroll to position [33637, 0]
click at [210, 275] on icon at bounding box center [208, 274] width 5 height 5
click at [208, 276] on icon at bounding box center [208, 274] width 5 height 5
click at [207, 276] on icon at bounding box center [208, 274] width 5 height 5
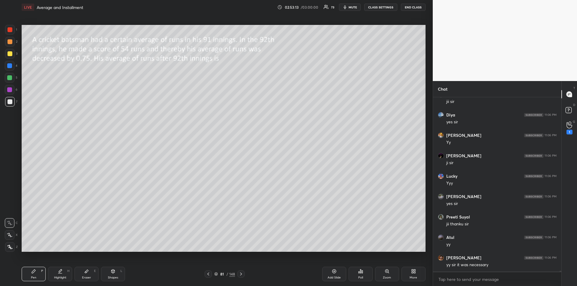
scroll to position [33842, 0]
click at [242, 276] on icon at bounding box center [241, 274] width 5 height 5
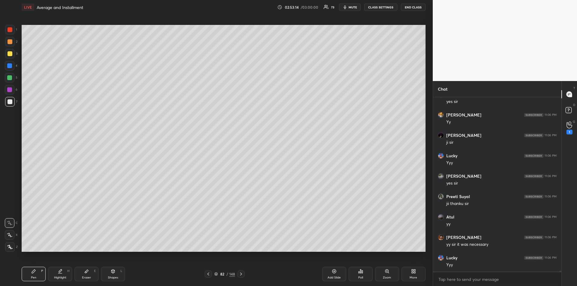
click at [241, 276] on icon at bounding box center [241, 274] width 5 height 5
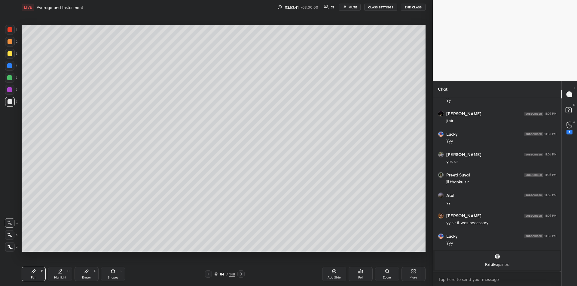
scroll to position [33742, 0]
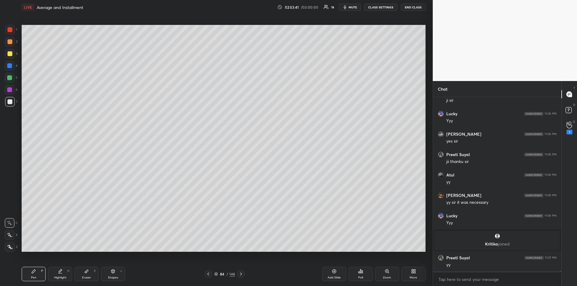
click at [241, 277] on icon at bounding box center [241, 274] width 5 height 5
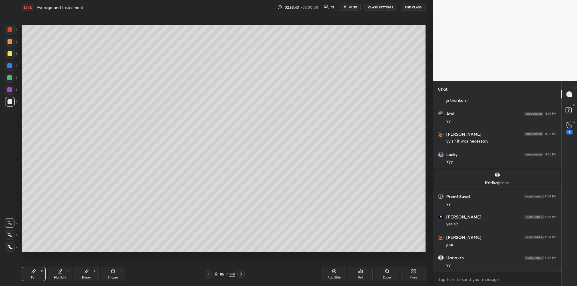
click at [242, 274] on icon at bounding box center [241, 274] width 2 height 3
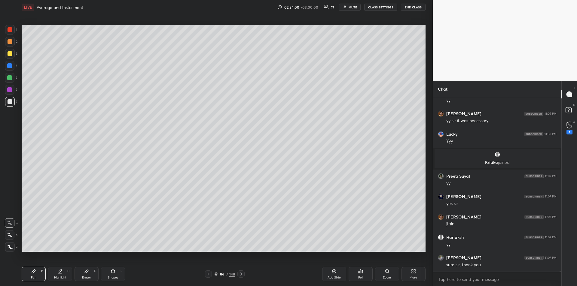
click at [331, 275] on div "Add Slide" at bounding box center [334, 274] width 24 height 14
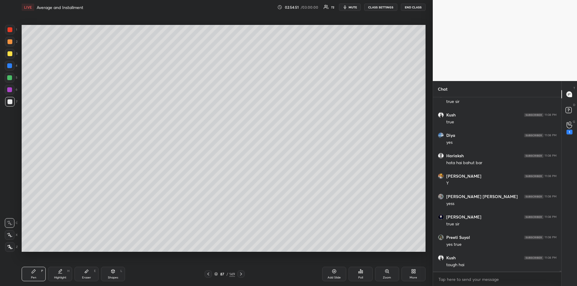
scroll to position [34110, 0]
click at [329, 274] on div "Add Slide" at bounding box center [334, 274] width 24 height 14
click at [5, 29] on div at bounding box center [10, 30] width 10 height 10
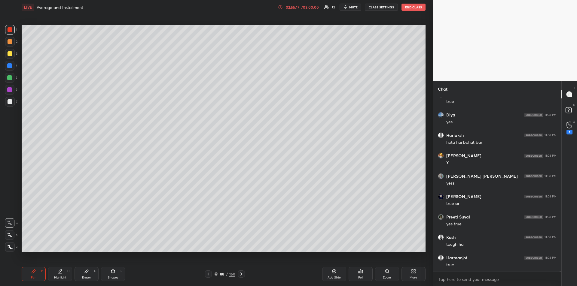
scroll to position [34130, 0]
click at [89, 275] on div "Eraser E" at bounding box center [87, 274] width 24 height 14
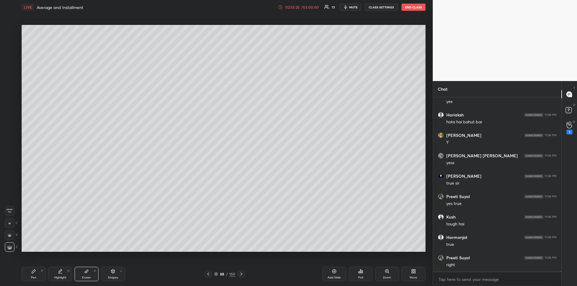
click at [34, 275] on div "Pen P" at bounding box center [34, 274] width 24 height 14
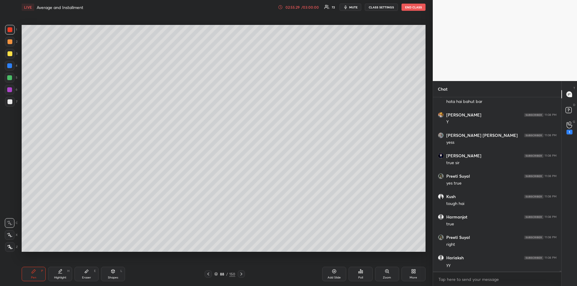
scroll to position [34171, 0]
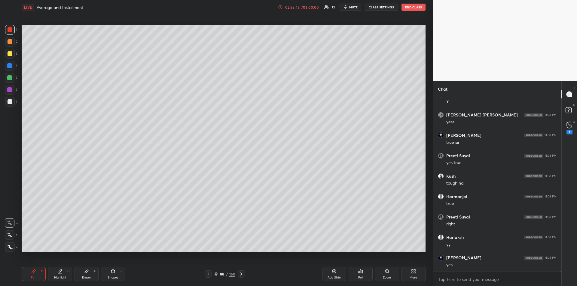
click at [91, 276] on div "Eraser E" at bounding box center [87, 274] width 24 height 14
click at [32, 274] on icon at bounding box center [34, 272] width 4 height 4
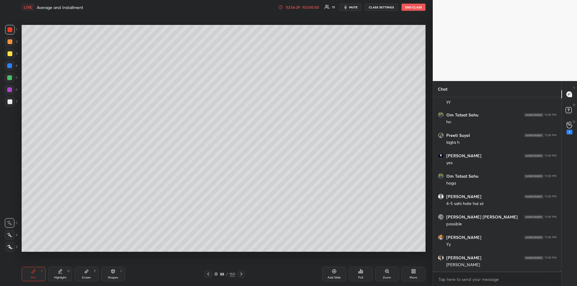
scroll to position [34702, 0]
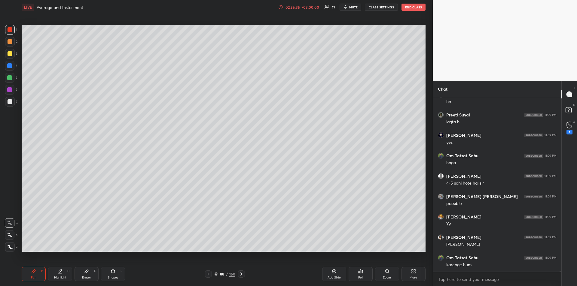
click at [8, 103] on div at bounding box center [10, 101] width 5 height 5
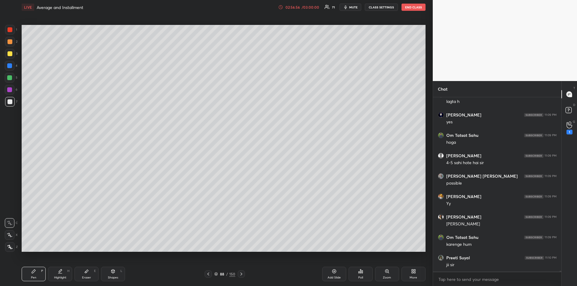
click at [330, 272] on div "Add Slide" at bounding box center [334, 274] width 24 height 14
click at [332, 276] on div "Add Slide" at bounding box center [334, 274] width 24 height 14
click at [11, 55] on div at bounding box center [10, 53] width 5 height 5
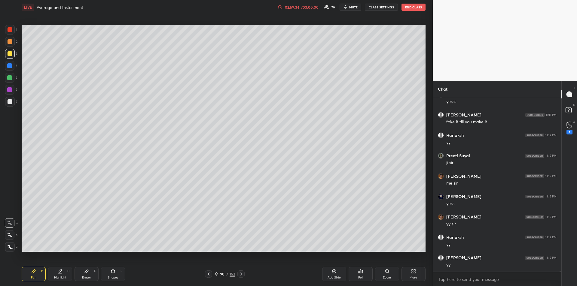
click at [11, 76] on div at bounding box center [9, 77] width 5 height 5
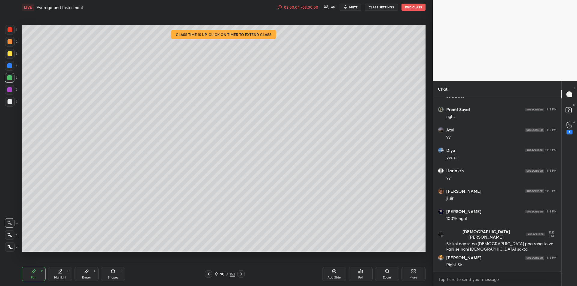
scroll to position [35464, 0]
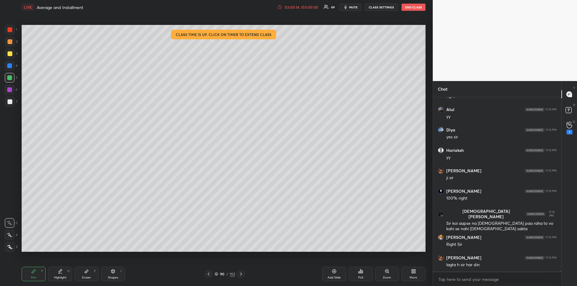
click at [330, 274] on div "Add Slide" at bounding box center [334, 274] width 24 height 14
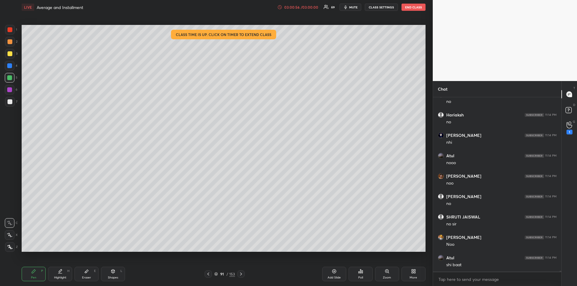
scroll to position [35669, 0]
click at [10, 33] on div at bounding box center [10, 30] width 10 height 10
click at [210, 273] on icon at bounding box center [208, 274] width 5 height 5
click at [209, 275] on icon at bounding box center [208, 274] width 5 height 5
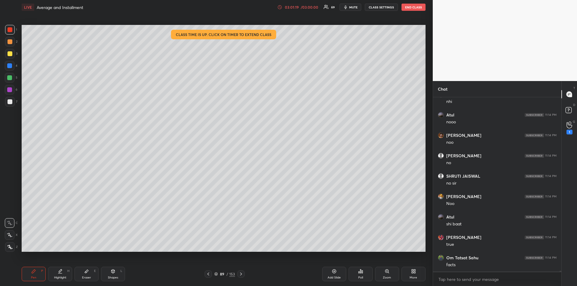
click at [208, 274] on icon at bounding box center [208, 274] width 5 height 5
click at [207, 273] on icon at bounding box center [208, 274] width 5 height 5
click at [208, 274] on icon at bounding box center [208, 274] width 5 height 5
click at [207, 274] on icon at bounding box center [208, 274] width 5 height 5
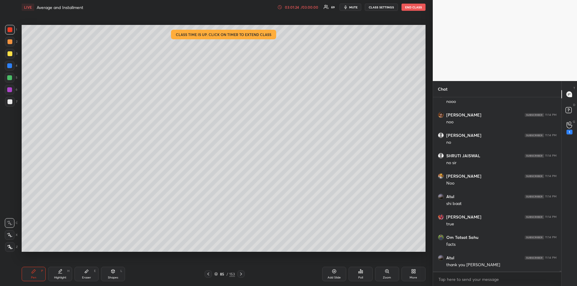
click at [206, 275] on div at bounding box center [208, 274] width 7 height 7
click at [208, 274] on icon at bounding box center [208, 274] width 2 height 3
click at [211, 273] on div at bounding box center [208, 274] width 7 height 7
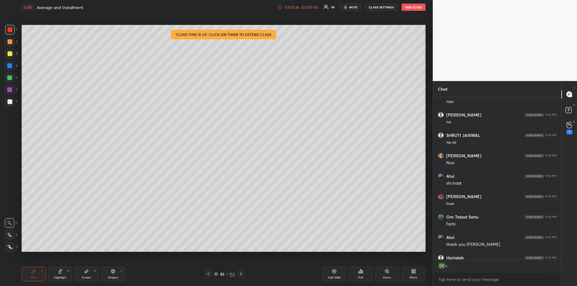
click at [210, 273] on icon at bounding box center [208, 274] width 5 height 5
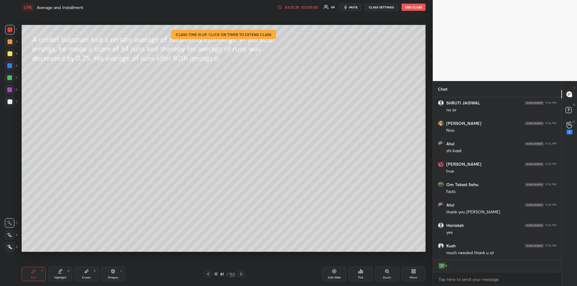
click at [11, 69] on div at bounding box center [10, 66] width 10 height 10
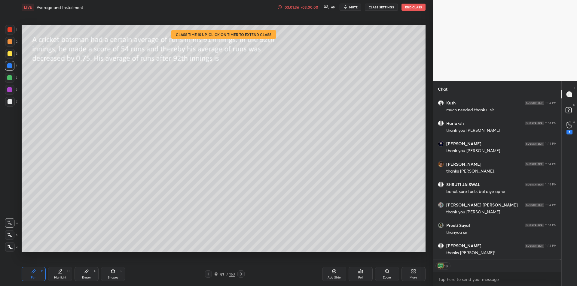
scroll to position [35911, 0]
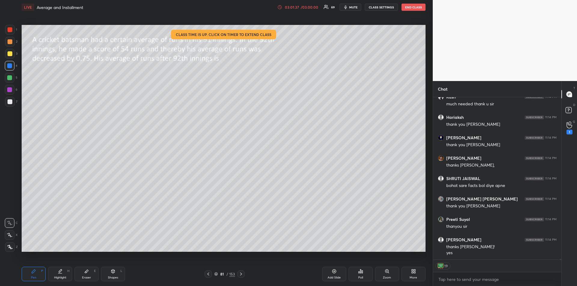
click at [241, 274] on icon at bounding box center [241, 274] width 5 height 5
click at [241, 274] on icon at bounding box center [241, 274] width 2 height 3
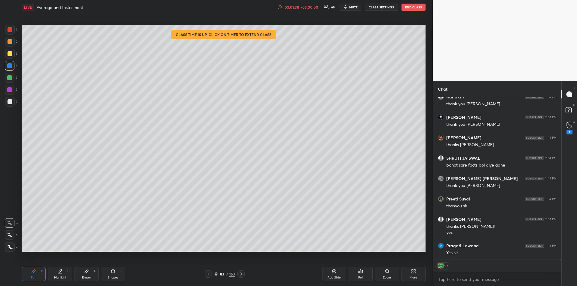
click at [242, 275] on icon at bounding box center [241, 274] width 2 height 3
click at [242, 274] on icon at bounding box center [241, 274] width 5 height 5
click at [241, 274] on icon at bounding box center [241, 274] width 5 height 5
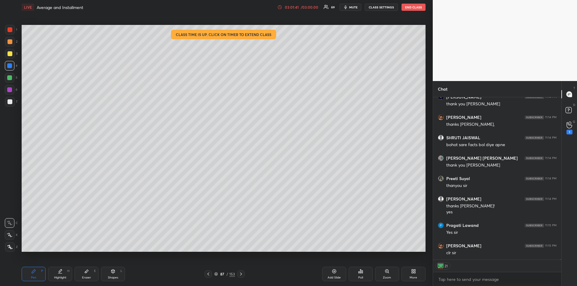
scroll to position [35973, 0]
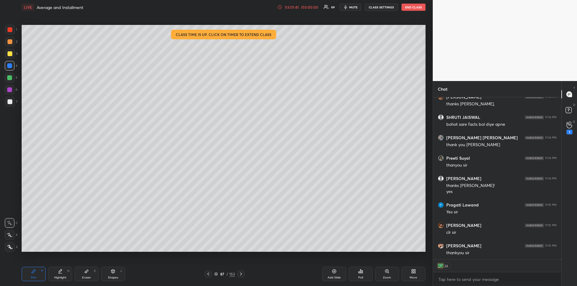
click at [242, 275] on icon at bounding box center [241, 274] width 5 height 5
click at [241, 275] on icon at bounding box center [241, 274] width 2 height 3
click at [241, 276] on icon at bounding box center [241, 274] width 5 height 5
click at [241, 277] on icon at bounding box center [241, 274] width 5 height 5
click at [241, 275] on icon at bounding box center [241, 274] width 2 height 3
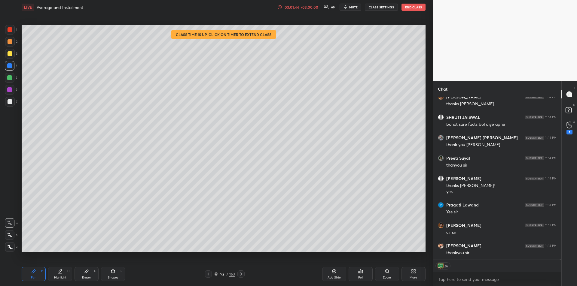
click at [241, 275] on icon at bounding box center [241, 274] width 2 height 3
click at [240, 276] on icon at bounding box center [241, 274] width 5 height 5
click at [241, 276] on icon at bounding box center [241, 274] width 5 height 5
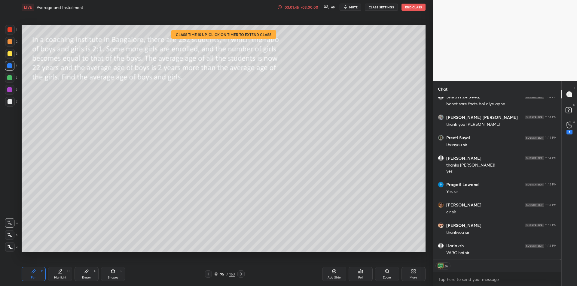
click at [241, 276] on icon at bounding box center [241, 274] width 5 height 5
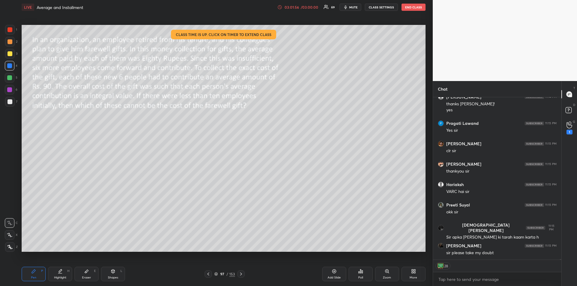
scroll to position [36042, 0]
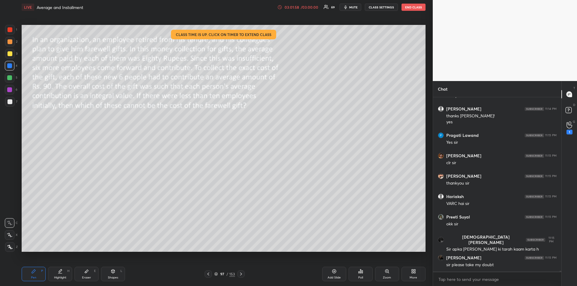
click at [85, 274] on div "Eraser E" at bounding box center [87, 274] width 24 height 14
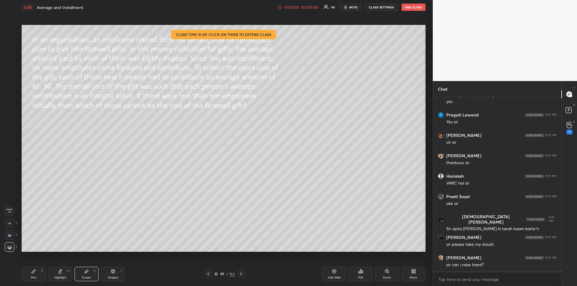
click at [30, 274] on div "Pen P" at bounding box center [34, 274] width 24 height 14
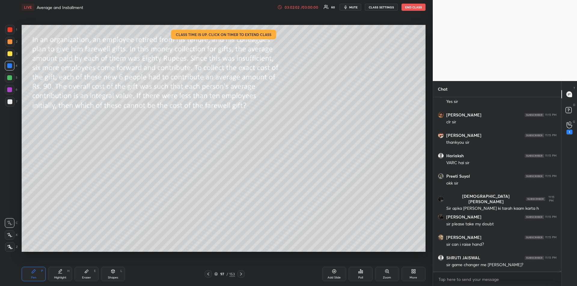
click at [242, 274] on icon at bounding box center [241, 274] width 2 height 3
click at [241, 274] on icon at bounding box center [241, 274] width 2 height 3
click at [242, 273] on icon at bounding box center [241, 274] width 5 height 5
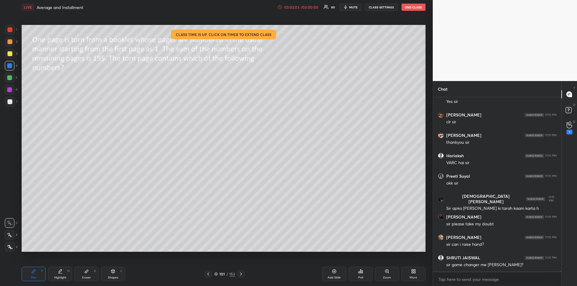
click at [243, 274] on icon at bounding box center [241, 274] width 5 height 5
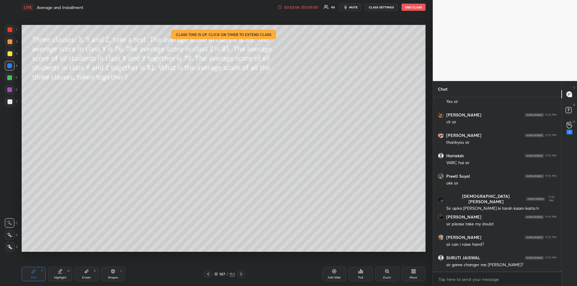
click at [243, 274] on icon at bounding box center [241, 274] width 5 height 5
click at [243, 273] on icon at bounding box center [241, 274] width 5 height 5
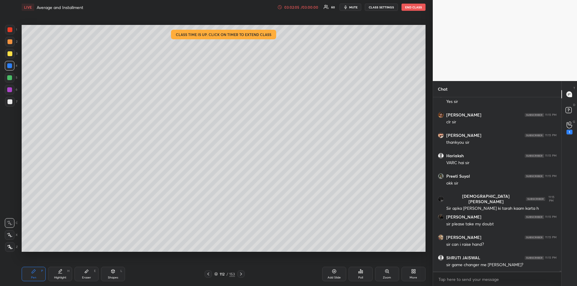
click at [243, 273] on icon at bounding box center [241, 274] width 5 height 5
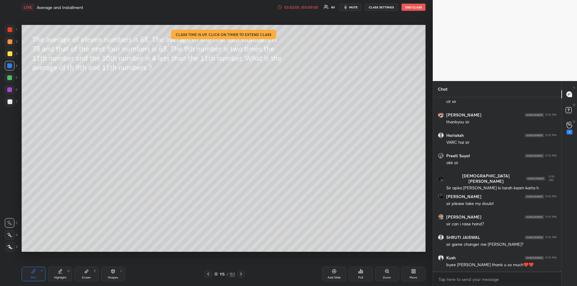
click at [243, 273] on icon at bounding box center [241, 274] width 5 height 5
click at [243, 272] on icon at bounding box center [241, 274] width 5 height 5
click at [243, 273] on icon at bounding box center [241, 274] width 5 height 5
click at [242, 274] on icon at bounding box center [241, 274] width 5 height 5
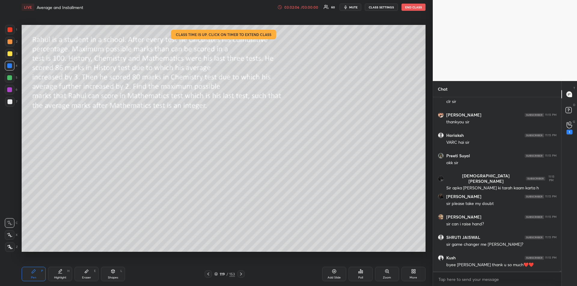
scroll to position [36124, 0]
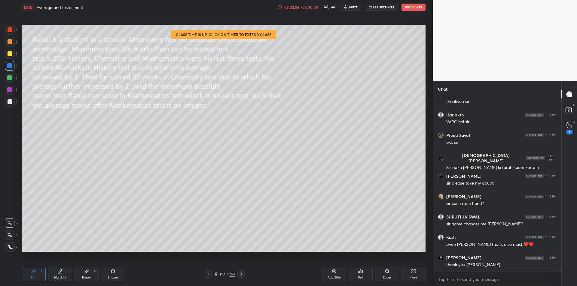
click at [242, 275] on icon at bounding box center [241, 274] width 5 height 5
click at [243, 274] on icon at bounding box center [241, 274] width 5 height 5
click at [243, 273] on icon at bounding box center [241, 274] width 5 height 5
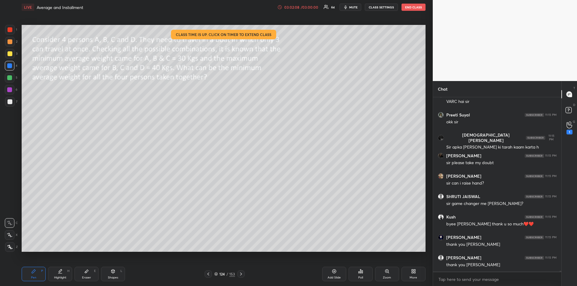
scroll to position [36165, 0]
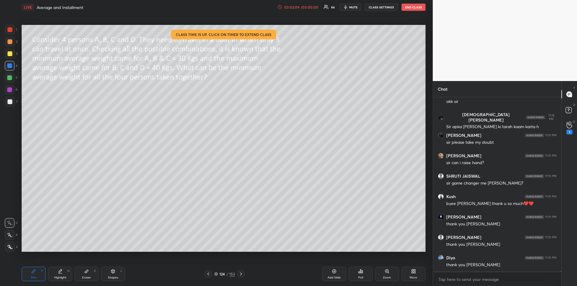
click at [242, 275] on icon at bounding box center [241, 274] width 5 height 5
click at [243, 274] on icon at bounding box center [241, 274] width 5 height 5
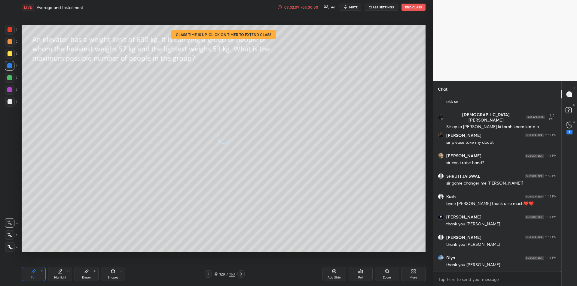
click at [243, 274] on icon at bounding box center [241, 274] width 5 height 5
click at [244, 274] on div at bounding box center [240, 274] width 7 height 7
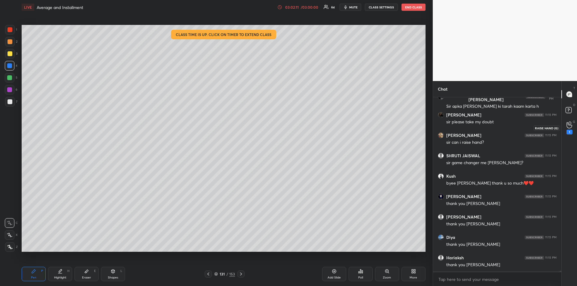
click at [571, 128] on icon at bounding box center [569, 125] width 5 height 6
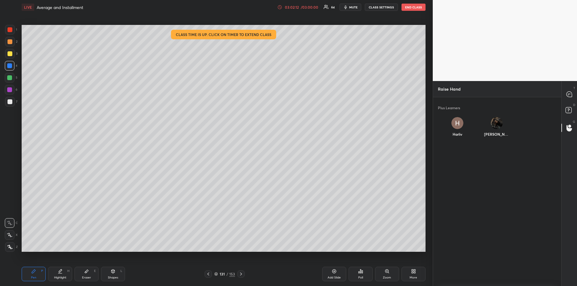
click at [496, 126] on div "[PERSON_NAME]" at bounding box center [496, 128] width 39 height 32
click at [490, 136] on button "INVITE" at bounding box center [496, 139] width 34 height 8
click at [569, 108] on rect at bounding box center [569, 111] width 6 height 6
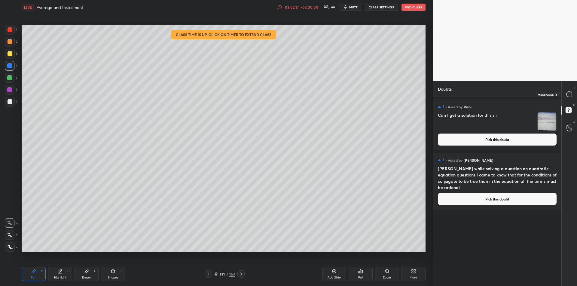
click at [566, 93] on div at bounding box center [570, 94] width 12 height 11
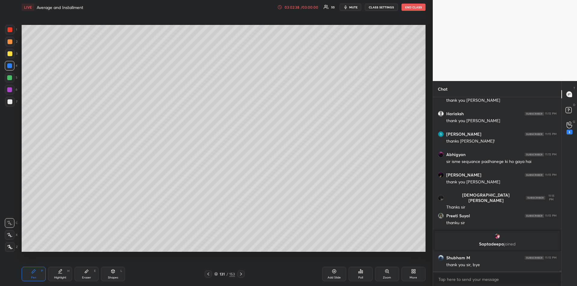
scroll to position [35656, 0]
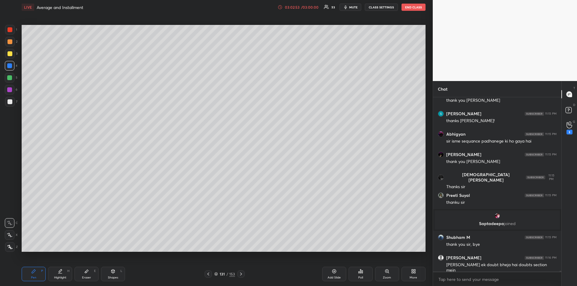
click at [84, 276] on div "Eraser E" at bounding box center [87, 274] width 24 height 14
click at [32, 274] on div "Pen P" at bounding box center [34, 274] width 24 height 14
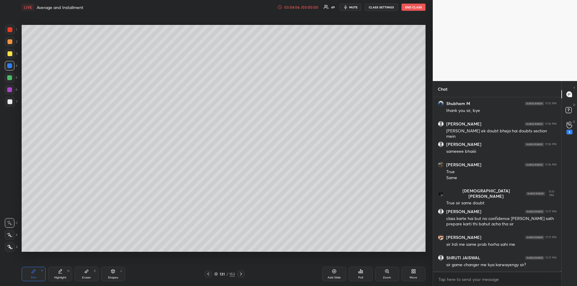
scroll to position [35810, 0]
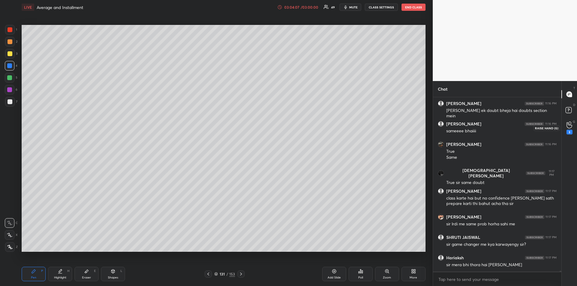
click at [571, 130] on div "3" at bounding box center [570, 132] width 6 height 5
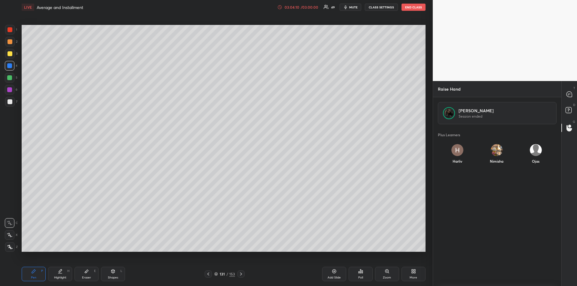
click at [495, 153] on div "Nimisha" at bounding box center [496, 155] width 39 height 32
click at [495, 167] on button "INVITE" at bounding box center [496, 166] width 34 height 8
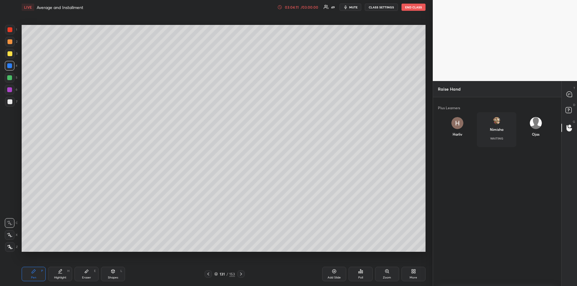
click at [573, 108] on icon at bounding box center [569, 111] width 11 height 11
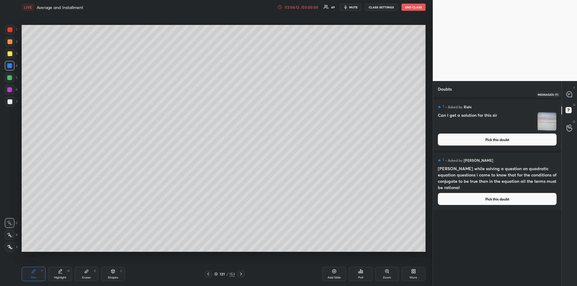
click at [567, 93] on icon at bounding box center [569, 94] width 5 height 5
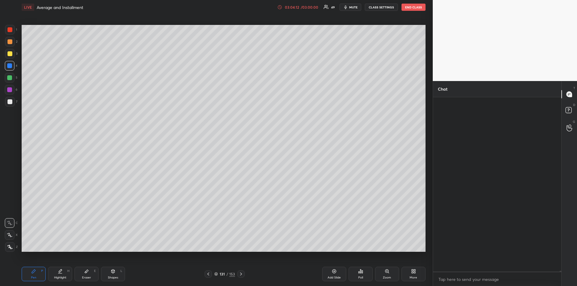
scroll to position [173, 127]
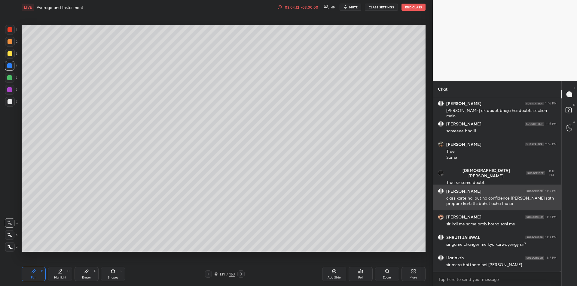
click at [496, 196] on div "class karte hai but no confidence [PERSON_NAME] sath prepare karti thi bahut ac…" at bounding box center [501, 201] width 110 height 11
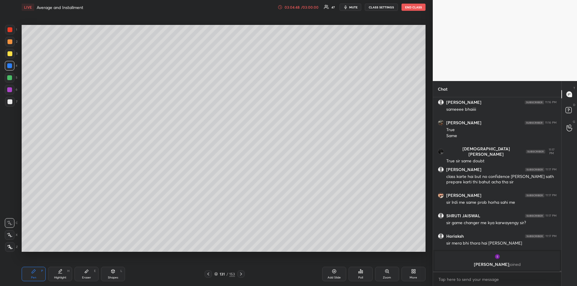
click at [8, 53] on div at bounding box center [10, 53] width 5 height 5
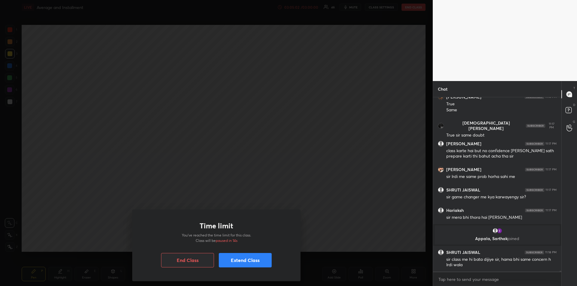
scroll to position [35804, 0]
click at [241, 262] on button "Extend Class" at bounding box center [245, 260] width 53 height 14
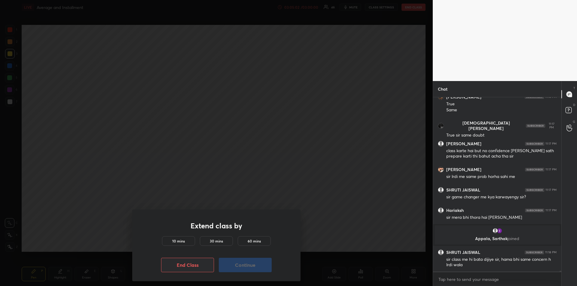
click at [216, 239] on h5 "30 mins" at bounding box center [216, 241] width 13 height 5
click at [247, 265] on button "Continue" at bounding box center [245, 265] width 53 height 14
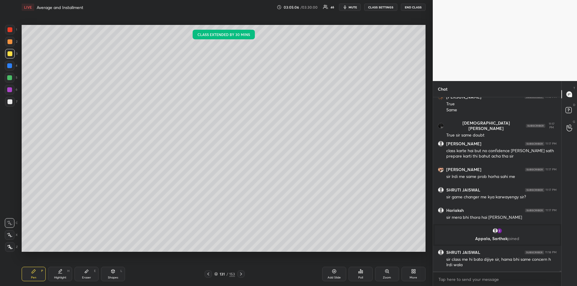
click at [10, 90] on div at bounding box center [9, 89] width 5 height 5
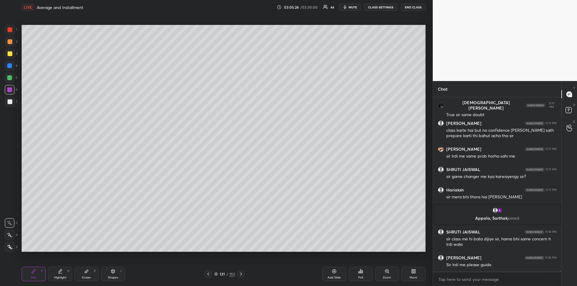
click at [9, 102] on div at bounding box center [10, 101] width 5 height 5
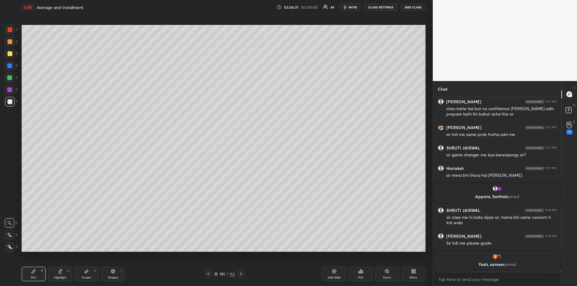
click at [85, 276] on div "Eraser E" at bounding box center [87, 274] width 24 height 14
click at [33, 272] on icon at bounding box center [34, 272] width 4 height 4
click at [569, 132] on div "1" at bounding box center [570, 132] width 6 height 5
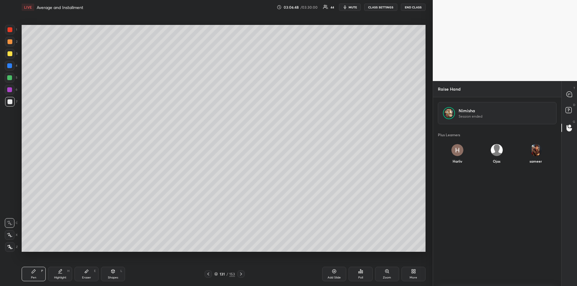
click at [496, 155] on div "Ojas" at bounding box center [496, 155] width 39 height 32
click at [495, 165] on button "INVITE" at bounding box center [496, 166] width 34 height 8
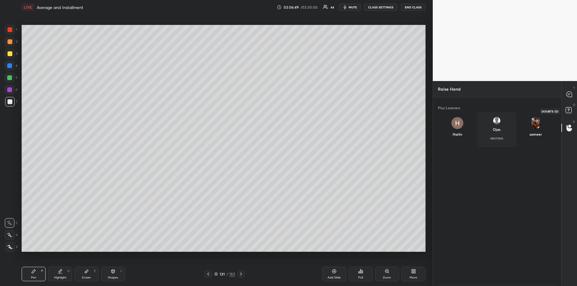
scroll to position [187, 127]
click at [567, 108] on rect at bounding box center [569, 111] width 6 height 6
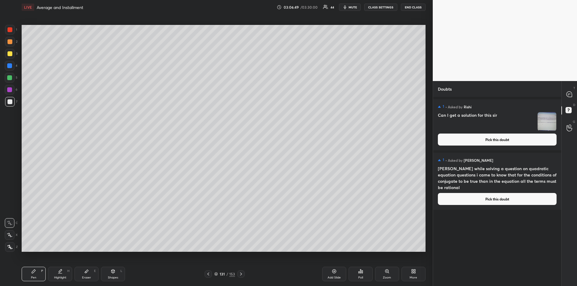
click at [564, 93] on div at bounding box center [570, 94] width 12 height 11
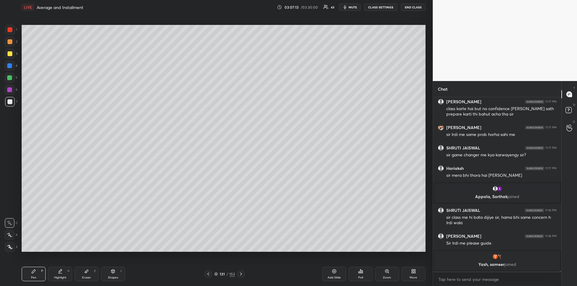
scroll to position [35923, 0]
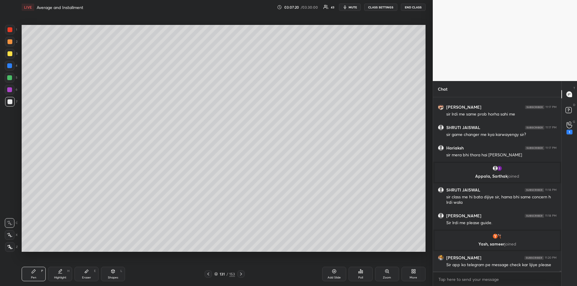
click at [11, 66] on div at bounding box center [9, 65] width 5 height 5
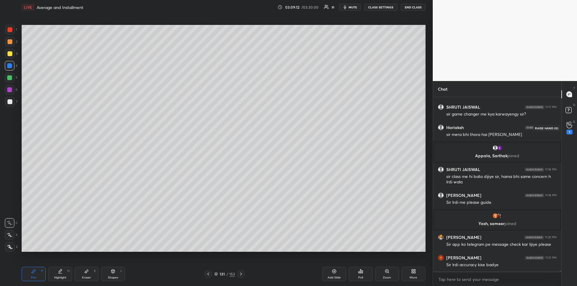
click at [567, 130] on div "1" at bounding box center [570, 132] width 6 height 5
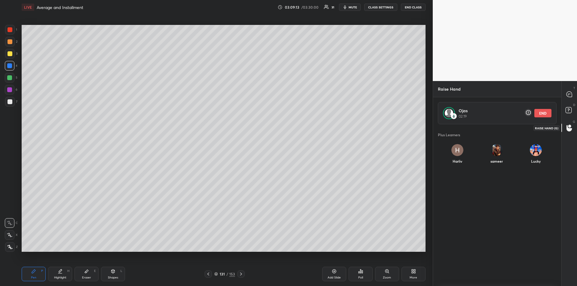
scroll to position [160, 127]
click at [568, 108] on rect at bounding box center [569, 111] width 6 height 6
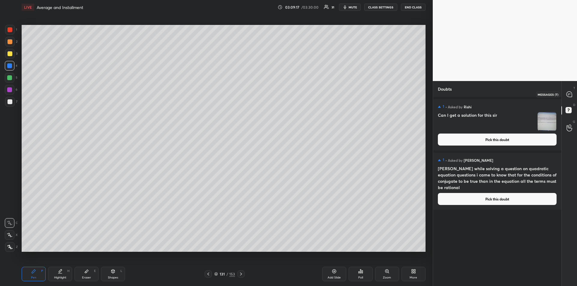
click at [568, 92] on icon at bounding box center [569, 94] width 5 height 5
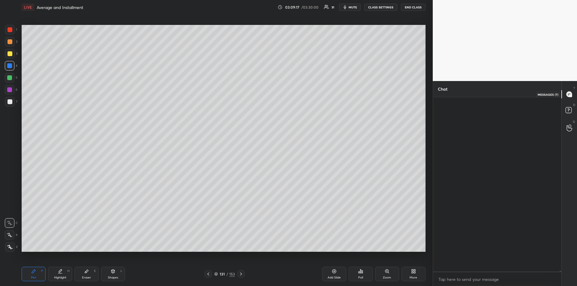
scroll to position [173, 127]
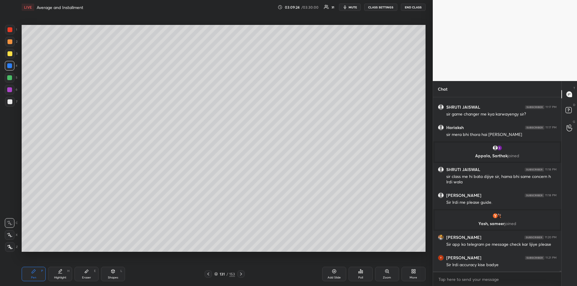
click at [333, 275] on div "Add Slide" at bounding box center [334, 274] width 24 height 14
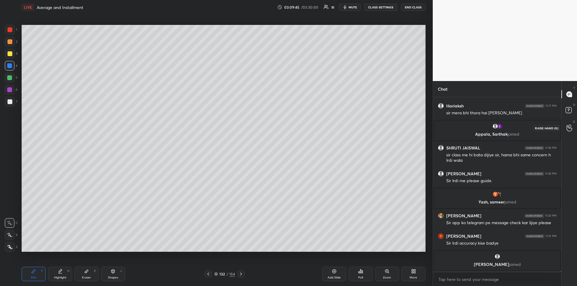
click at [570, 130] on icon at bounding box center [570, 128] width 6 height 7
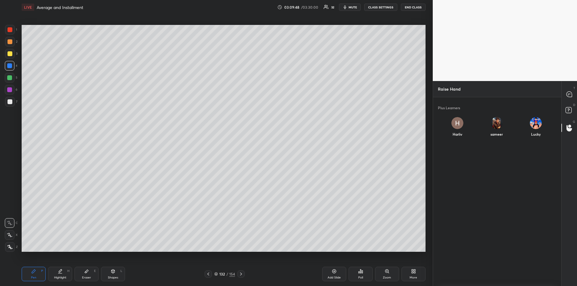
scroll to position [187, 127]
click at [497, 150] on div "Plus Learners Harliv sameer Lucky" at bounding box center [497, 191] width 128 height 189
click at [493, 124] on div "sameer" at bounding box center [496, 128] width 39 height 32
click at [495, 136] on button "INVITE" at bounding box center [496, 139] width 34 height 8
click at [565, 107] on icon at bounding box center [569, 111] width 11 height 11
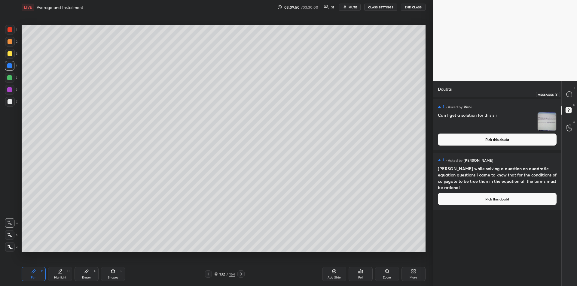
click at [569, 93] on icon at bounding box center [569, 94] width 5 height 5
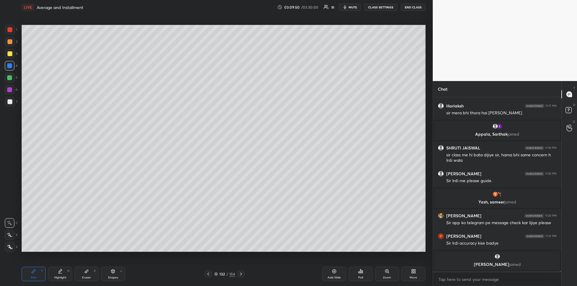
scroll to position [173, 127]
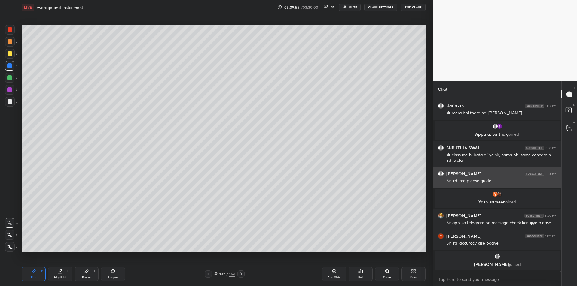
click at [8, 54] on div at bounding box center [10, 53] width 5 height 5
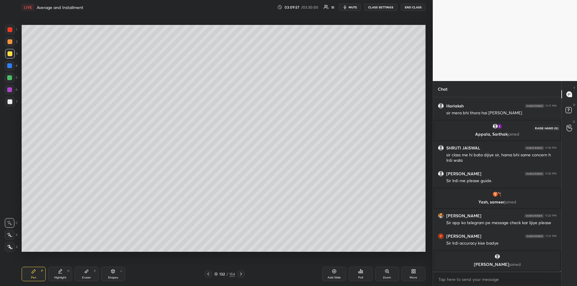
click at [572, 126] on icon at bounding box center [570, 128] width 6 height 7
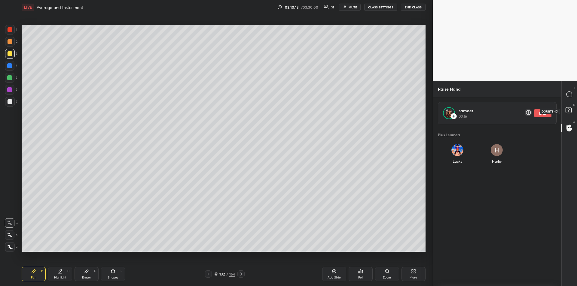
click at [569, 107] on icon at bounding box center [569, 111] width 11 height 11
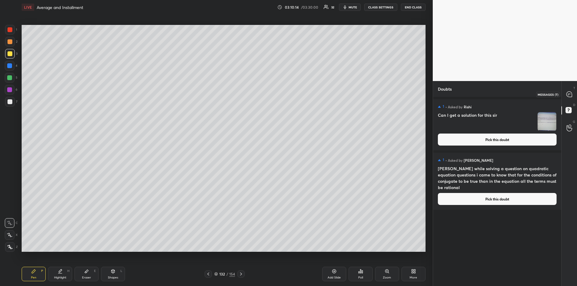
click at [569, 93] on icon at bounding box center [569, 94] width 5 height 5
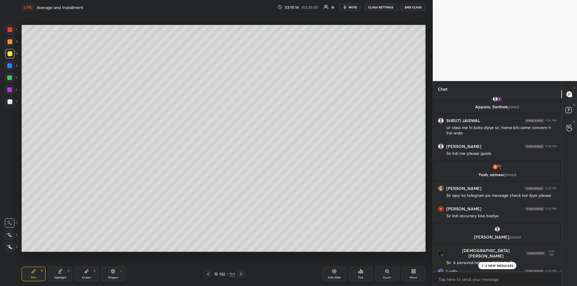
scroll to position [36010, 0]
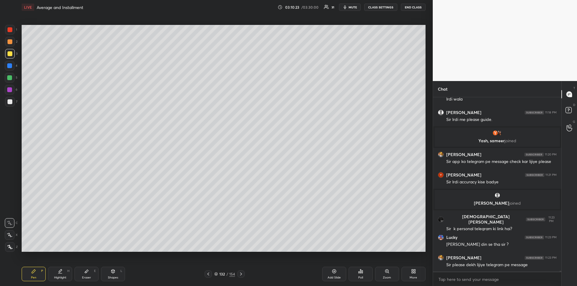
click at [11, 76] on div at bounding box center [9, 77] width 5 height 5
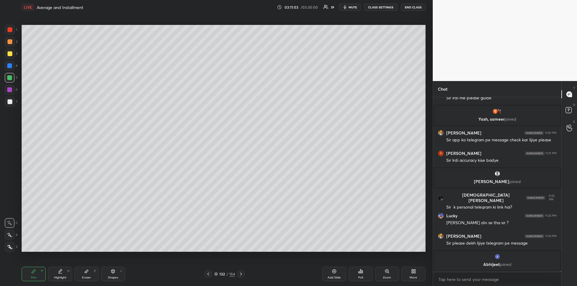
scroll to position [35963, 0]
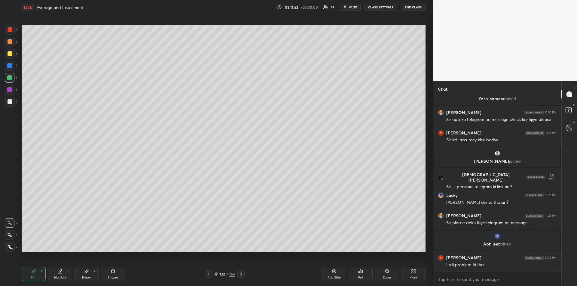
click at [87, 275] on div "Eraser E" at bounding box center [87, 274] width 24 height 14
click at [35, 270] on icon at bounding box center [33, 271] width 5 height 5
click at [85, 277] on div "Eraser" at bounding box center [86, 278] width 9 height 3
click at [35, 277] on div "Pen" at bounding box center [33, 278] width 5 height 3
click at [10, 65] on div at bounding box center [9, 65] width 5 height 5
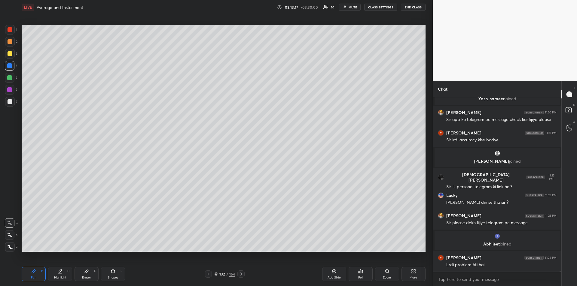
click at [90, 270] on div "Eraser E" at bounding box center [87, 274] width 24 height 14
click at [36, 274] on div "Pen P" at bounding box center [34, 274] width 24 height 14
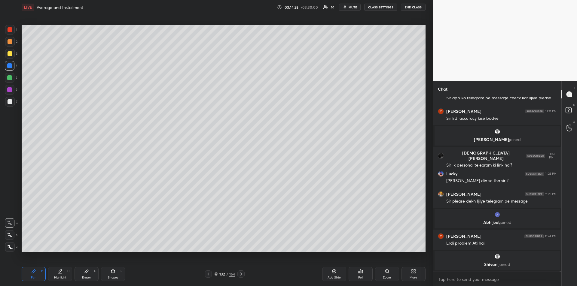
scroll to position [35993, 0]
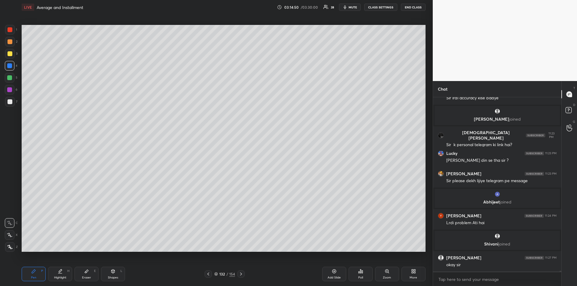
click at [84, 275] on div "Eraser E" at bounding box center [87, 274] width 24 height 14
click at [570, 125] on icon at bounding box center [570, 128] width 6 height 7
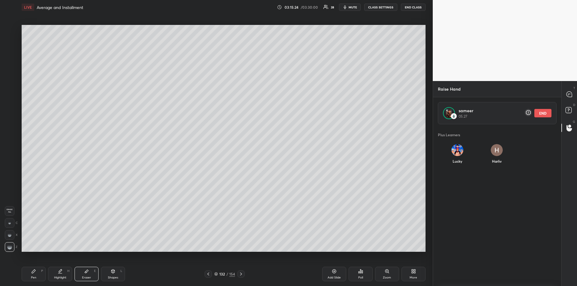
click at [541, 112] on button "END" at bounding box center [542, 113] width 17 height 8
click at [496, 151] on img "grid" at bounding box center [497, 150] width 12 height 12
click at [496, 164] on button "INVITE" at bounding box center [496, 166] width 34 height 8
click at [566, 109] on rect at bounding box center [569, 111] width 6 height 6
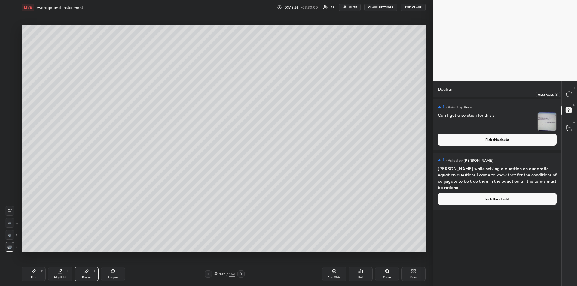
click at [567, 96] on icon at bounding box center [569, 94] width 6 height 6
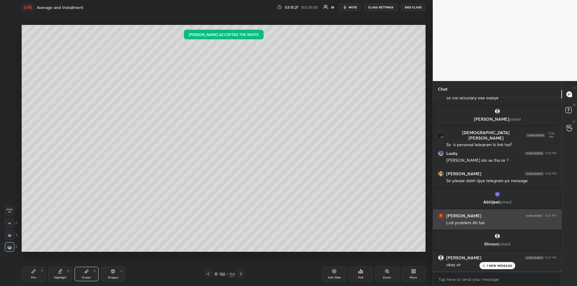
scroll to position [36148, 0]
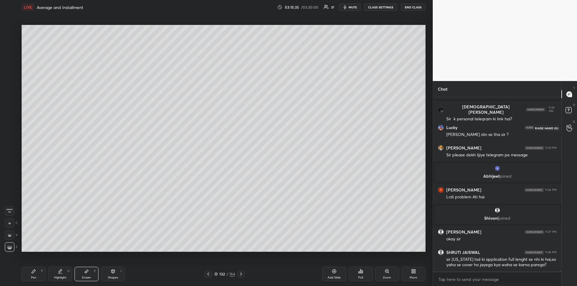
click at [566, 128] on div at bounding box center [570, 128] width 12 height 11
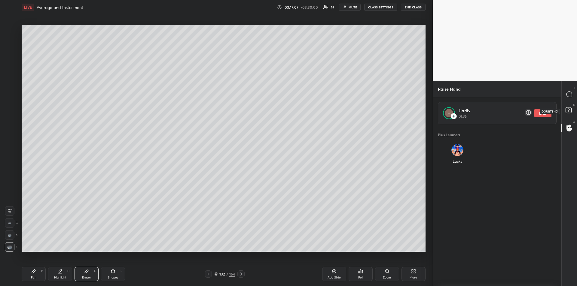
click at [568, 109] on icon at bounding box center [569, 110] width 2 height 2
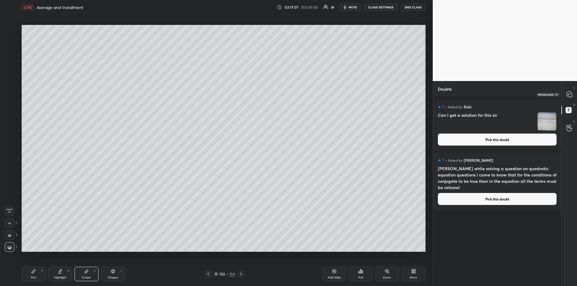
click at [567, 93] on icon at bounding box center [569, 94] width 5 height 5
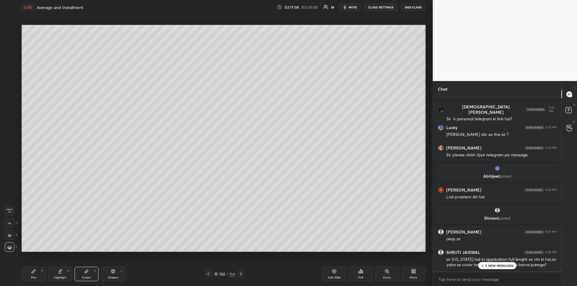
scroll to position [36190, 0]
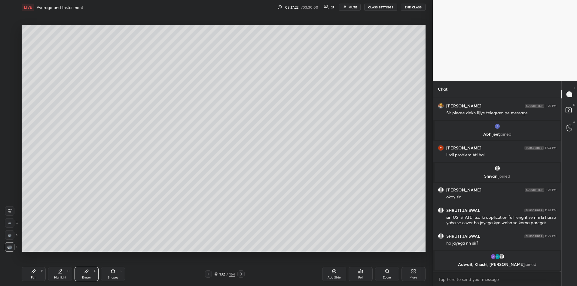
click at [31, 275] on div "Pen P" at bounding box center [34, 274] width 24 height 14
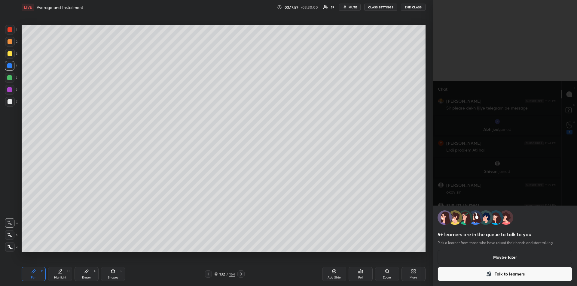
click at [481, 275] on button "Talk to learners" at bounding box center [505, 274] width 135 height 14
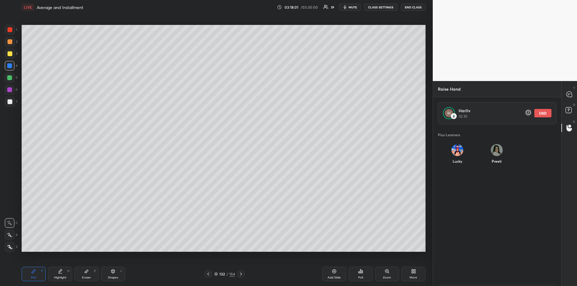
click at [565, 107] on icon at bounding box center [569, 111] width 11 height 11
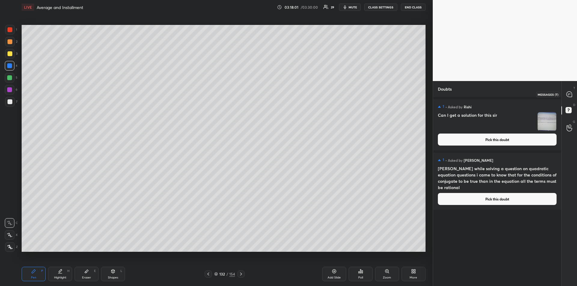
click at [564, 92] on div at bounding box center [570, 94] width 12 height 11
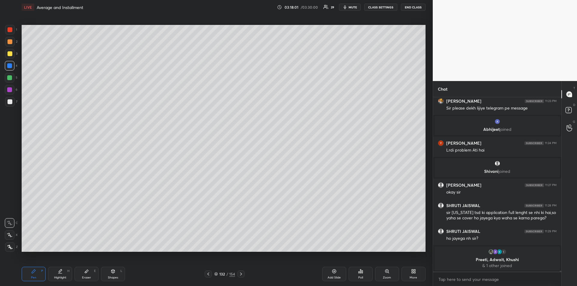
scroll to position [173, 127]
click at [10, 102] on div at bounding box center [10, 101] width 5 height 5
click at [89, 274] on icon at bounding box center [86, 271] width 5 height 5
click at [34, 275] on div "Pen P" at bounding box center [34, 274] width 24 height 14
click at [89, 274] on div "Eraser E" at bounding box center [87, 274] width 24 height 14
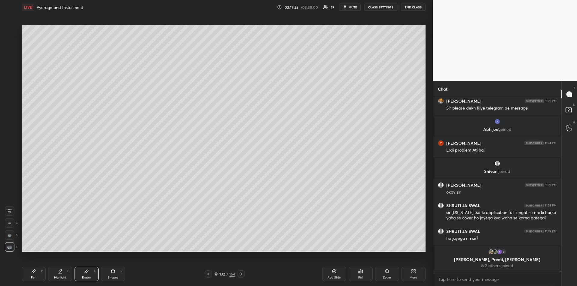
click at [32, 273] on icon at bounding box center [34, 272] width 4 height 4
click at [84, 273] on icon at bounding box center [86, 271] width 5 height 5
click at [569, 129] on icon at bounding box center [570, 128] width 6 height 7
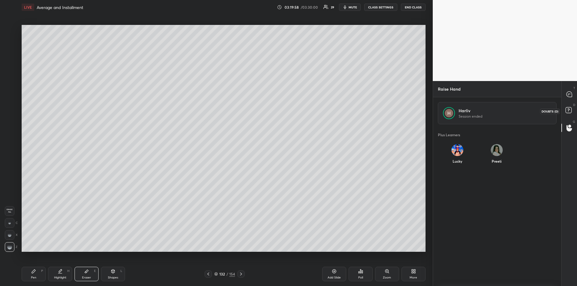
click at [568, 109] on rect at bounding box center [569, 111] width 6 height 6
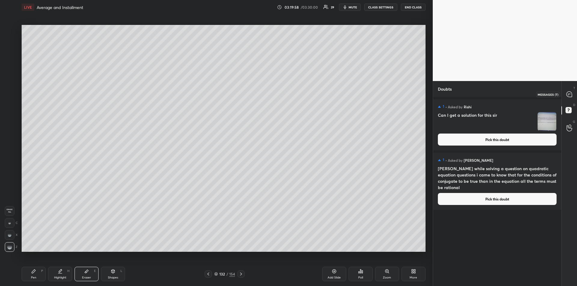
click at [568, 92] on icon at bounding box center [569, 94] width 5 height 5
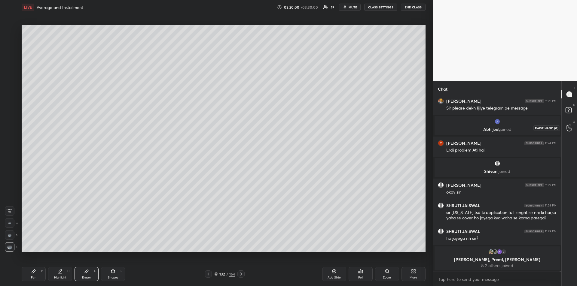
click at [571, 127] on circle at bounding box center [570, 126] width 2 height 2
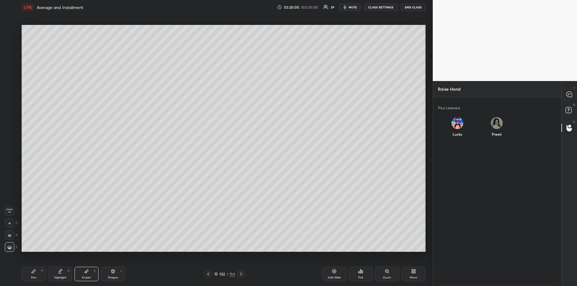
scroll to position [187, 127]
click at [456, 123] on img "grid" at bounding box center [457, 123] width 12 height 12
click at [455, 136] on button "INVITE" at bounding box center [457, 139] width 34 height 8
click at [570, 108] on rect at bounding box center [569, 111] width 6 height 6
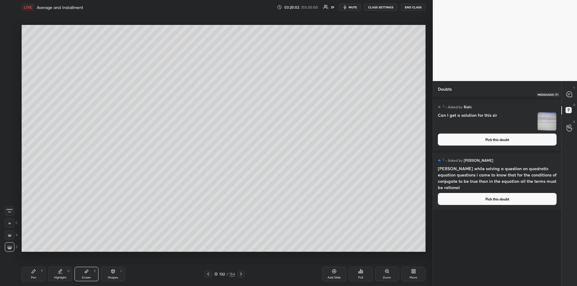
click at [570, 93] on icon at bounding box center [569, 94] width 5 height 5
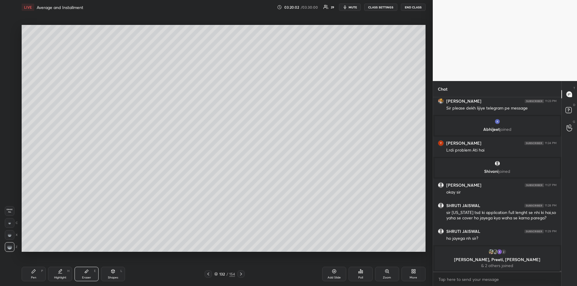
scroll to position [173, 127]
click at [86, 269] on icon at bounding box center [86, 271] width 5 height 5
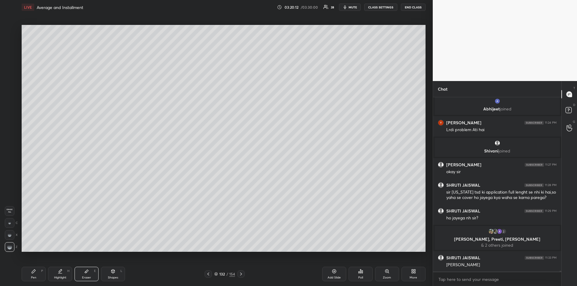
scroll to position [36134, 0]
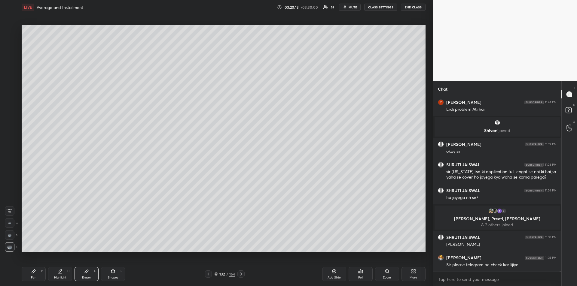
click at [34, 273] on icon at bounding box center [33, 271] width 5 height 5
click at [575, 127] on div at bounding box center [570, 128] width 12 height 11
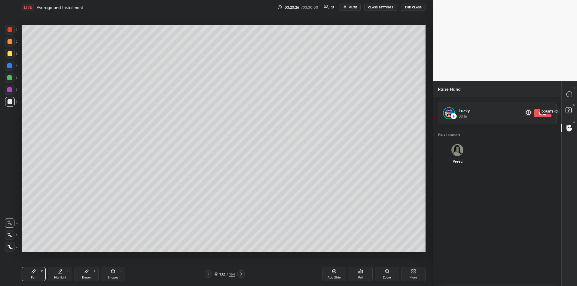
click at [569, 109] on icon at bounding box center [569, 110] width 2 height 2
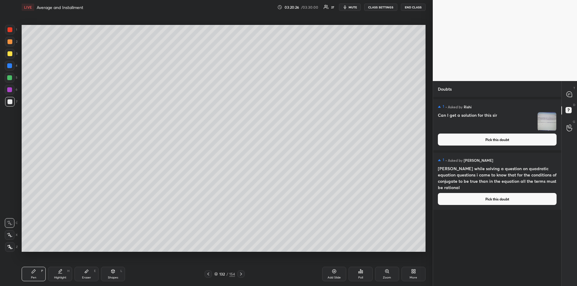
click at [567, 95] on icon at bounding box center [569, 94] width 5 height 5
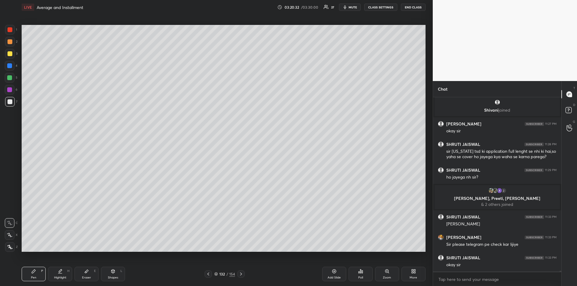
scroll to position [36175, 0]
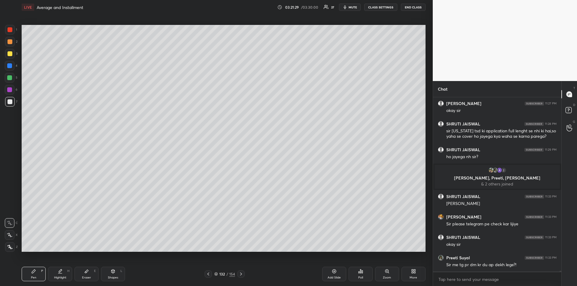
click at [11, 54] on div at bounding box center [10, 53] width 5 height 5
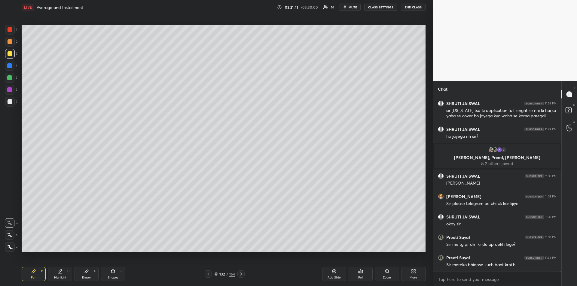
scroll to position [36221, 0]
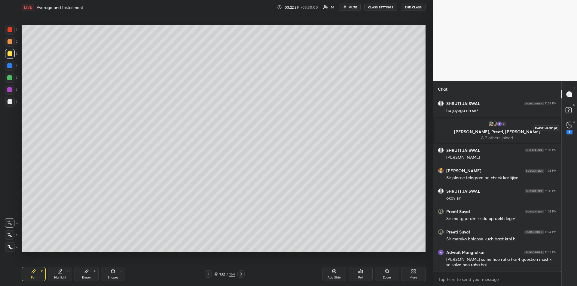
click at [568, 133] on div "1" at bounding box center [570, 132] width 6 height 5
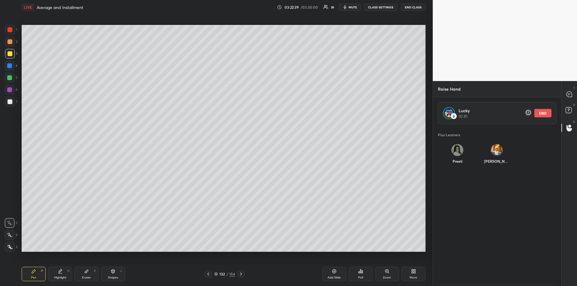
click at [543, 114] on button "END" at bounding box center [542, 113] width 17 height 8
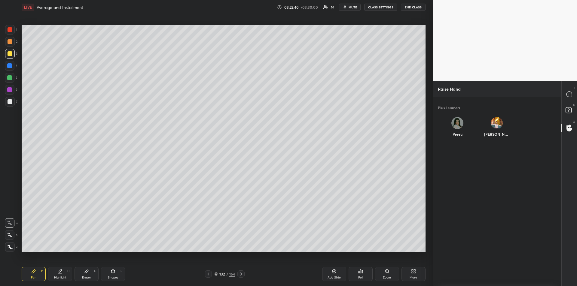
scroll to position [160, 127]
click at [568, 110] on rect at bounding box center [569, 111] width 6 height 6
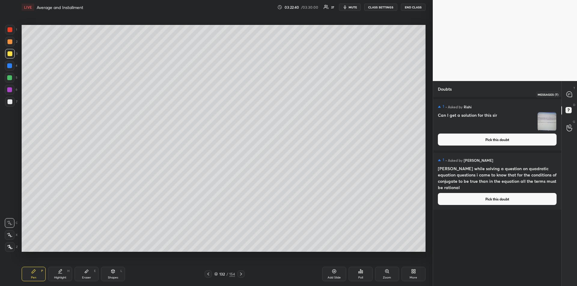
click at [570, 96] on icon at bounding box center [569, 94] width 5 height 5
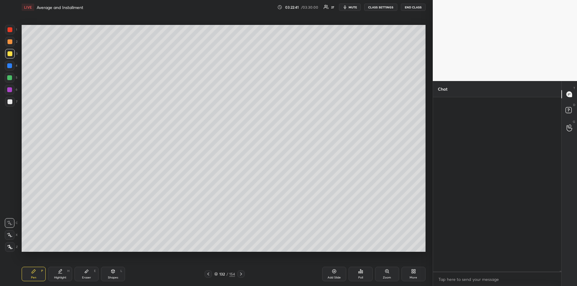
scroll to position [173, 127]
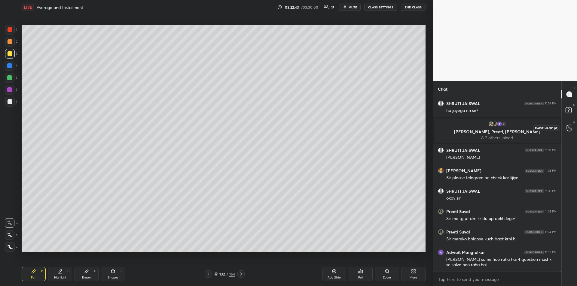
click at [571, 126] on circle at bounding box center [570, 126] width 2 height 2
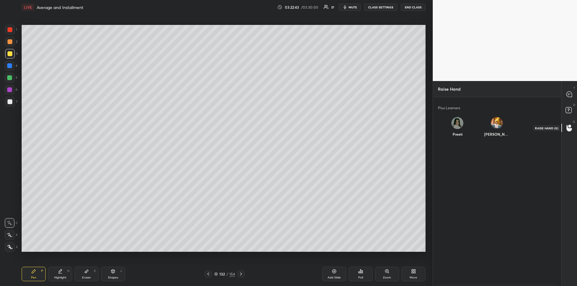
scroll to position [187, 127]
click at [570, 108] on rect at bounding box center [569, 111] width 6 height 6
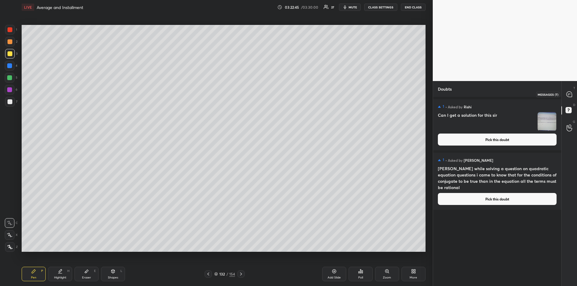
click at [568, 95] on icon at bounding box center [569, 94] width 5 height 5
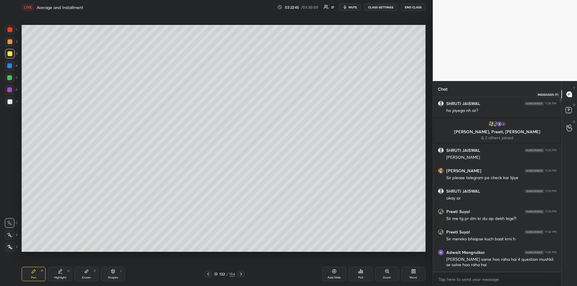
scroll to position [173, 127]
click at [413, 9] on button "END CLASS" at bounding box center [413, 7] width 25 height 7
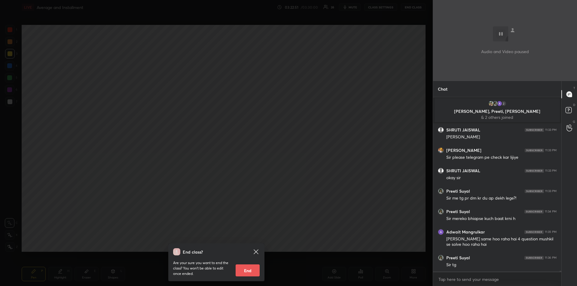
scroll to position [36263, 0]
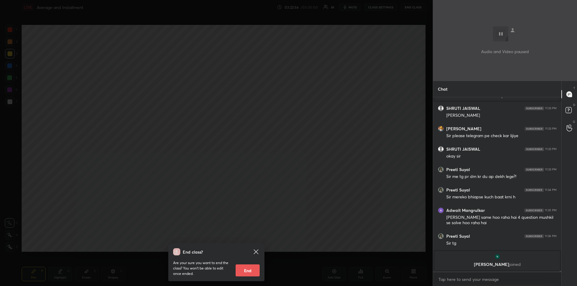
click at [254, 274] on button "End" at bounding box center [248, 271] width 24 height 12
type textarea "x"
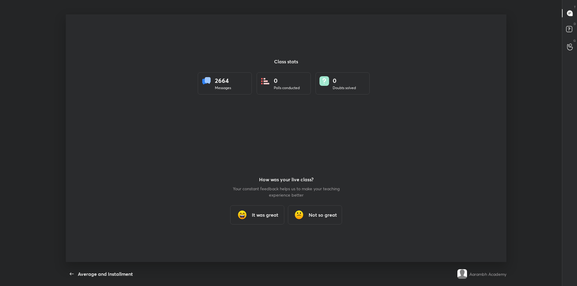
scroll to position [29811, 29487]
click at [259, 214] on h3 "It was great" at bounding box center [265, 215] width 26 height 7
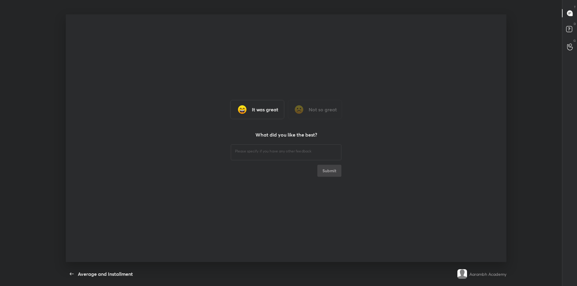
click at [245, 155] on div "​" at bounding box center [286, 151] width 111 height 17
type textarea "ggg"
click at [326, 169] on button "Submit" at bounding box center [329, 171] width 24 height 12
